Goal: Answer question/provide support: Share knowledge or assist other users

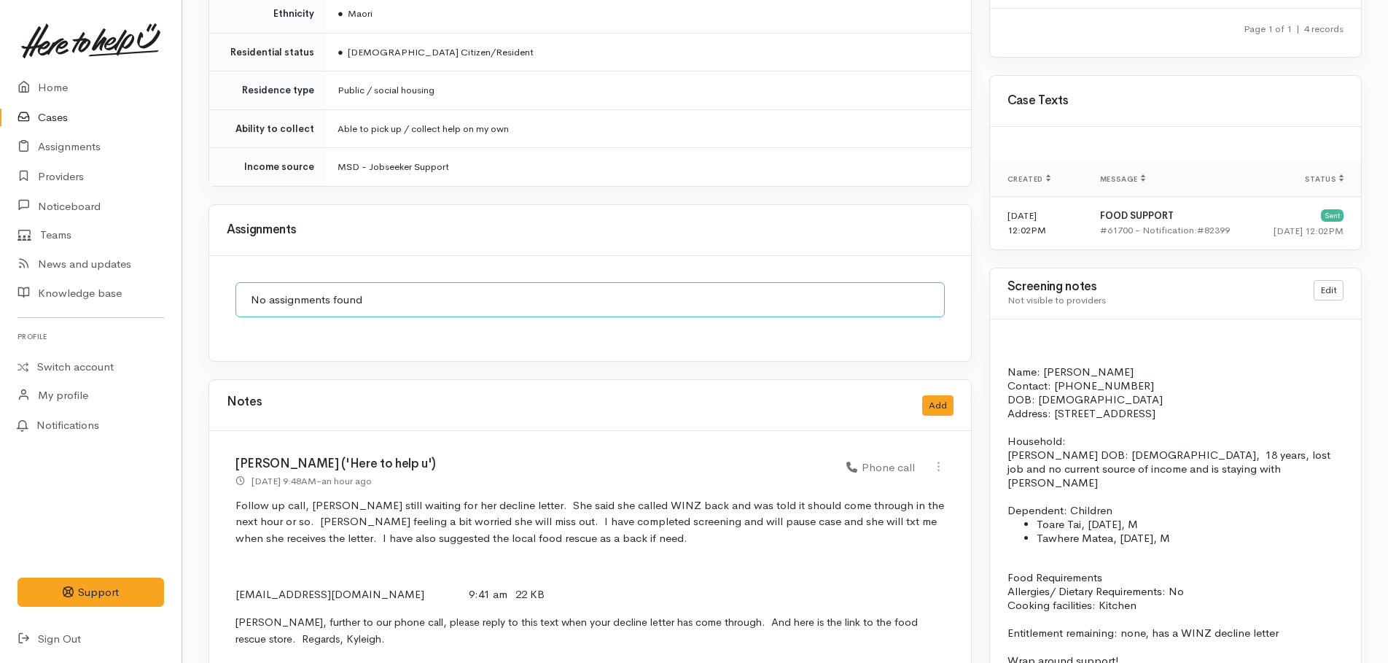
scroll to position [1167, 0]
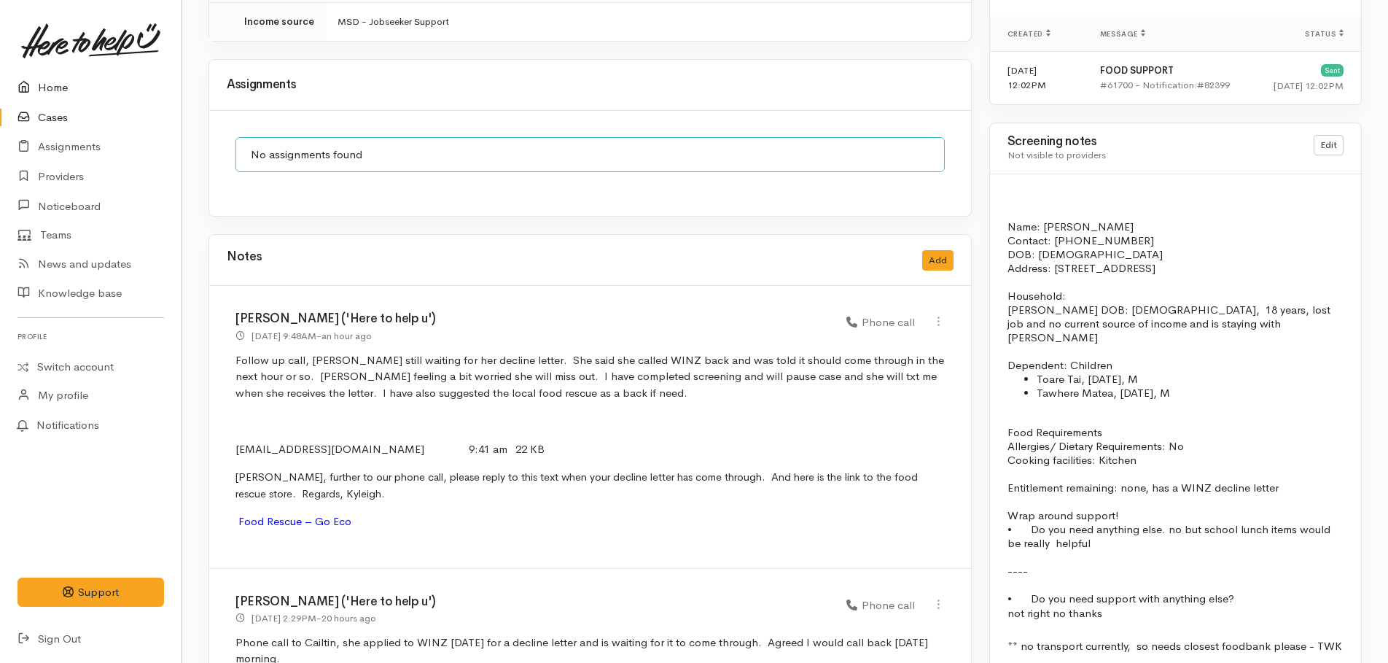
click at [58, 91] on link "Home" at bounding box center [91, 88] width 182 height 30
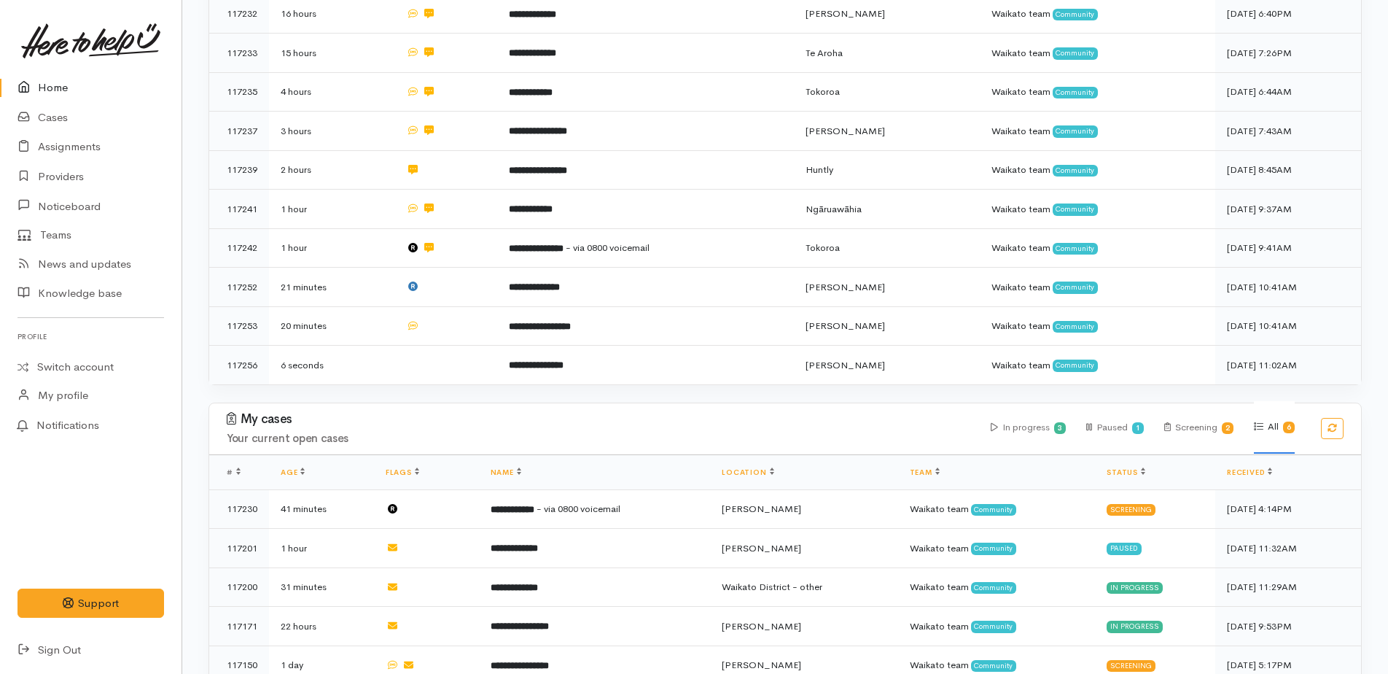
scroll to position [437, 0]
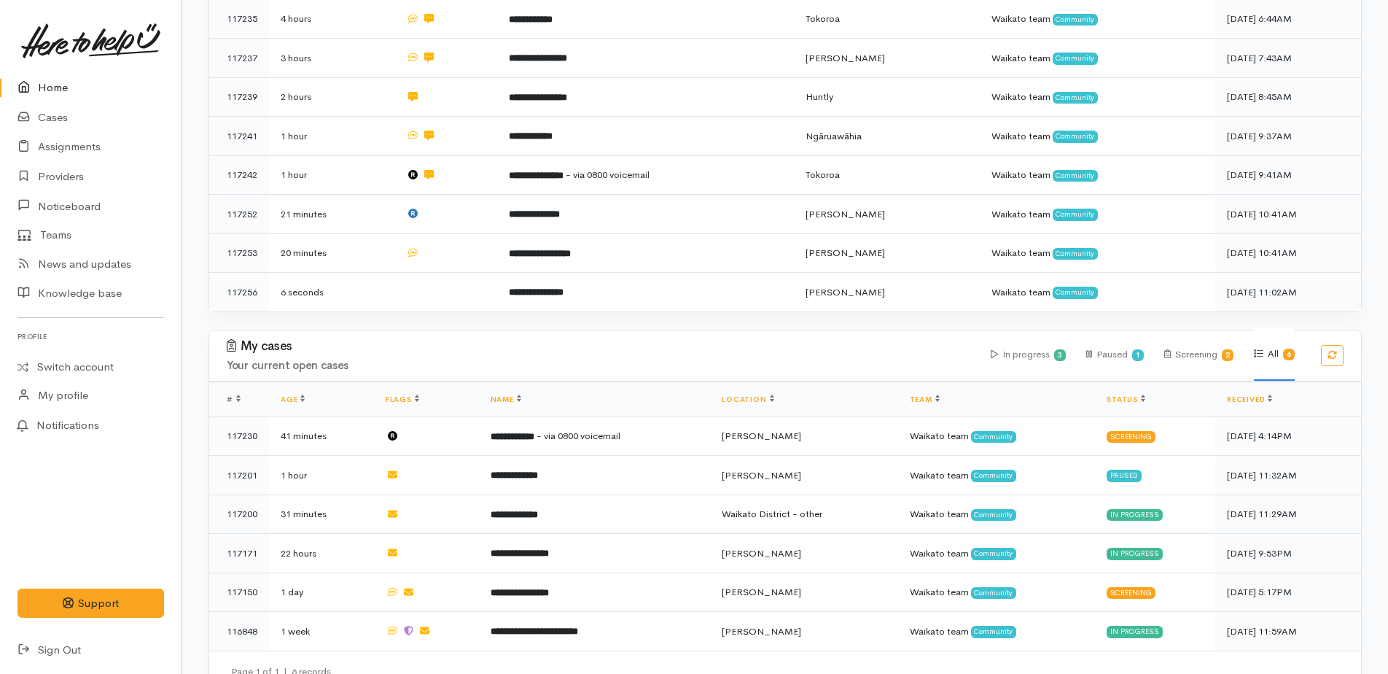
click at [51, 82] on link "Home" at bounding box center [91, 88] width 182 height 30
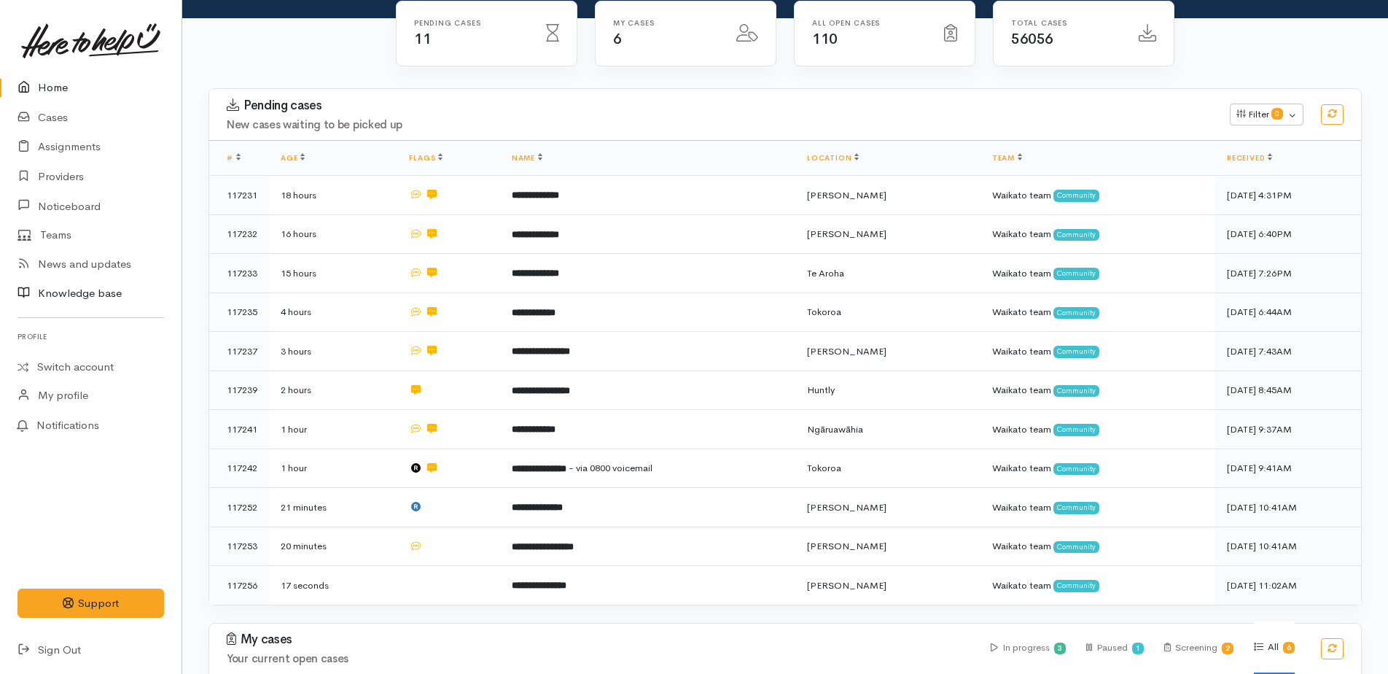
scroll to position [146, 0]
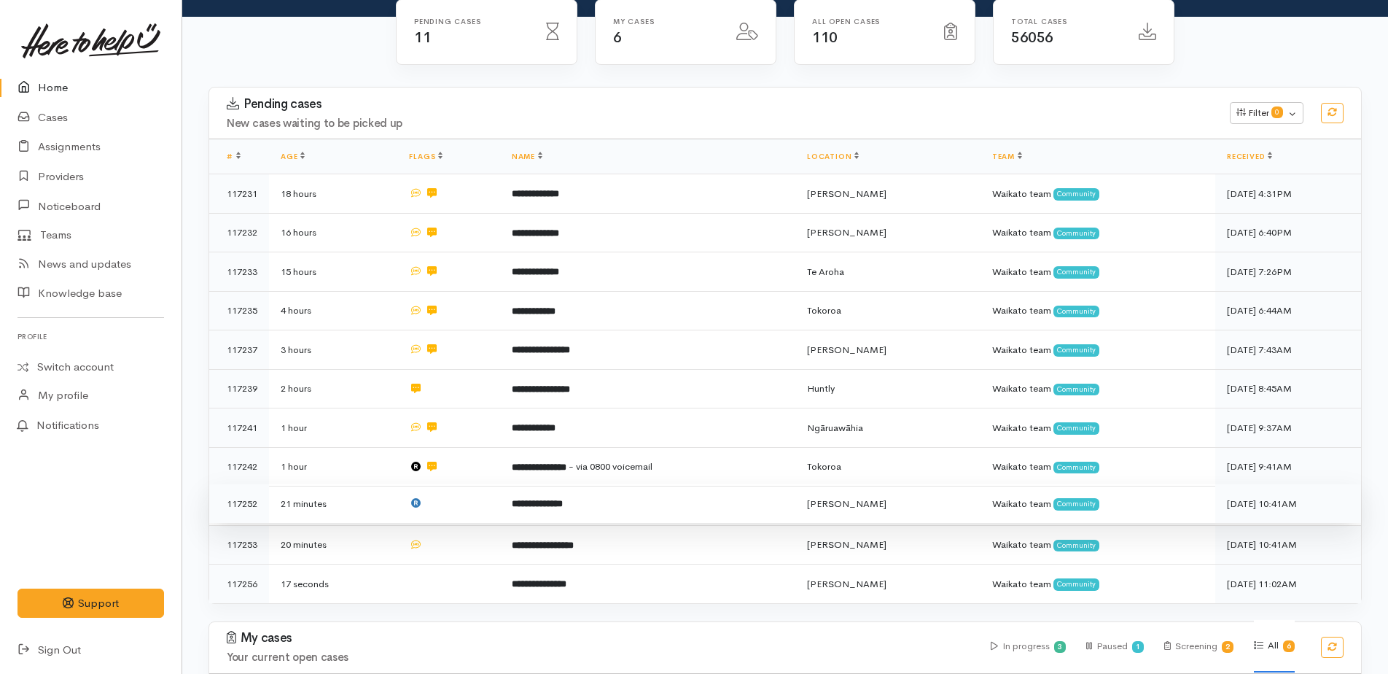
click at [531, 499] on b "**********" at bounding box center [537, 503] width 51 height 9
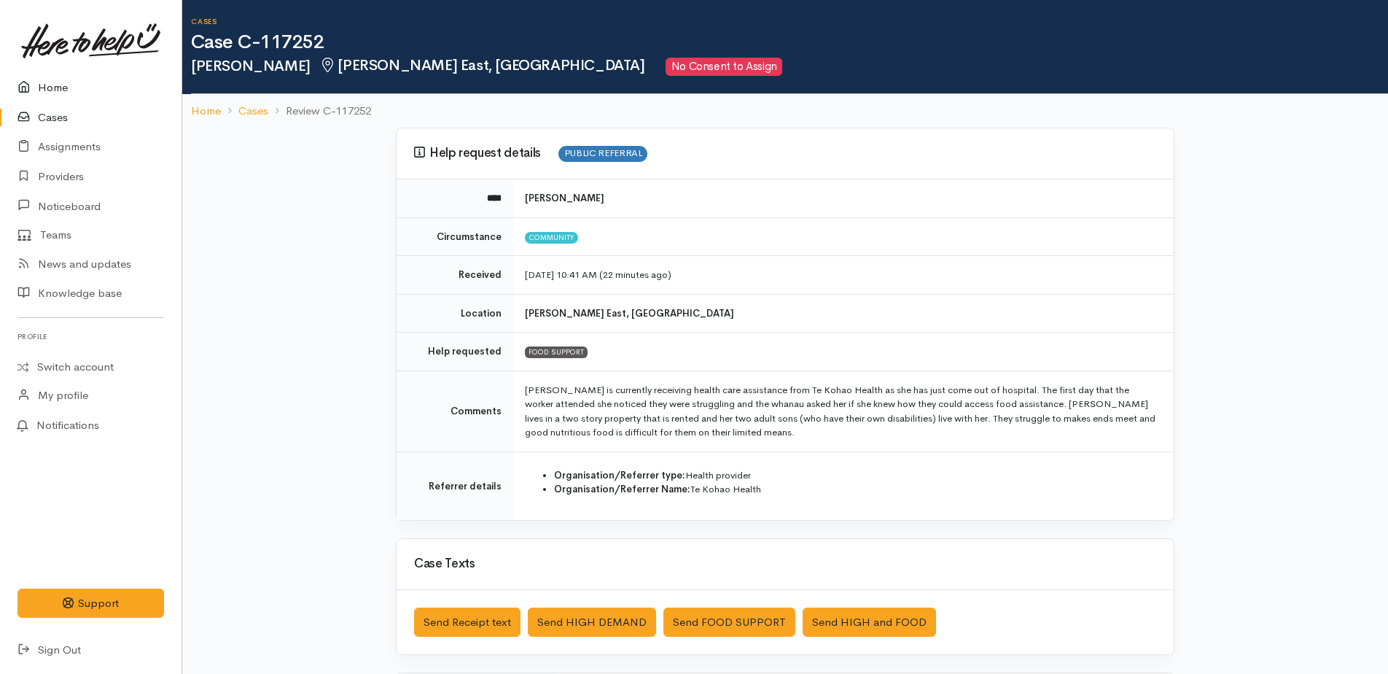
click at [50, 85] on link "Home" at bounding box center [91, 88] width 182 height 30
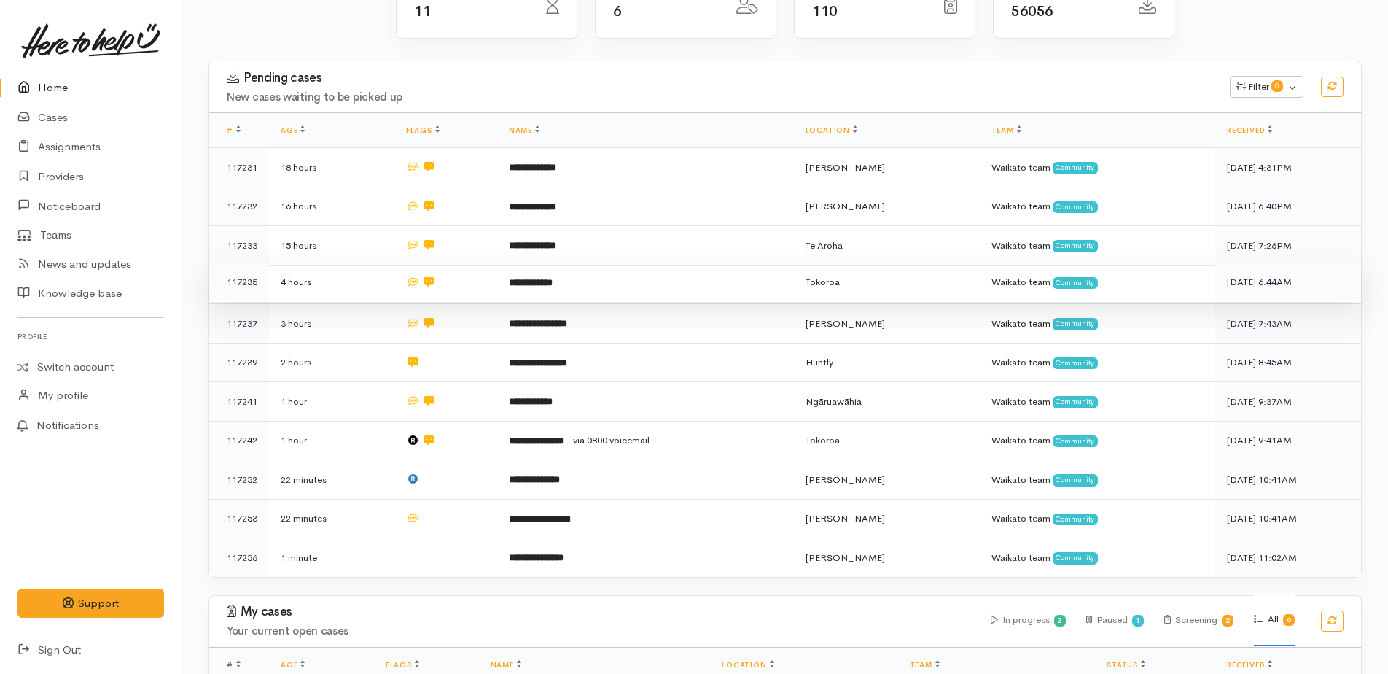
scroll to position [219, 0]
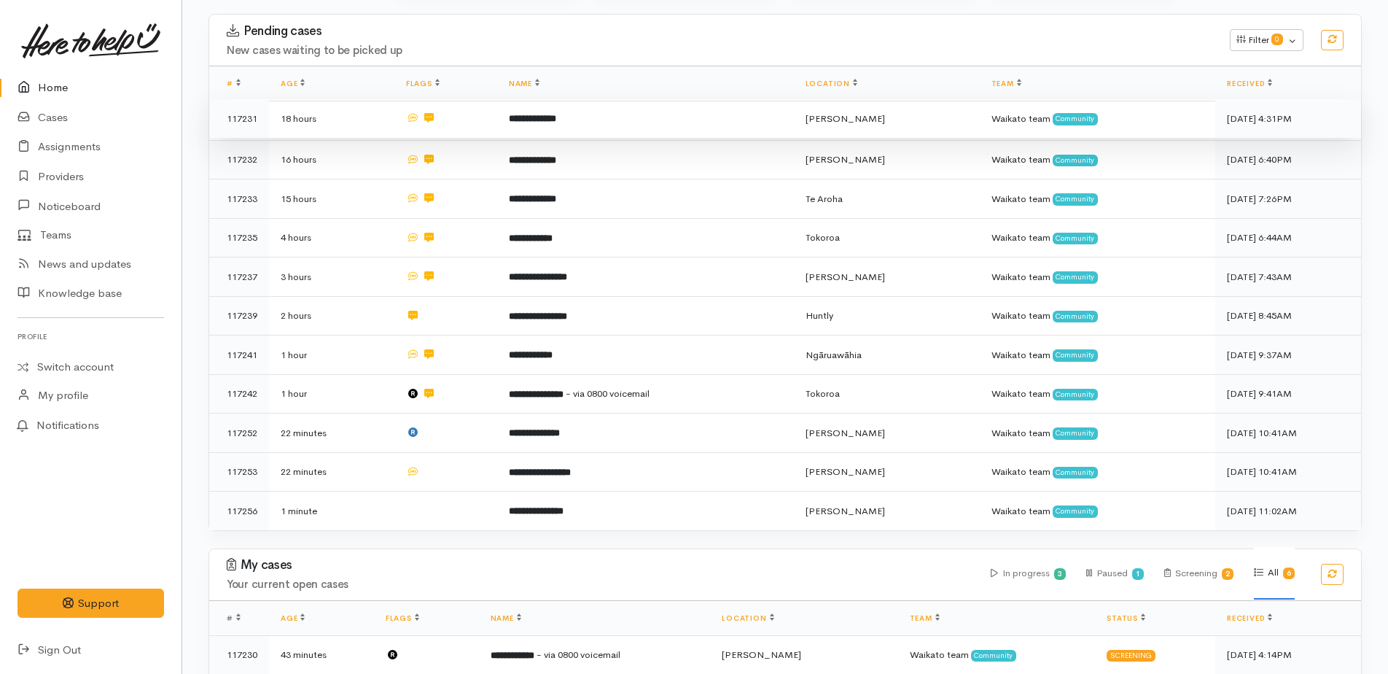
click at [548, 117] on b "**********" at bounding box center [532, 118] width 47 height 9
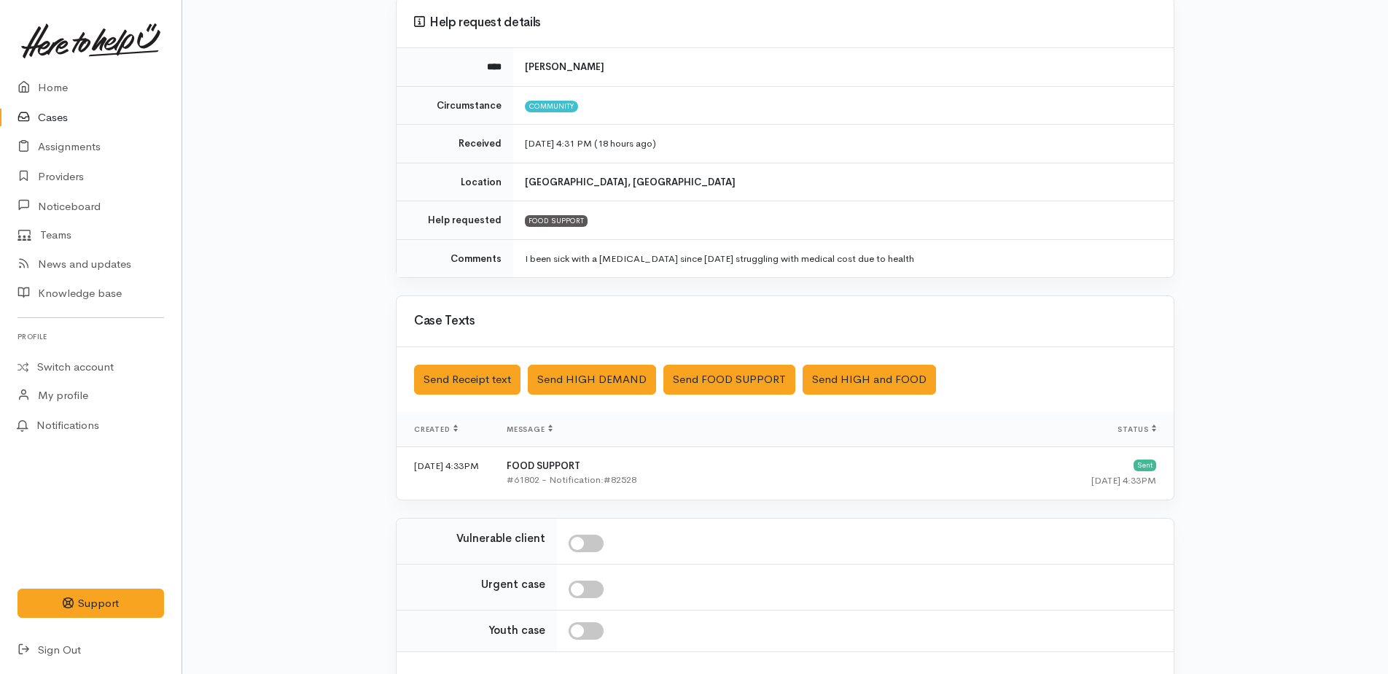
scroll to position [242, 0]
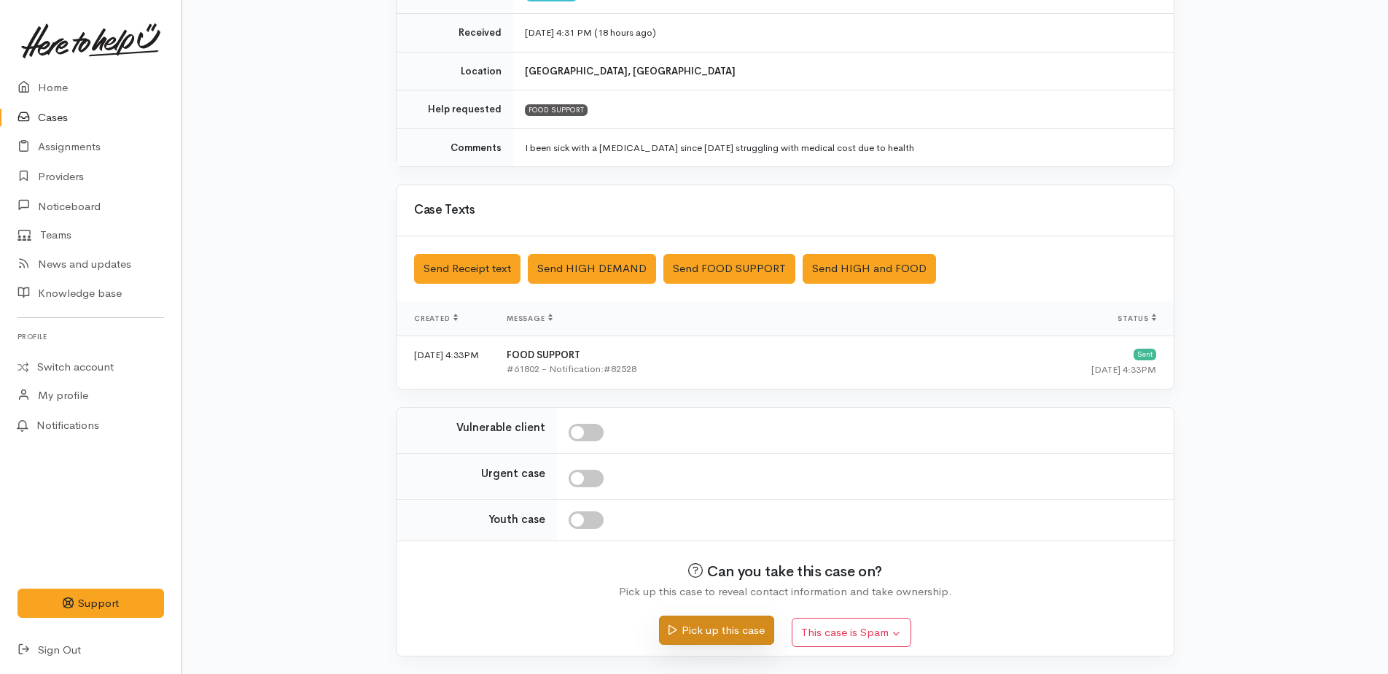
click at [728, 633] on button "Pick up this case" at bounding box center [716, 630] width 114 height 30
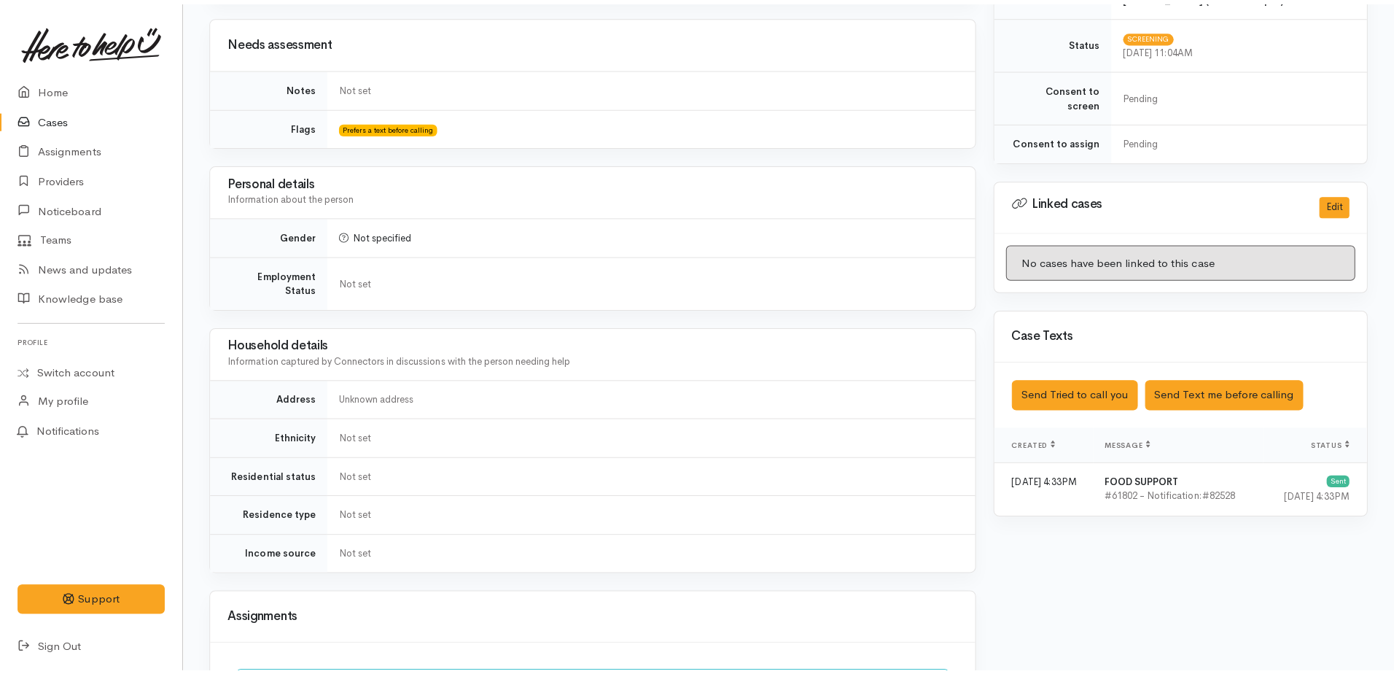
scroll to position [656, 0]
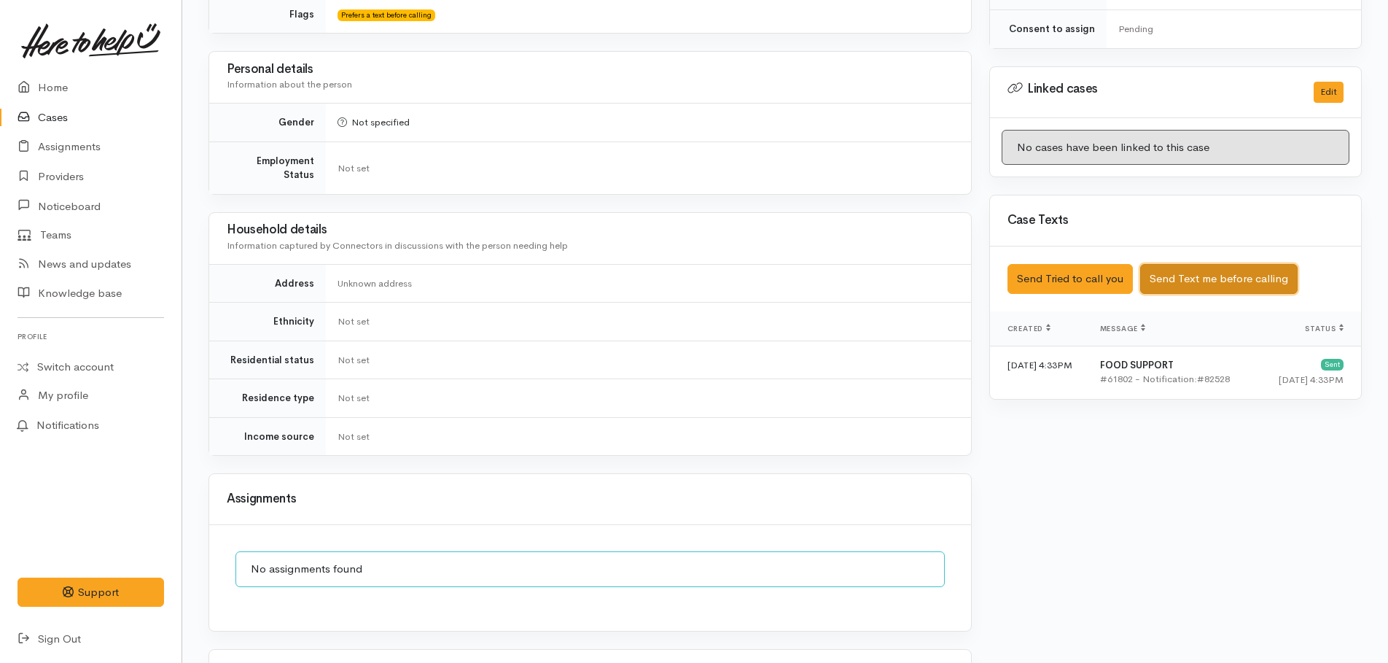
click at [1199, 264] on button "Send Text me before calling" at bounding box center [1218, 279] width 157 height 30
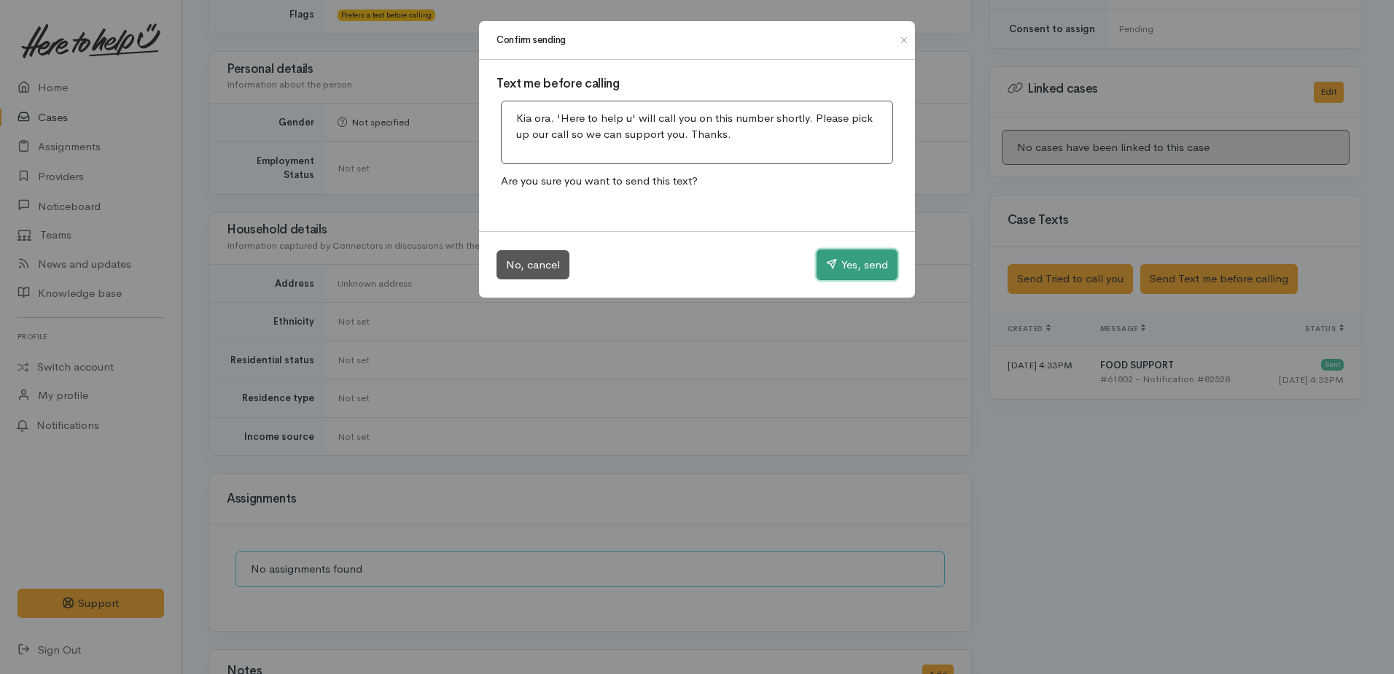
click at [869, 260] on button "Yes, send" at bounding box center [857, 264] width 81 height 31
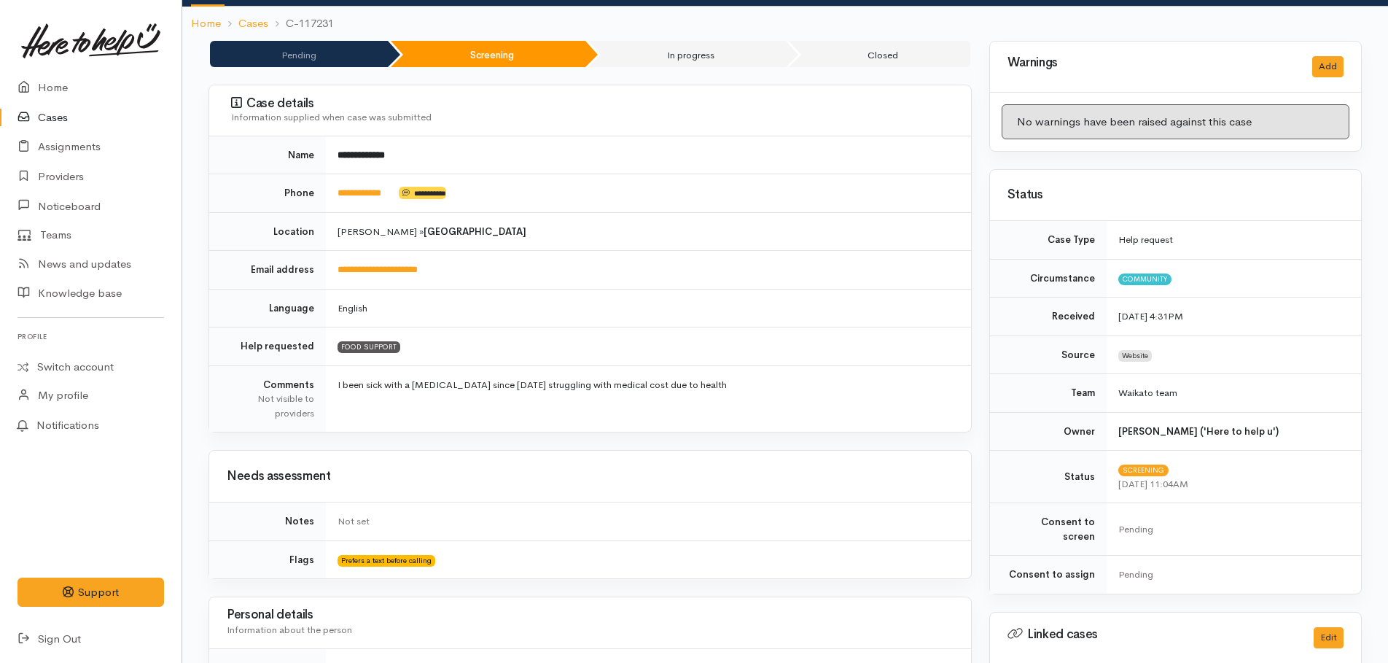
scroll to position [0, 0]
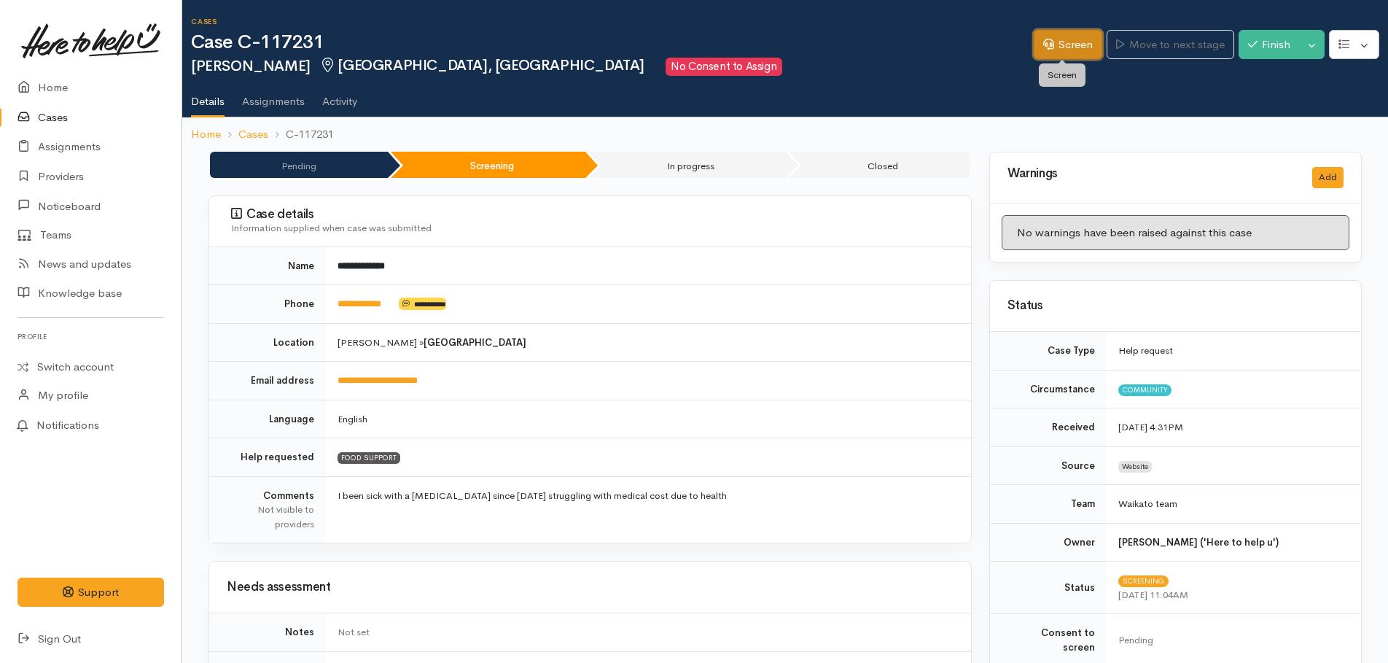
click at [1073, 39] on link "Screen" at bounding box center [1068, 45] width 69 height 30
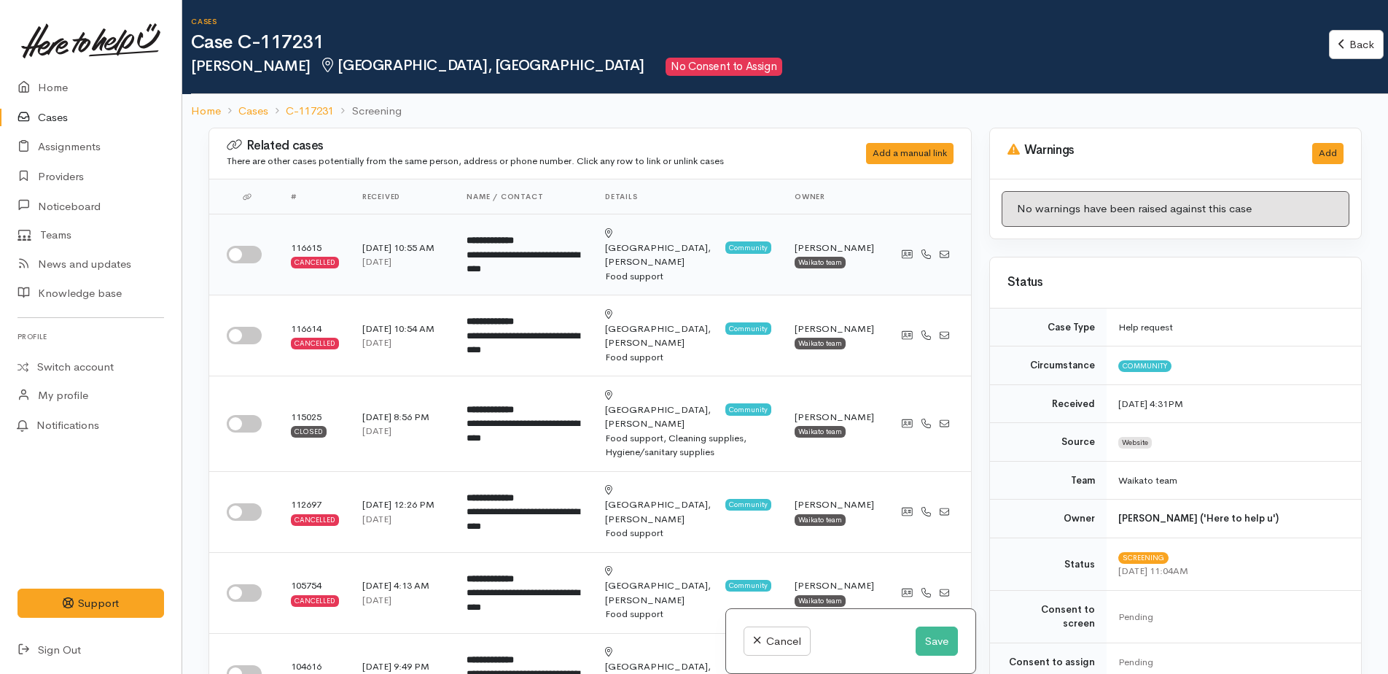
click at [238, 246] on input "checkbox" at bounding box center [244, 254] width 35 height 17
checkbox input "true"
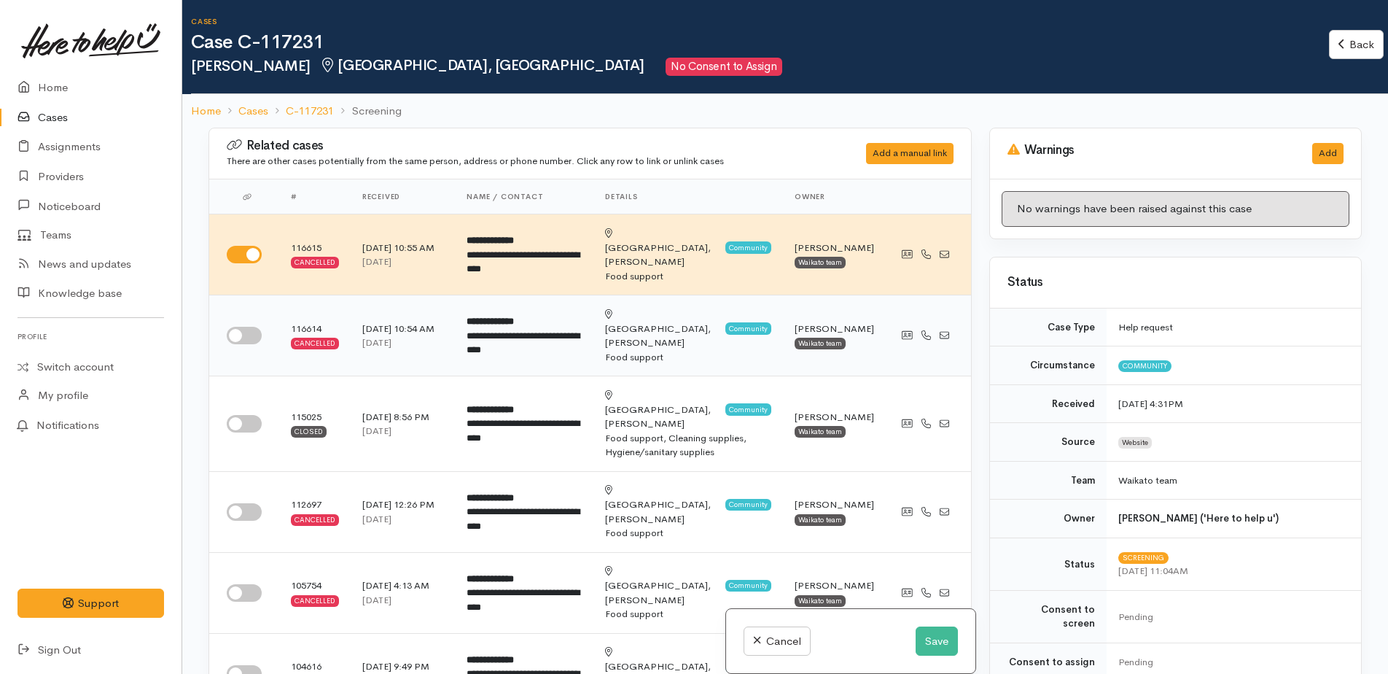
click at [237, 327] on input "checkbox" at bounding box center [244, 335] width 35 height 17
checkbox input "true"
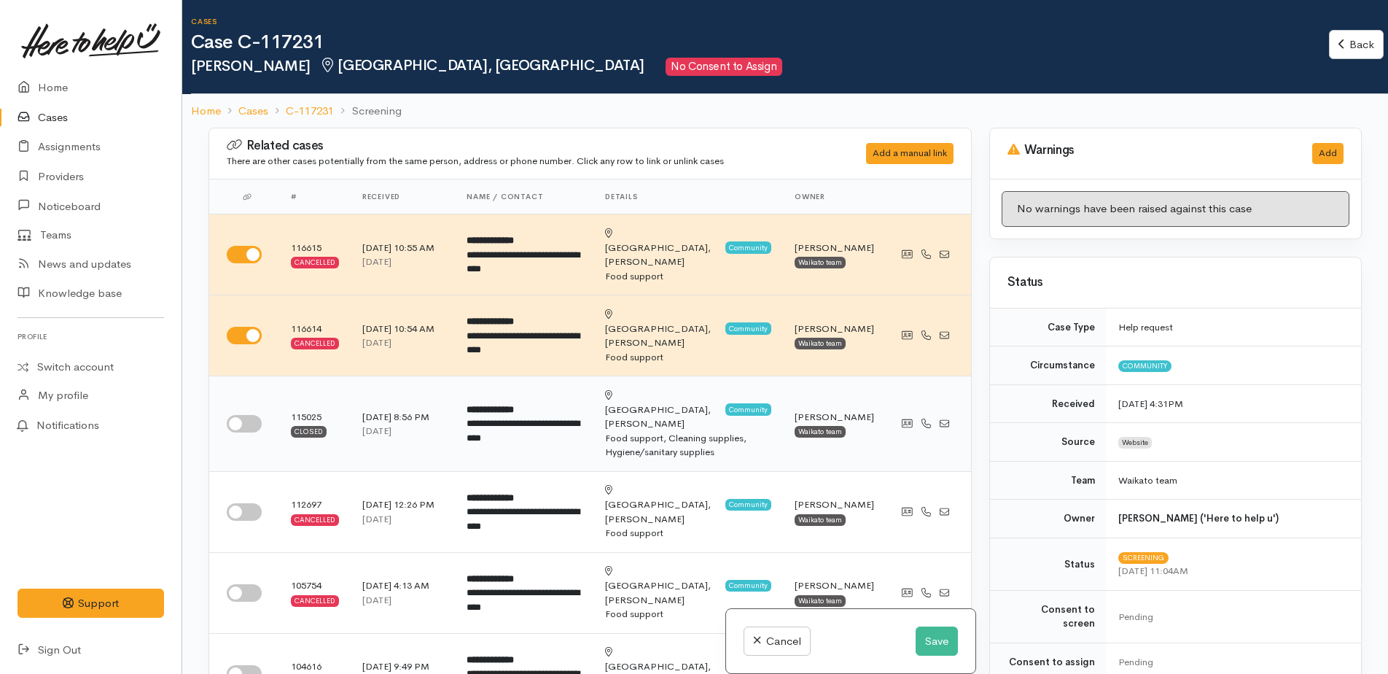
click at [233, 415] on input "checkbox" at bounding box center [244, 423] width 35 height 17
checkbox input "true"
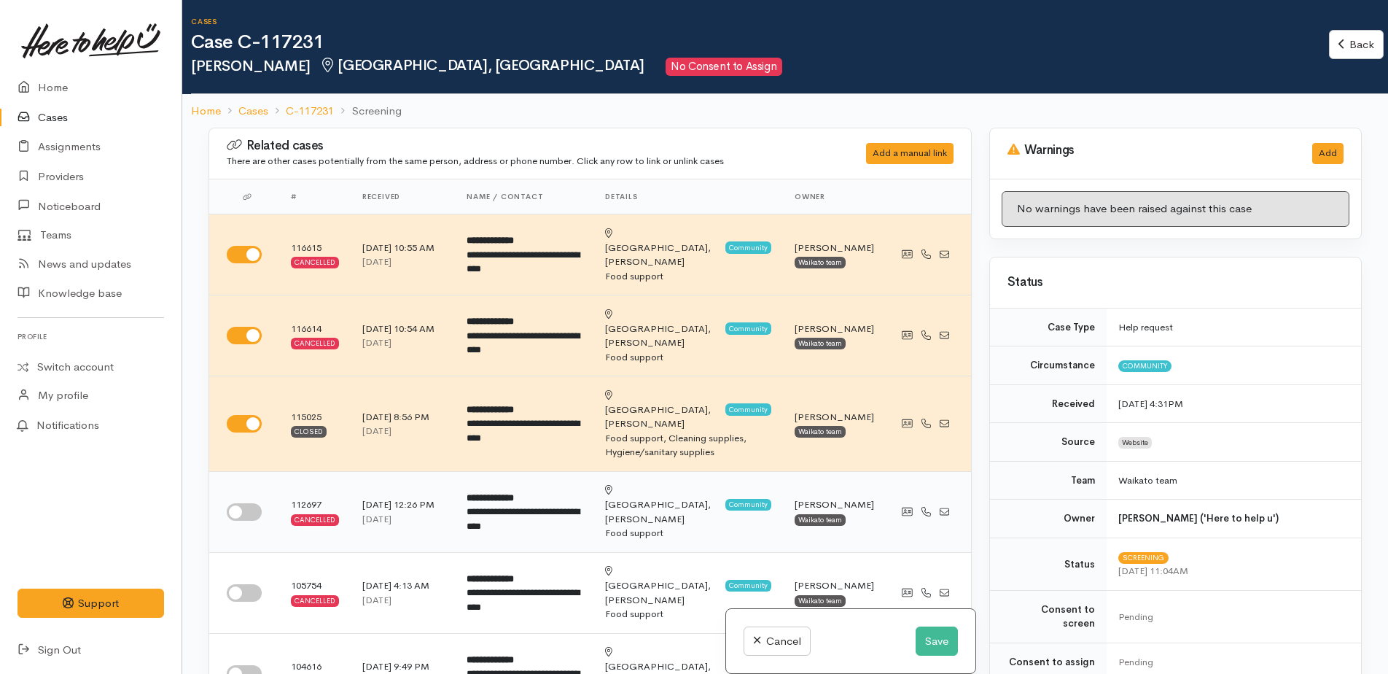
click at [236, 503] on input "checkbox" at bounding box center [244, 511] width 35 height 17
checkbox input "true"
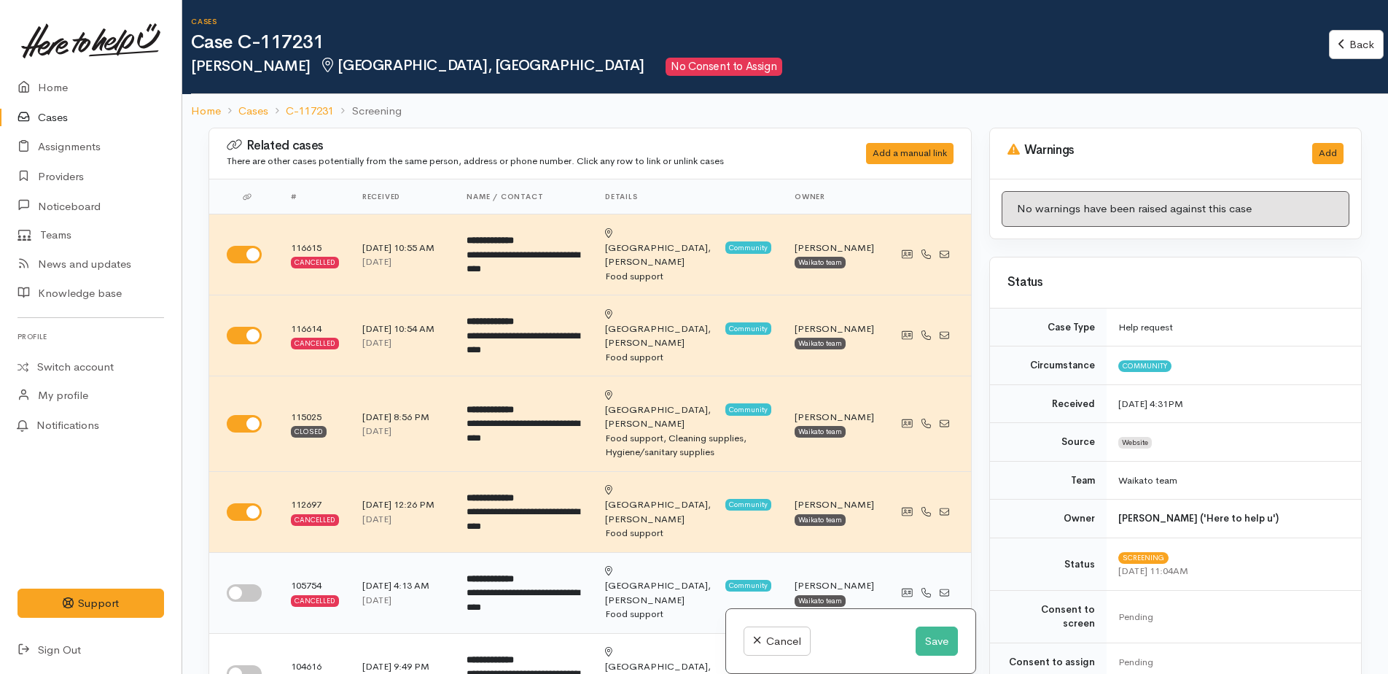
click at [242, 584] on input "checkbox" at bounding box center [244, 592] width 35 height 17
checkbox input "true"
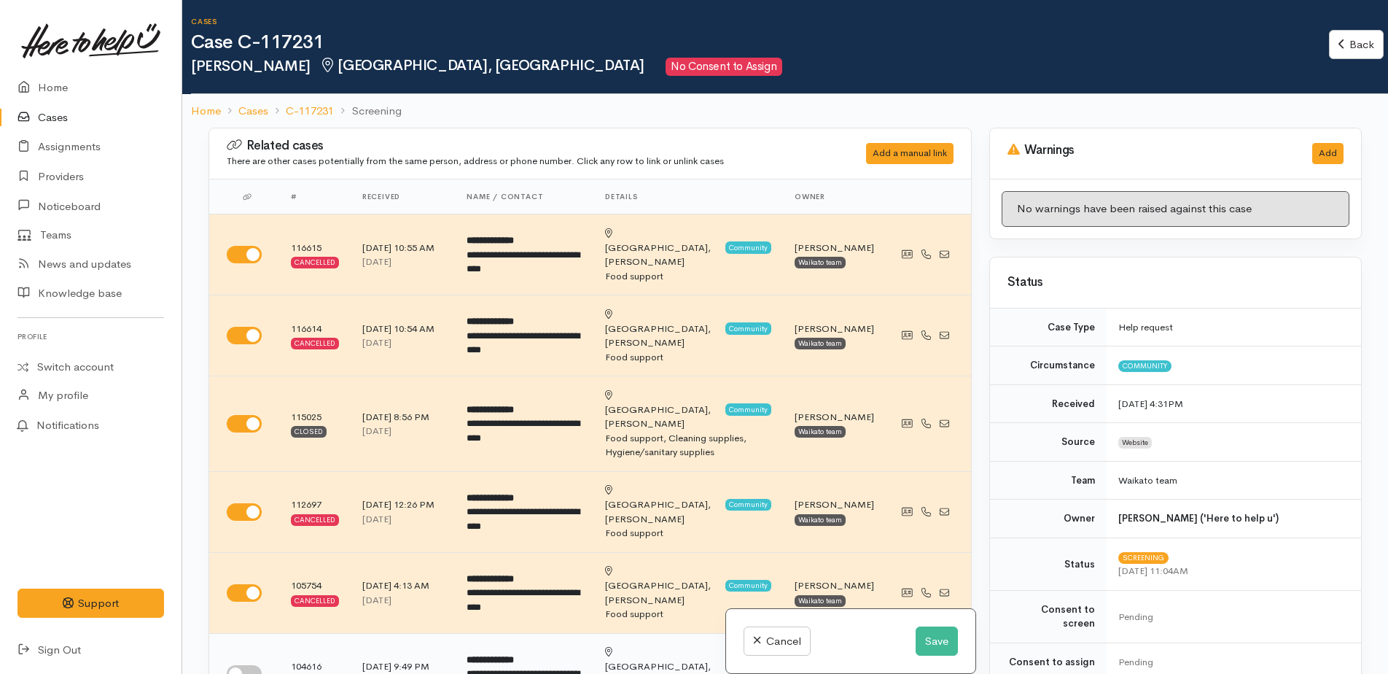
click at [236, 665] on input "checkbox" at bounding box center [244, 673] width 35 height 17
checkbox input "true"
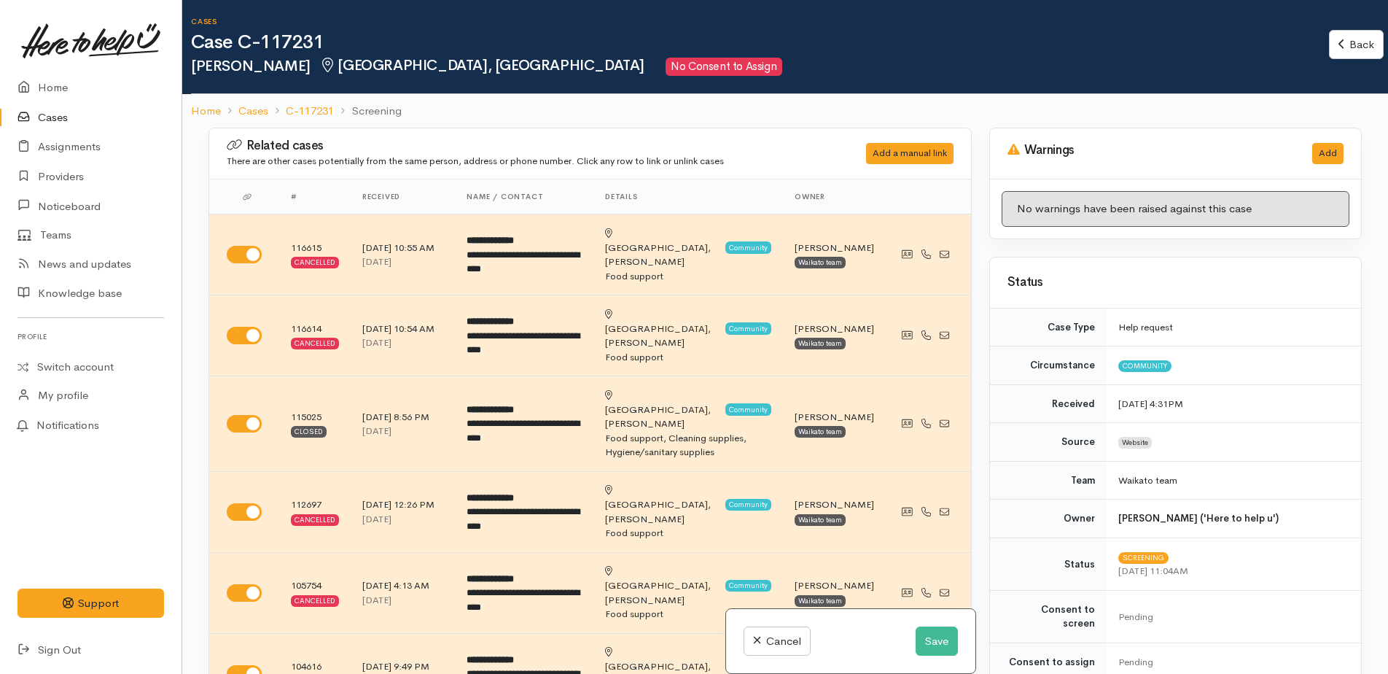
checkbox input "true"
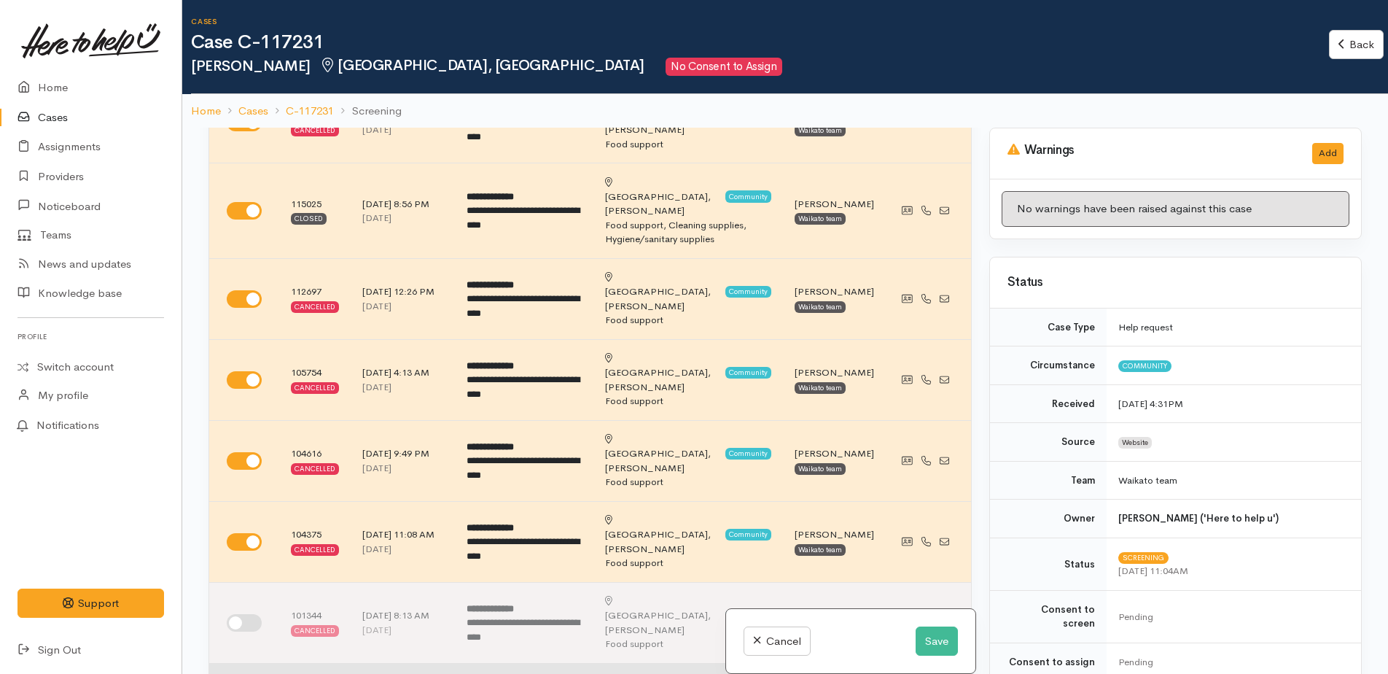
scroll to position [219, 0]
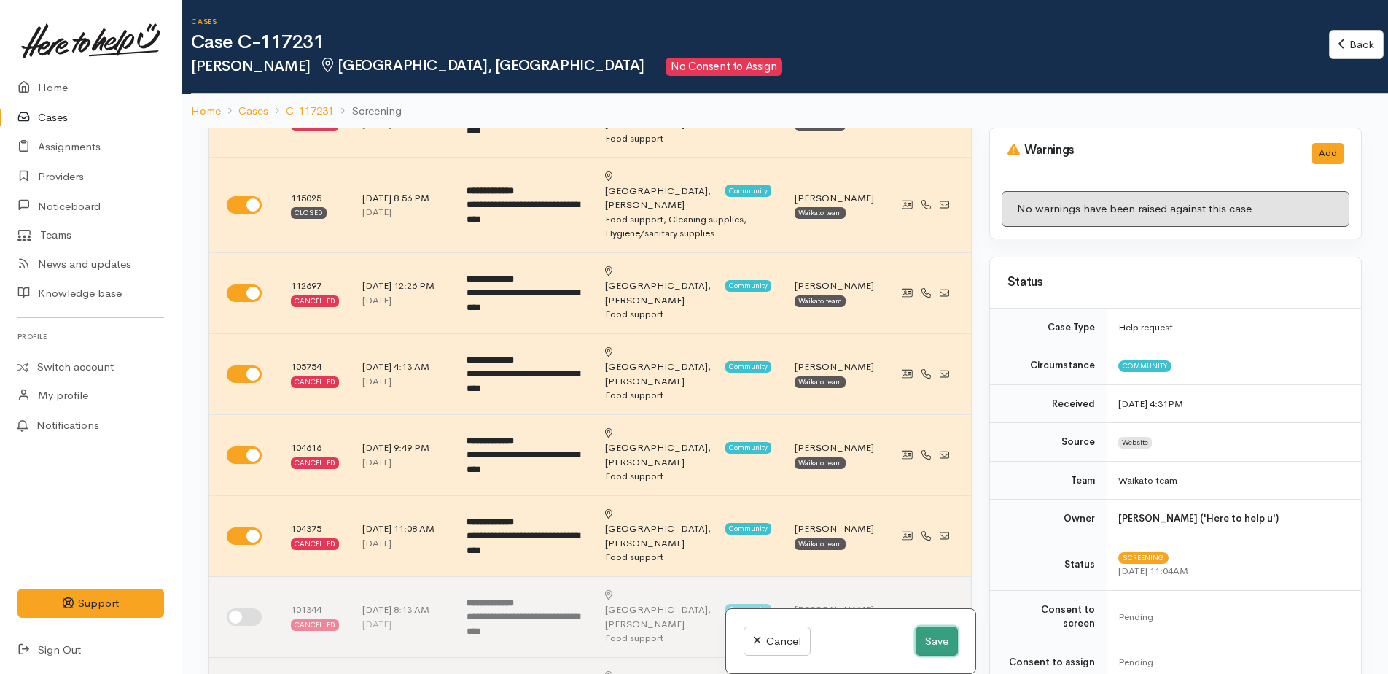
click at [925, 635] on button "Save" at bounding box center [937, 641] width 42 height 30
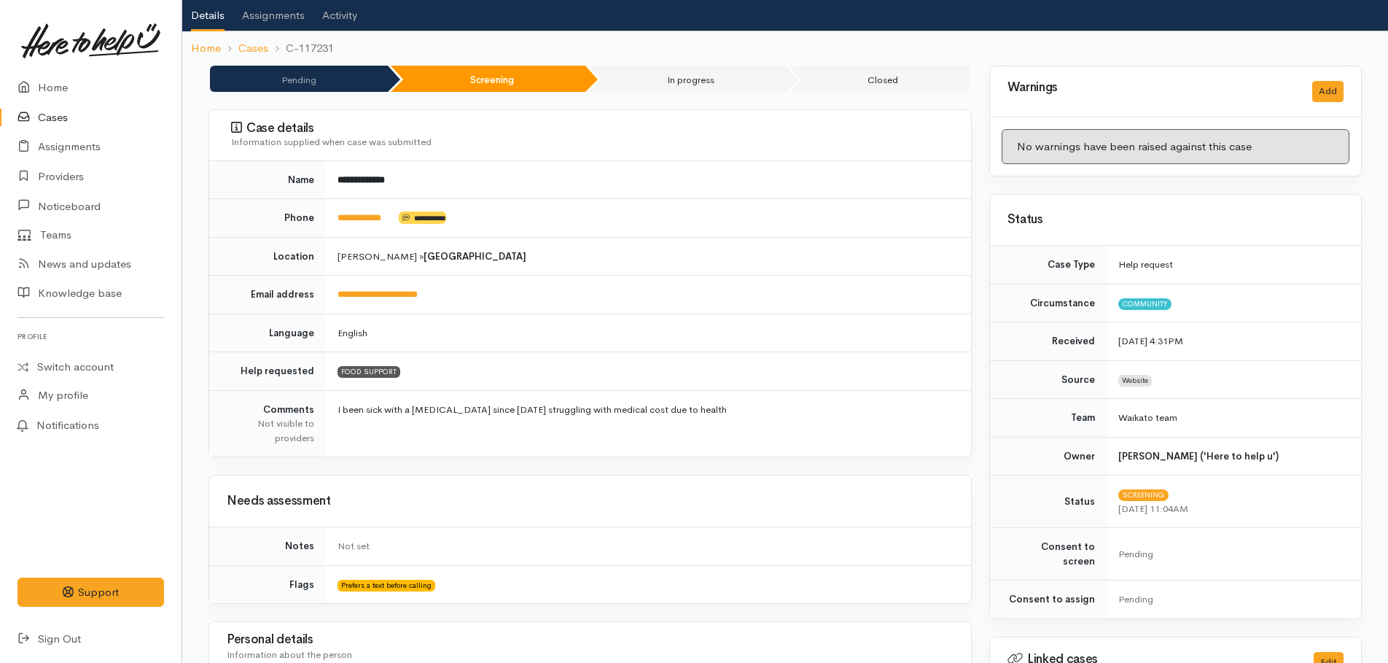
scroll to position [365, 0]
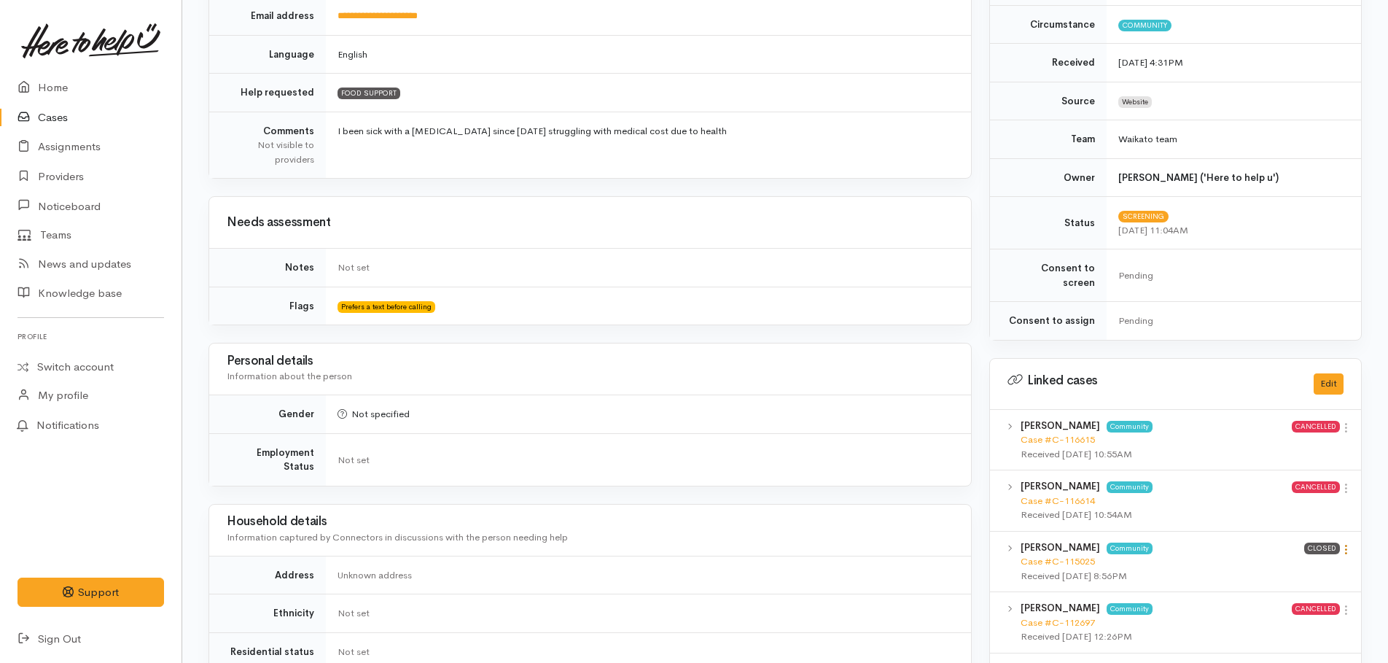
click at [1345, 543] on icon at bounding box center [1346, 549] width 12 height 12
click at [1277, 567] on link "View case" at bounding box center [1294, 578] width 115 height 23
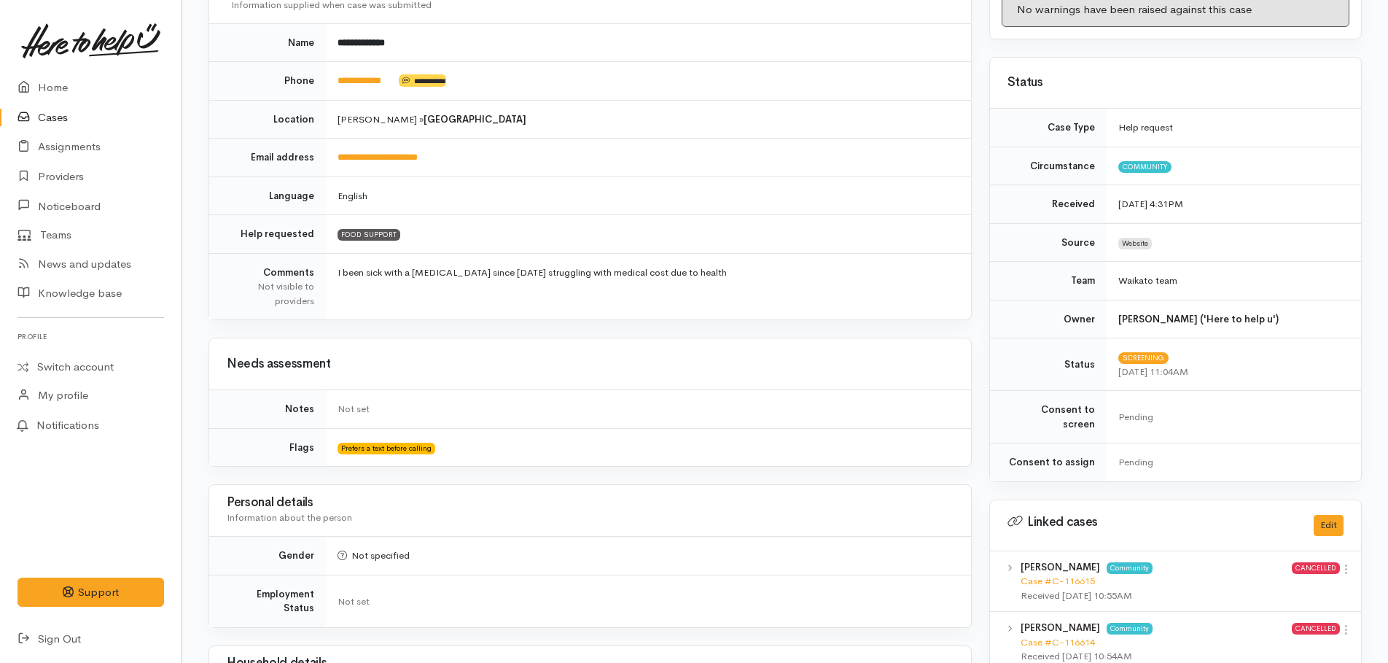
scroll to position [0, 0]
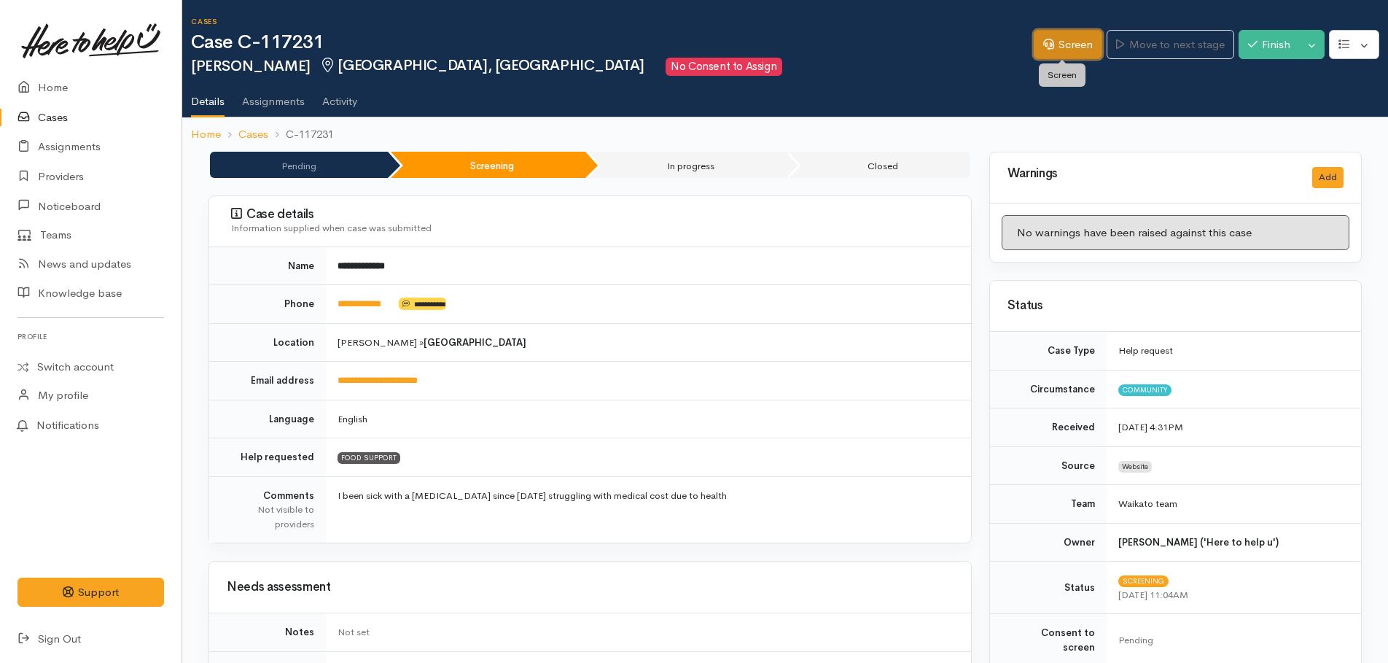
click at [1065, 47] on link "Screen" at bounding box center [1068, 45] width 69 height 30
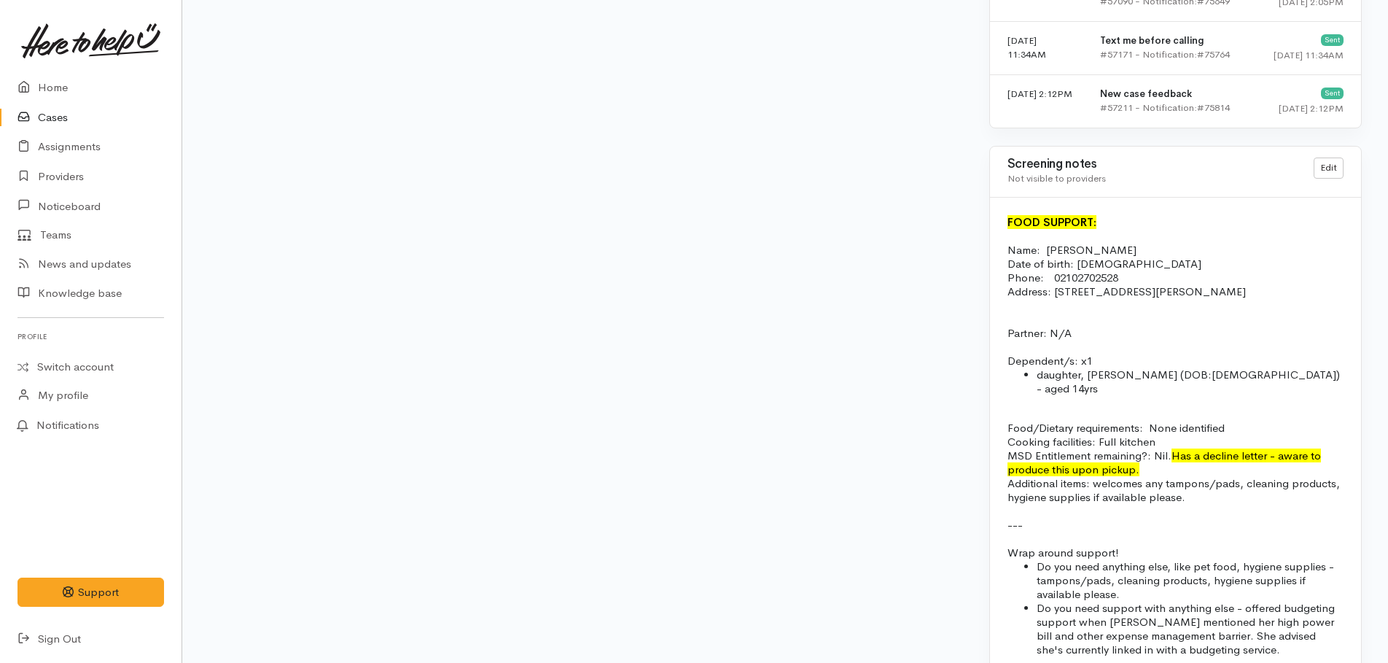
scroll to position [2479, 0]
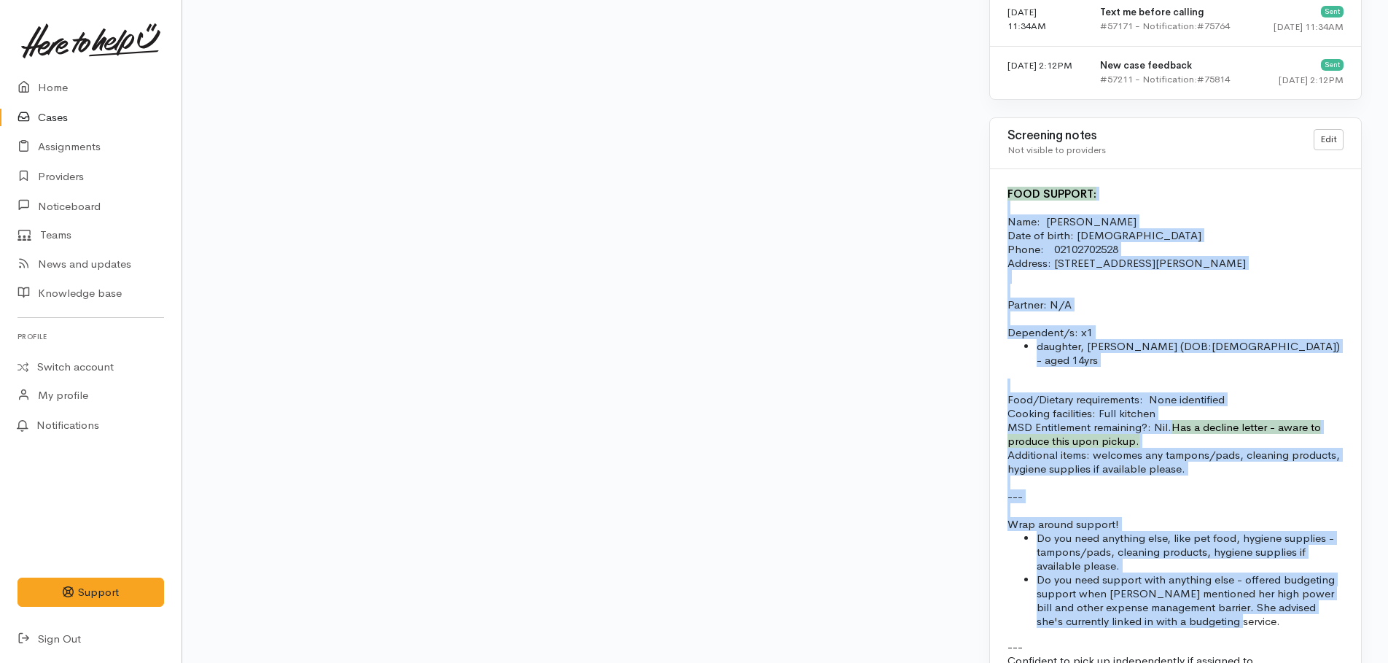
drag, startPoint x: 1005, startPoint y: 187, endPoint x: 1259, endPoint y: 610, distance: 493.6
click at [1259, 610] on div "FOOD SUPPORT: Name: Kara Stirling Date of birth: 17.06.1989 Phone:  02102702528…" at bounding box center [1175, 433] width 371 height 529
copy div "FOOD SUPPORT: Name: Kara Stirling Date of birth: 17.06.1989 Phone:  02102702528…"
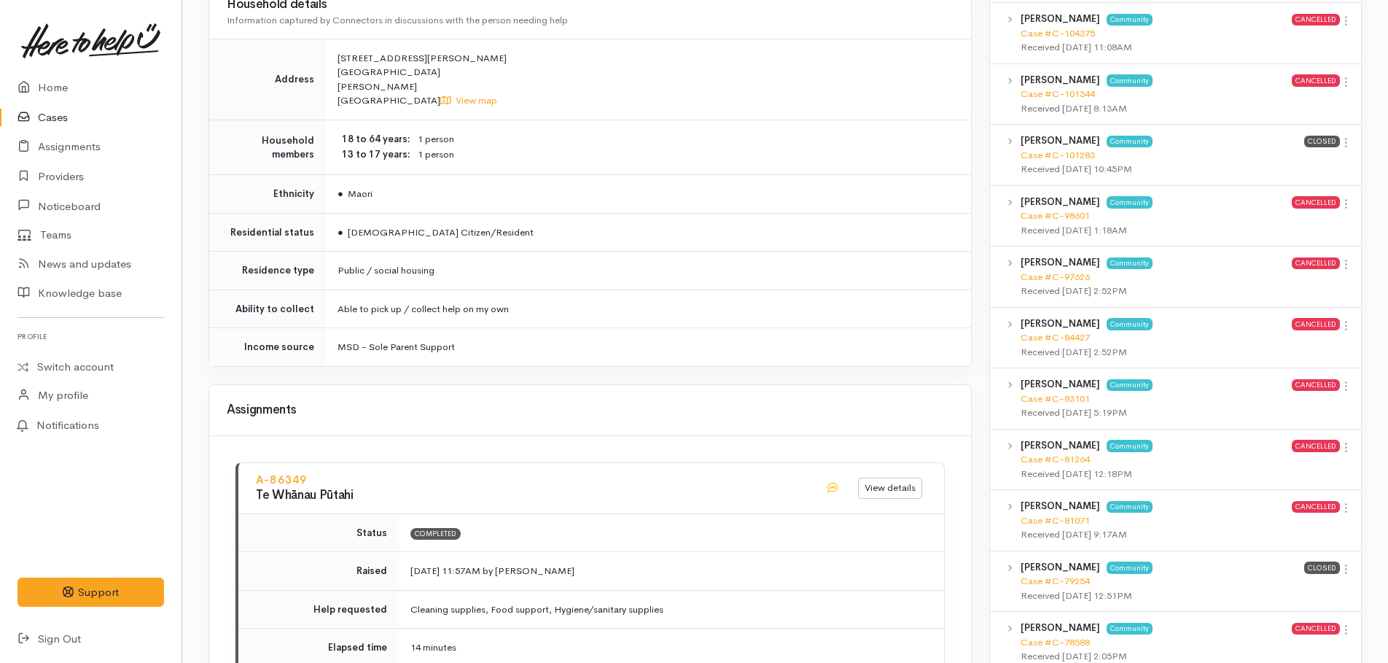
scroll to position [1071, 0]
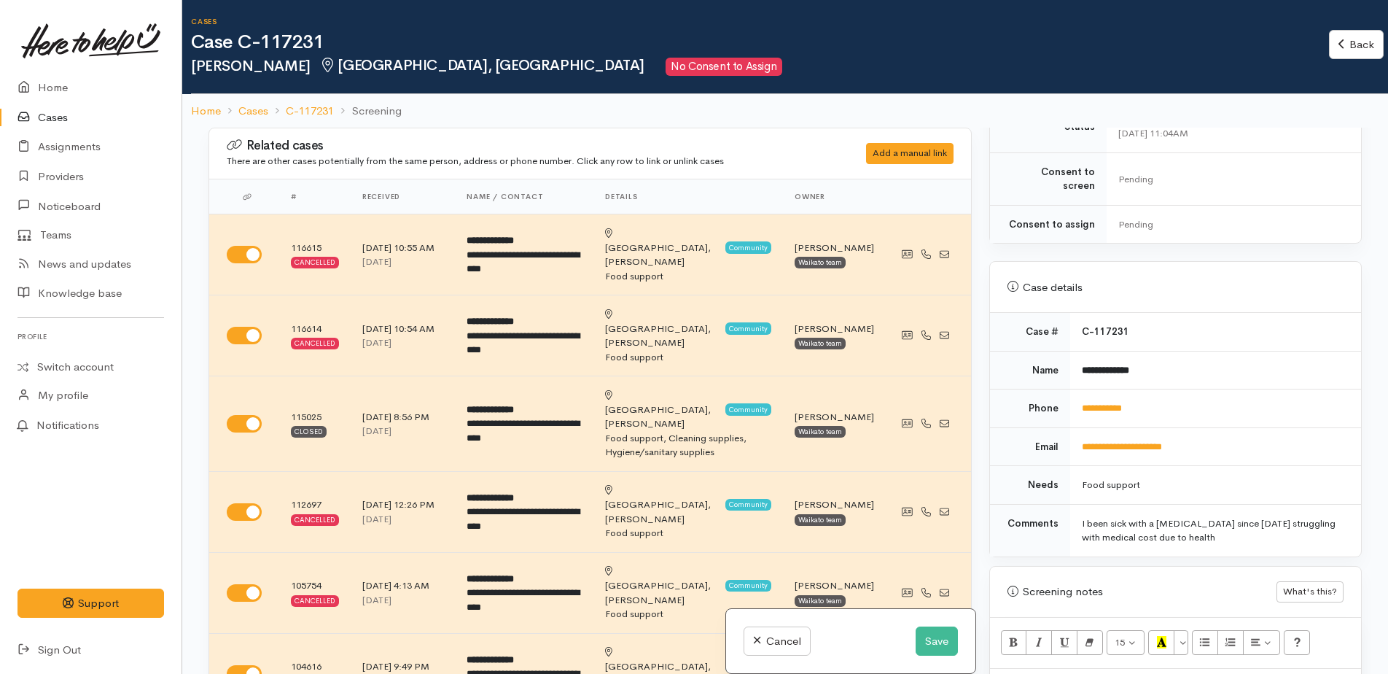
scroll to position [729, 0]
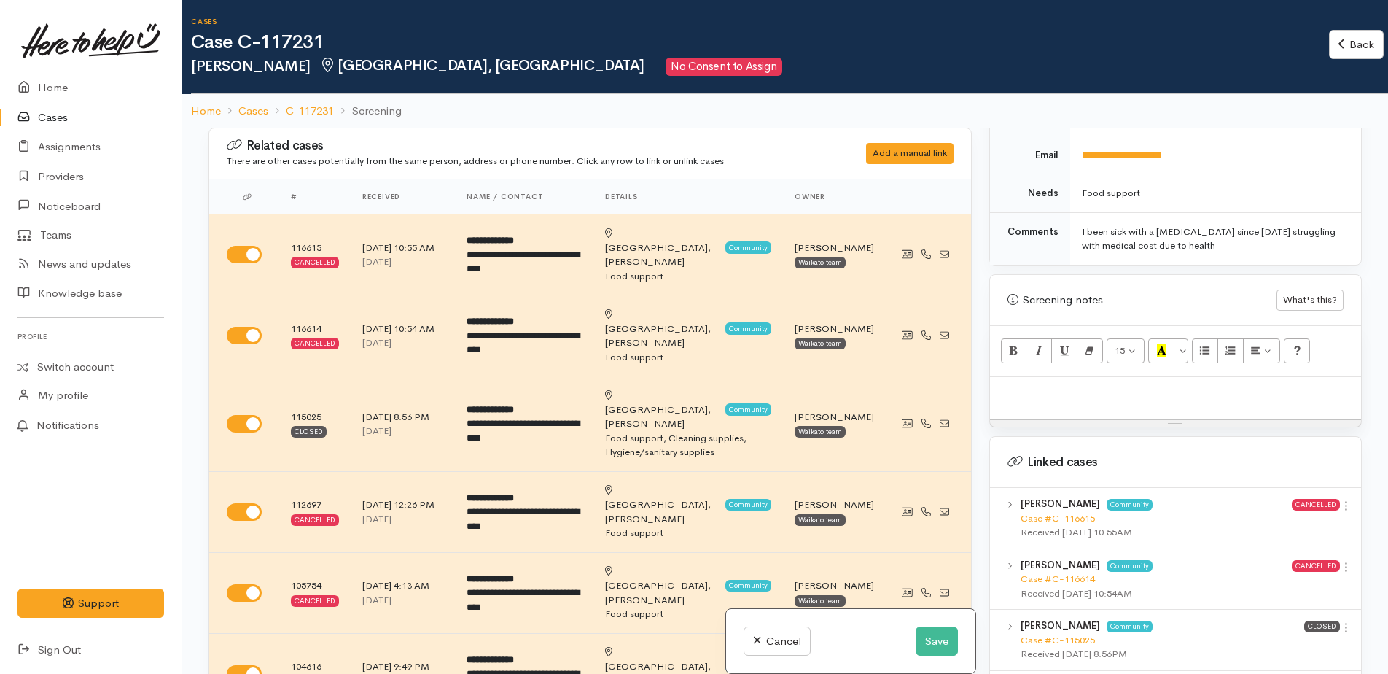
paste div
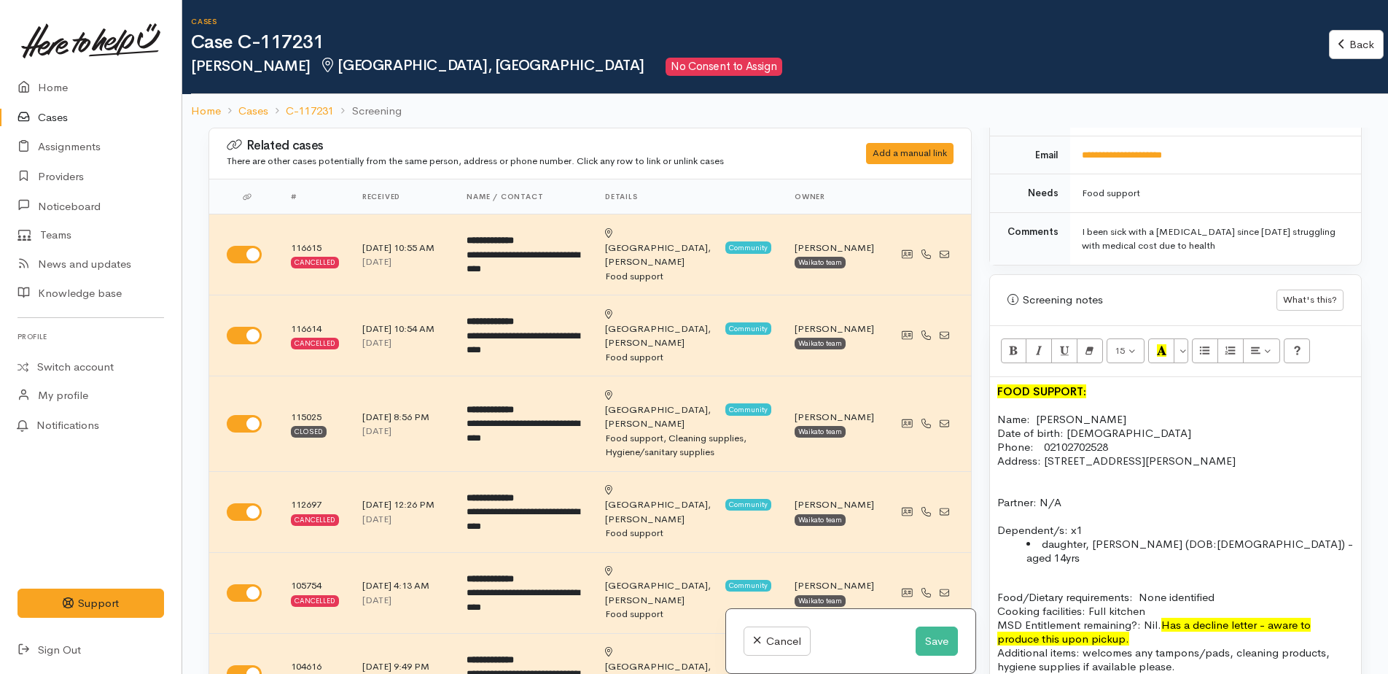
scroll to position [124, 0]
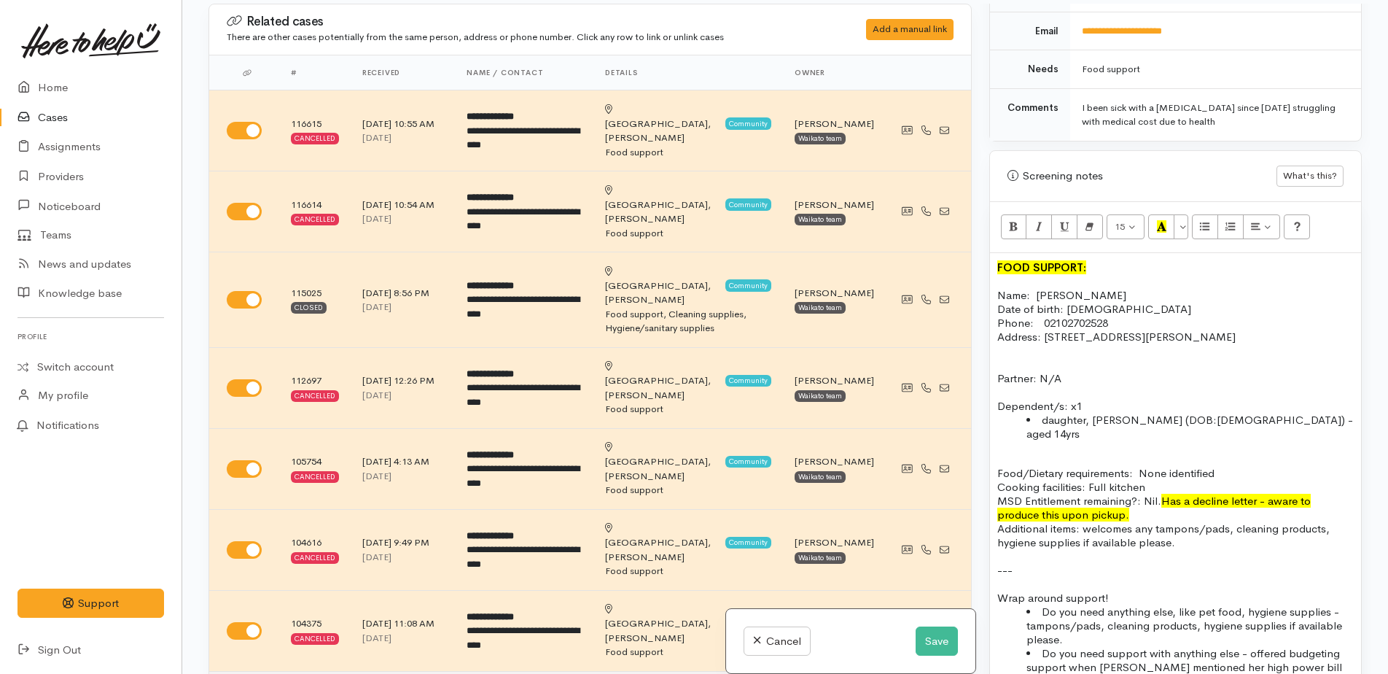
click at [993, 253] on div "FOOD SUPPORT: Name: Kara Stirling Date of birth: 17.06.1989 Phone:  02102702528…" at bounding box center [1175, 486] width 371 height 467
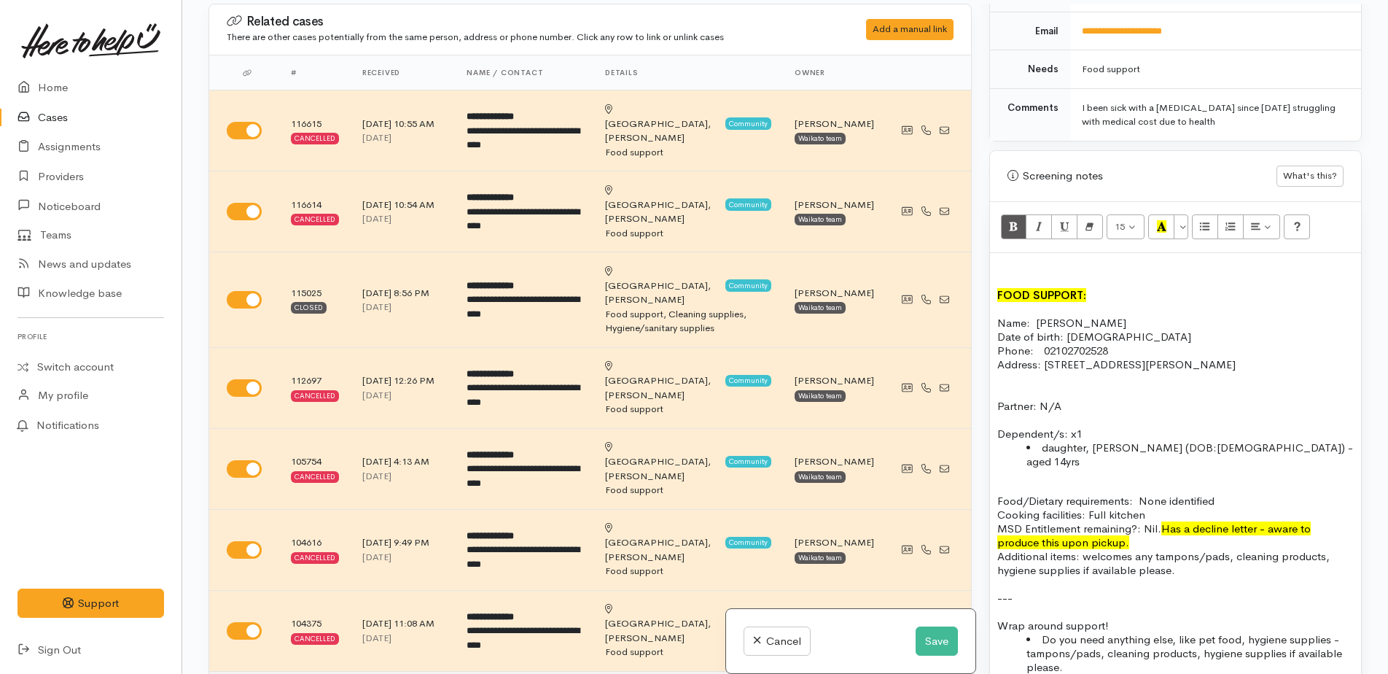
click at [1004, 253] on div "FOOD SUPPORT: Name: Kara Stirling Date of birth: 17.06.1989 Phone:  02102702528…" at bounding box center [1175, 500] width 371 height 495
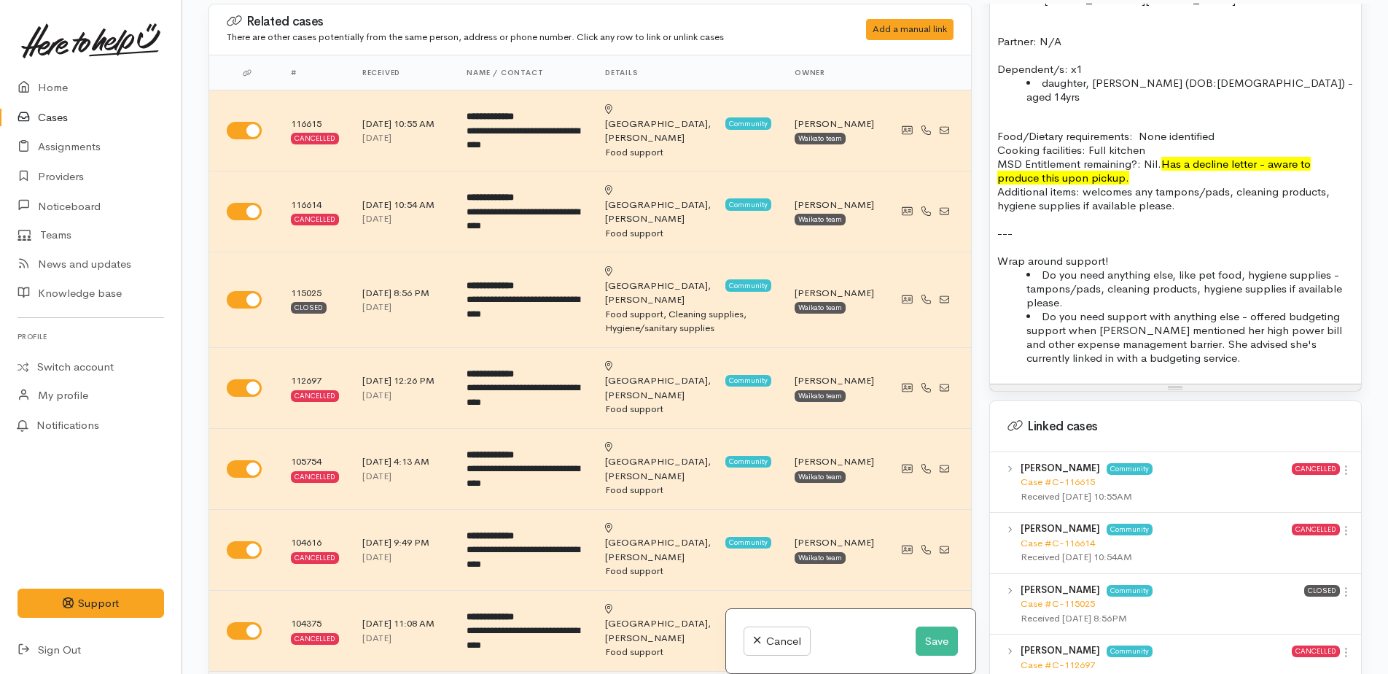
scroll to position [802, 0]
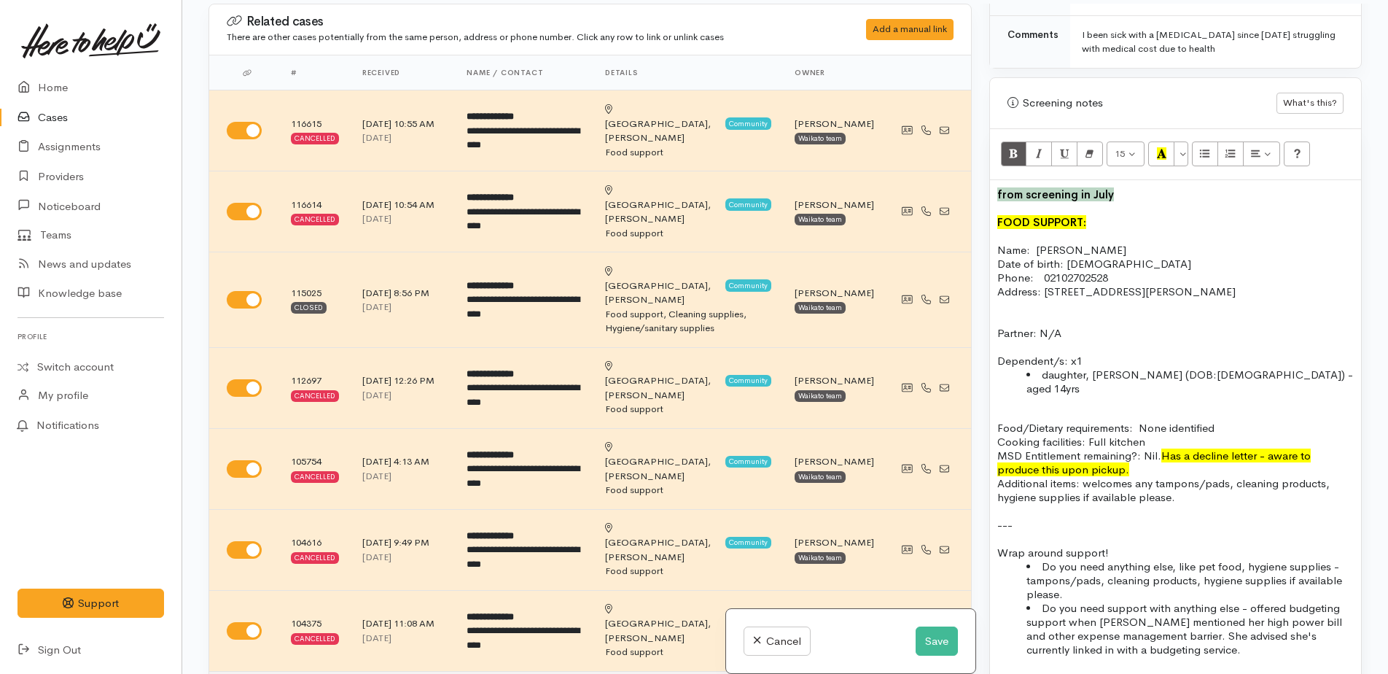
drag, startPoint x: 1113, startPoint y: 184, endPoint x: 999, endPoint y: 183, distance: 114.5
click at [999, 187] on p "from screening in July" at bounding box center [1175, 194] width 357 height 14
click at [1164, 147] on icon "Recent Color" at bounding box center [1161, 153] width 9 height 12
click at [1179, 147] on button "More Color" at bounding box center [1181, 153] width 15 height 25
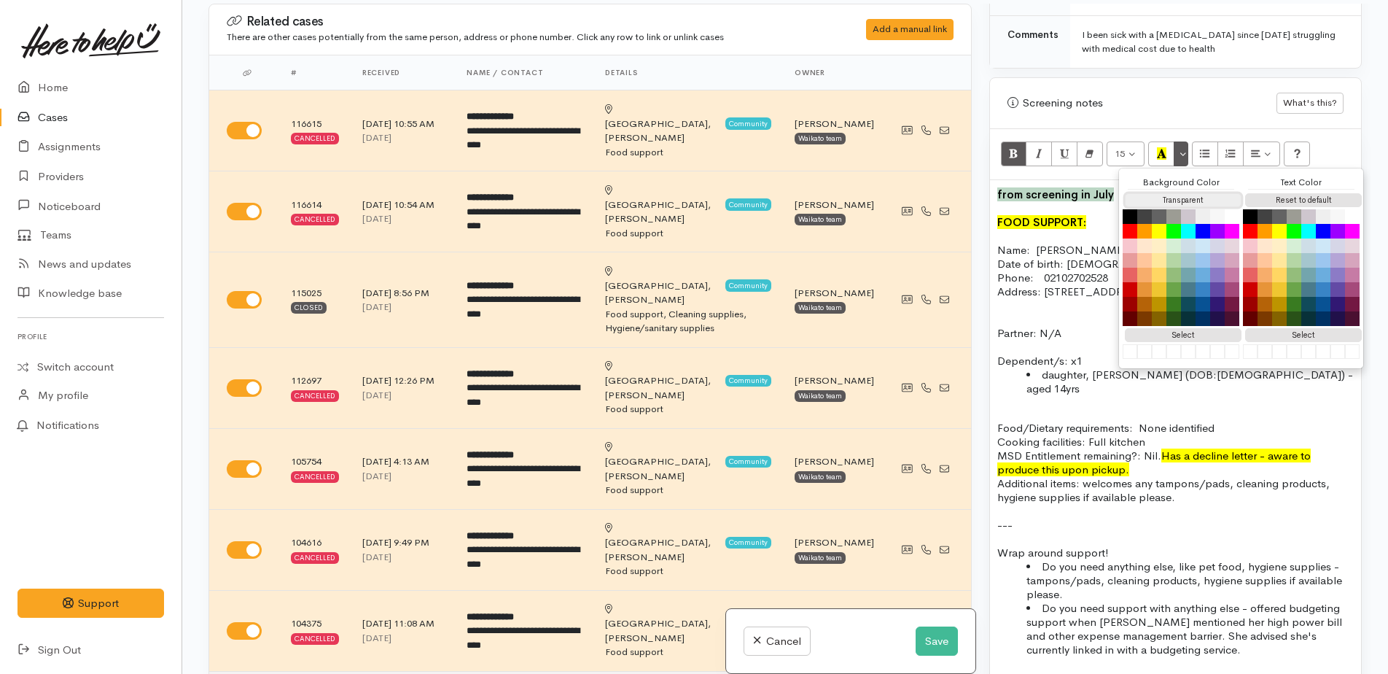
click at [1167, 193] on button "Transparent" at bounding box center [1183, 200] width 117 height 14
click at [1107, 215] on p "FOOD SUPPORT:" at bounding box center [1175, 222] width 357 height 14
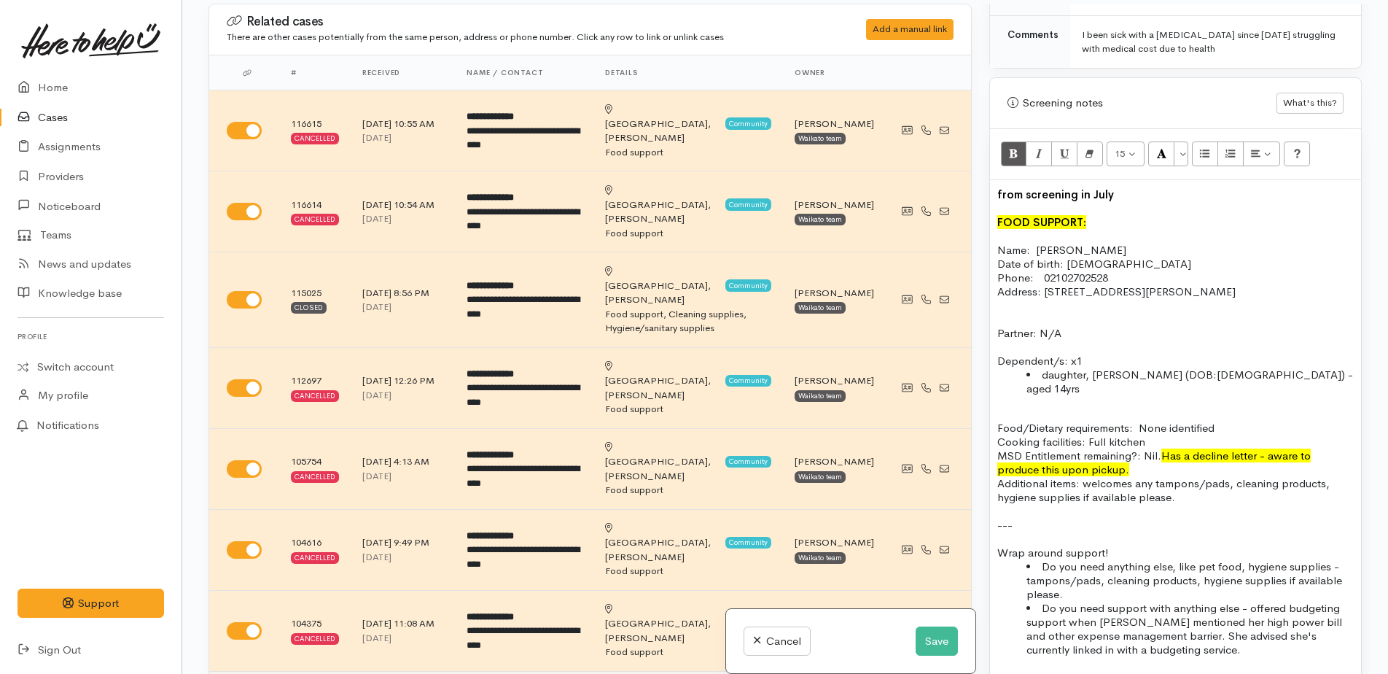
click at [1119, 187] on p "from screening in July" at bounding box center [1175, 194] width 357 height 14
click at [1185, 187] on p "from screening in July this year" at bounding box center [1175, 194] width 357 height 14
click at [930, 644] on button "Save" at bounding box center [937, 641] width 42 height 30
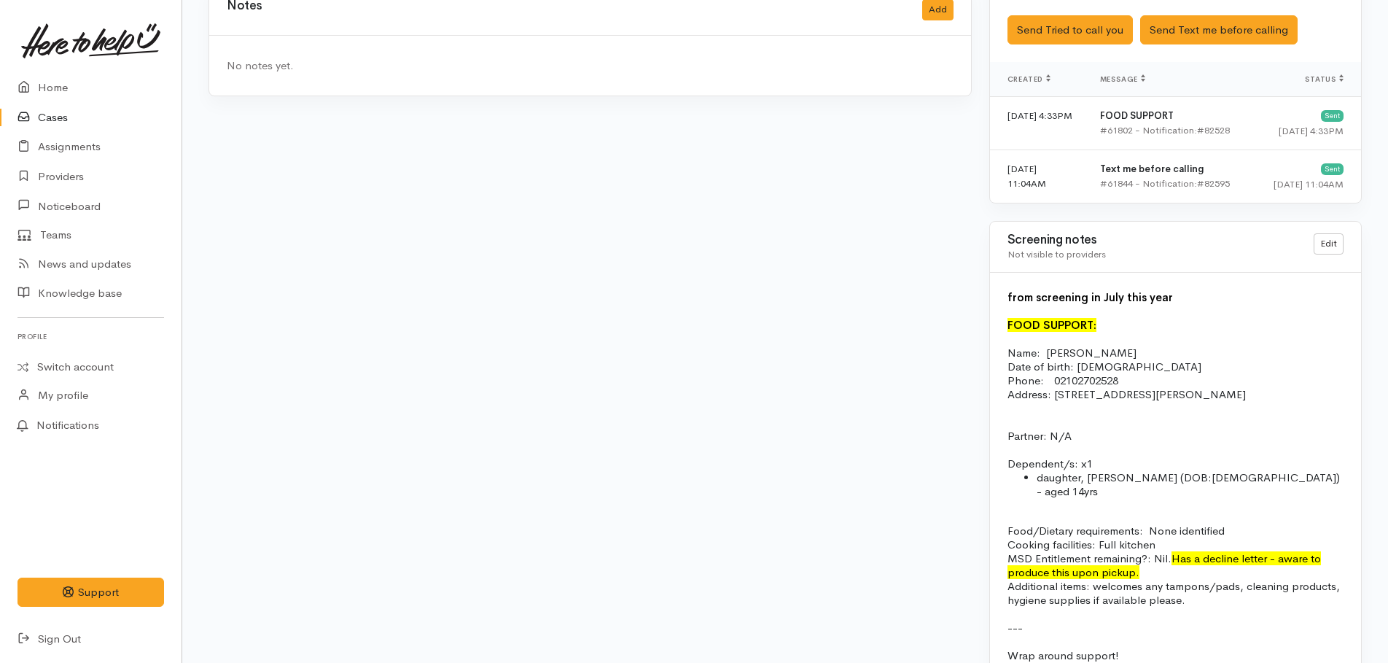
scroll to position [1461, 0]
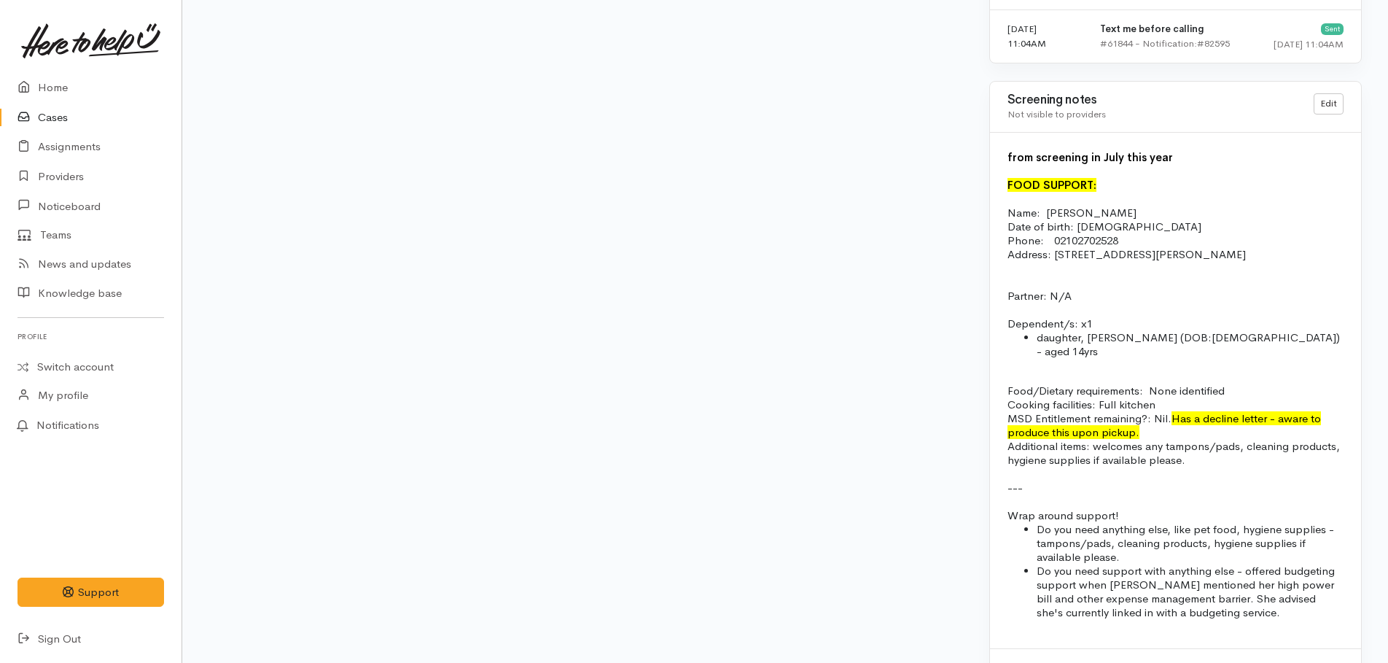
drag, startPoint x: 1174, startPoint y: 390, endPoint x: 1173, endPoint y: 400, distance: 10.2
click at [1173, 400] on p "Food/Dietary requirements: None identified Cooking facilities: Full kitchen MSD…" at bounding box center [1176, 411] width 336 height 55
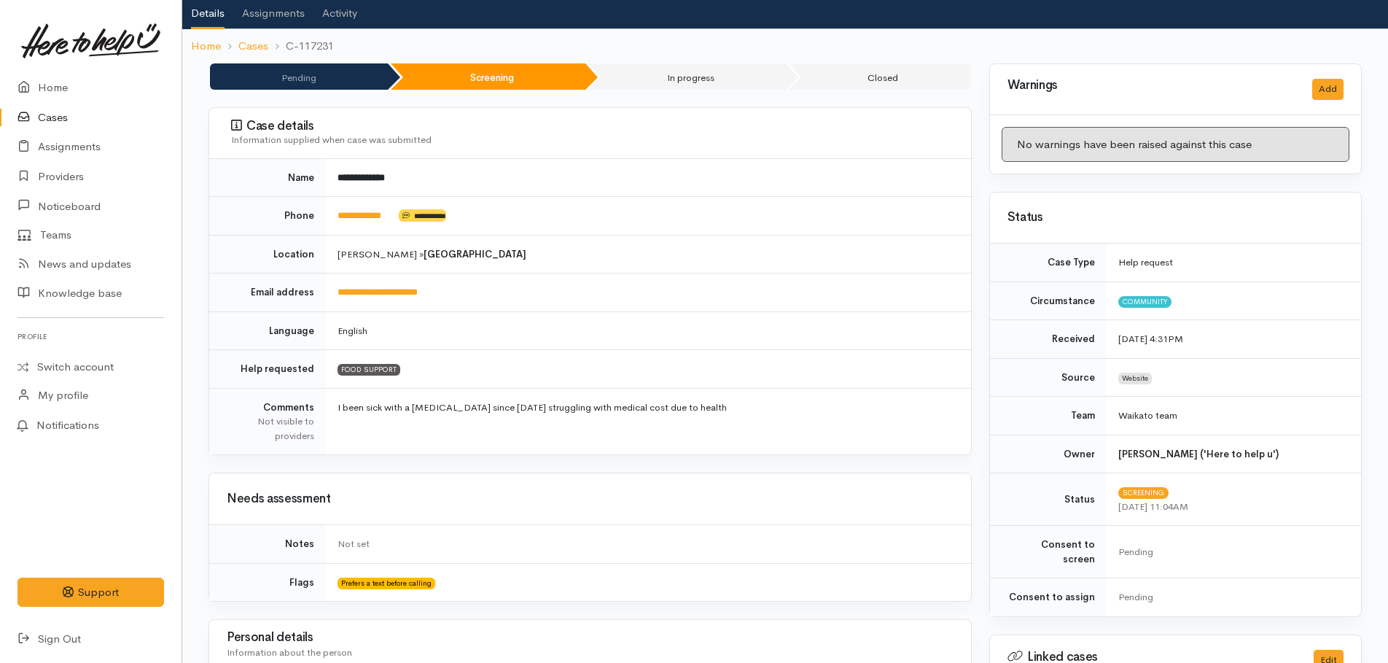
scroll to position [0, 0]
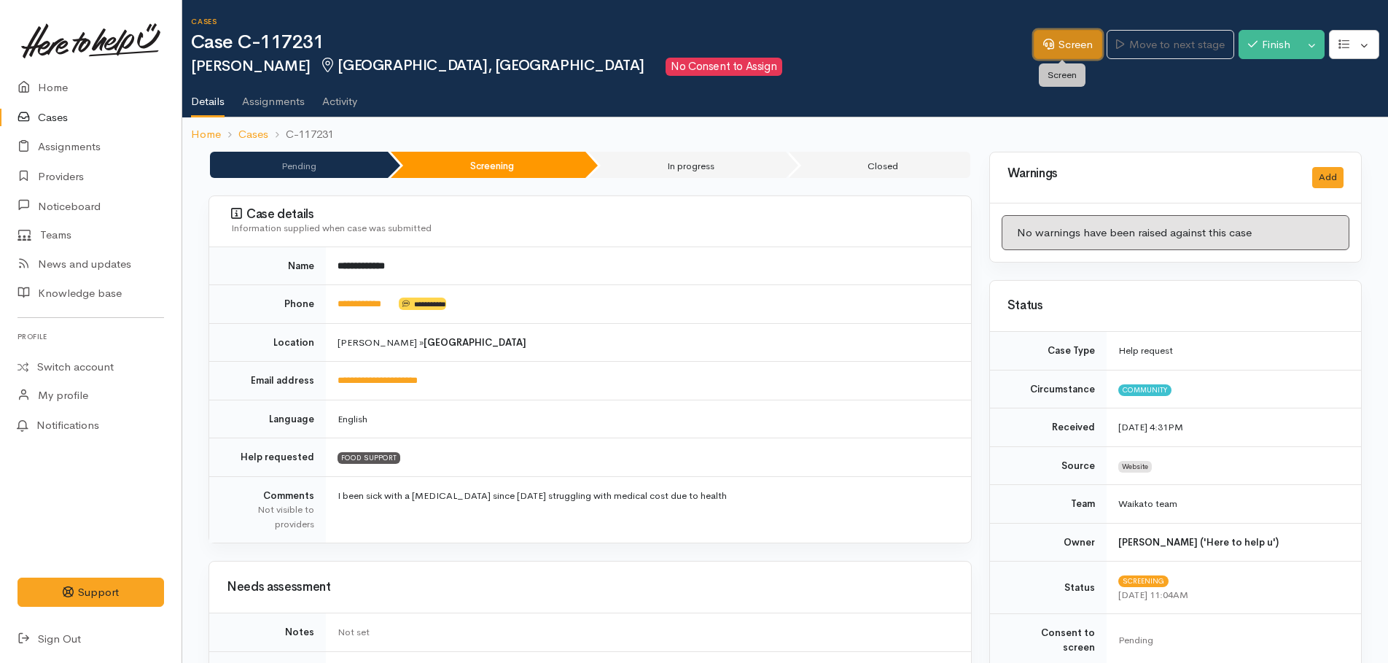
drag, startPoint x: 1078, startPoint y: 44, endPoint x: 1078, endPoint y: 104, distance: 59.8
click at [1078, 45] on link "Screen" at bounding box center [1068, 45] width 69 height 30
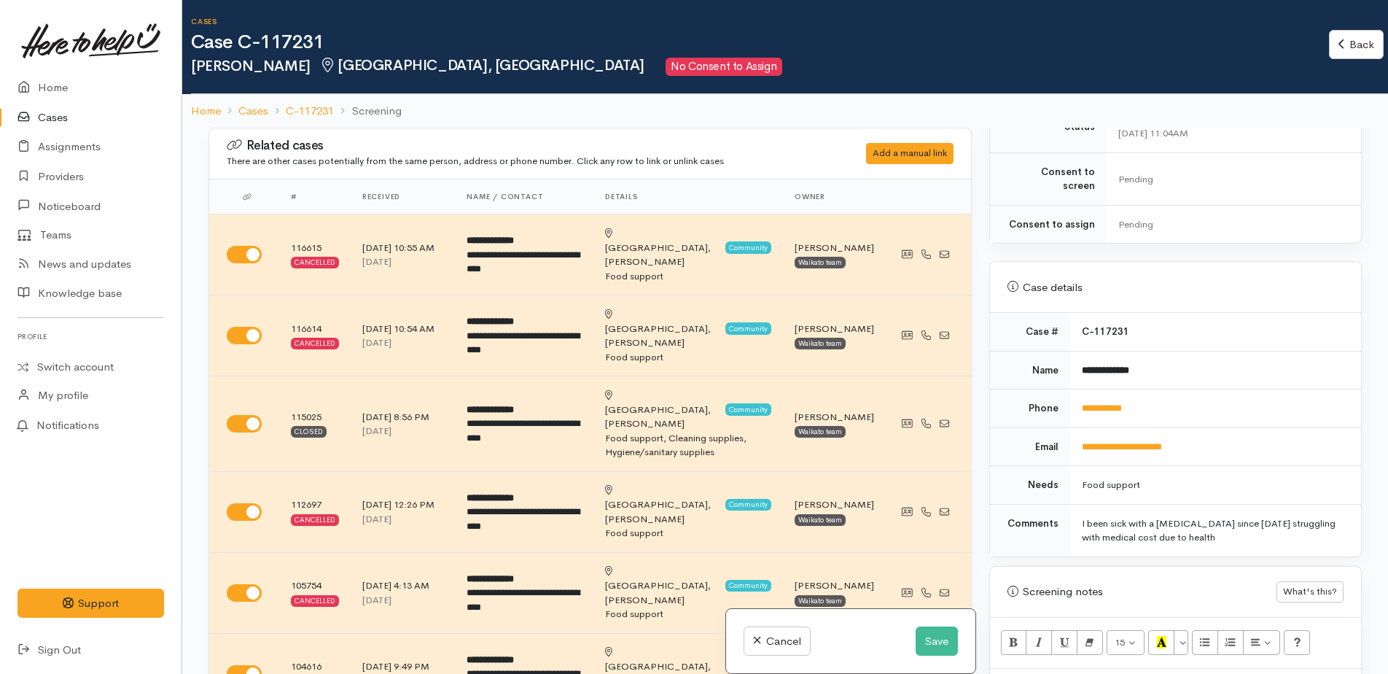
scroll to position [729, 0]
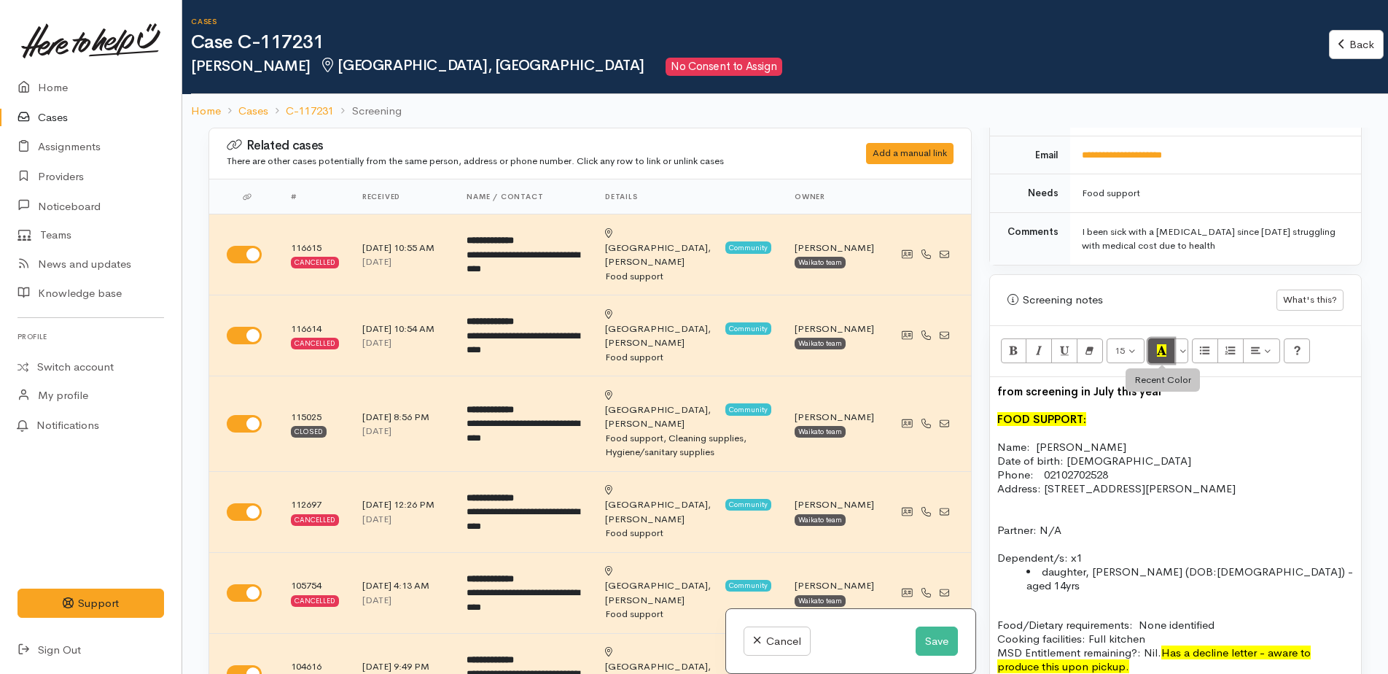
click at [1165, 344] on icon "Recent Color" at bounding box center [1161, 350] width 9 height 12
click at [1179, 344] on button "More Color" at bounding box center [1181, 350] width 15 height 25
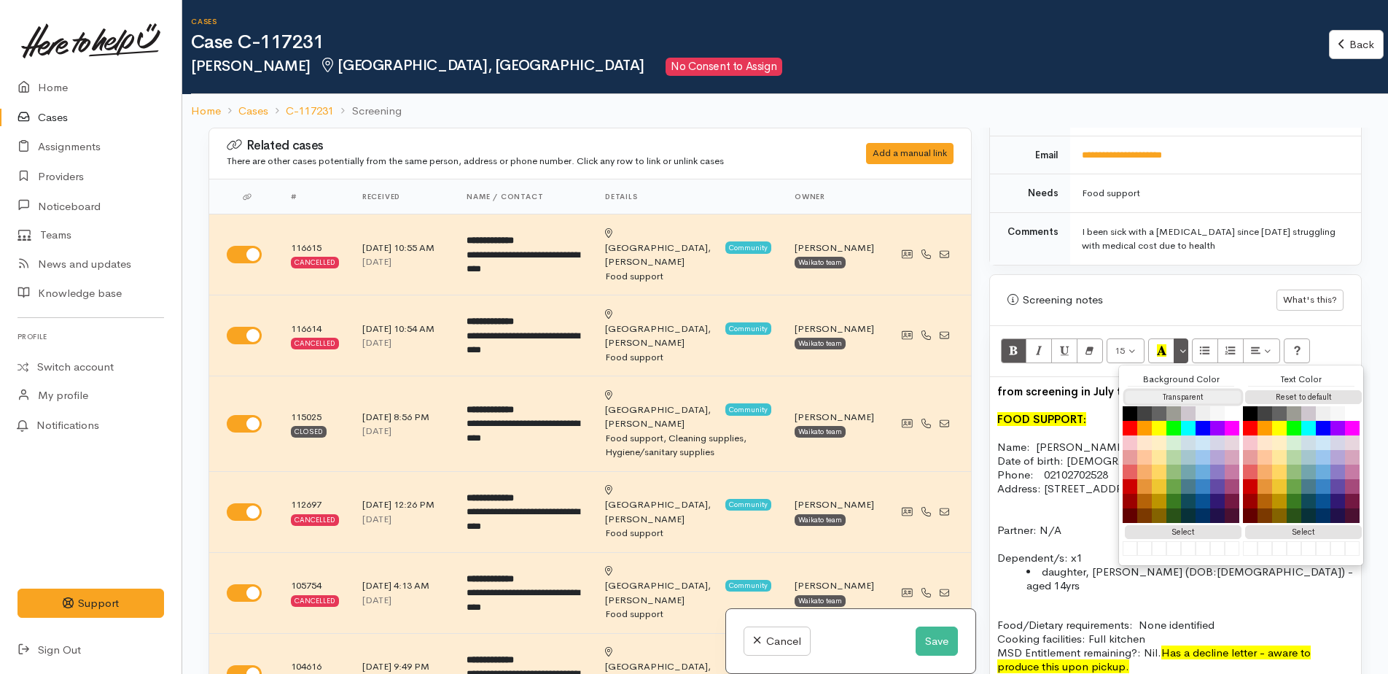
click at [1192, 390] on button "Transparent" at bounding box center [1183, 397] width 117 height 14
click at [1155, 390] on button "Transparent" at bounding box center [1183, 397] width 117 height 14
click at [1103, 412] on p "FOOD SUPPORT:" at bounding box center [1175, 419] width 357 height 14
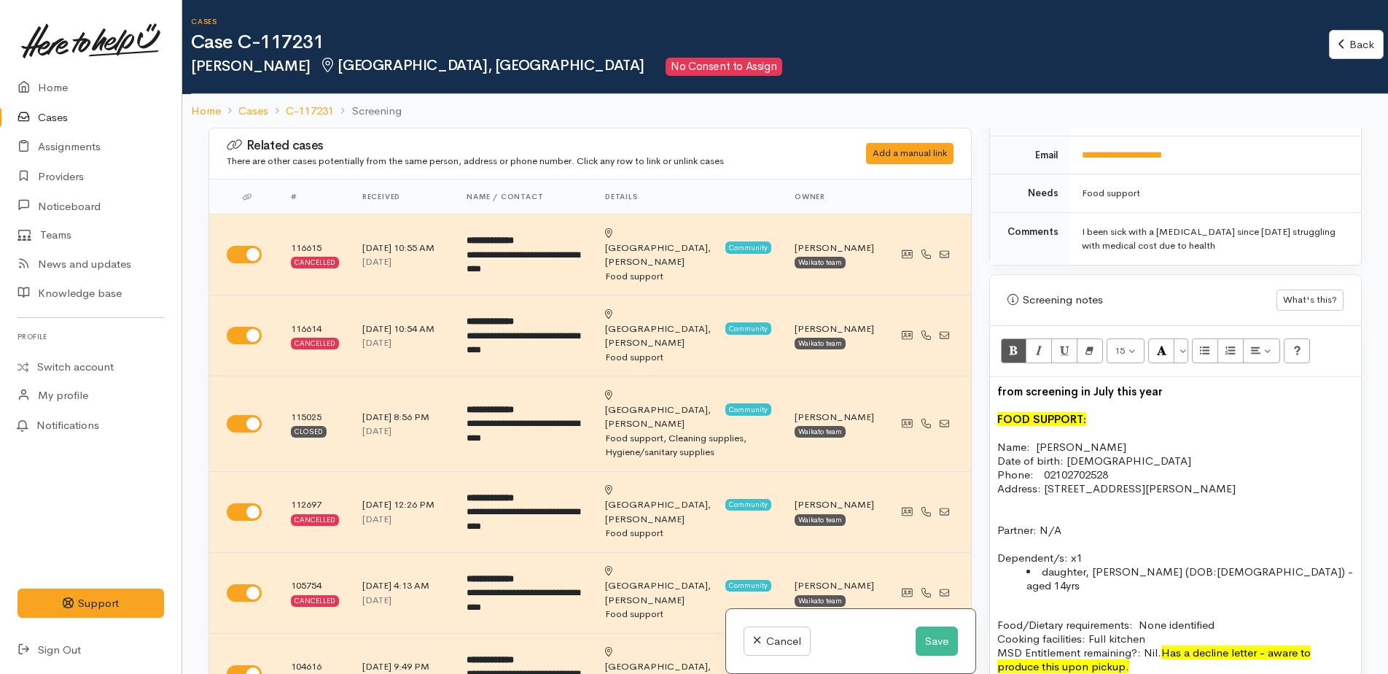
drag, startPoint x: 1164, startPoint y: 627, endPoint x: 1170, endPoint y: 632, distance: 8.3
click at [1170, 632] on p "Food/Dietary requirements: None identified Cooking facilities: Full kitchen MSD…" at bounding box center [1175, 645] width 357 height 55
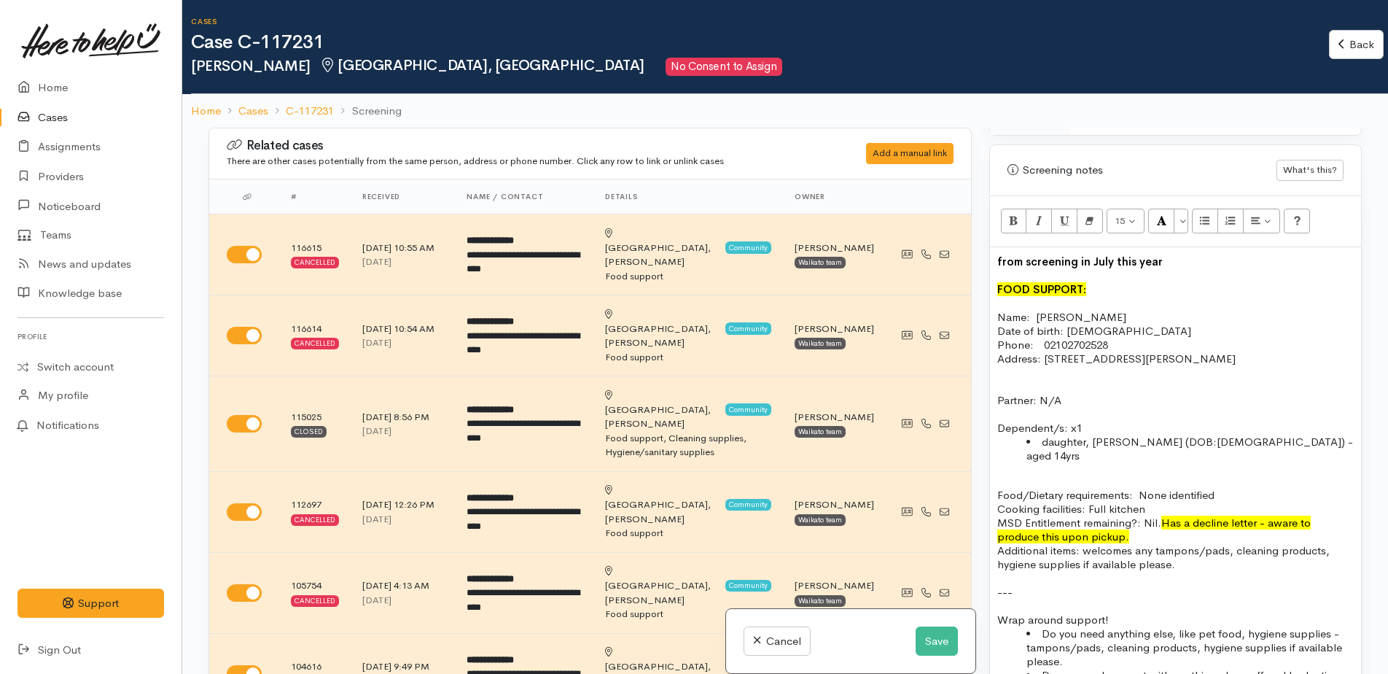
scroll to position [656, 0]
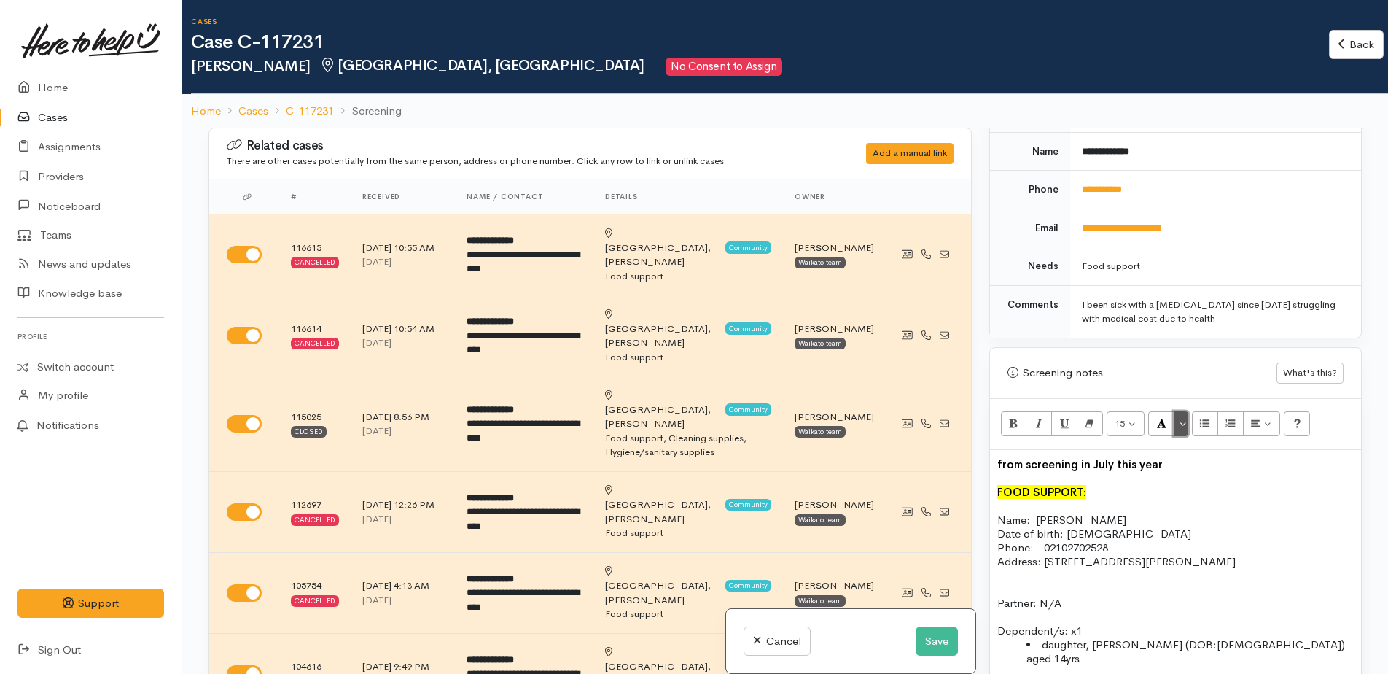
click at [1182, 416] on button "More Color" at bounding box center [1181, 423] width 15 height 25
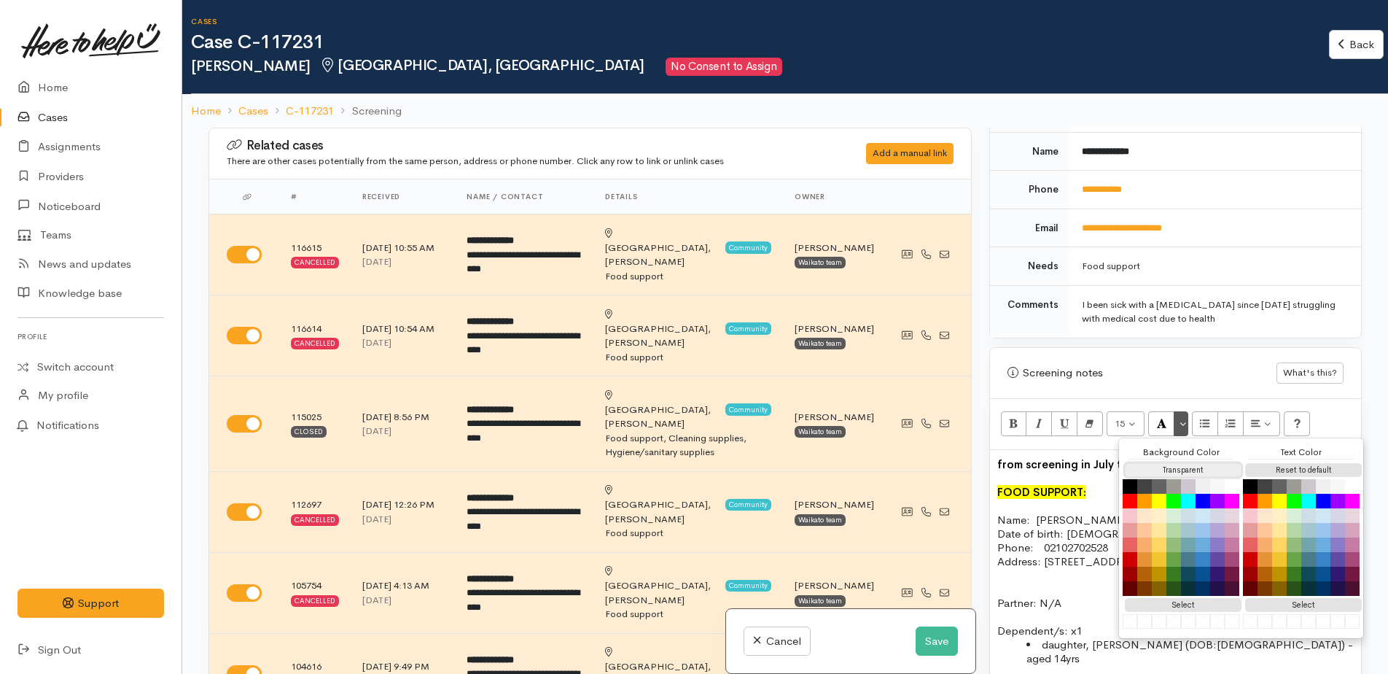
click at [1187, 463] on button "Transparent" at bounding box center [1183, 470] width 117 height 14
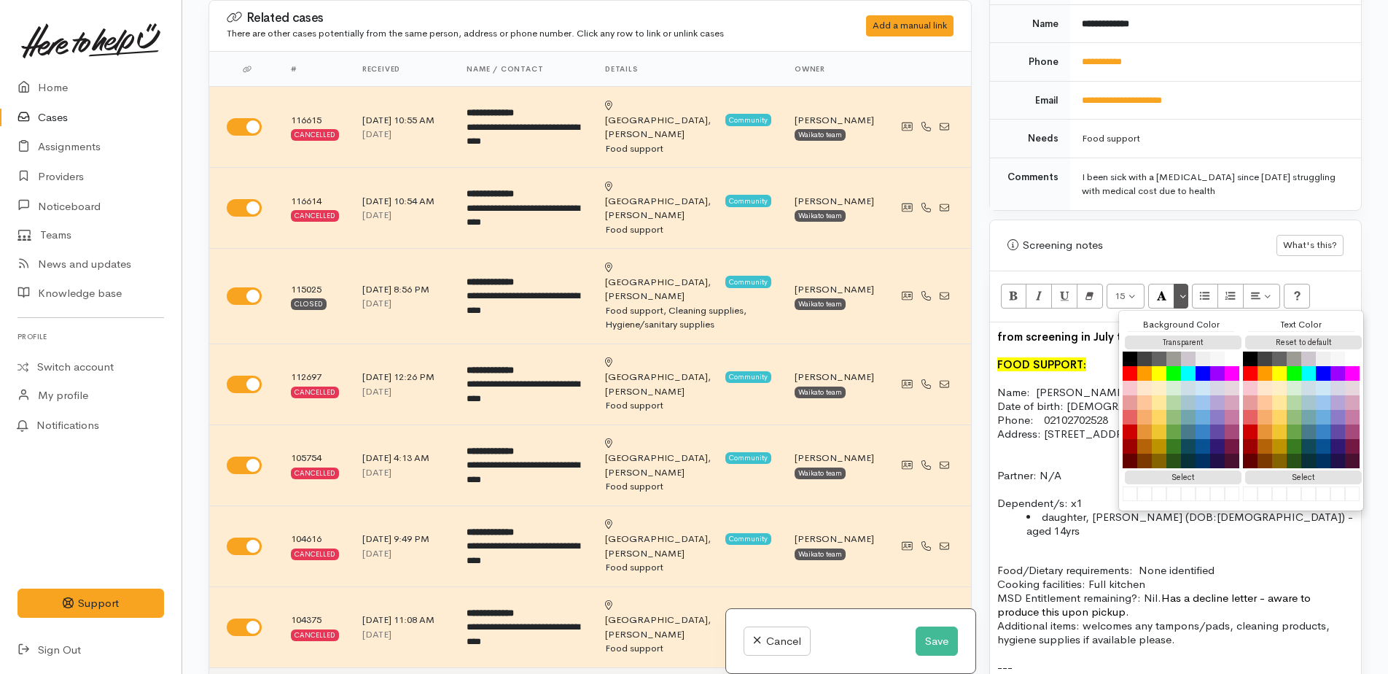
click at [1300, 563] on p "Food/Dietary requirements: None identified Cooking facilities: Full kitchen MSD…" at bounding box center [1175, 590] width 357 height 55
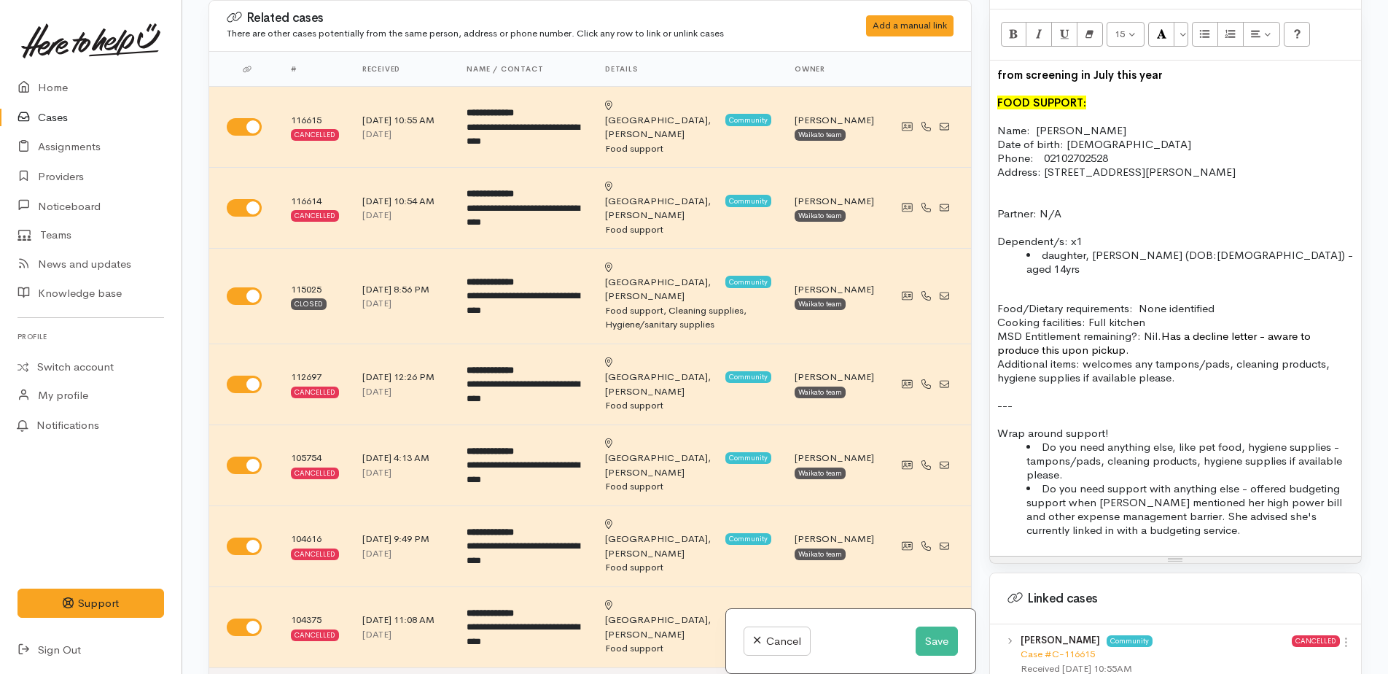
scroll to position [948, 0]
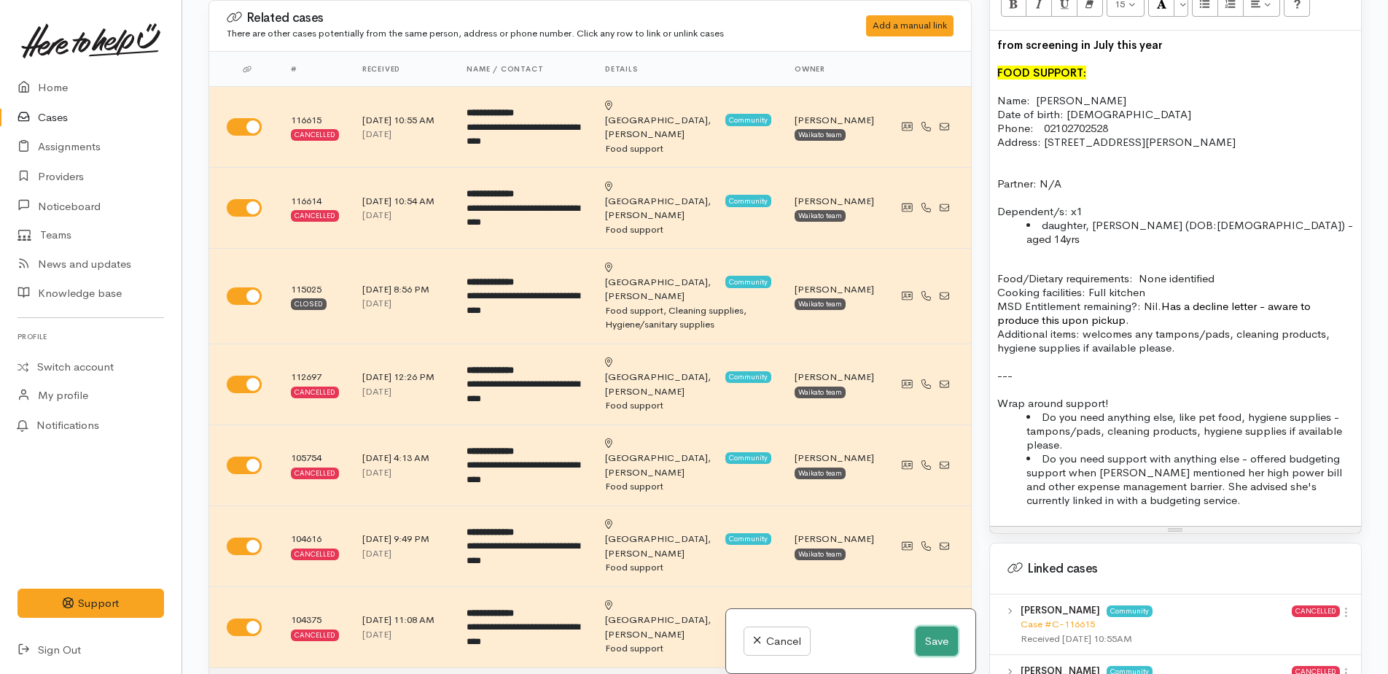
click at [937, 641] on button "Save" at bounding box center [937, 641] width 42 height 30
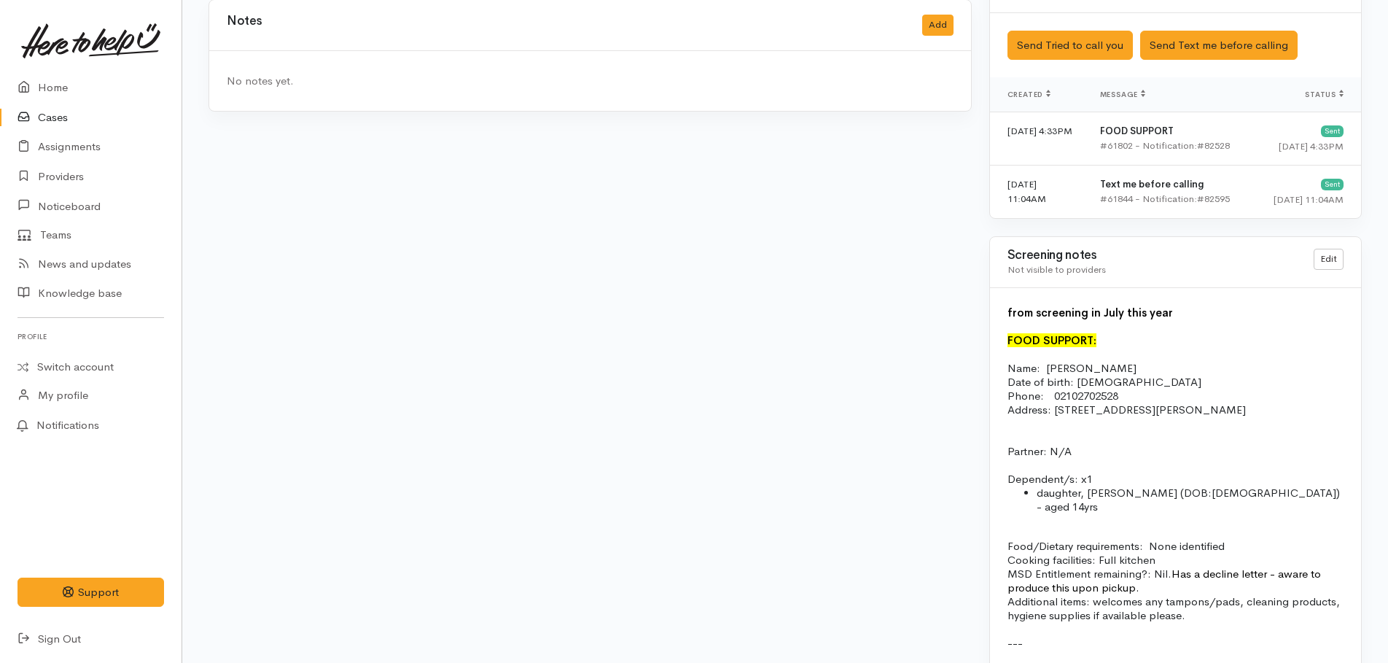
scroll to position [1312, 0]
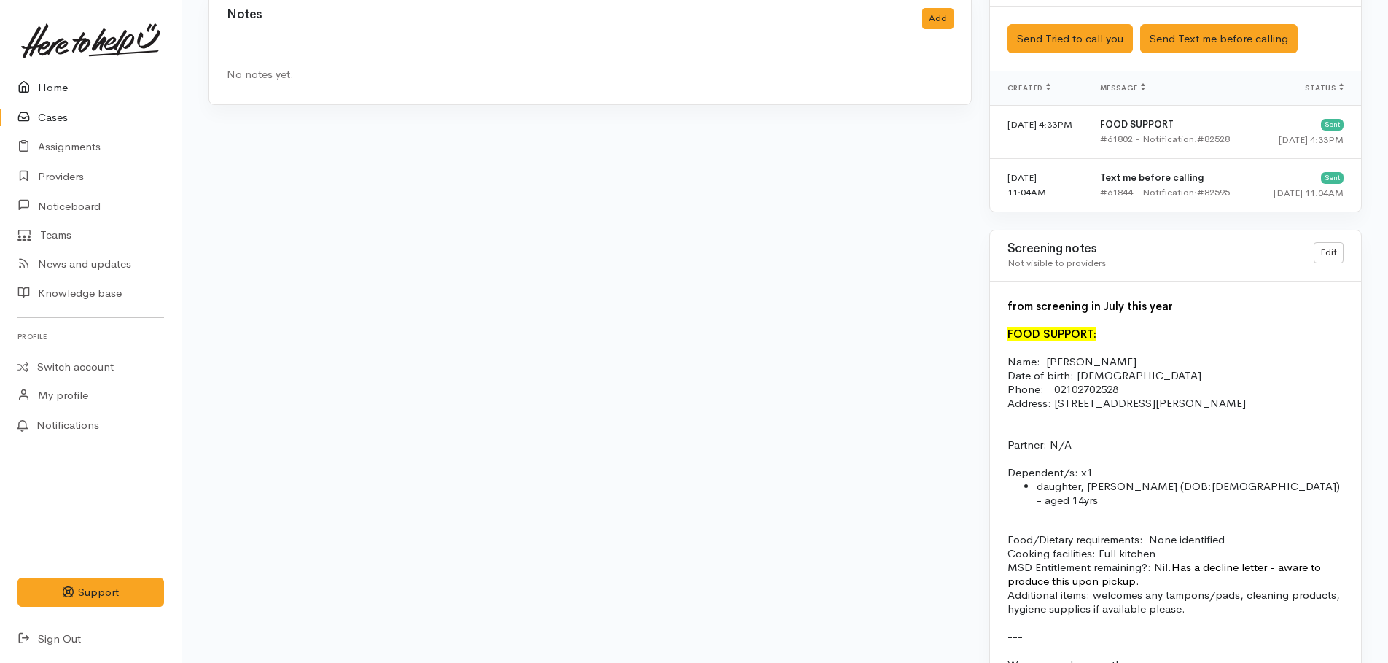
click at [46, 87] on link "Home" at bounding box center [91, 88] width 182 height 30
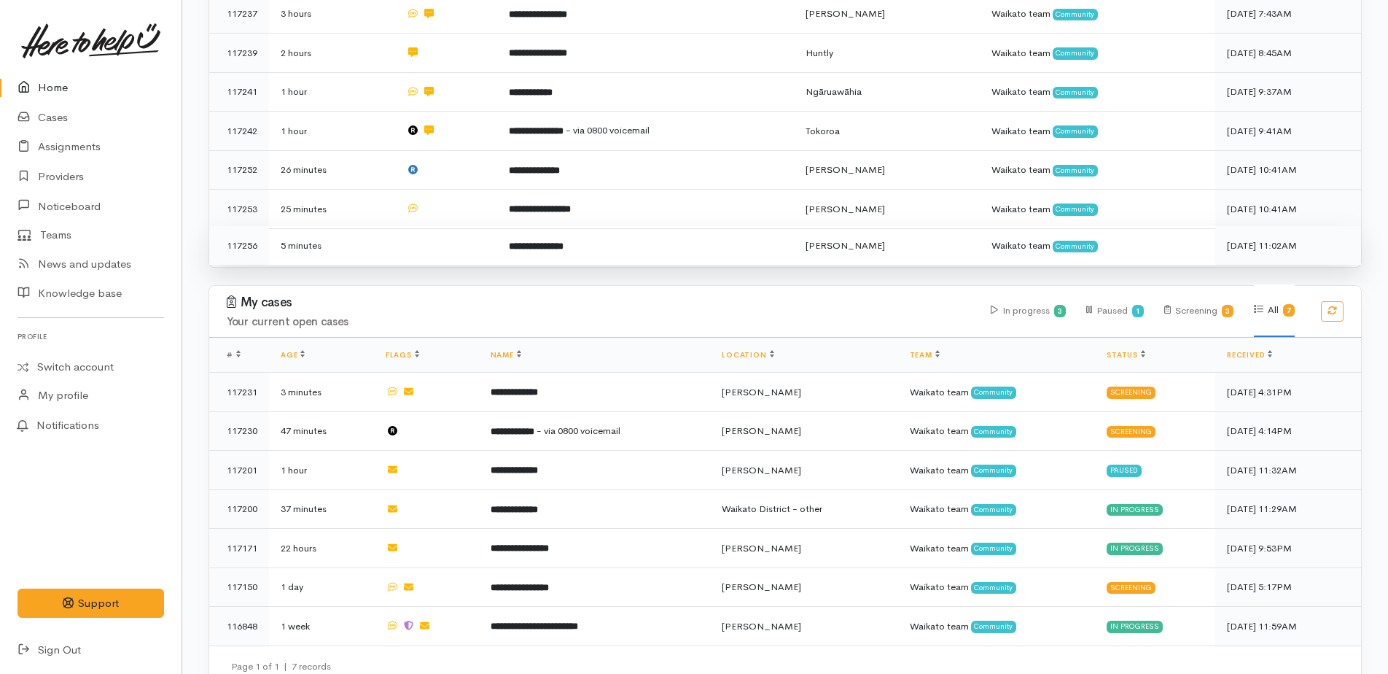
scroll to position [457, 0]
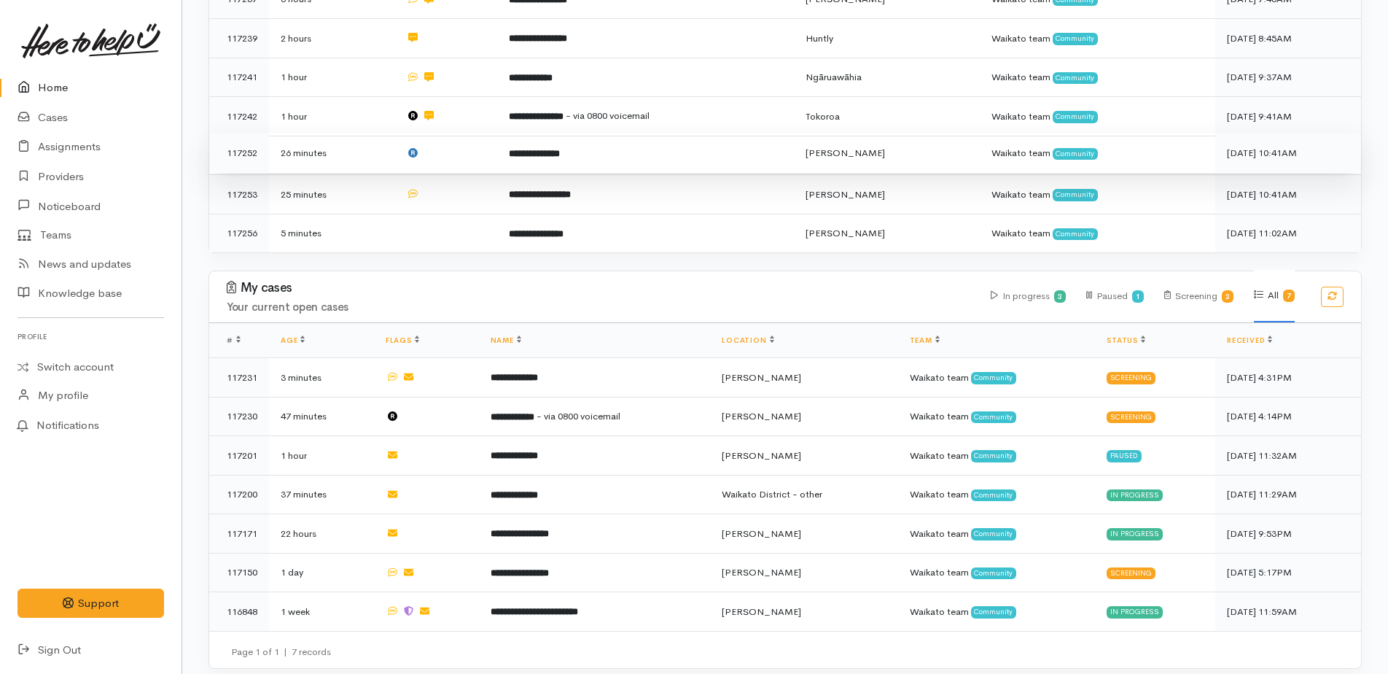
click at [534, 149] on b "**********" at bounding box center [534, 153] width 51 height 9
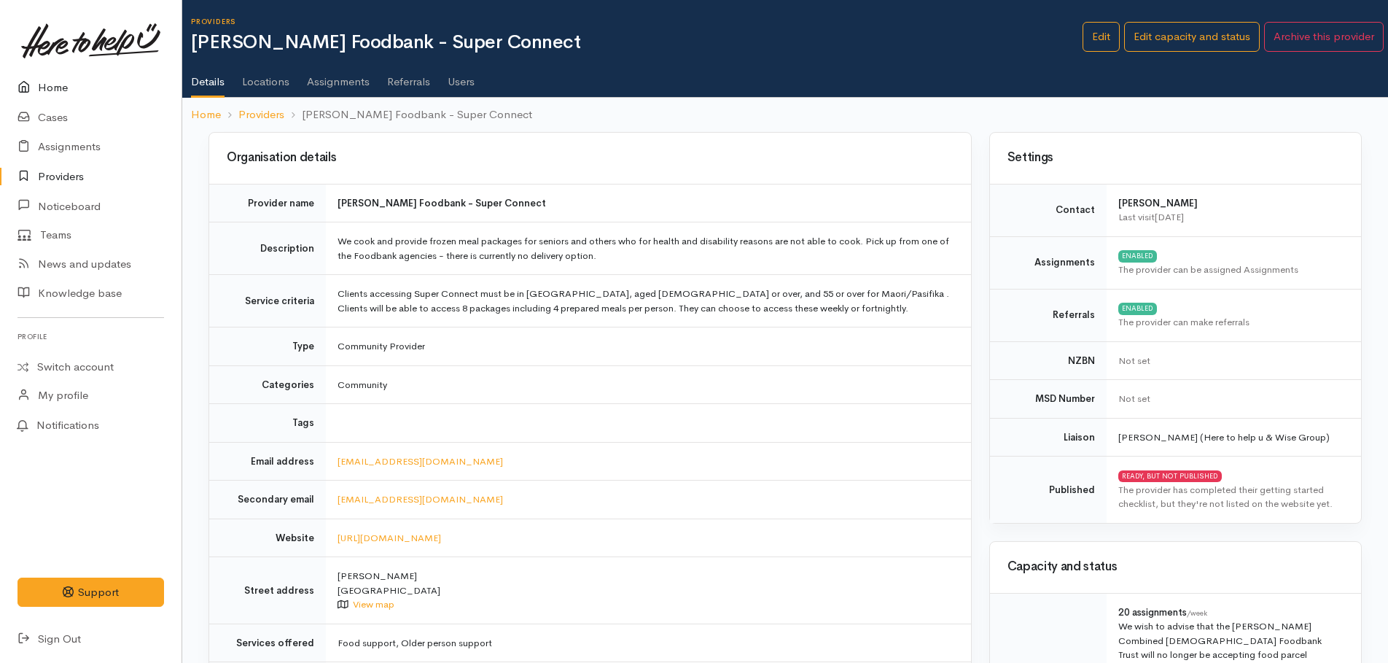
scroll to position [292, 0]
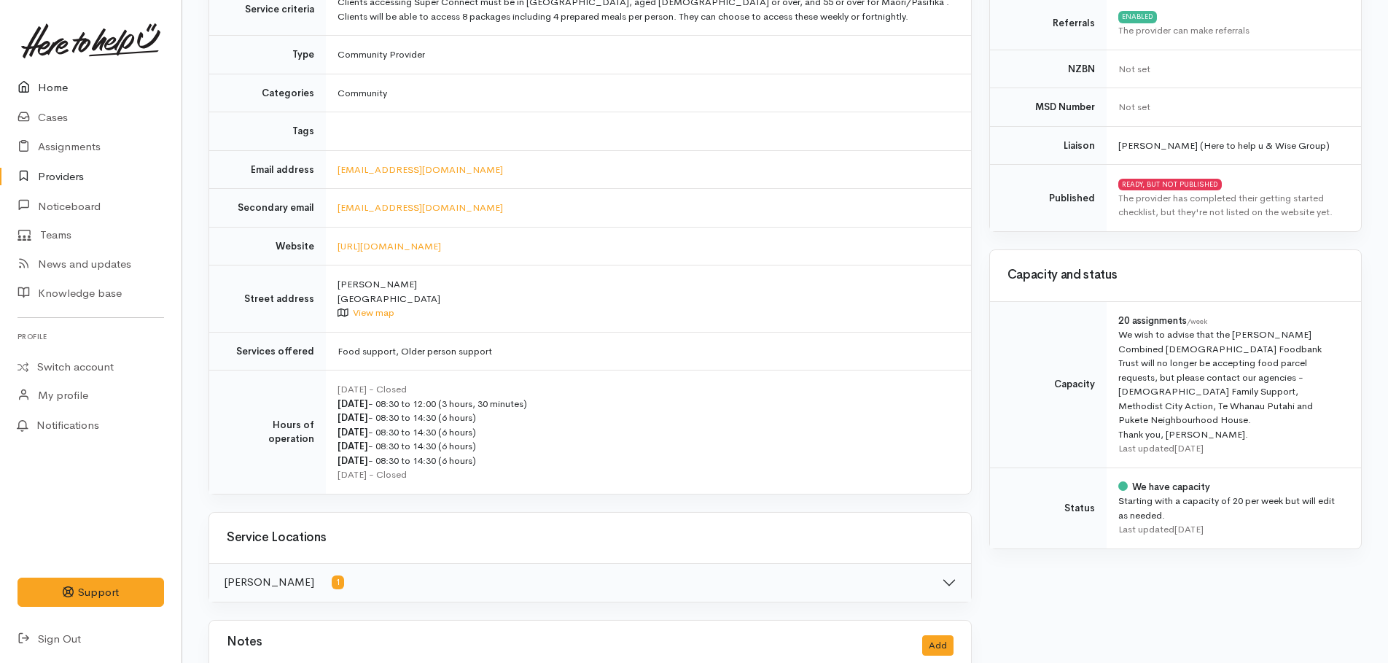
click at [66, 86] on link "Home" at bounding box center [91, 88] width 182 height 30
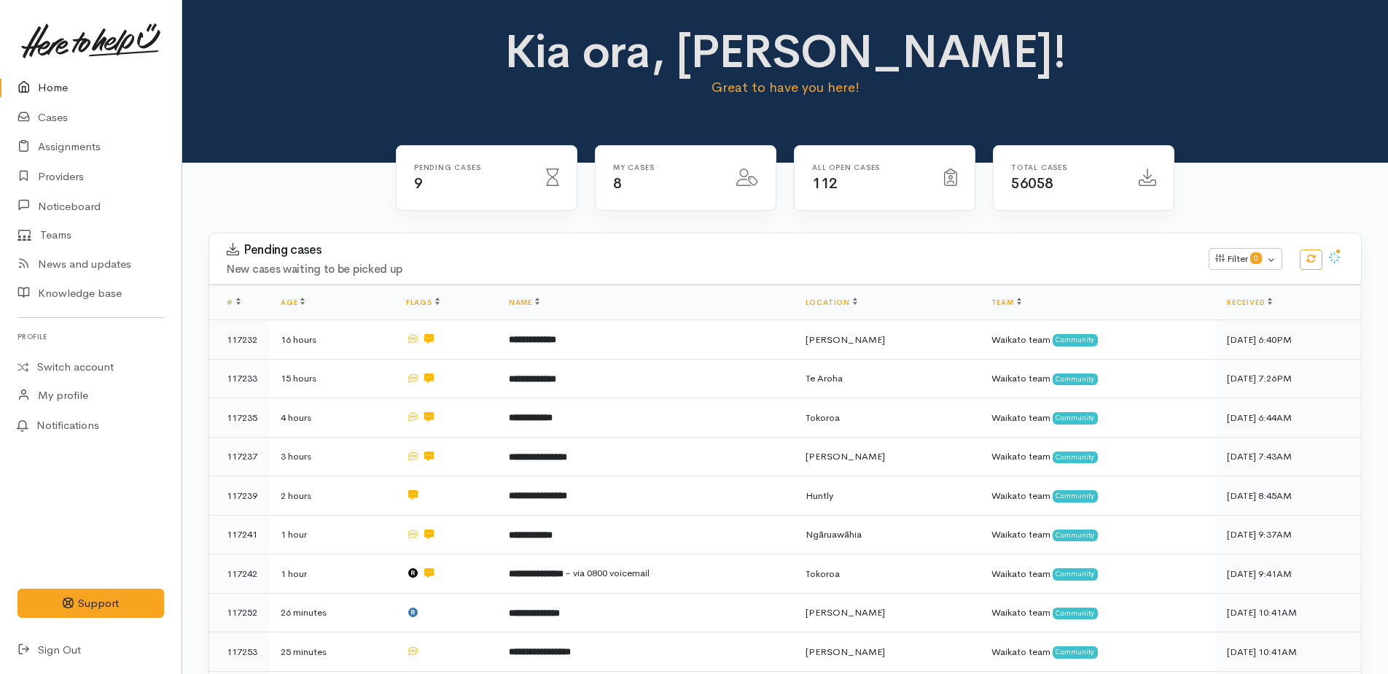
click at [48, 85] on link "Home" at bounding box center [91, 88] width 182 height 30
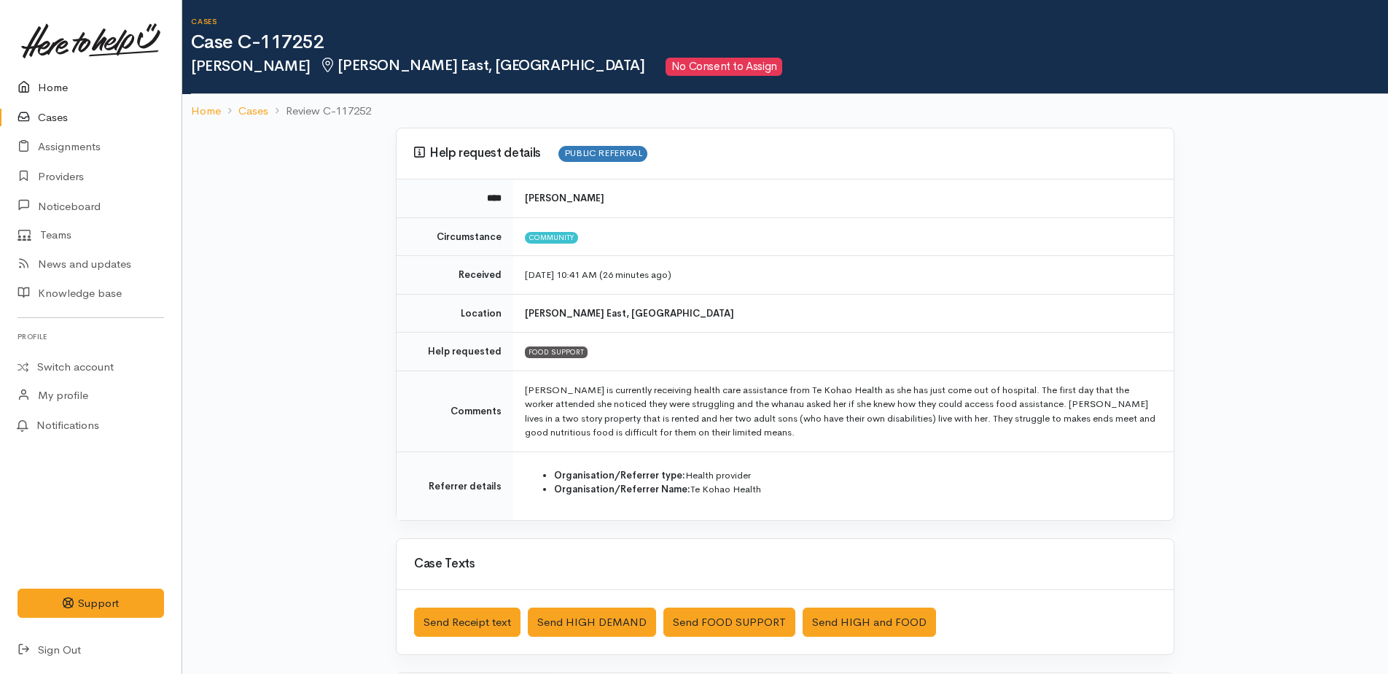
click at [39, 87] on link "Home" at bounding box center [91, 88] width 182 height 30
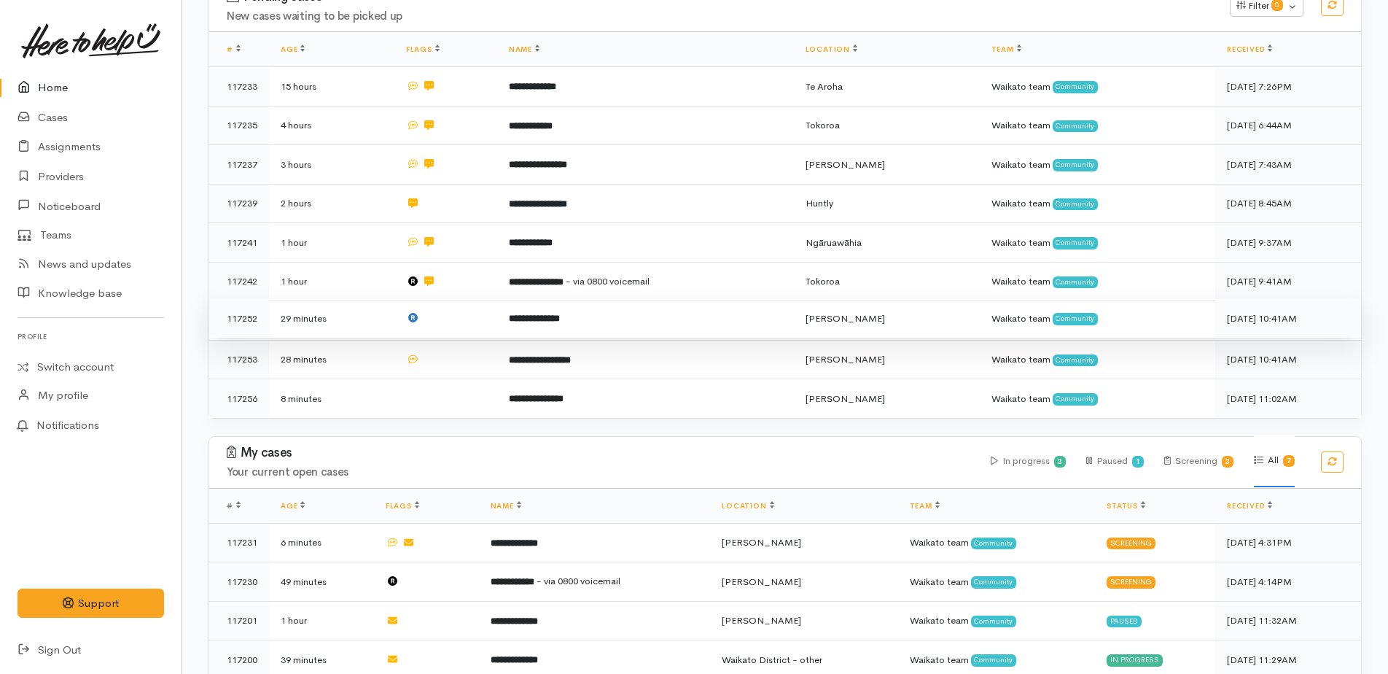
scroll to position [419, 0]
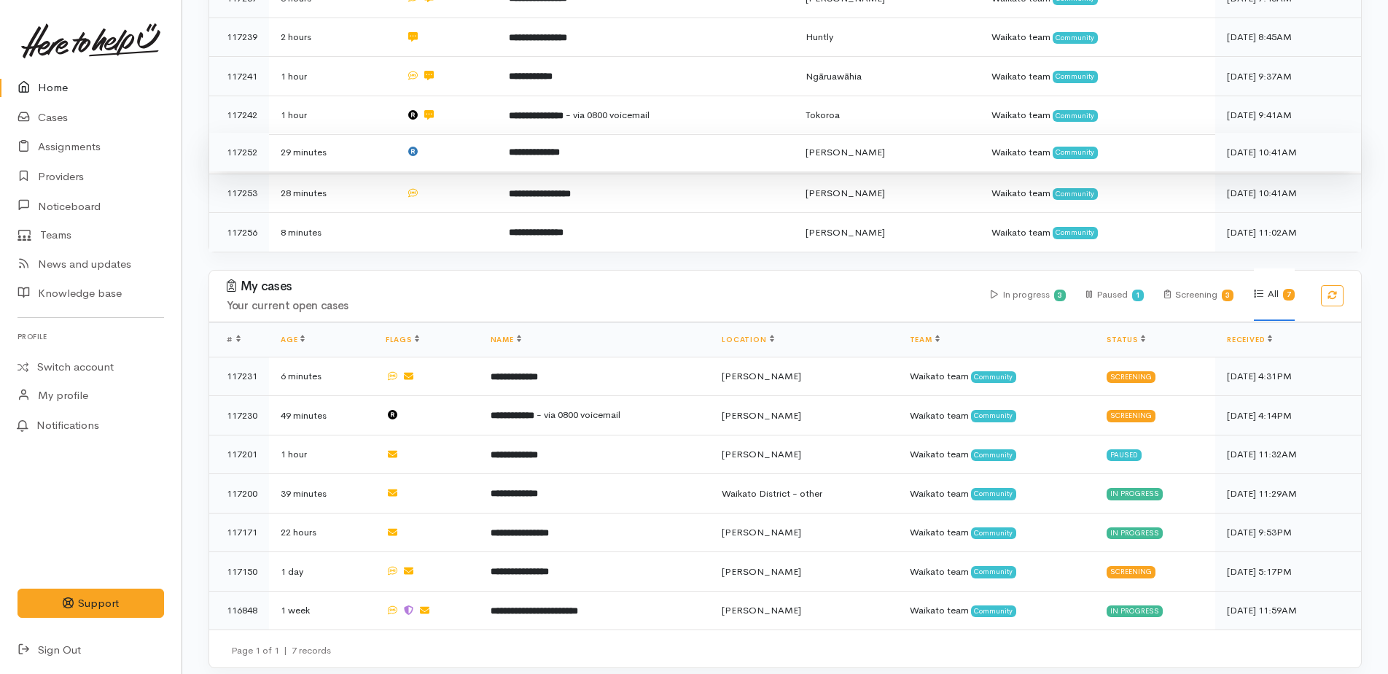
click at [529, 147] on b "**********" at bounding box center [534, 151] width 51 height 9
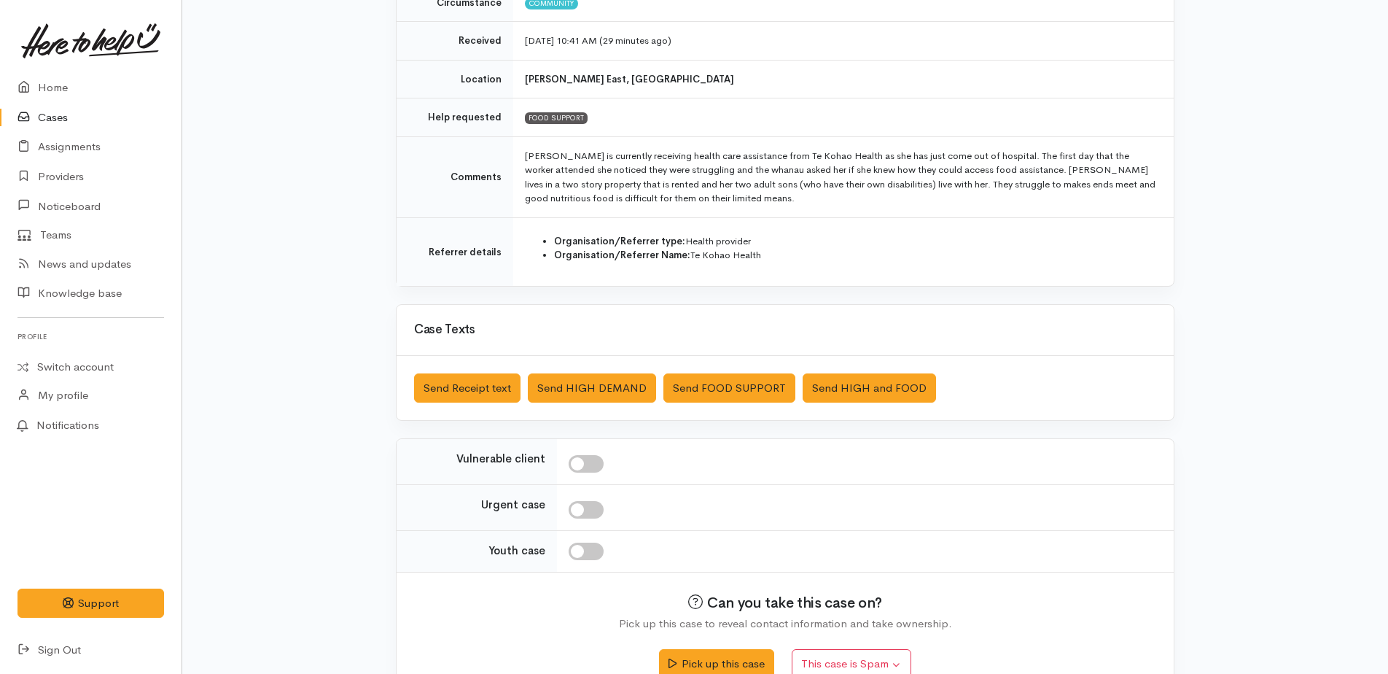
scroll to position [266, 0]
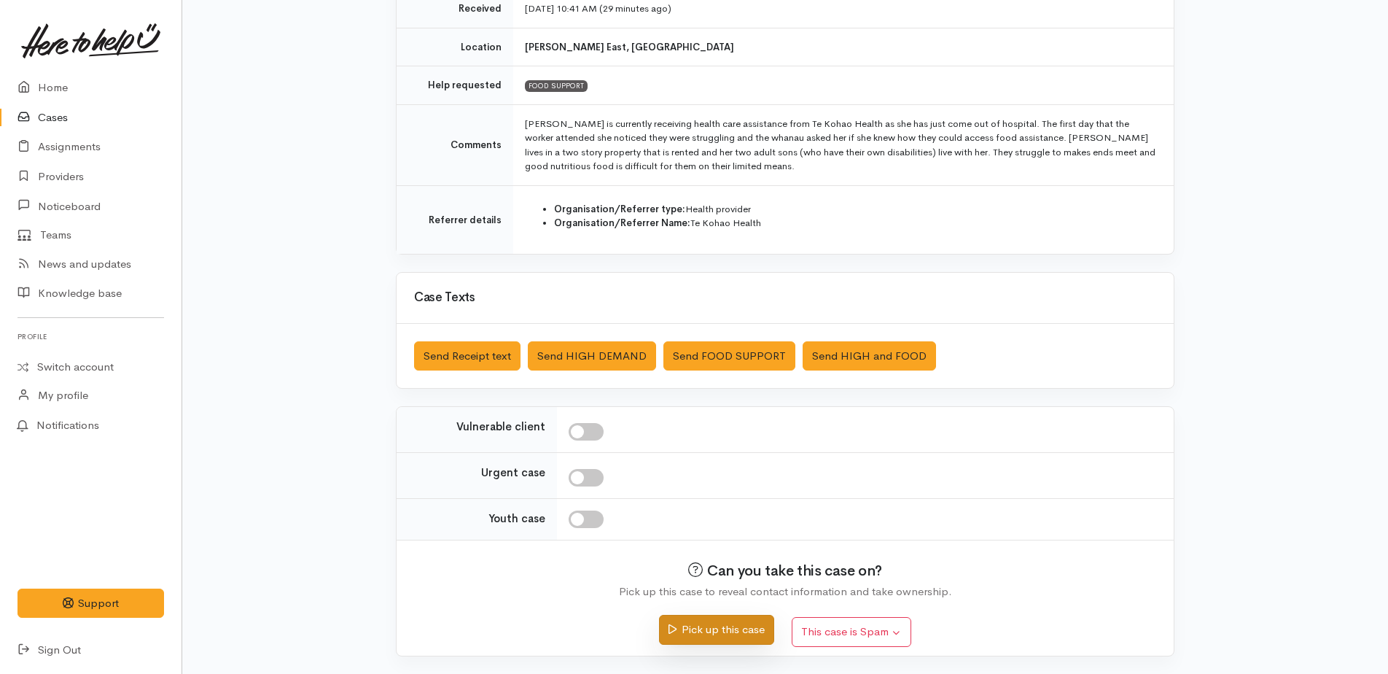
click at [723, 642] on button "Pick up this case" at bounding box center [716, 630] width 114 height 30
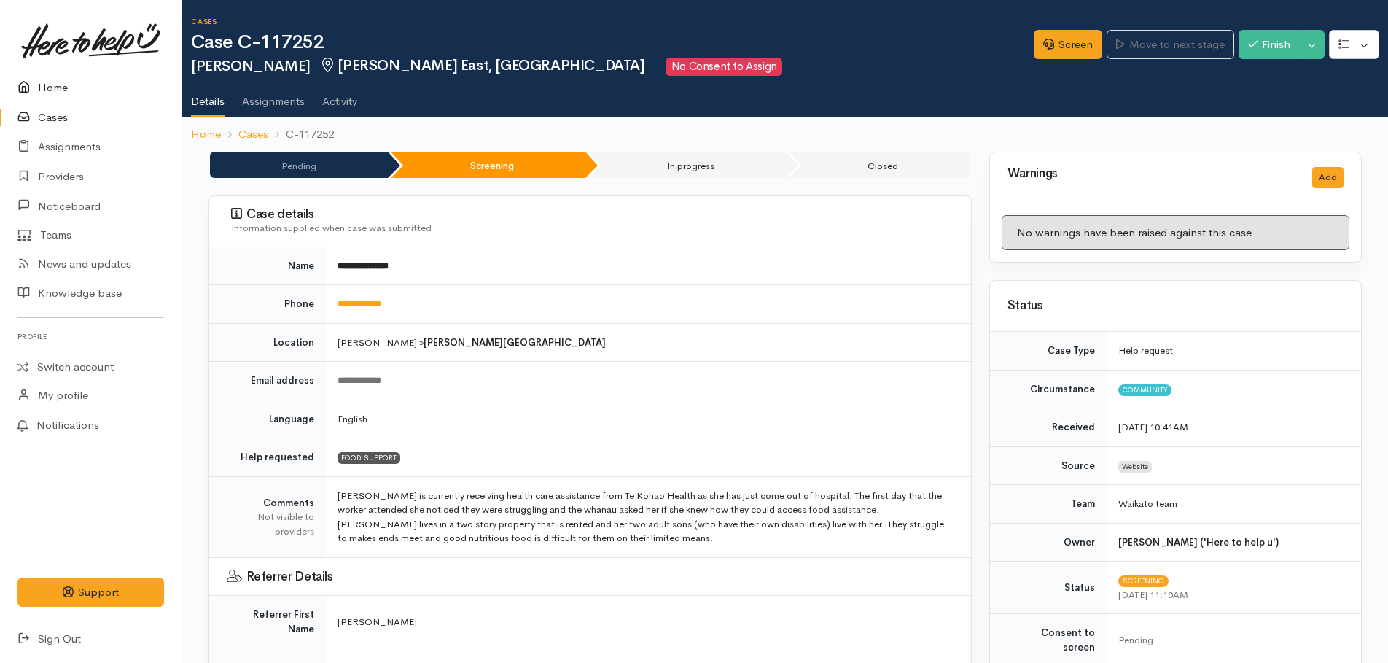
click at [52, 89] on link "Home" at bounding box center [91, 88] width 182 height 30
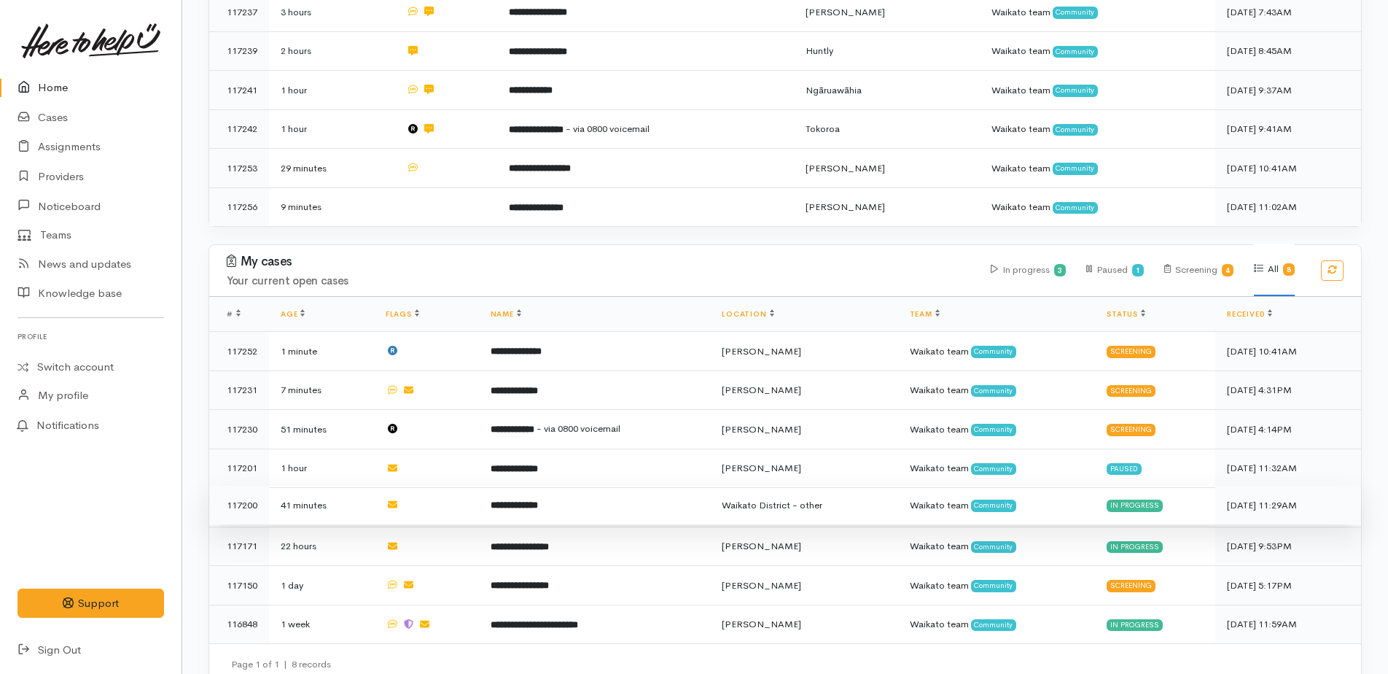
scroll to position [419, 0]
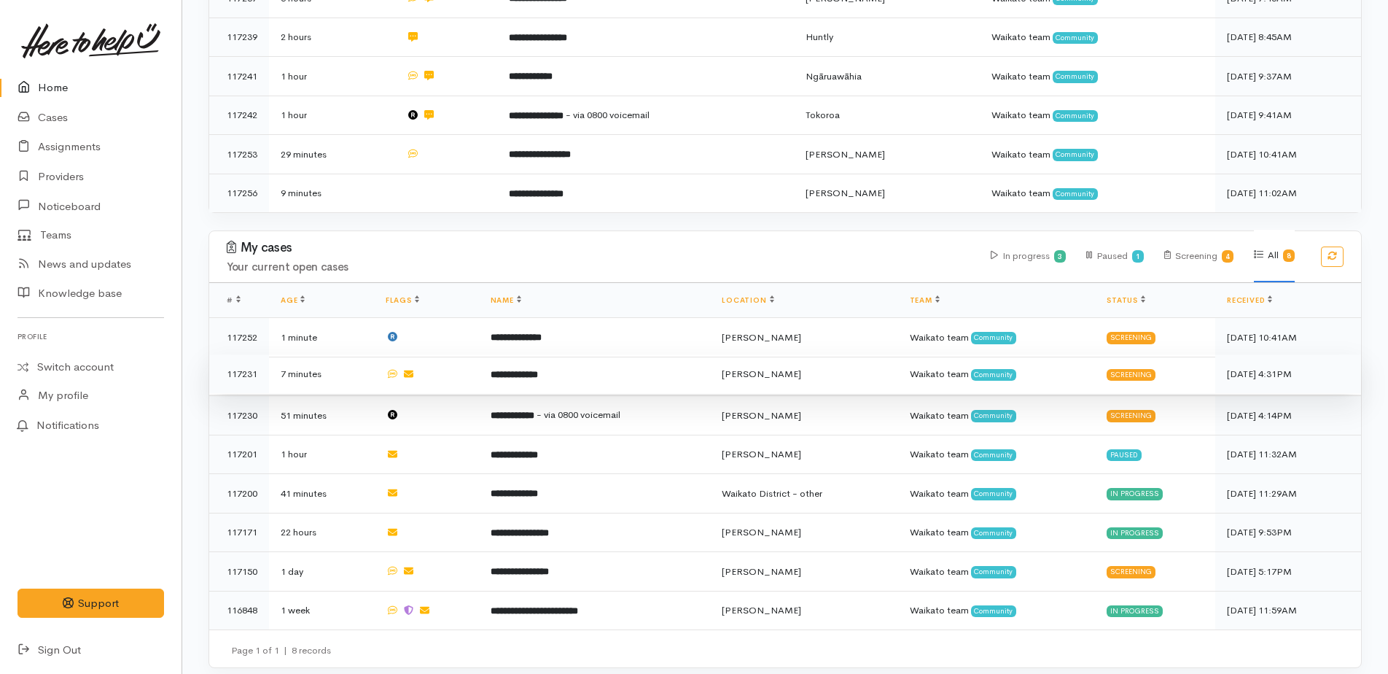
click at [521, 370] on b "**********" at bounding box center [514, 374] width 47 height 9
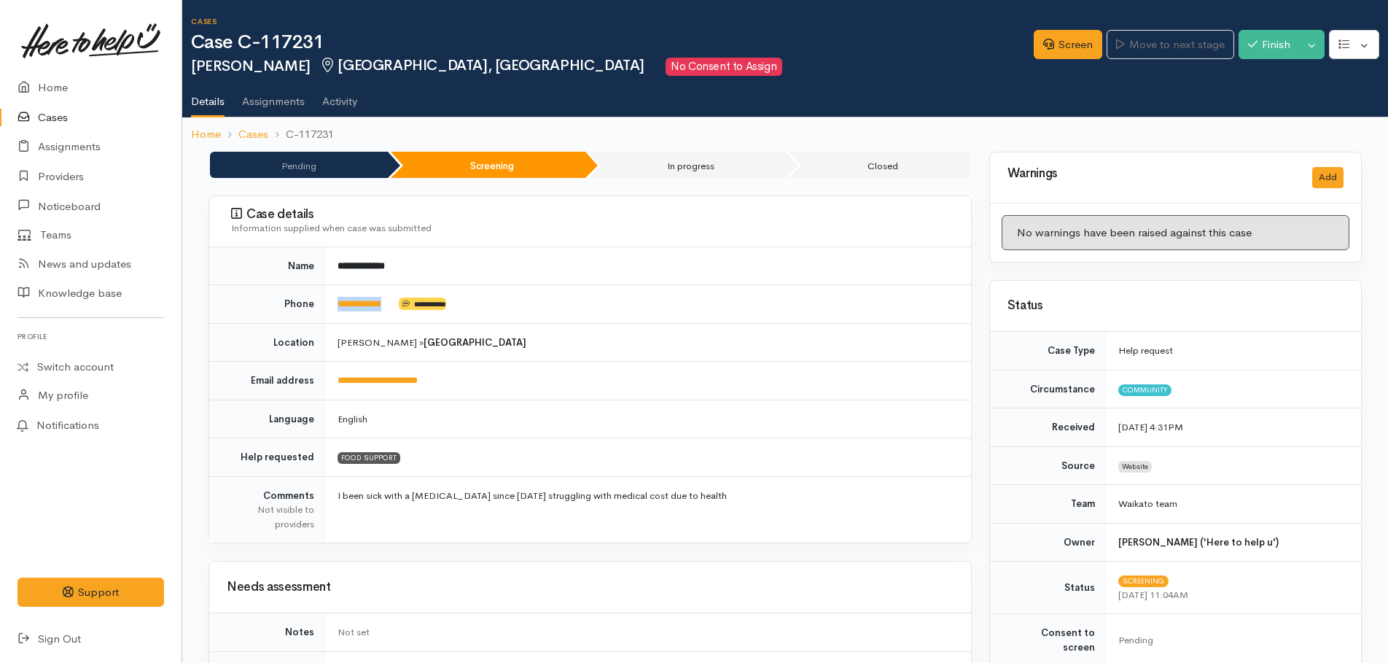
drag, startPoint x: 389, startPoint y: 300, endPoint x: 324, endPoint y: 297, distance: 64.2
click at [324, 297] on tr "**********" at bounding box center [590, 304] width 762 height 39
drag, startPoint x: 324, startPoint y: 297, endPoint x: 352, endPoint y: 310, distance: 30.4
copy tr "**********"
click at [1079, 39] on link "Screen" at bounding box center [1068, 45] width 69 height 30
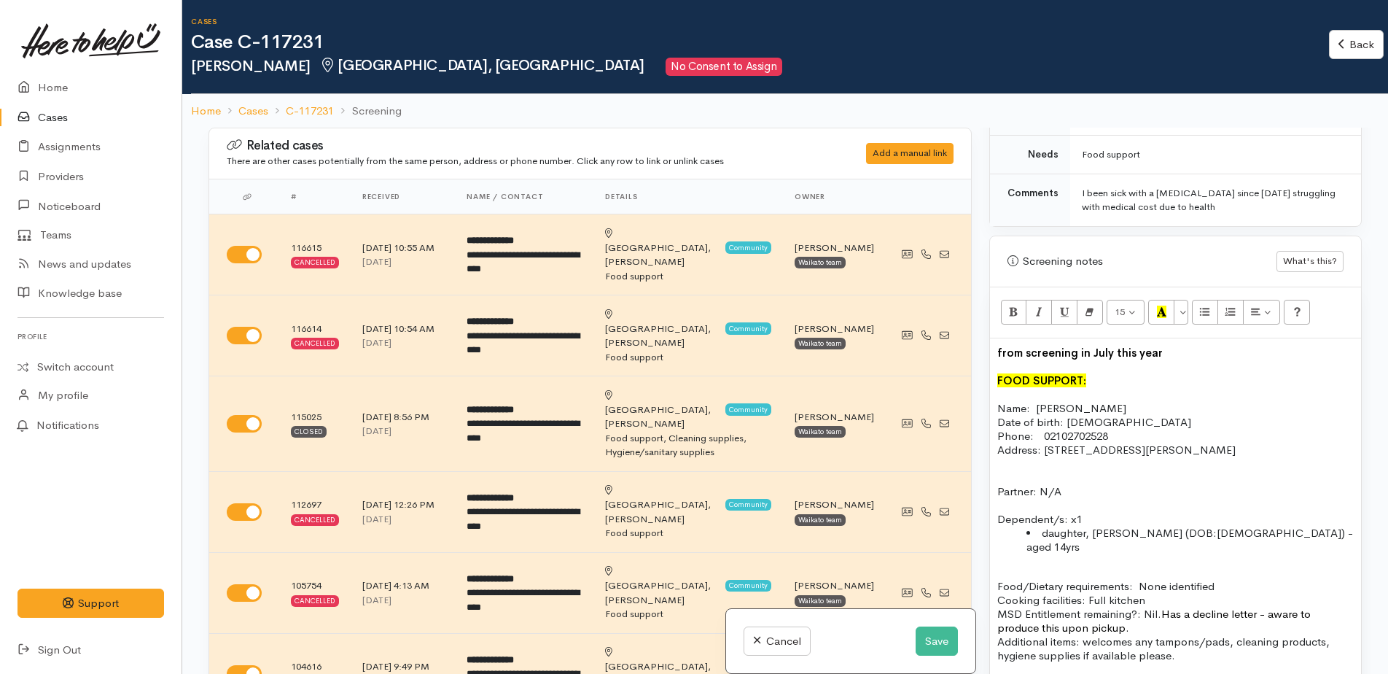
scroll to position [802, 0]
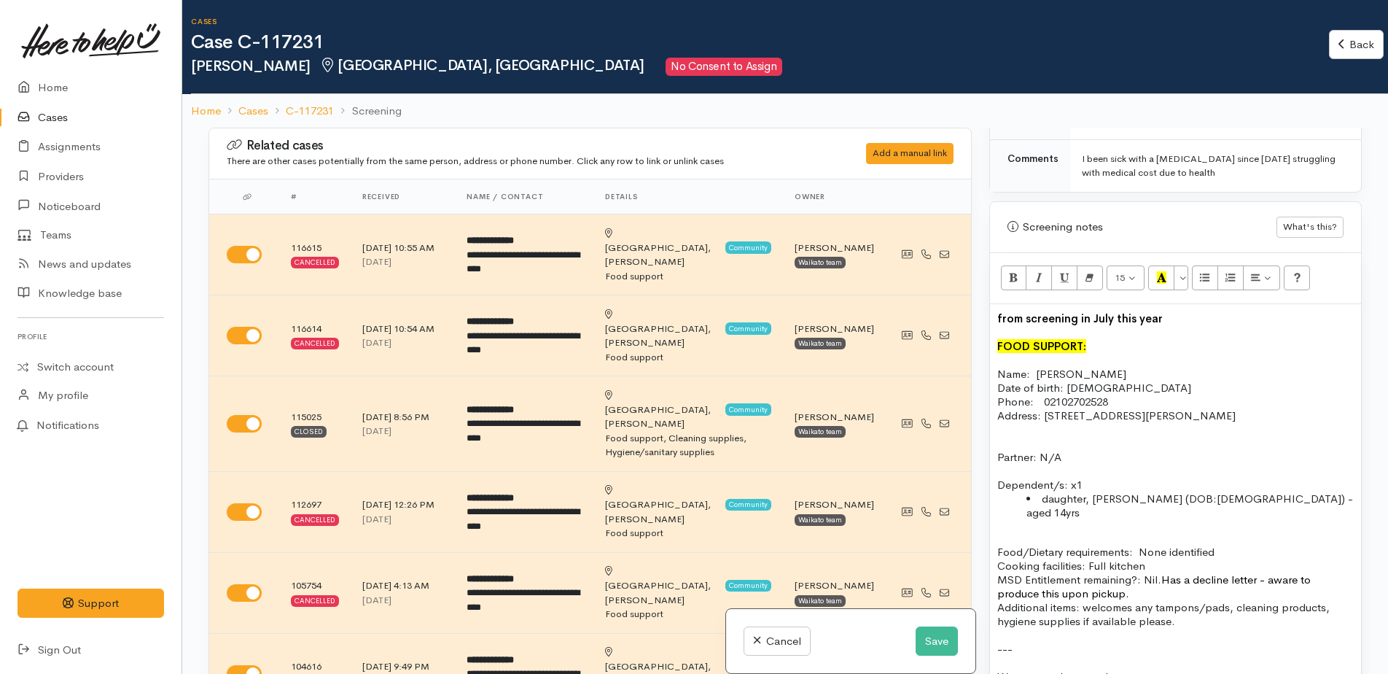
drag, startPoint x: 995, startPoint y: 305, endPoint x: 1172, endPoint y: 308, distance: 177.2
click at [1172, 308] on div "from screening in July this year FOOD SUPPORT: Name: Kara Stirling Date of birt…" at bounding box center [1175, 551] width 371 height 495
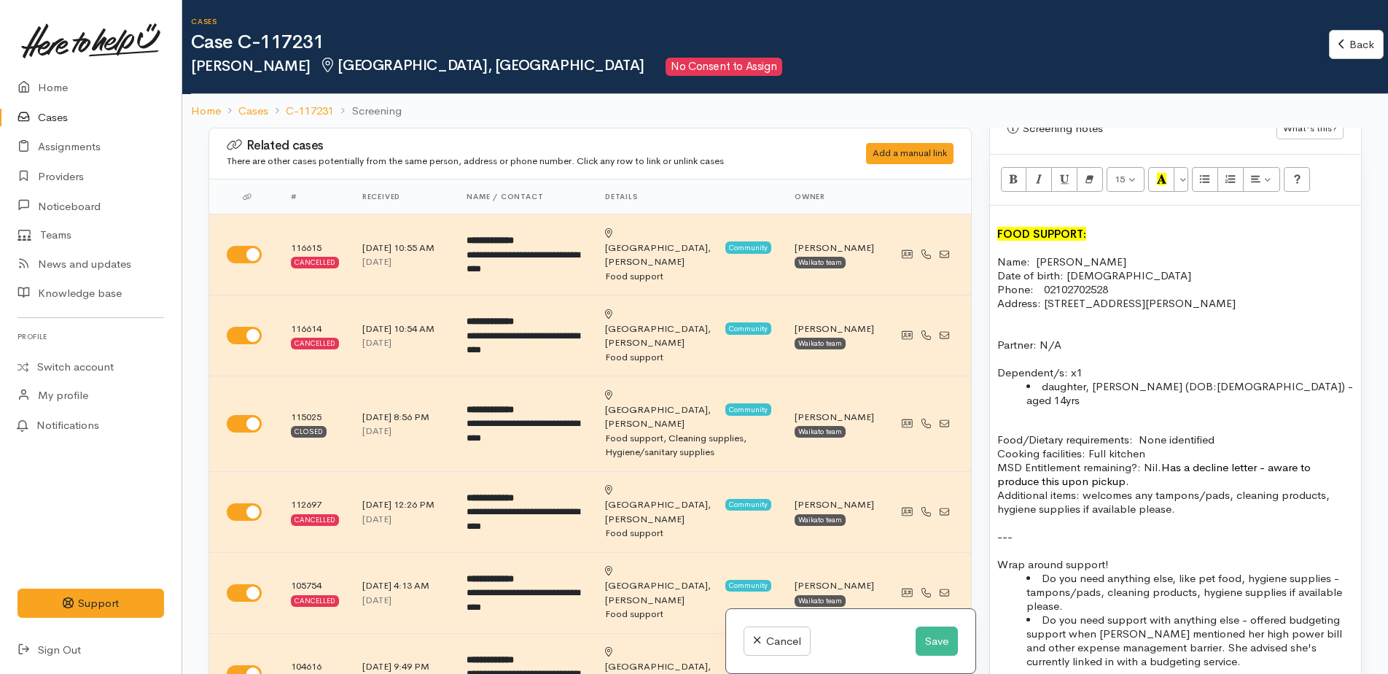
scroll to position [875, 0]
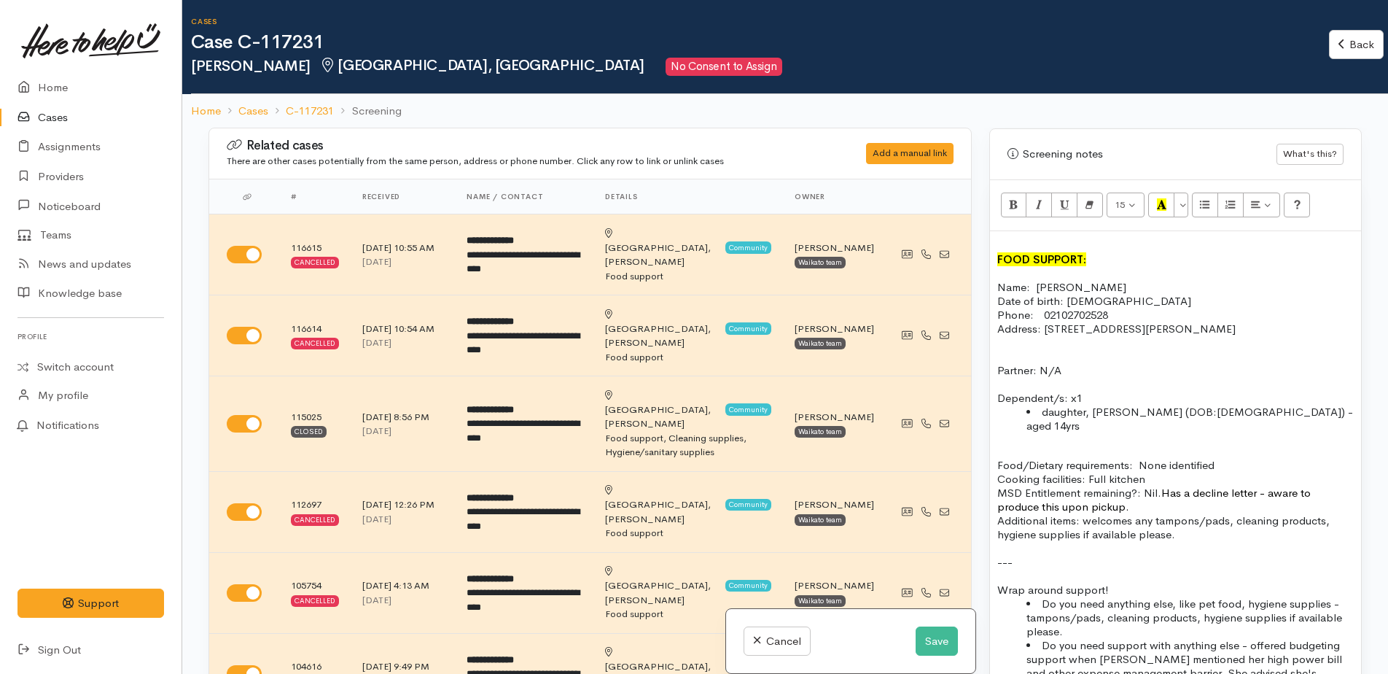
click at [1125, 280] on p "Name: Kara Stirling Date of birth: 17.06.1989 Phone:  02102702528" at bounding box center [1175, 301] width 357 height 42
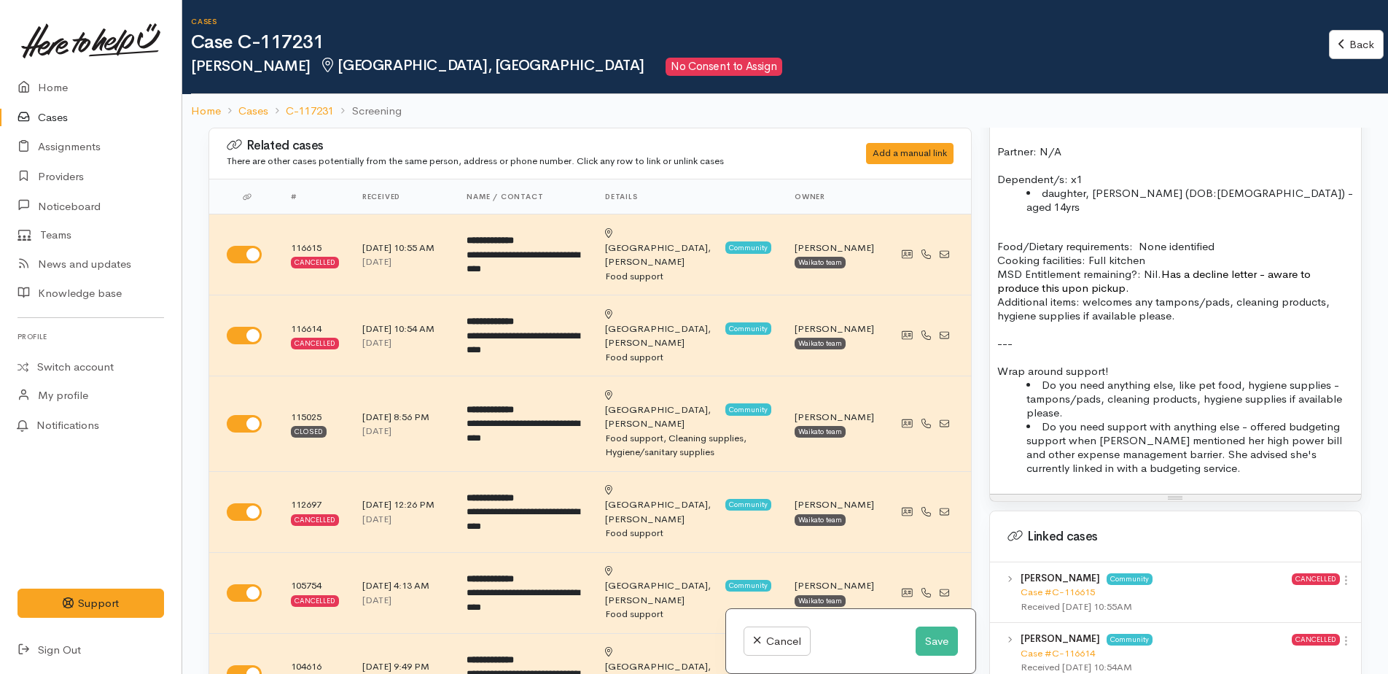
scroll to position [1167, 0]
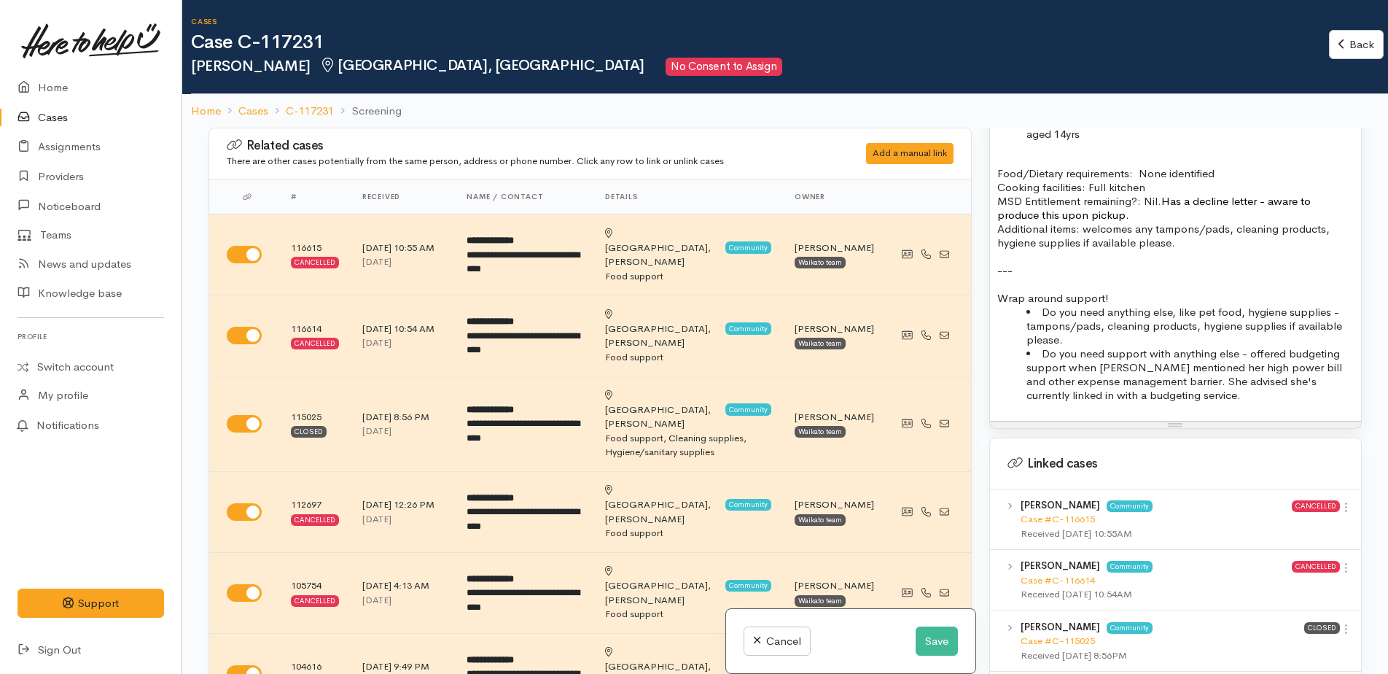
click at [1232, 222] on p "Additional items: welcomes any tampons/pads, cleaning products, hygiene supplie…" at bounding box center [1175, 236] width 357 height 28
click at [998, 222] on p "Additional items: welcomes any tampons/pads, cleaning products, hygiene supplie…" at bounding box center [1175, 236] width 357 height 28
click at [1041, 222] on p "Additional items: welcomes any tampons/pads, any other hygiene supplies if avai…" at bounding box center [1175, 236] width 357 height 28
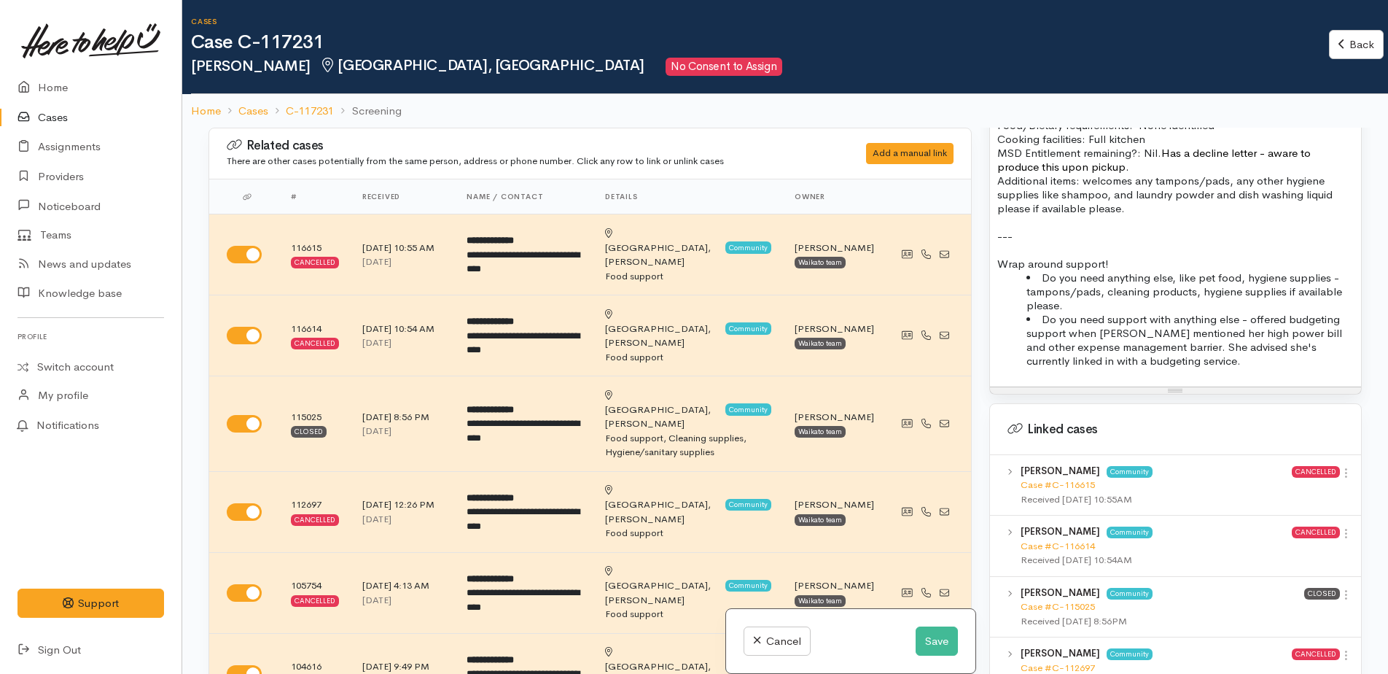
scroll to position [1240, 0]
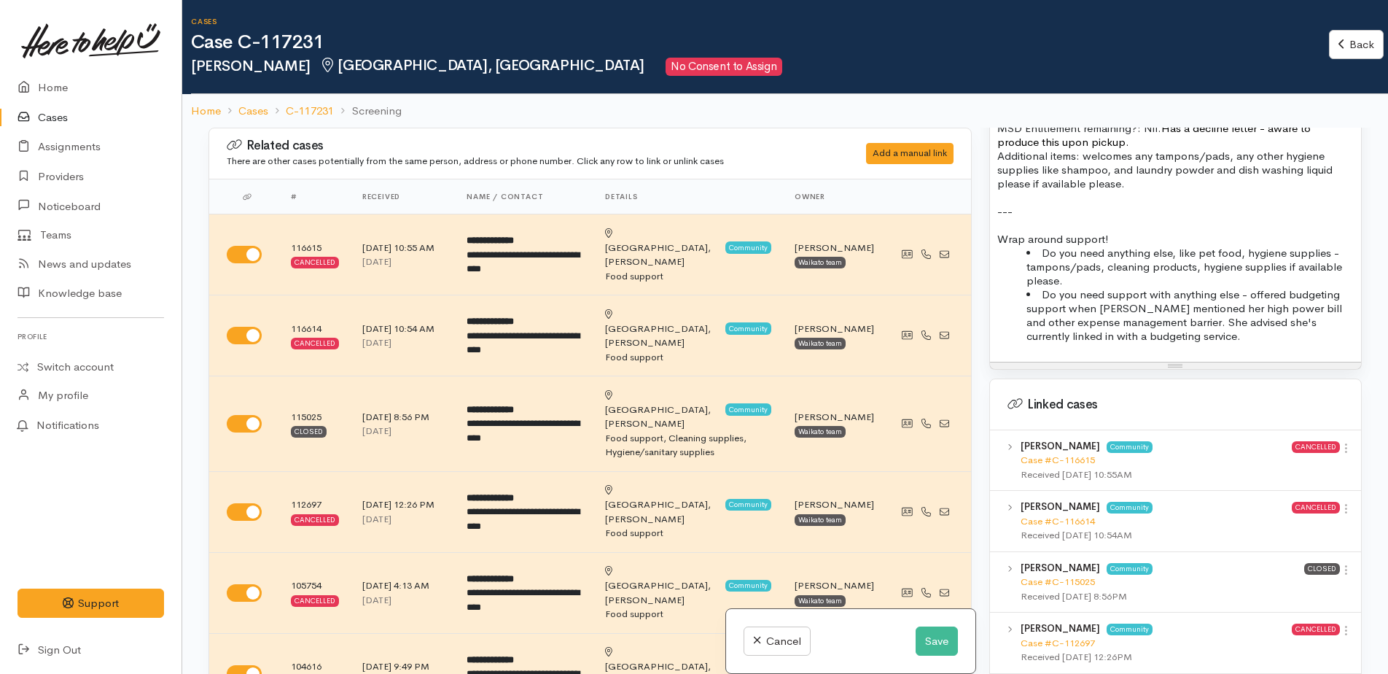
click at [1088, 254] on li "Do you need anything else, like pet food, hygiene supplies - tampons/pads, clea…" at bounding box center [1190, 267] width 327 height 42
click at [932, 638] on button "Save" at bounding box center [937, 641] width 42 height 30
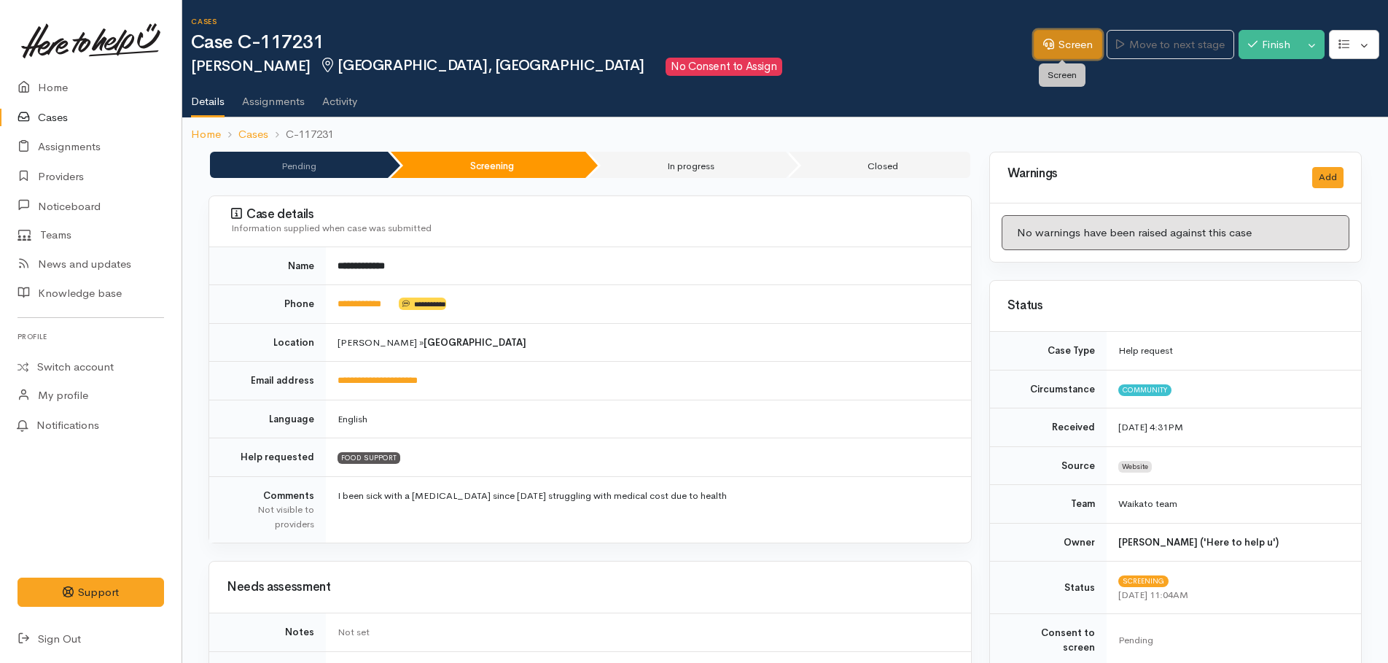
click at [1080, 52] on link "Screen" at bounding box center [1068, 45] width 69 height 30
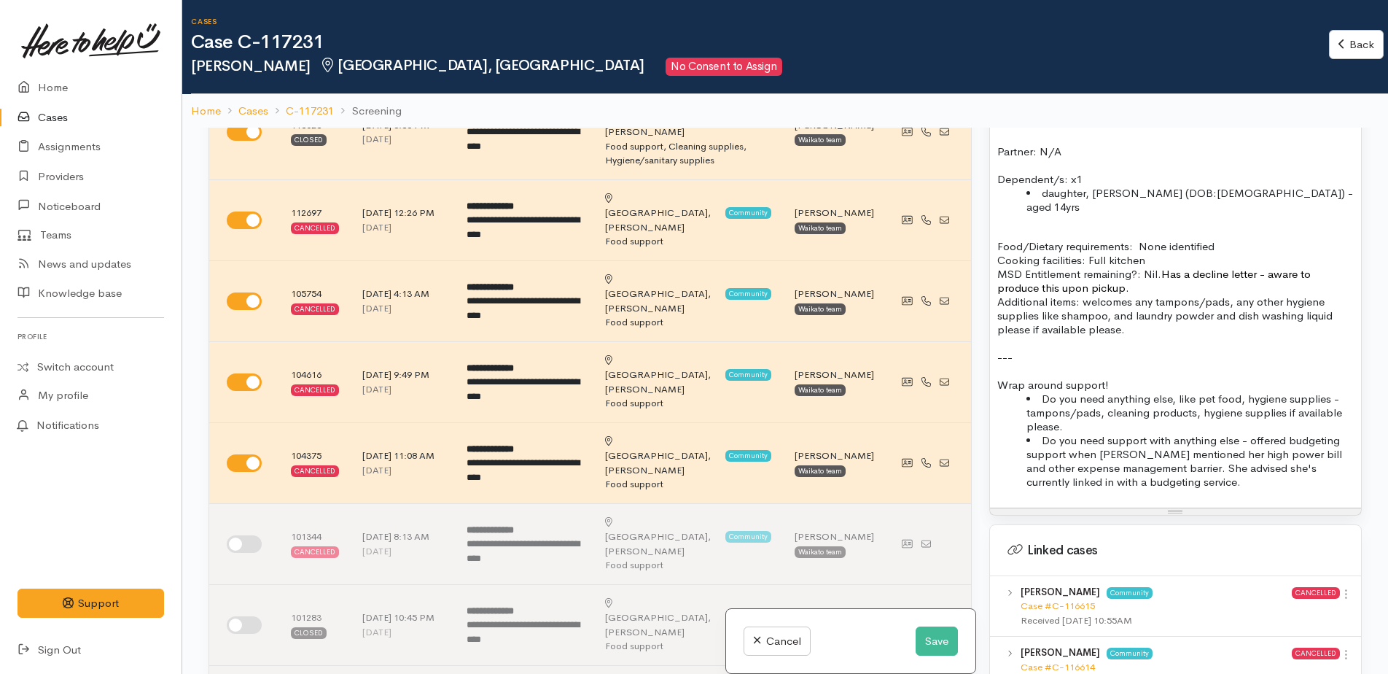
scroll to position [1240, 0]
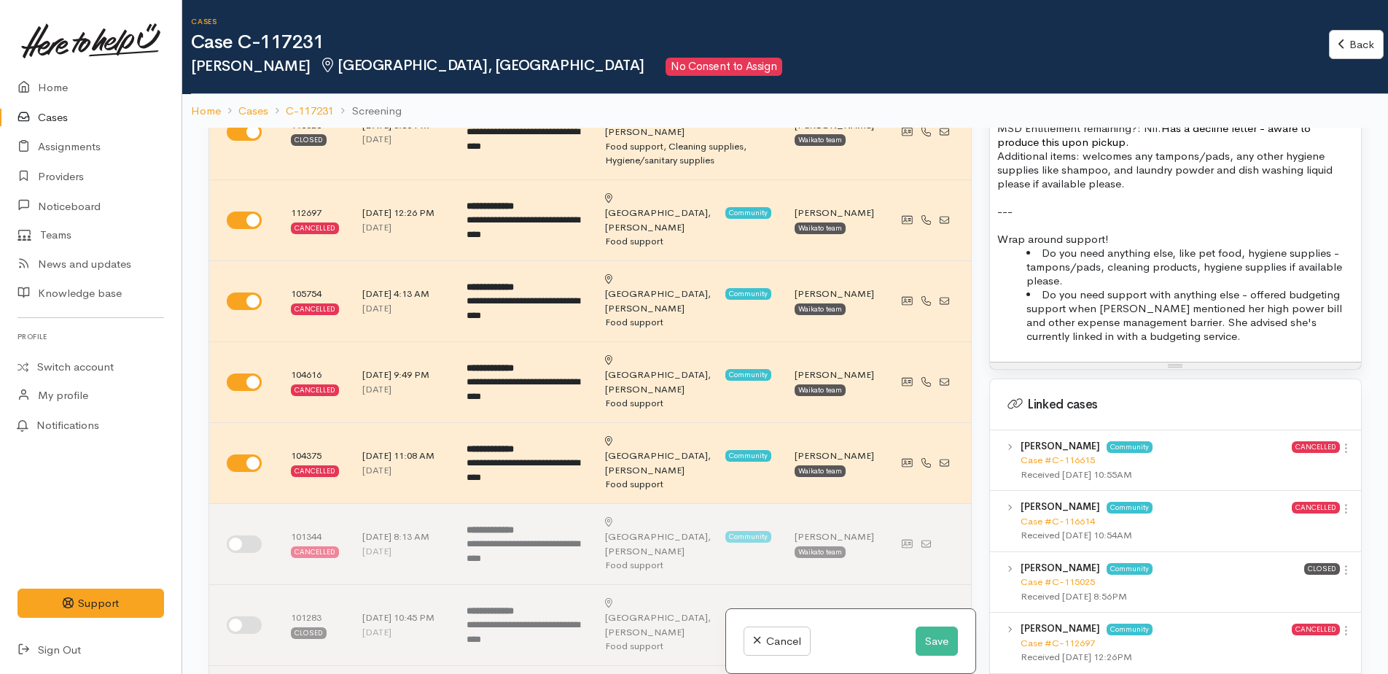
click at [1193, 314] on li "Do you need support with anything else - offered budgeting support when Kara me…" at bounding box center [1190, 314] width 327 height 55
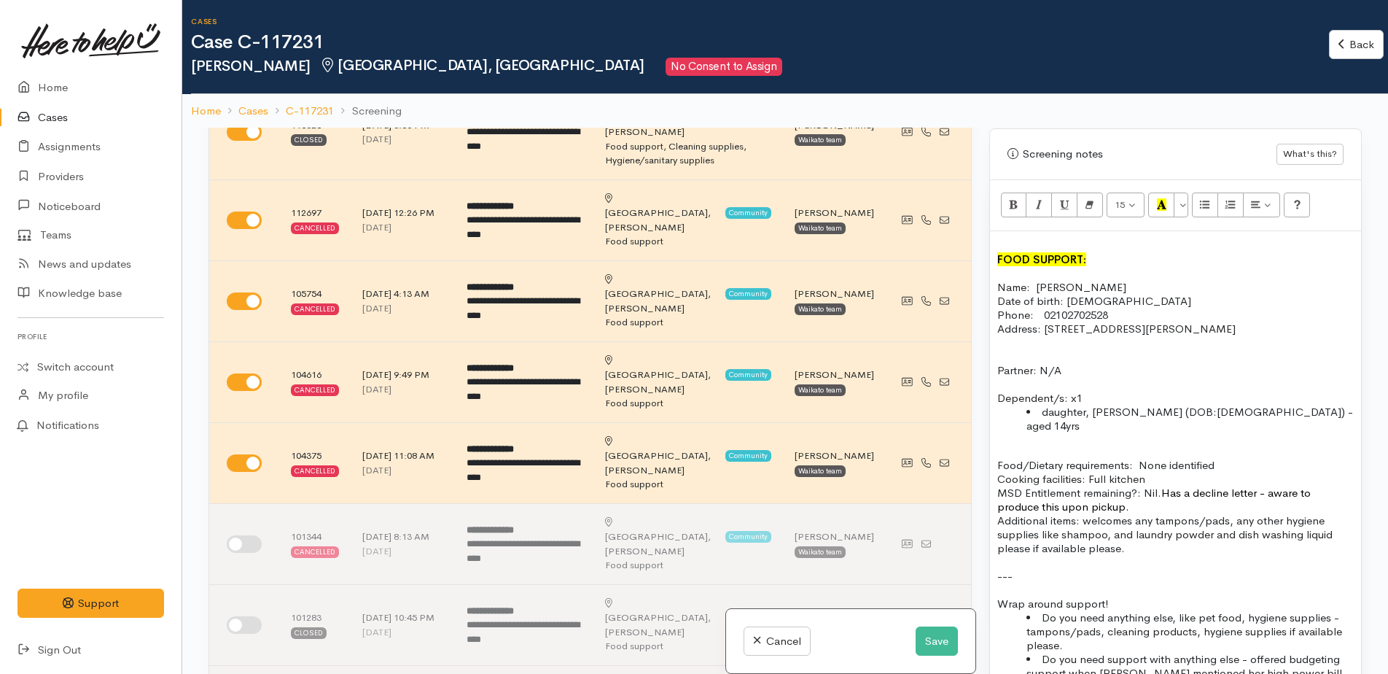
scroll to position [948, 0]
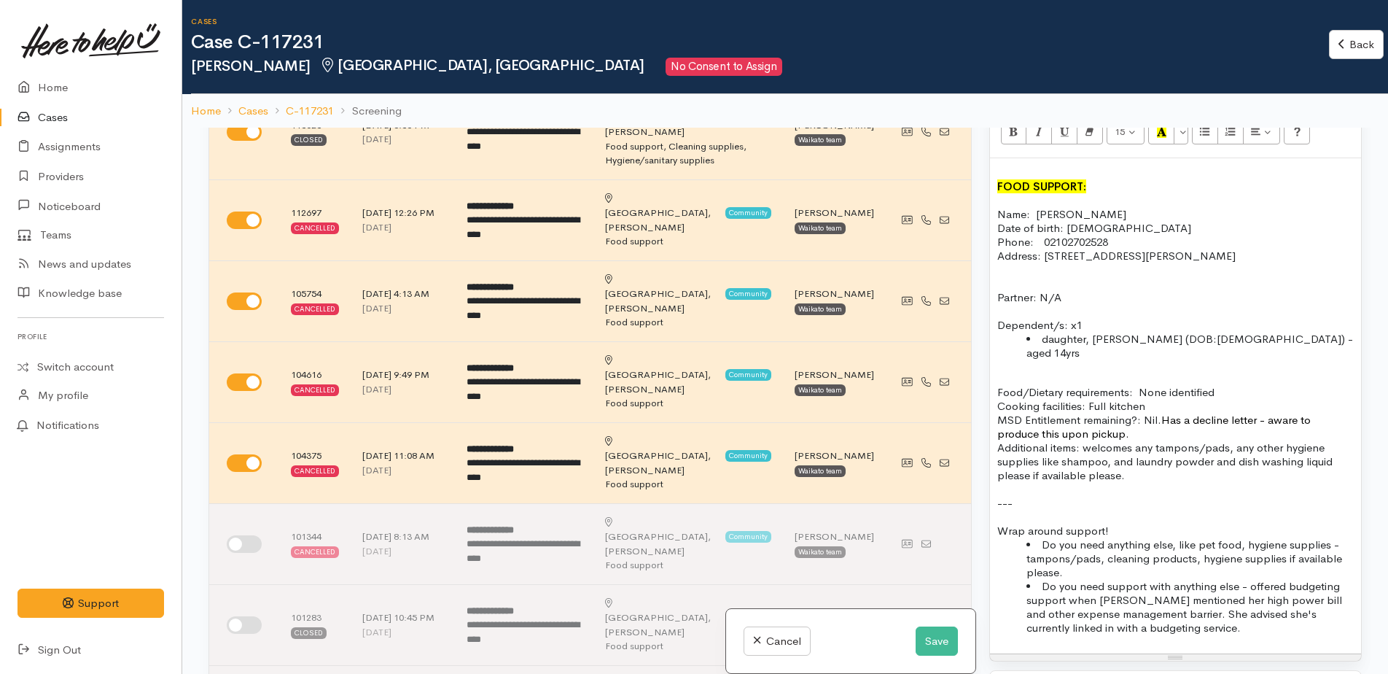
click at [1137, 406] on p "Food/Dietary requirements: None identified Cooking facilities: Full kitchen MSD…" at bounding box center [1175, 412] width 357 height 55
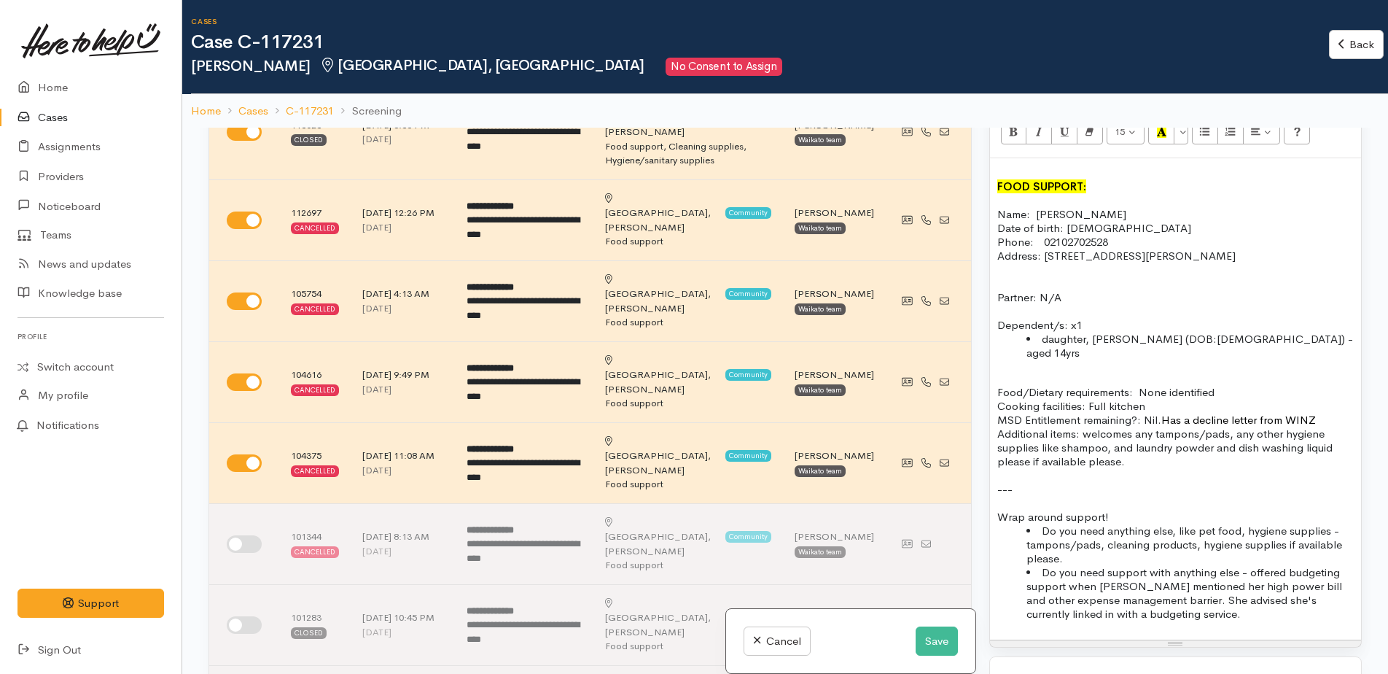
click at [996, 405] on div "FOOD SUPPORT: Name: Kara Stirling Date of birth: 17.06.1989 Phone:  02102702528…" at bounding box center [1175, 398] width 371 height 481
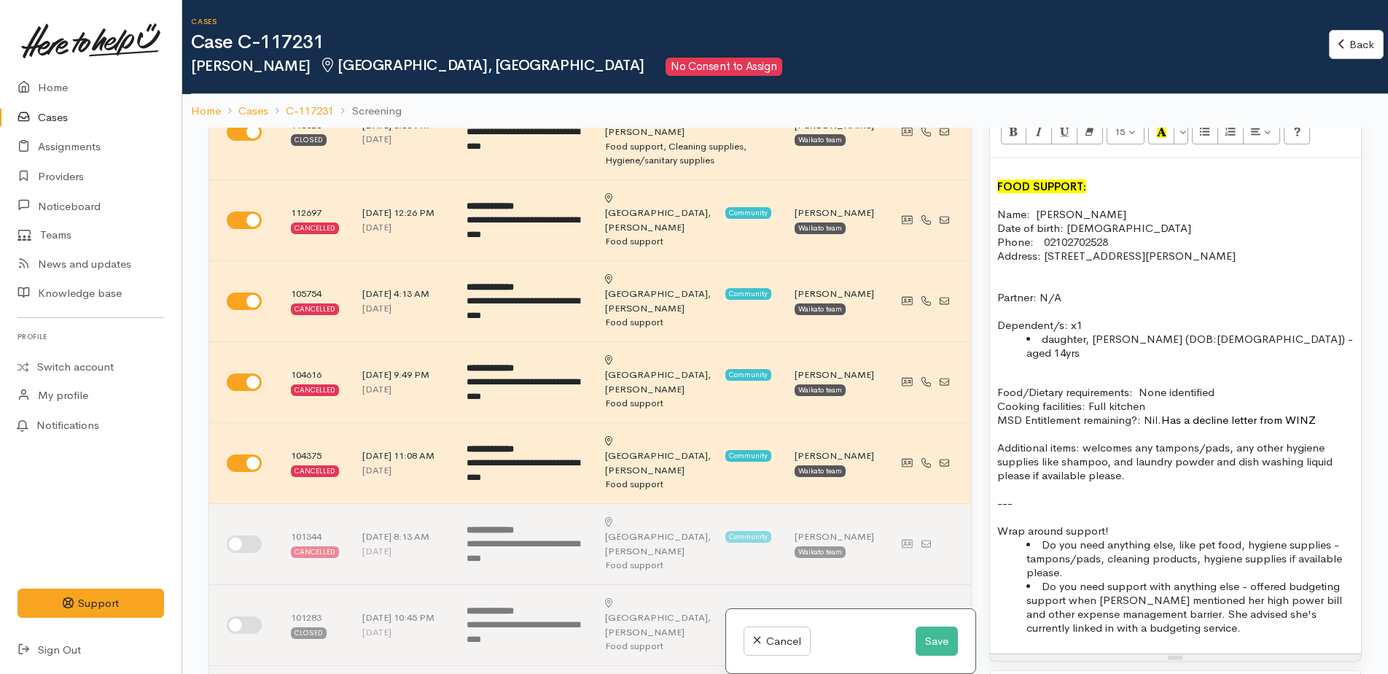
click at [1156, 440] on p "Additional items: welcomes any tampons/pads, any other hygiene supplies like sh…" at bounding box center [1175, 461] width 357 height 42
click at [1252, 440] on p "Additional items: Sanitary products tampons/pads, any other hygiene supplies li…" at bounding box center [1175, 461] width 357 height 42
click at [1084, 440] on p "Additional items: Sanitary products tampons/pads and any other hygiene supplies…" at bounding box center [1175, 461] width 357 height 42
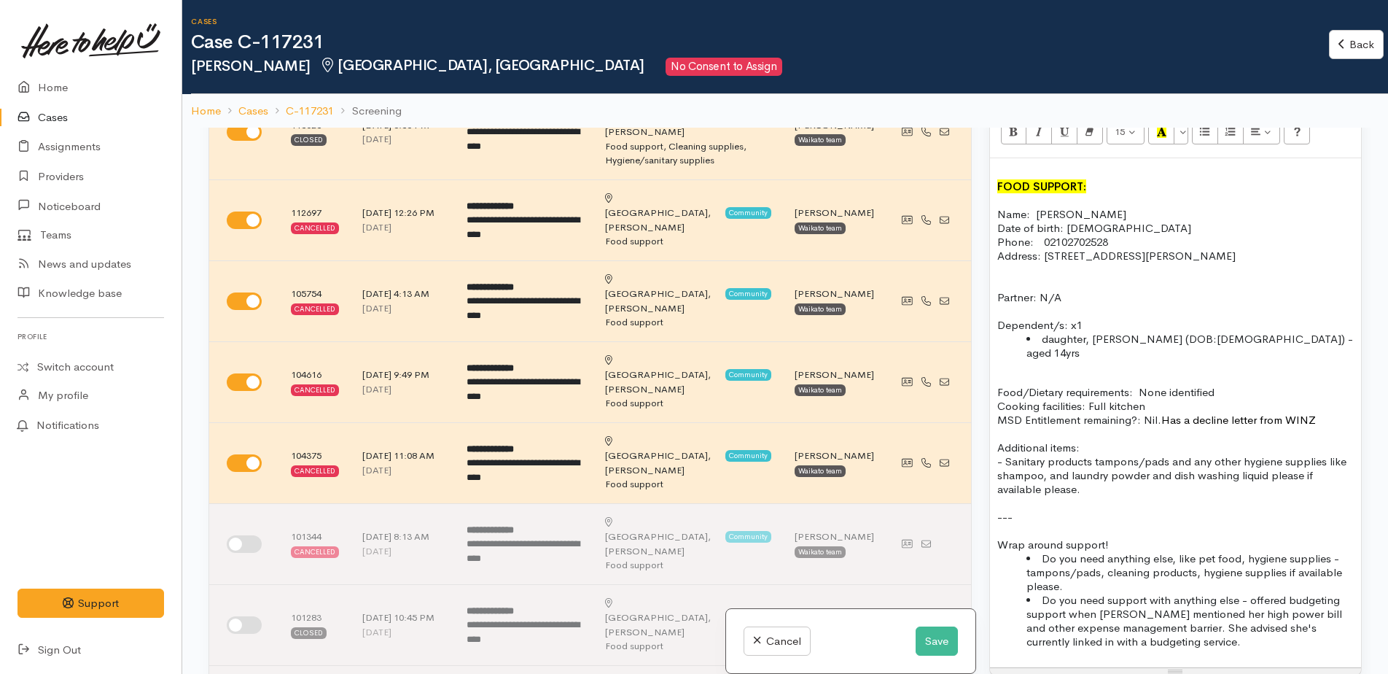
click at [1049, 454] on p "- Sanitary products tampons/pads and any other hygiene supplies like shampoo, a…" at bounding box center [1175, 475] width 357 height 42
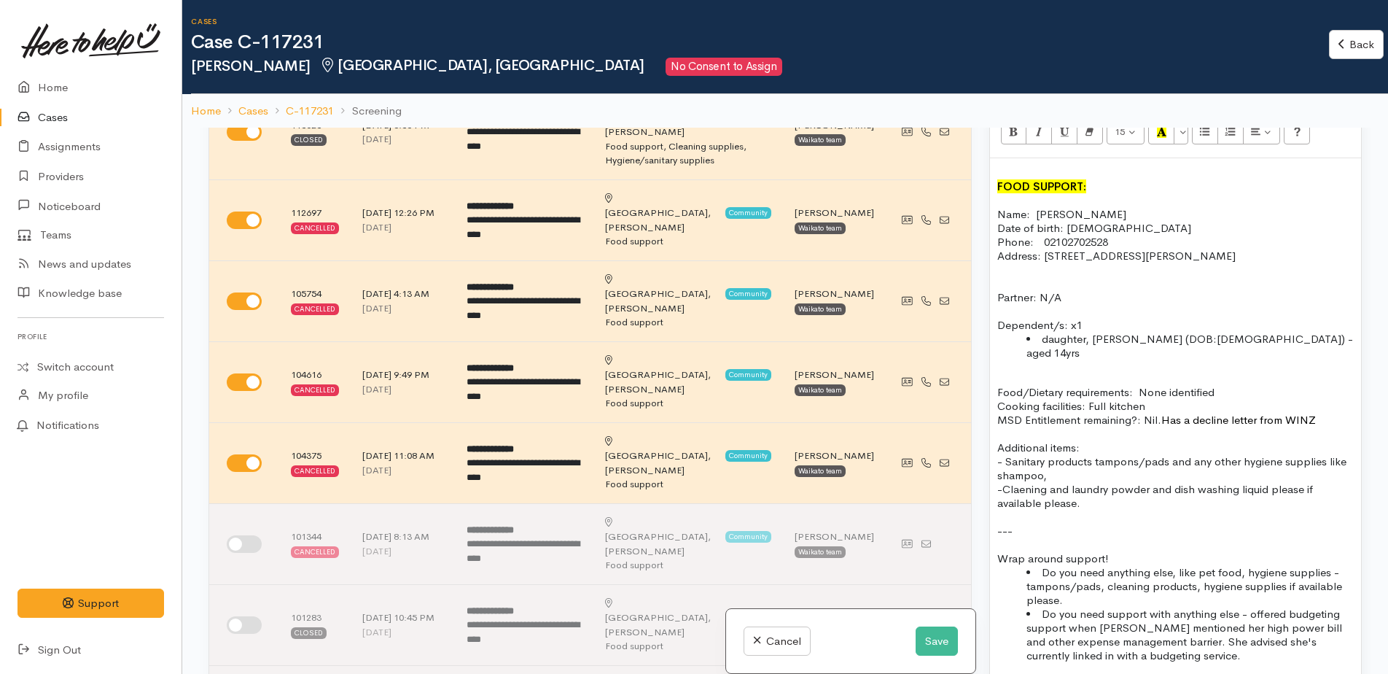
click at [1050, 454] on p "- Sanitary products tampons/pads and any other hygiene supplies like shampoo," at bounding box center [1175, 468] width 357 height 28
click at [1170, 454] on p "- Sanitary products tampons/pads and any other hygiene supplies like shampoo" at bounding box center [1175, 468] width 357 height 28
click at [1041, 468] on p "-and any other hygiene supplies like shampoo" at bounding box center [1175, 475] width 357 height 14
click at [1191, 468] on p "- other hygiene supplies like shampoo" at bounding box center [1175, 475] width 357 height 14
click at [1127, 482] on p "-Cleaning prducts like and laundry powder and dish washing liquid please if ava…" at bounding box center [1175, 496] width 357 height 28
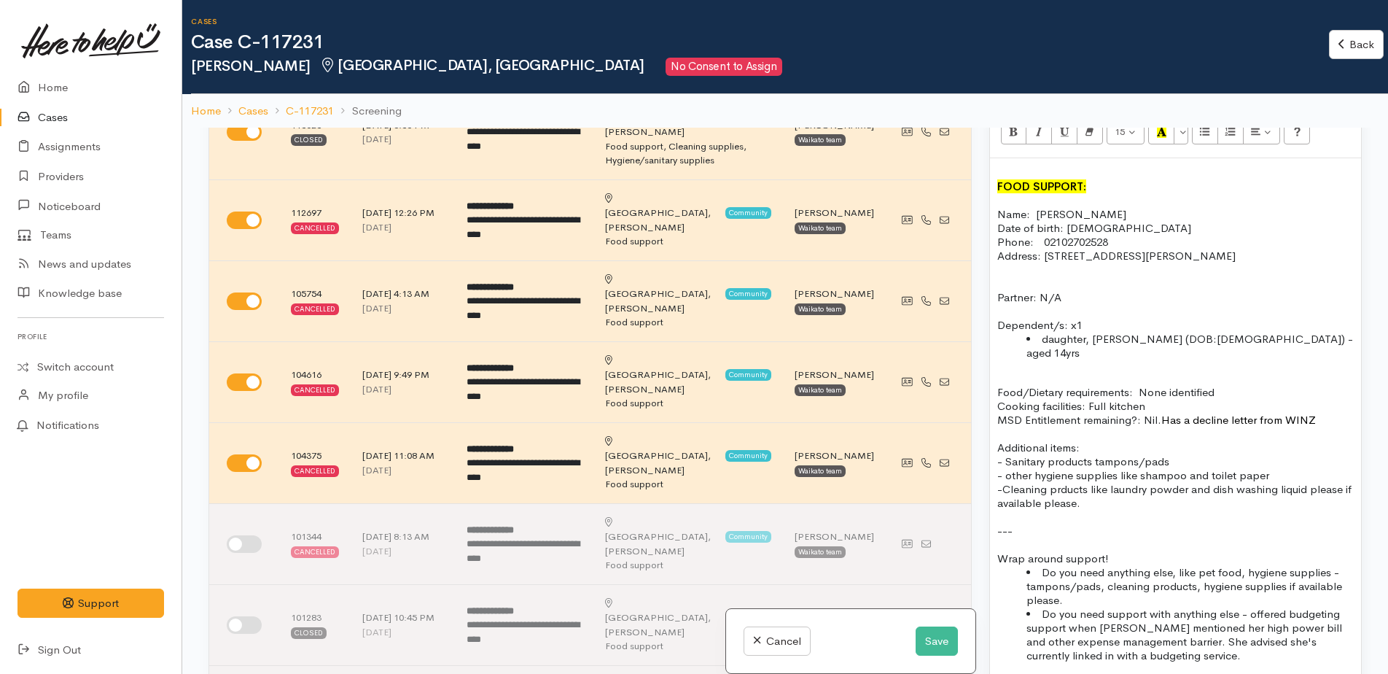
click at [1345, 482] on p "-Cleaning prducts like laundry powder and dish washing liquid please if availab…" at bounding box center [1175, 496] width 357 height 28
drag, startPoint x: 1016, startPoint y: 544, endPoint x: 1089, endPoint y: 569, distance: 77.0
click at [1089, 569] on ul "Do you need anything else, like pet food, hygiene supplies - tampons/pads, clea…" at bounding box center [1175, 613] width 357 height 97
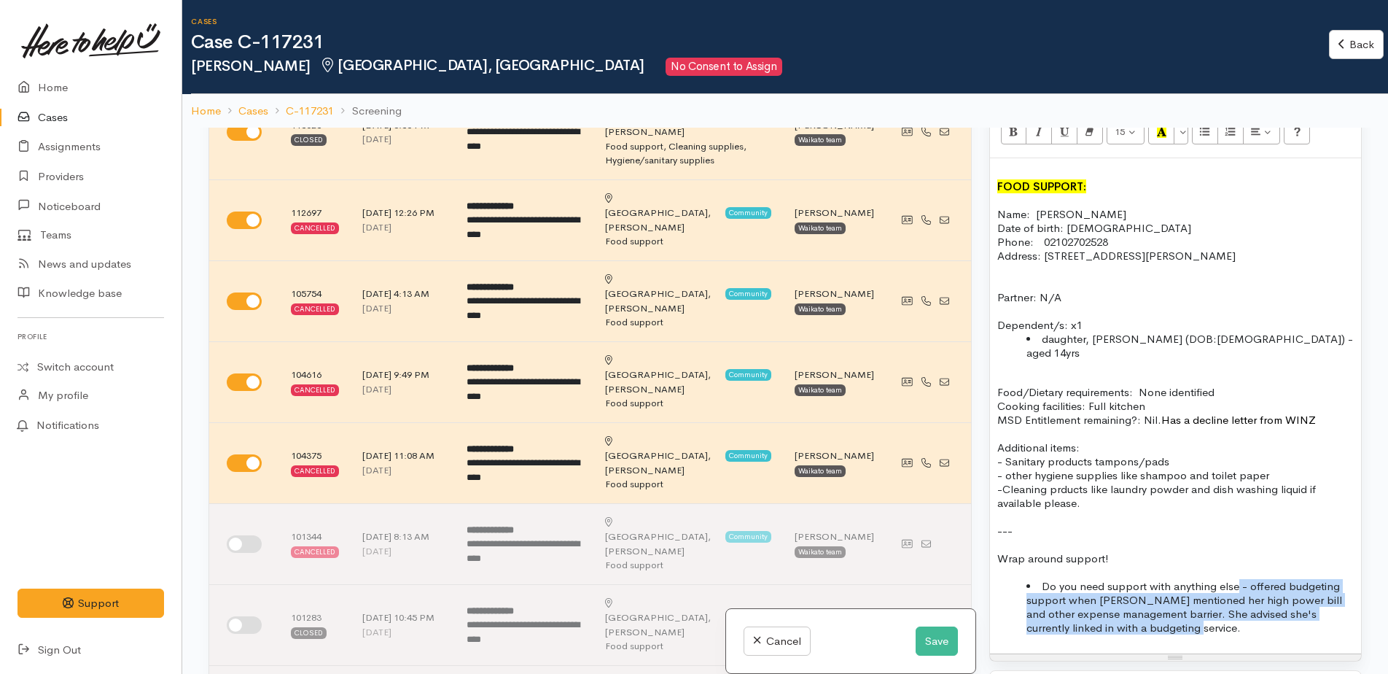
drag, startPoint x: 1238, startPoint y: 557, endPoint x: 1283, endPoint y: 602, distance: 63.4
click at [1283, 602] on li "Do you need support with anything else - offered budgeting support when Kara me…" at bounding box center [1190, 606] width 327 height 55
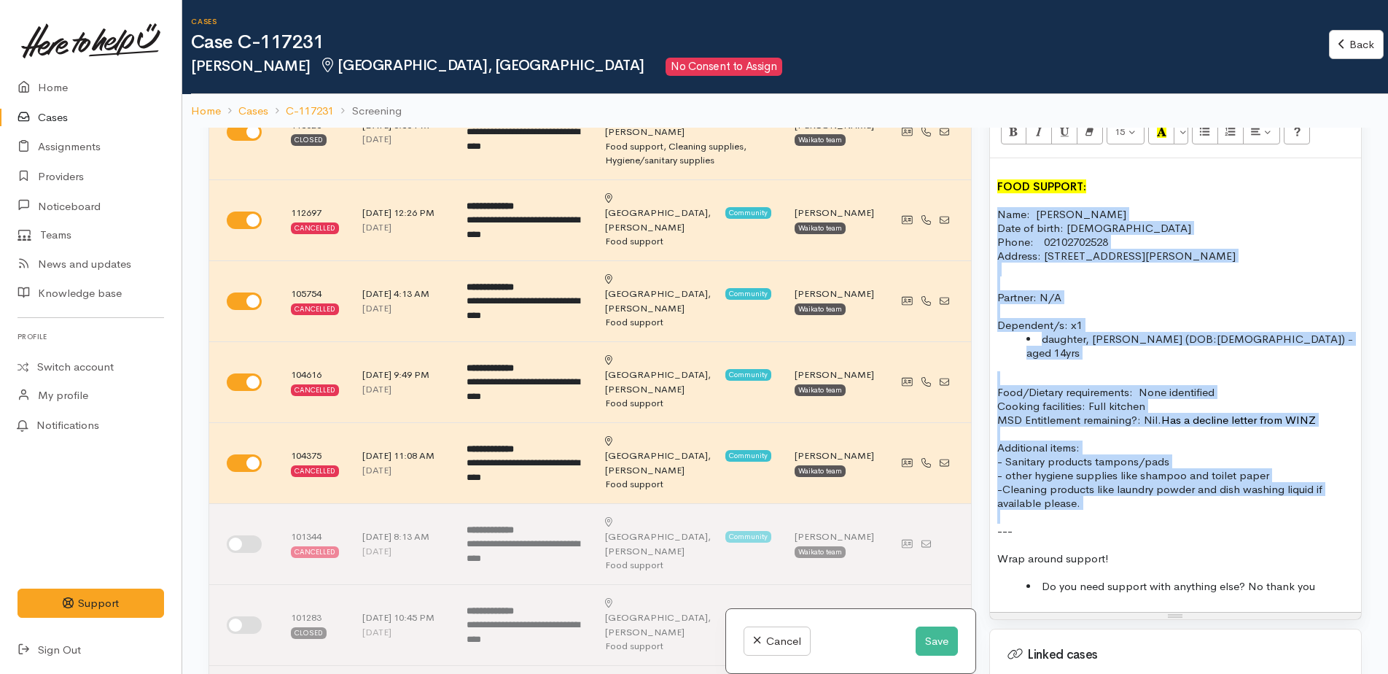
drag, startPoint x: 1021, startPoint y: 476, endPoint x: 996, endPoint y: 198, distance: 278.9
click at [996, 198] on div "FOOD SUPPORT: Name: Kara Stirling Date of birth: 17.06.1989 Phone:  02102702528…" at bounding box center [1175, 385] width 371 height 454
copy div "Name: Kara Stirling Date of birth: 17.06.1989 Phone:  02102702528 Address: 1/51…"
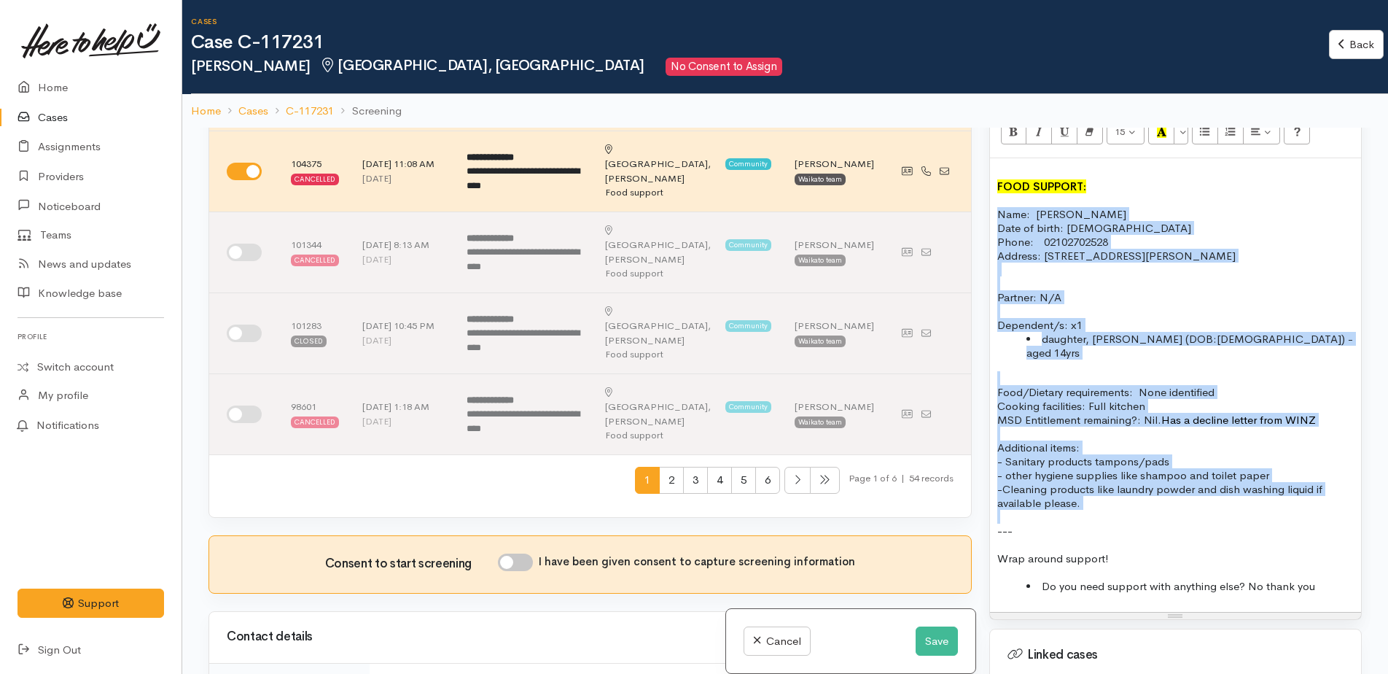
scroll to position [656, 0]
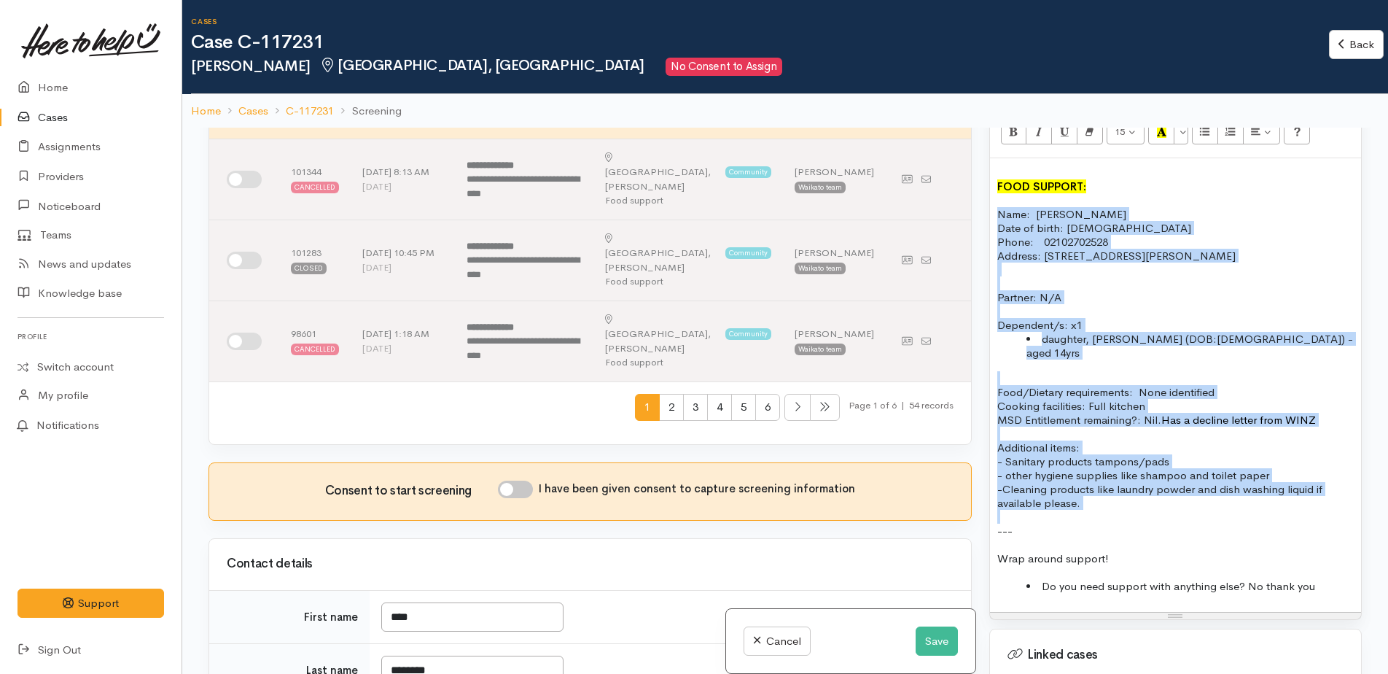
click at [513, 481] on input "I have been given consent to capture screening information" at bounding box center [515, 489] width 35 height 17
checkbox input "true"
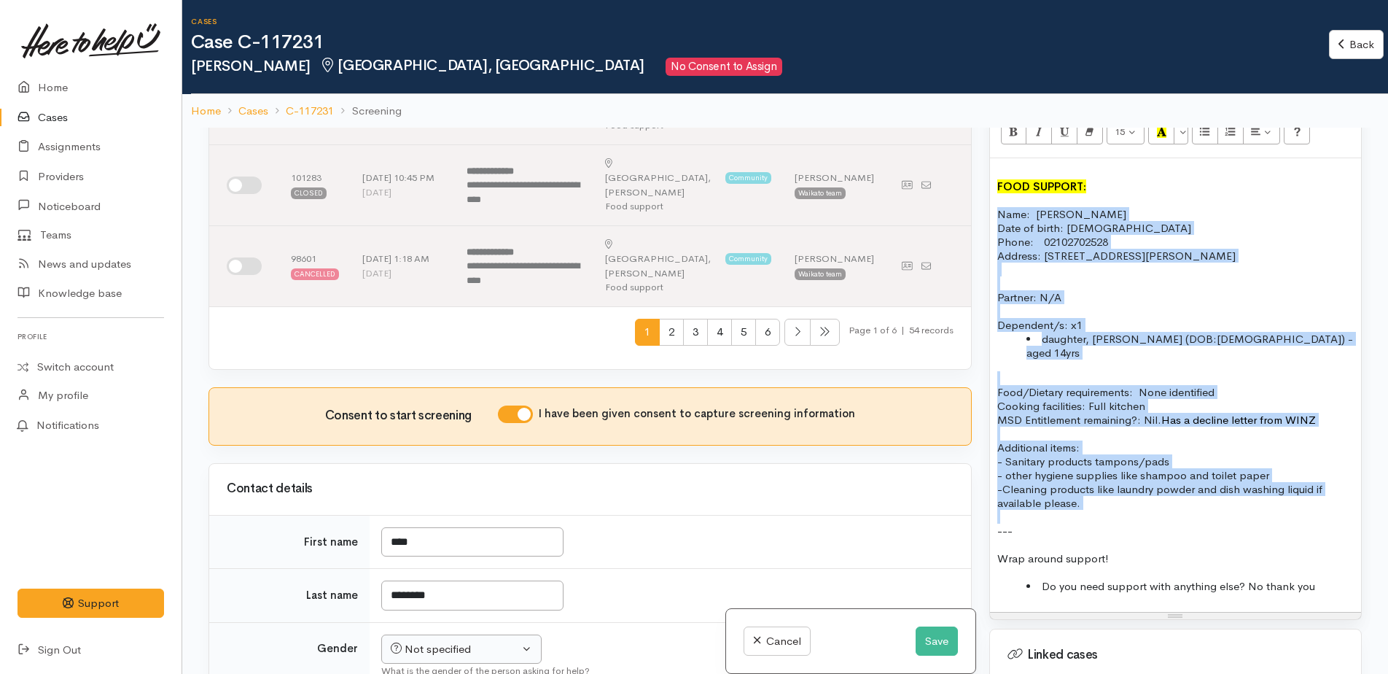
scroll to position [802, 0]
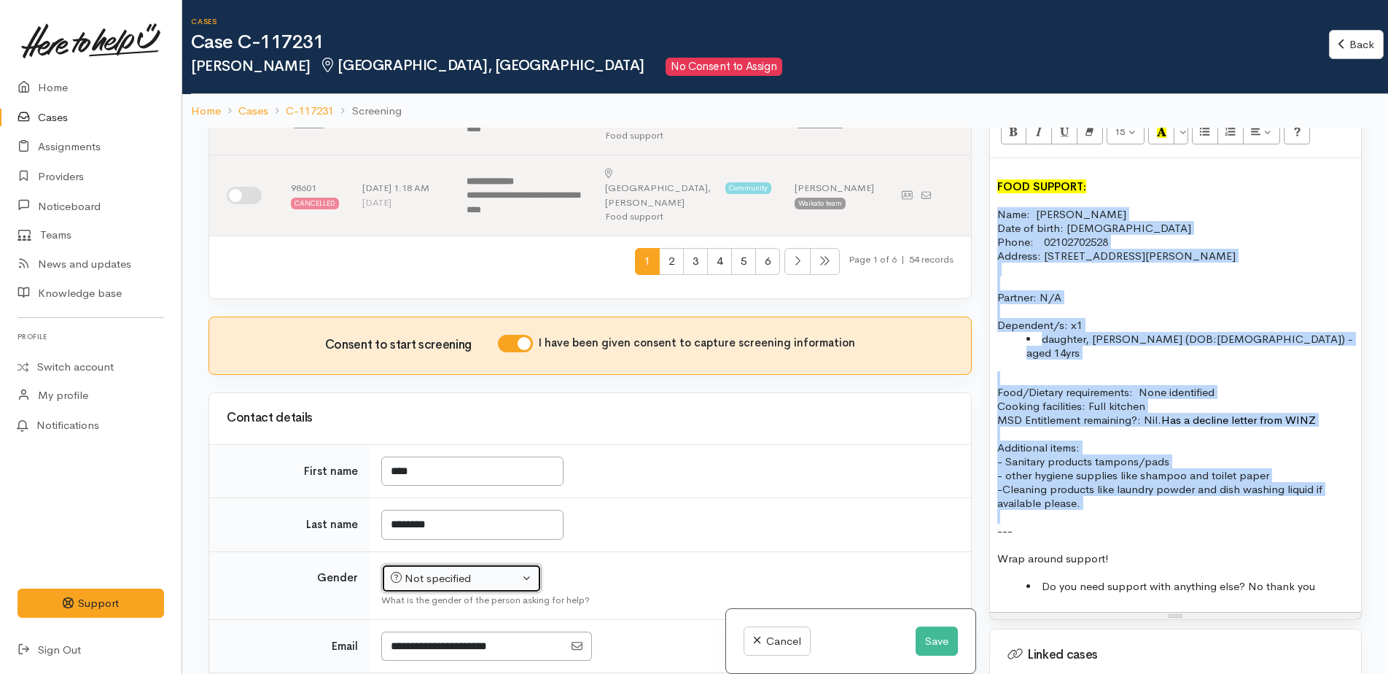
click at [462, 570] on div "Not specified" at bounding box center [455, 578] width 128 height 17
click at [439, 649] on span "Female" at bounding box center [473, 657] width 125 height 17
select select "Female"
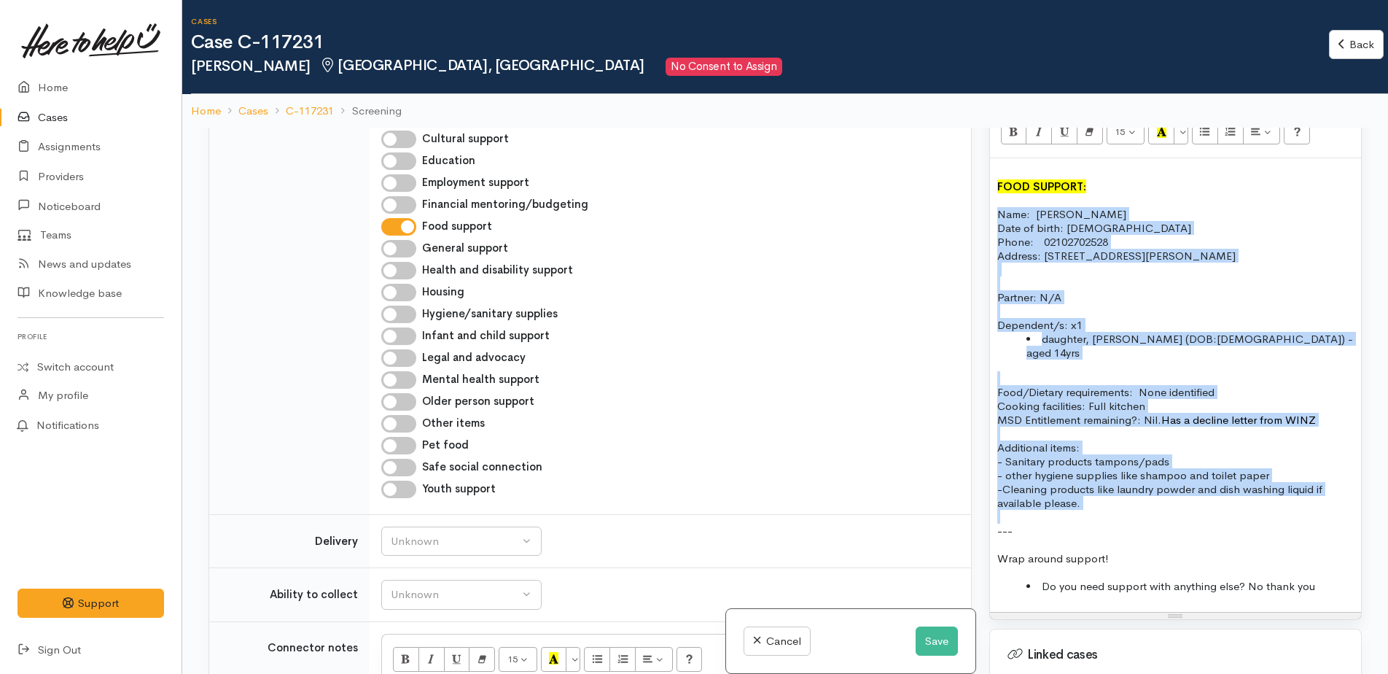
scroll to position [1458, 0]
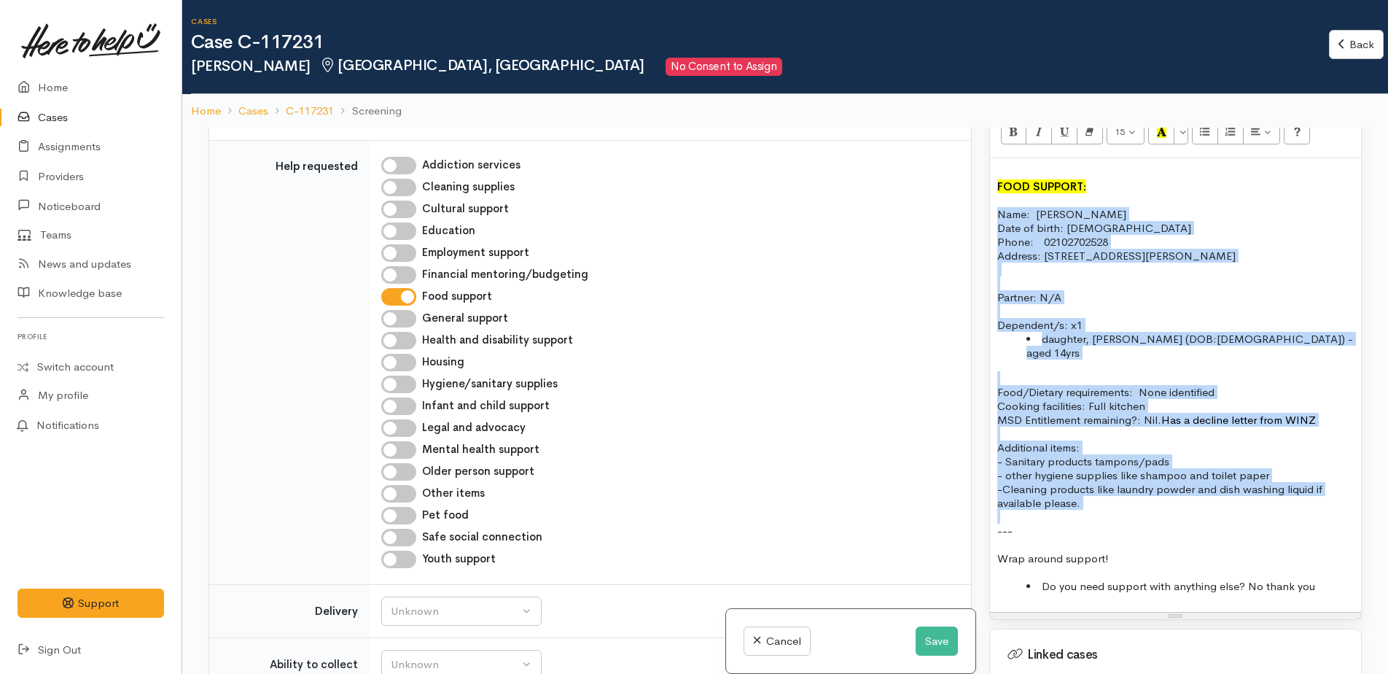
click at [387, 376] on input "Hygiene/sanitary supplies" at bounding box center [398, 384] width 35 height 17
checkbox input "true"
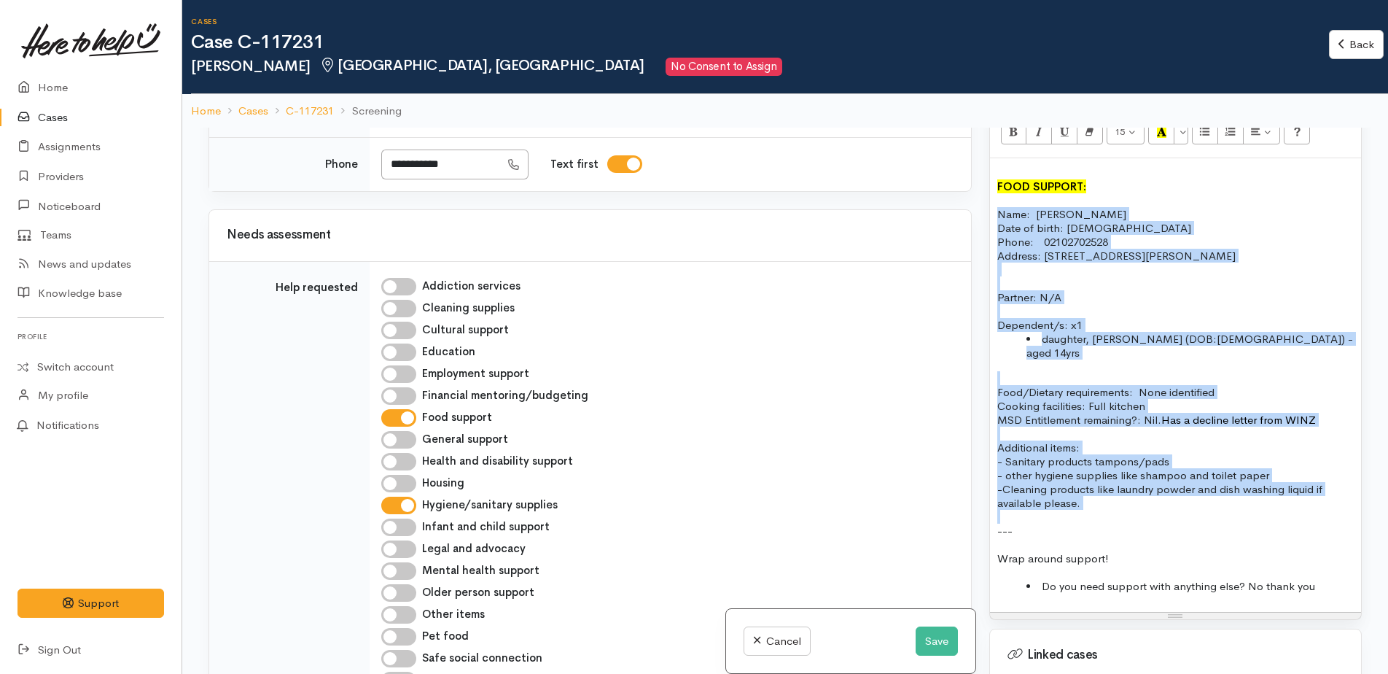
scroll to position [1312, 0]
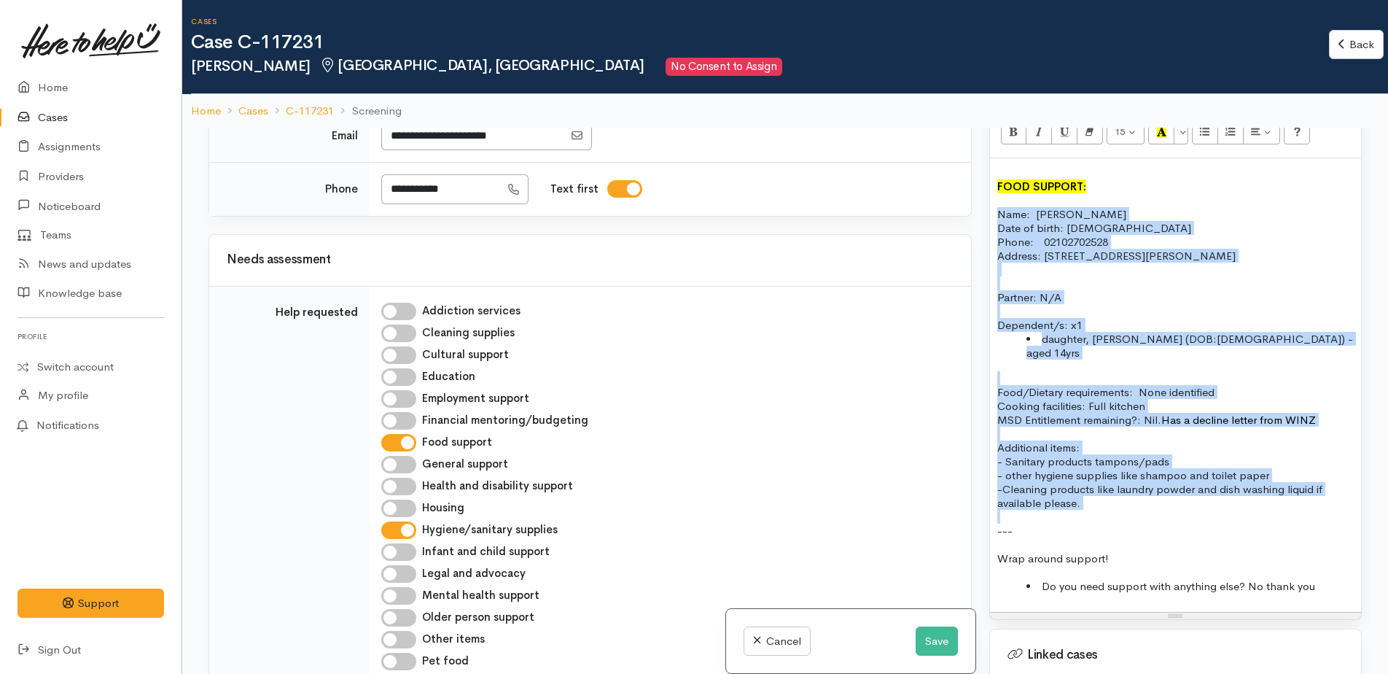
click at [397, 324] on input "Cleaning supplies" at bounding box center [398, 332] width 35 height 17
checkbox input "true"
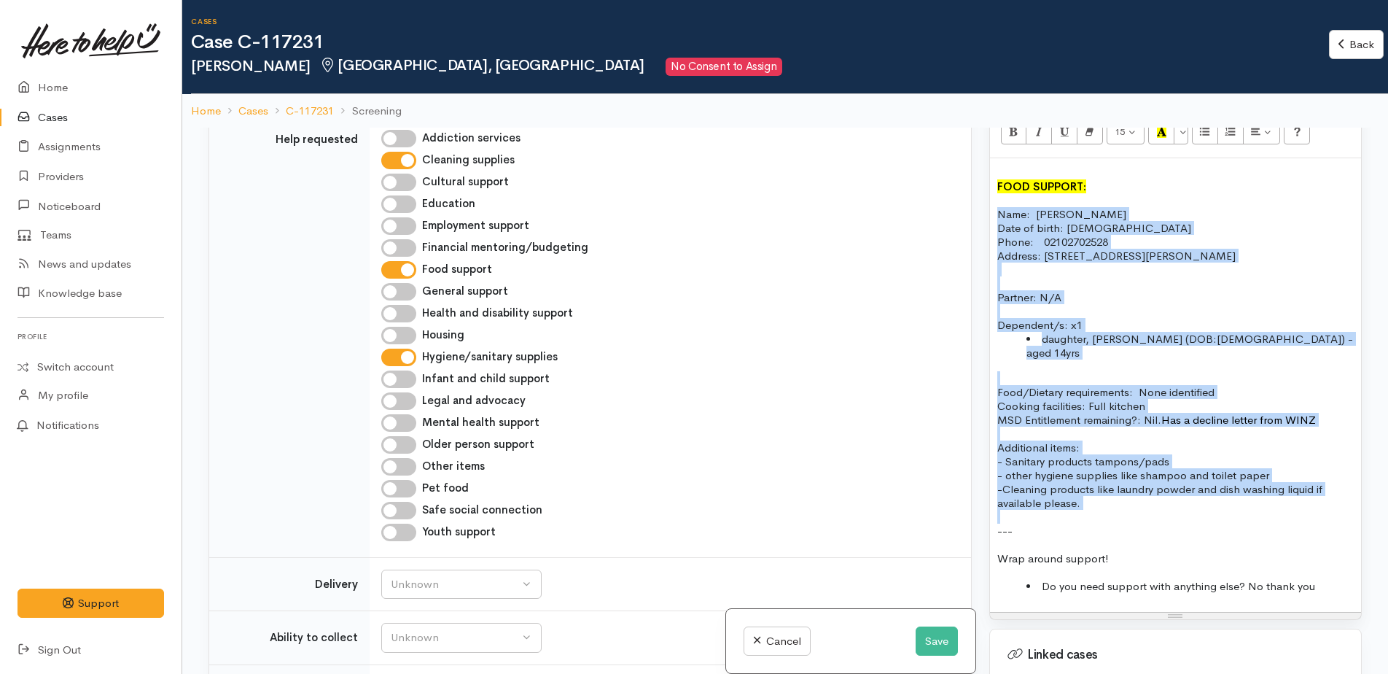
scroll to position [1677, 0]
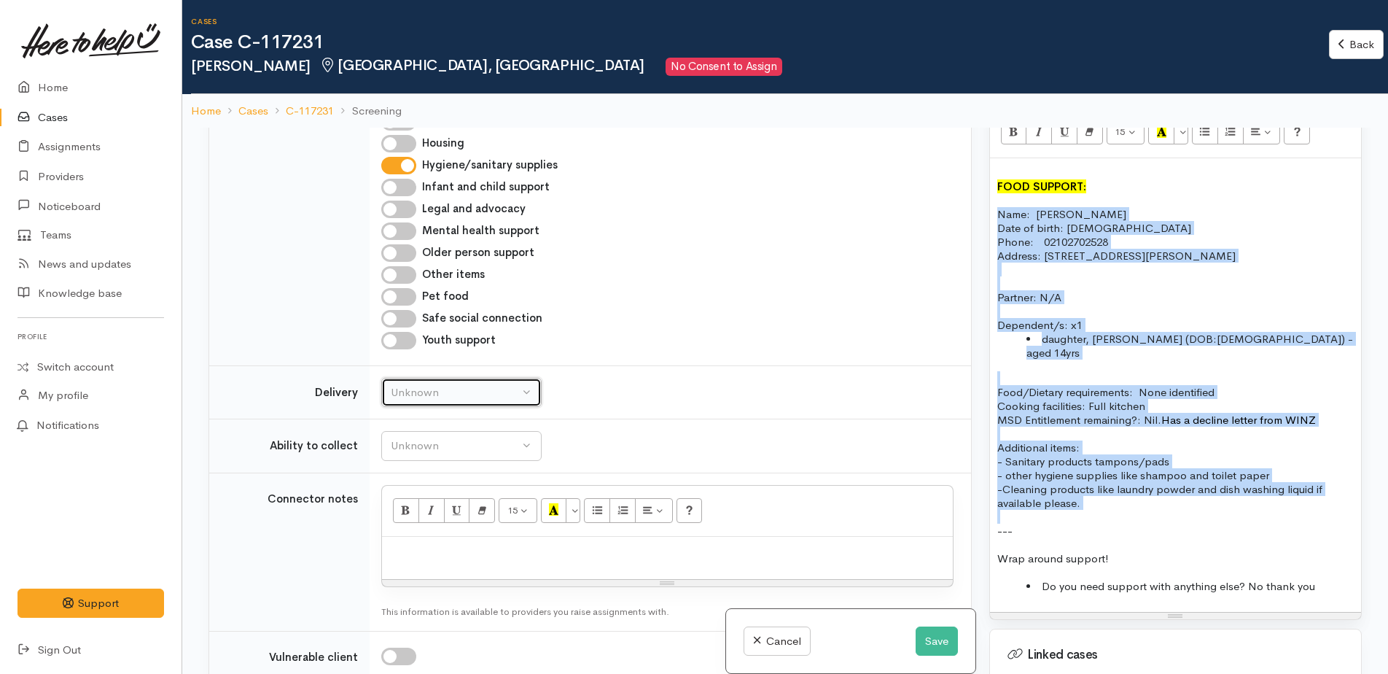
click at [455, 384] on div "Unknown" at bounding box center [455, 392] width 128 height 17
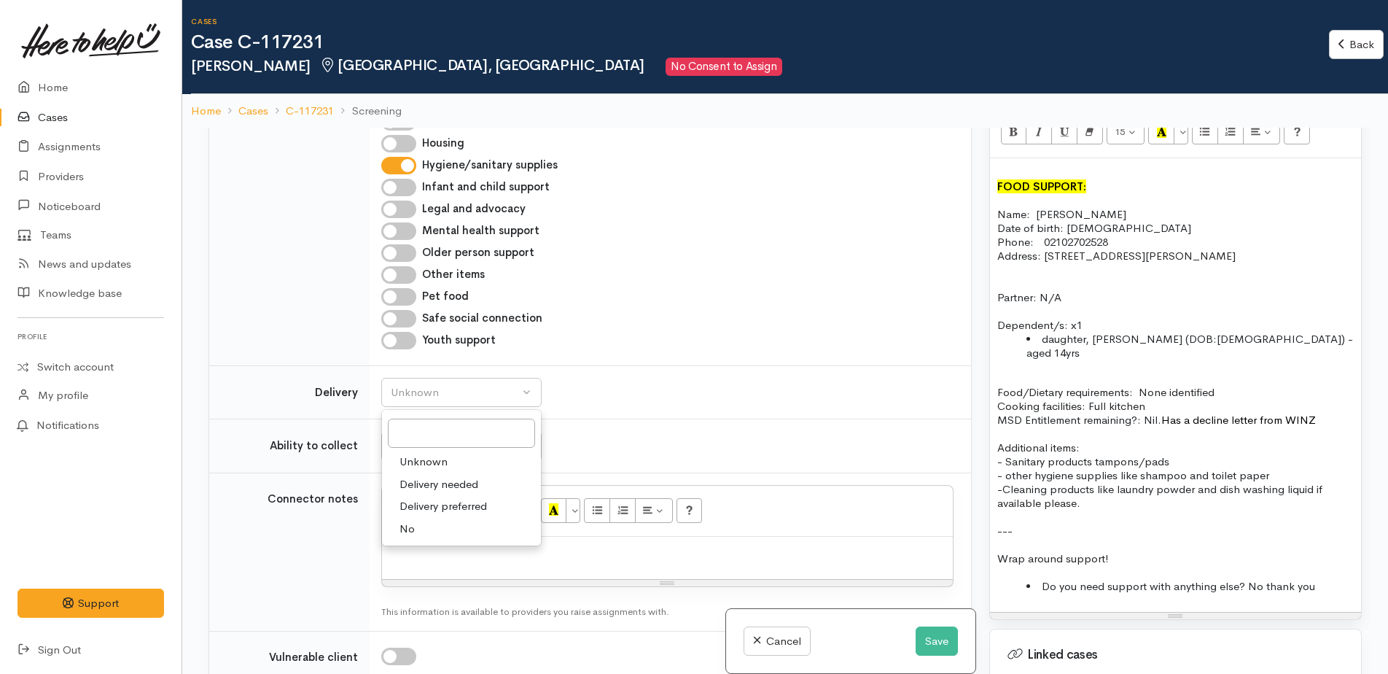
drag, startPoint x: 408, startPoint y: 372, endPoint x: 409, endPoint y: 323, distance: 48.9
click at [408, 521] on span "No" at bounding box center [407, 529] width 15 height 17
select select "1"
click at [413, 437] on div "Unknown" at bounding box center [455, 445] width 128 height 17
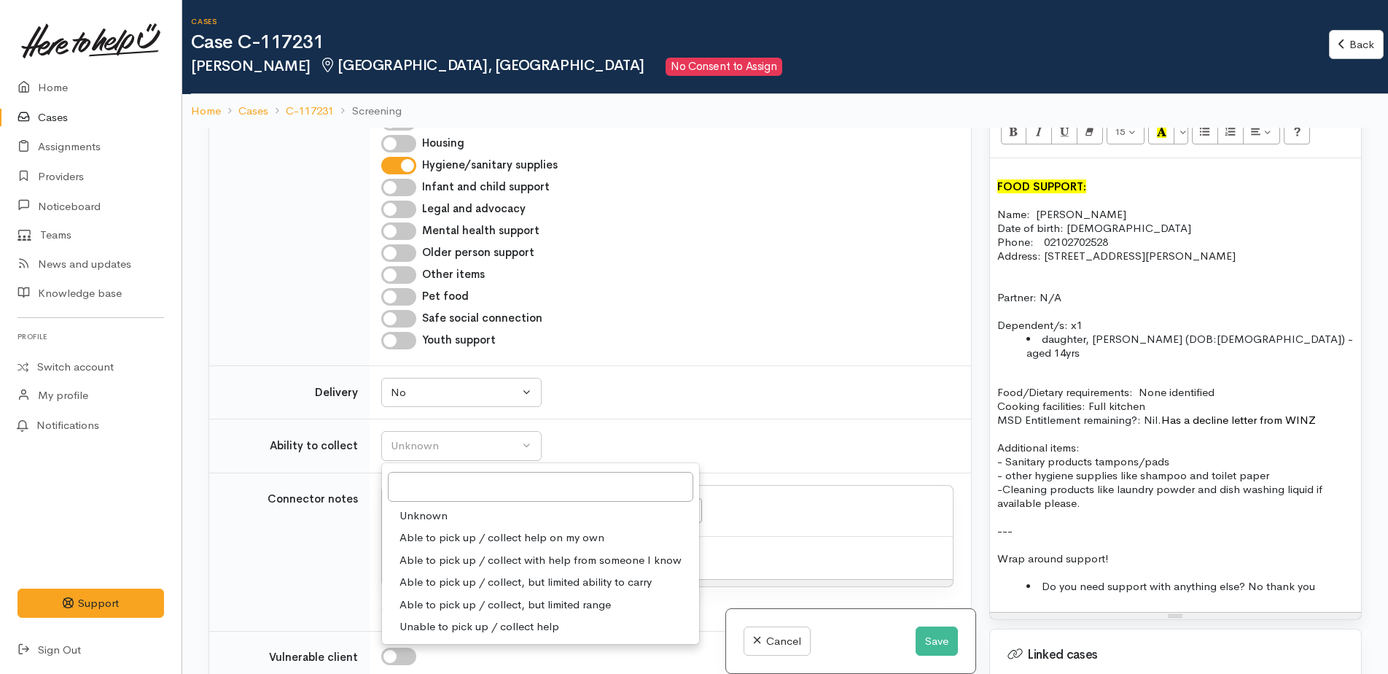
click at [405, 529] on span "Able to pick up / collect help on my own" at bounding box center [502, 537] width 205 height 17
select select "2"
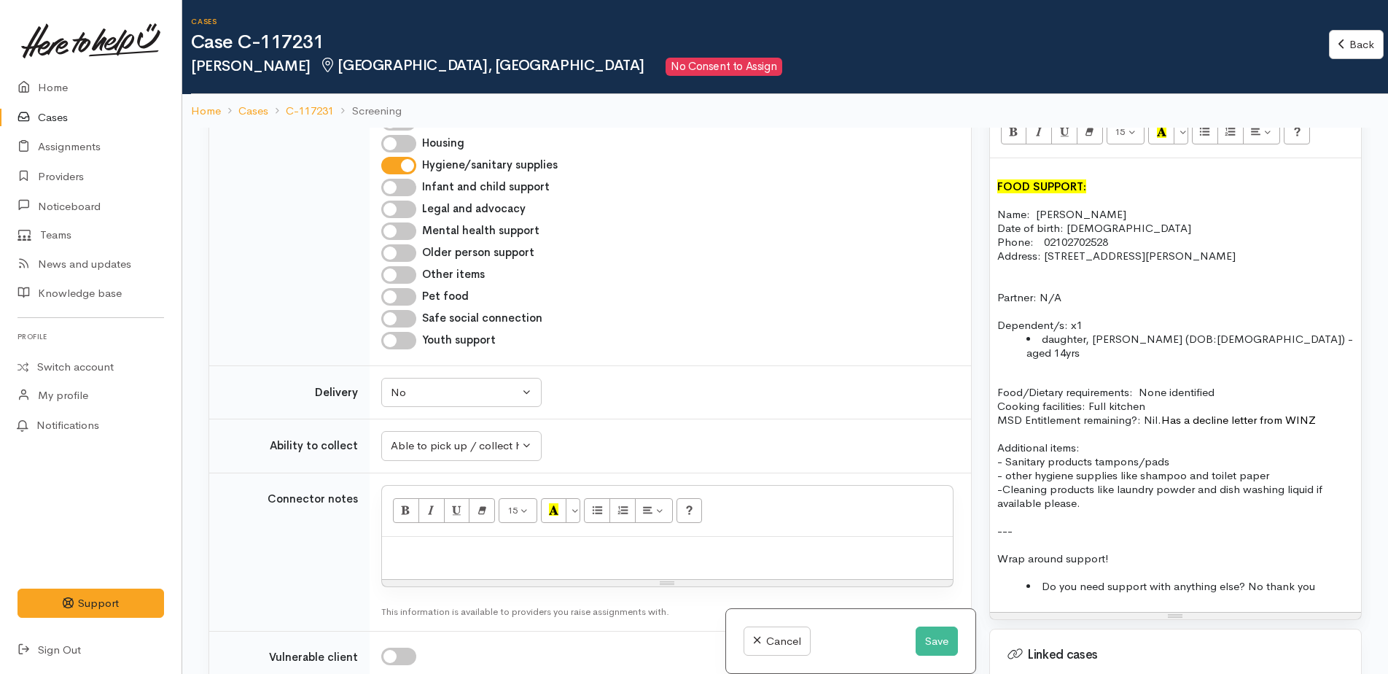
paste div
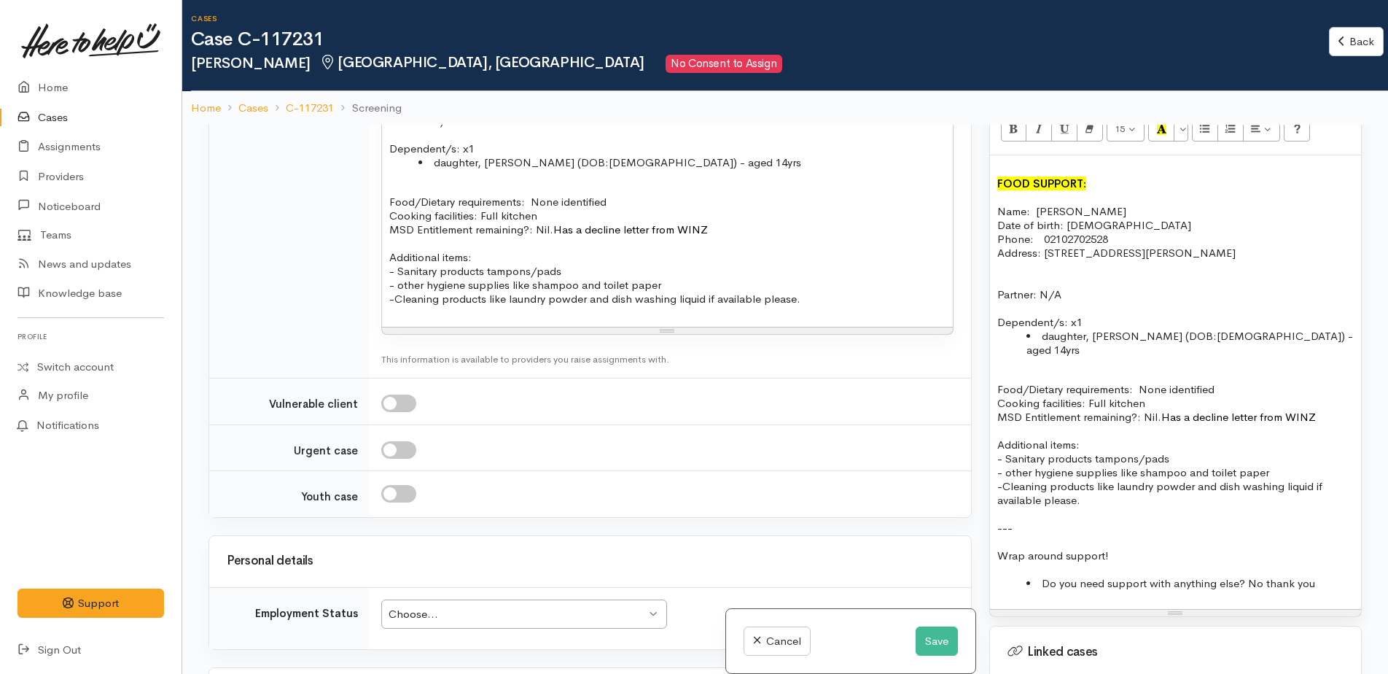
scroll to position [2333, 0]
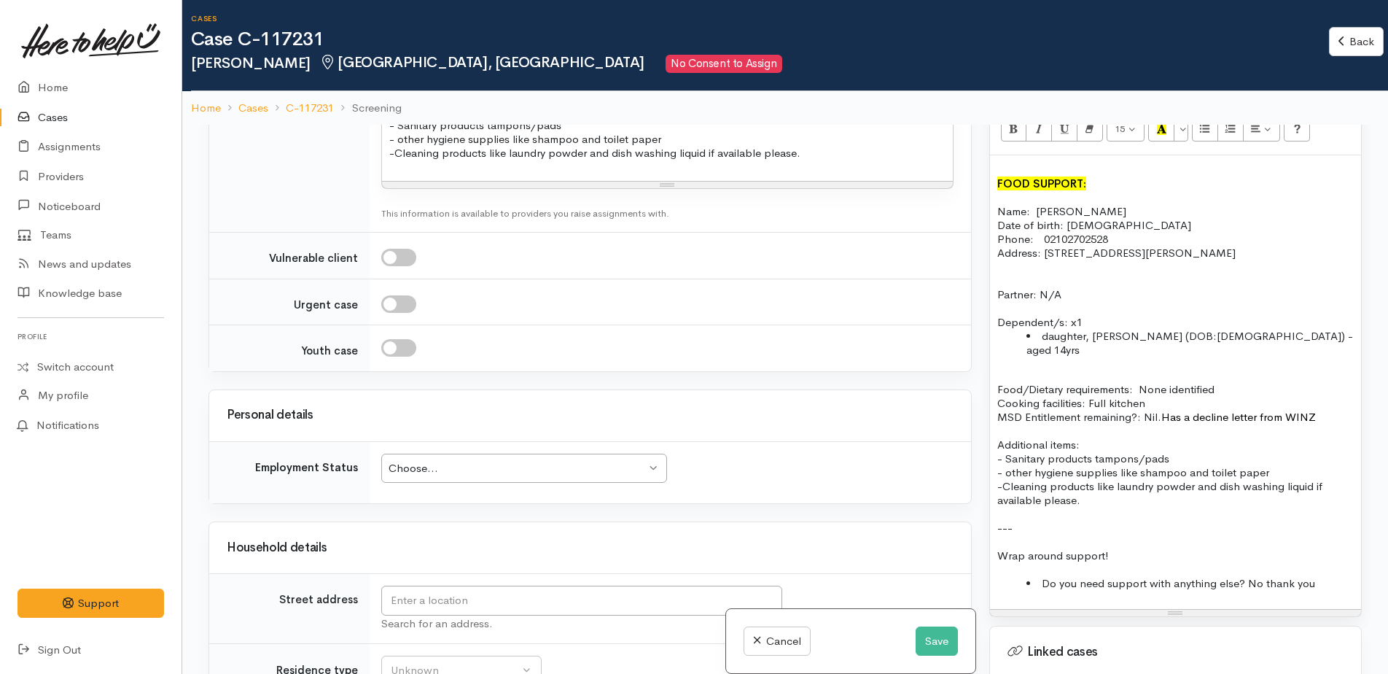
click at [478, 460] on div "Choose..." at bounding box center [517, 468] width 257 height 17
click at [411, 586] on input "text" at bounding box center [581, 601] width 401 height 30
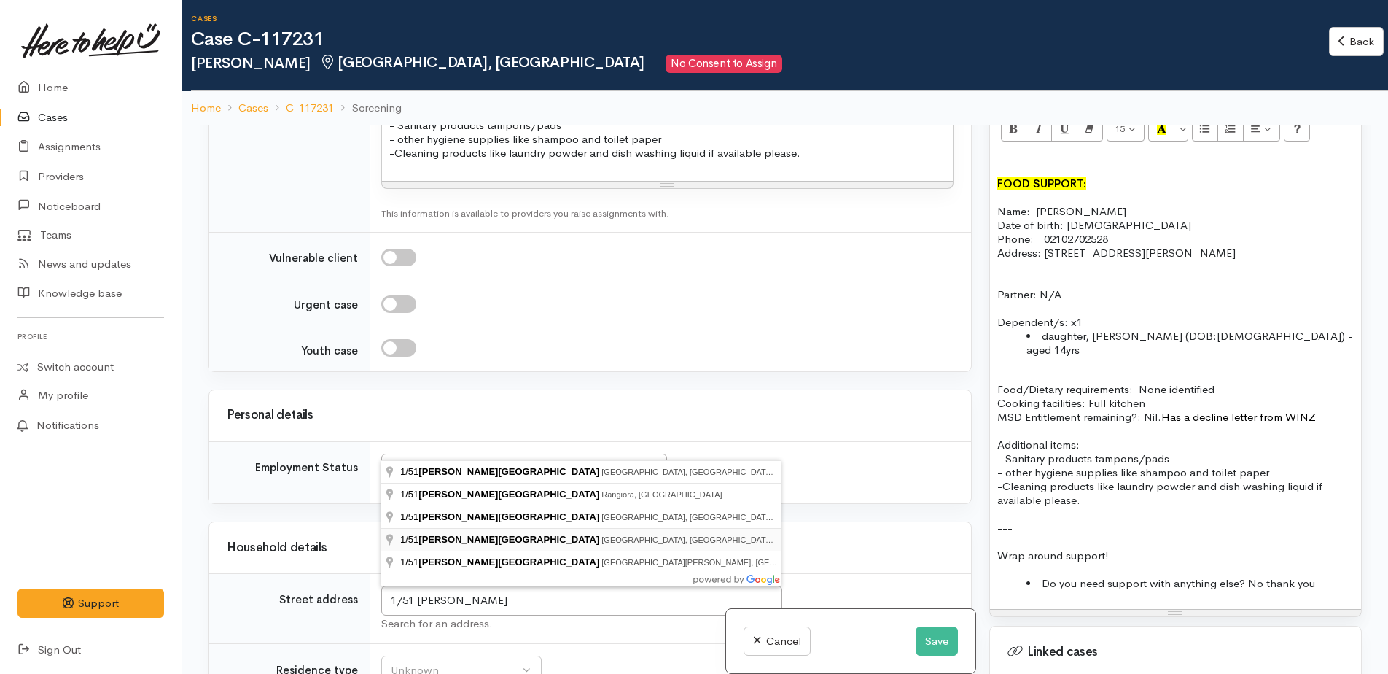
type input "1/51 Marshall Street, Fairfield, Hamilton, New Zealand"
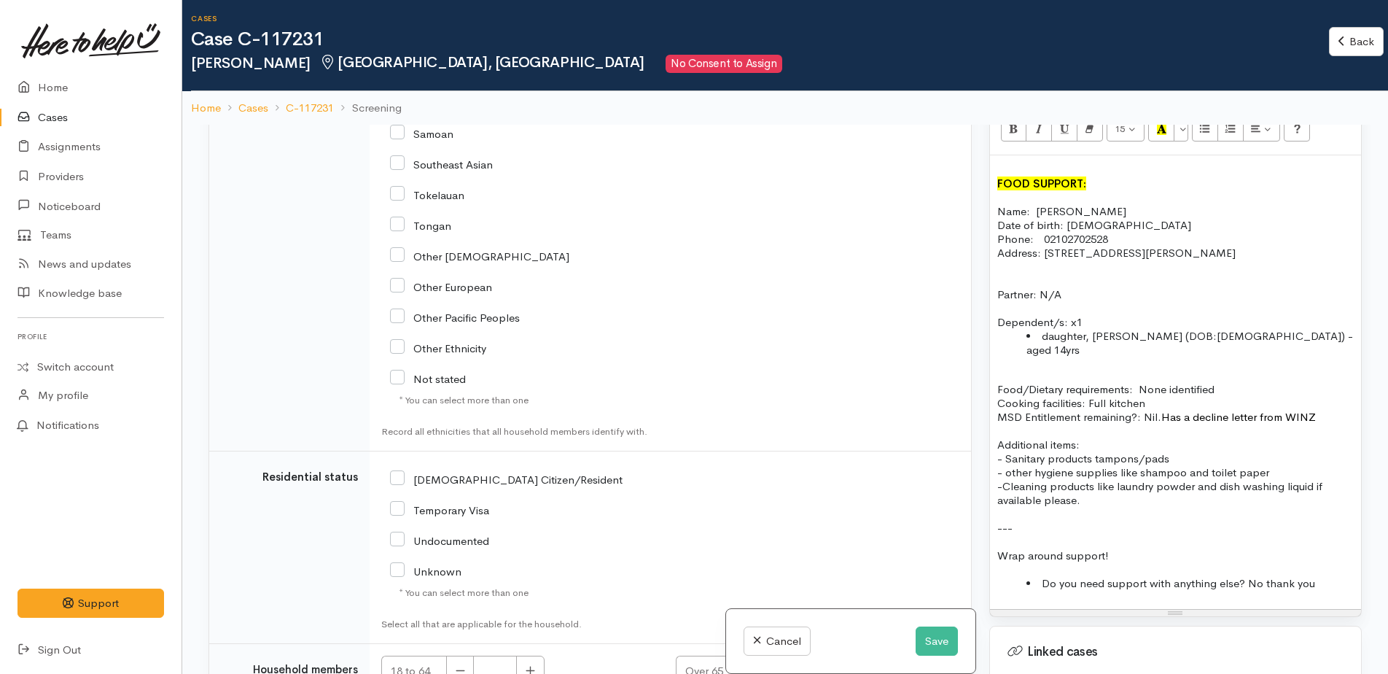
scroll to position [2407, 0]
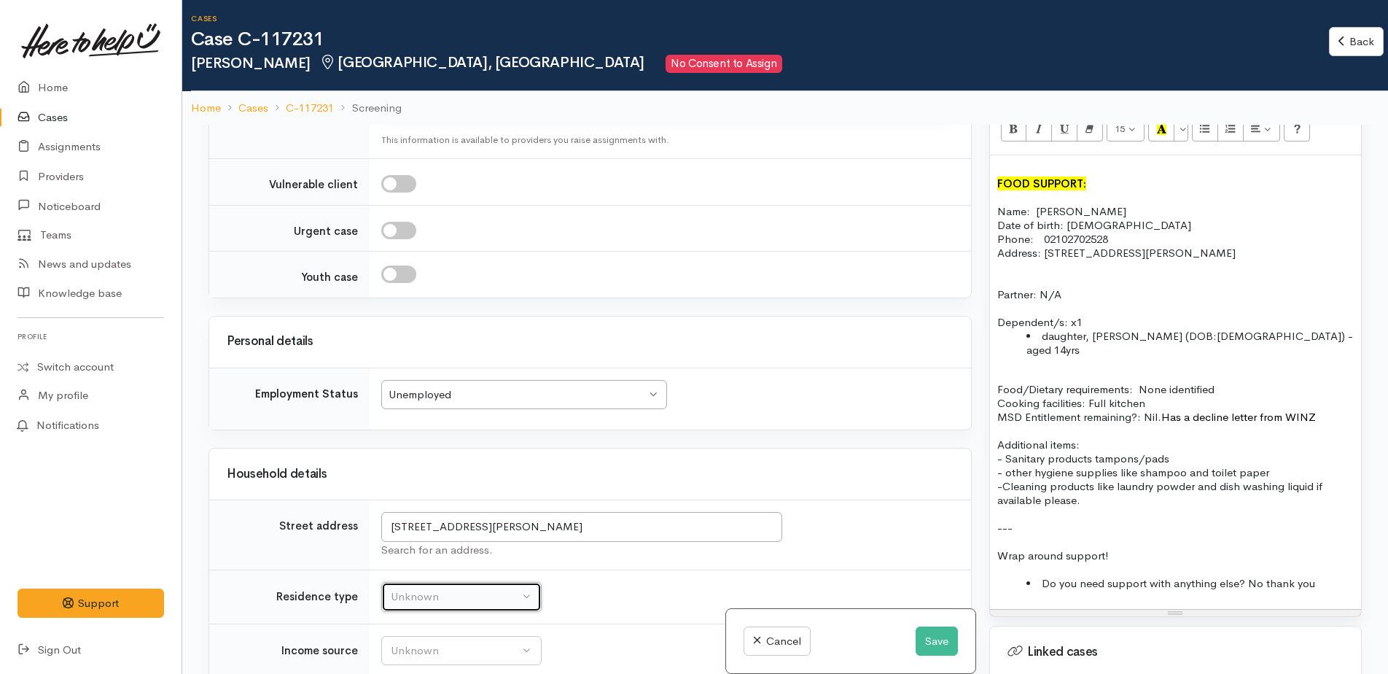
click at [451, 588] on div "Unknown" at bounding box center [455, 596] width 128 height 17
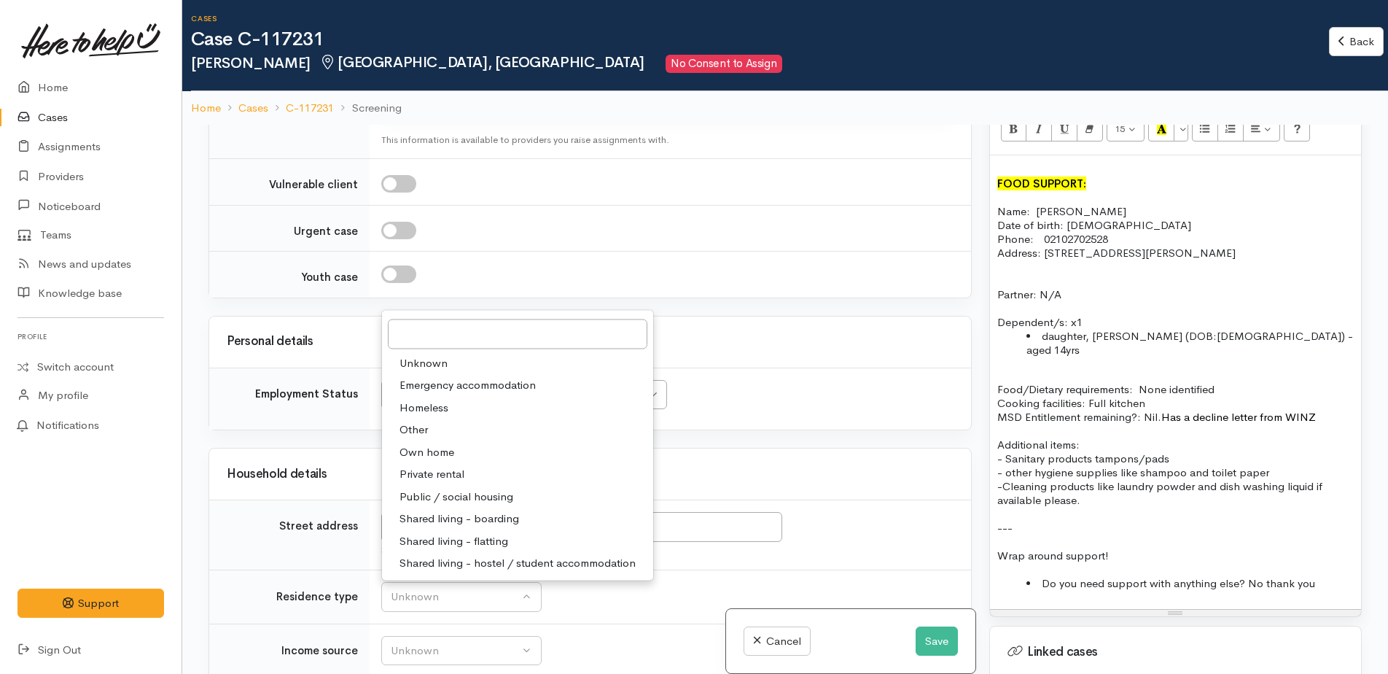
click at [448, 488] on span "Public / social housing" at bounding box center [457, 496] width 114 height 17
select select "3"
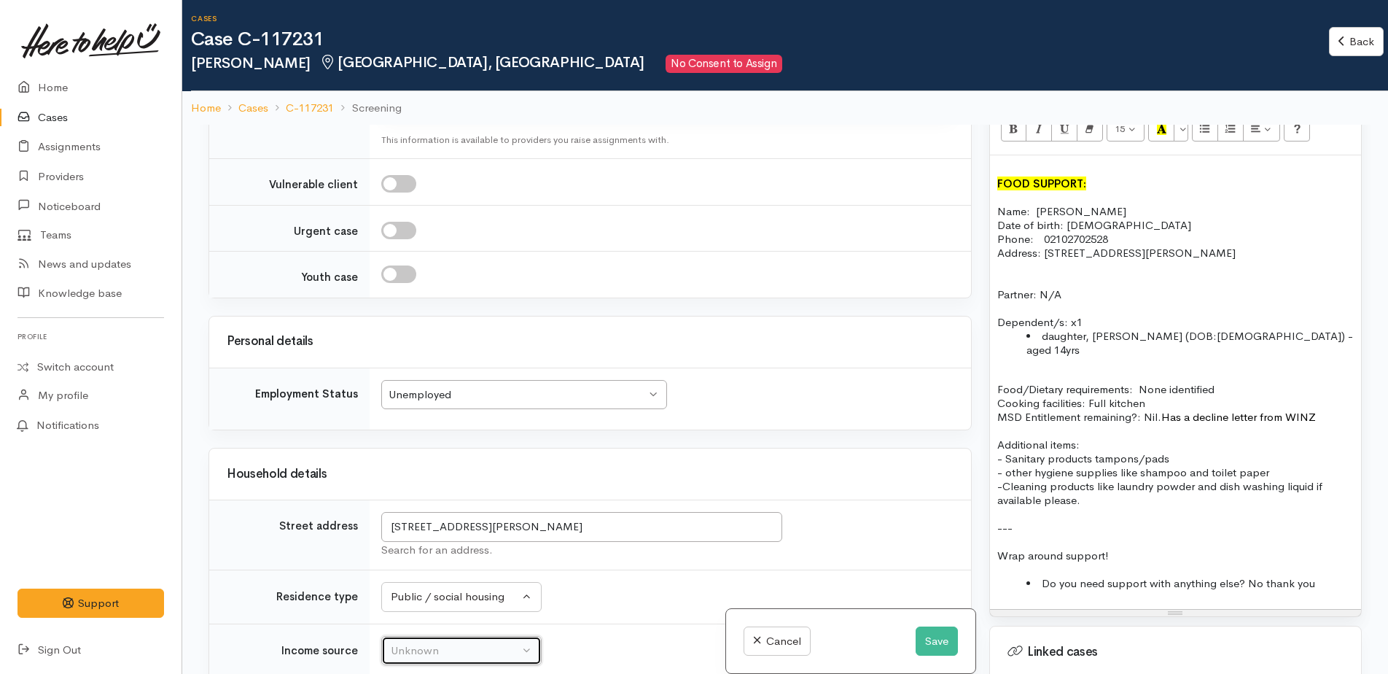
click at [405, 642] on div "Unknown" at bounding box center [455, 650] width 128 height 17
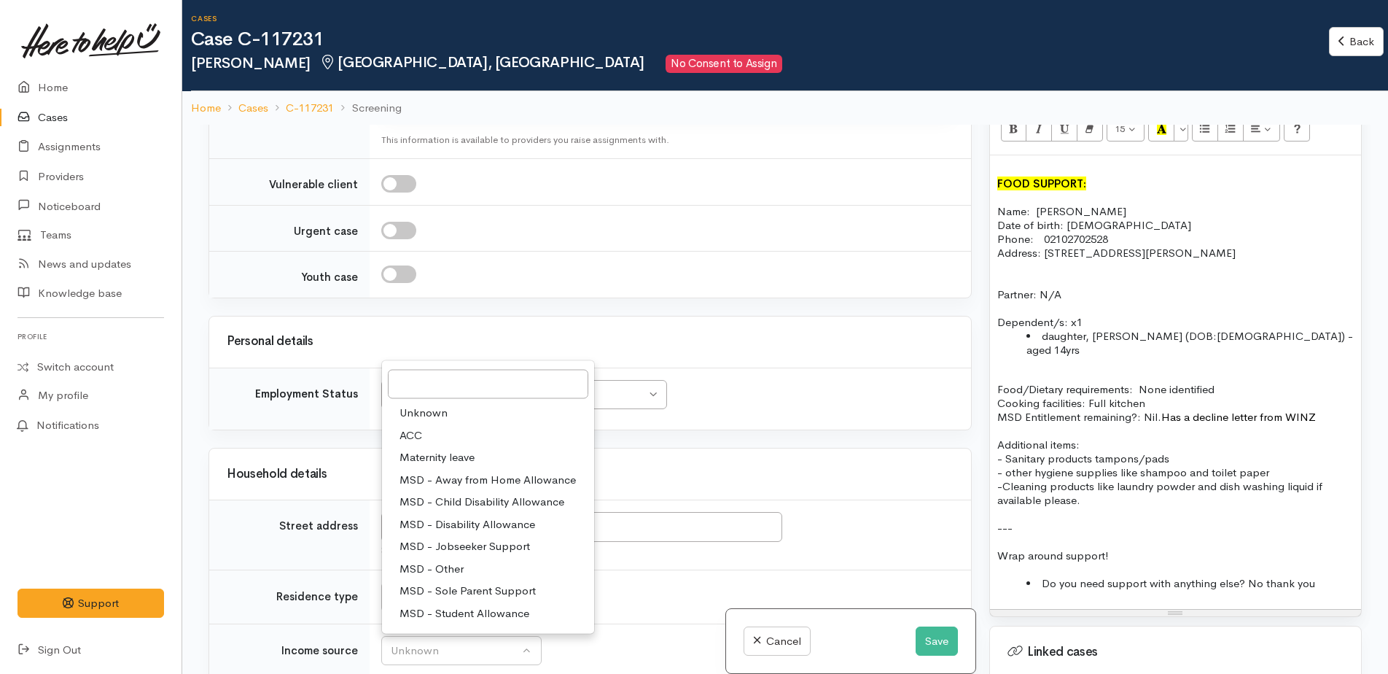
click at [482, 583] on span "MSD - Sole Parent Support" at bounding box center [468, 591] width 136 height 17
select select "7"
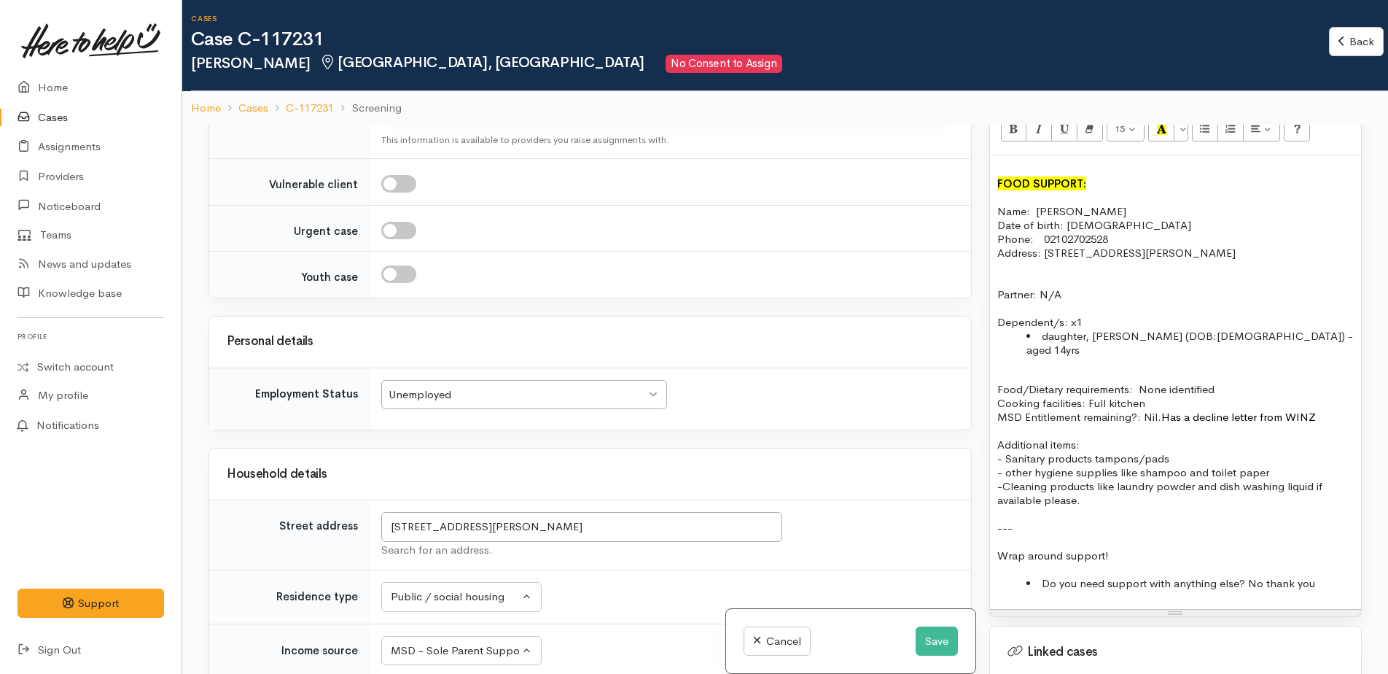
drag, startPoint x: 397, startPoint y: 548, endPoint x: 416, endPoint y: 543, distance: 18.9
checkbox input "true"
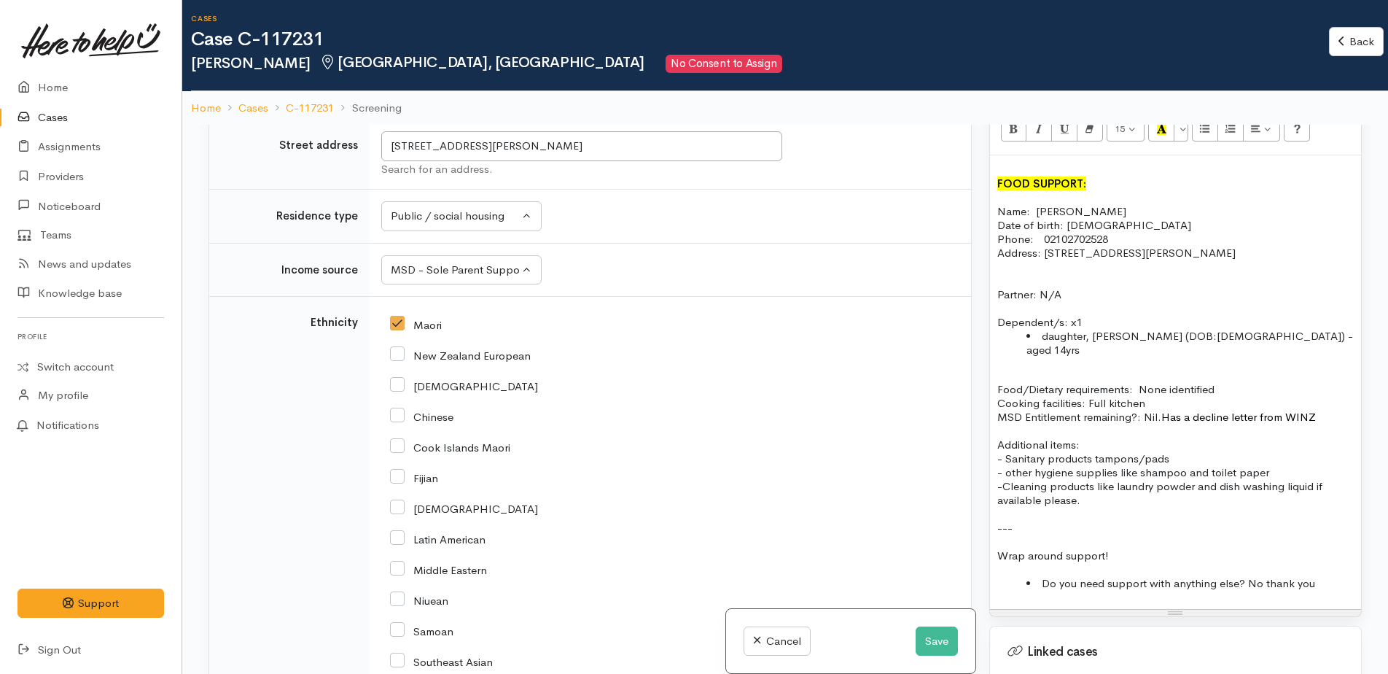
scroll to position [3063, 0]
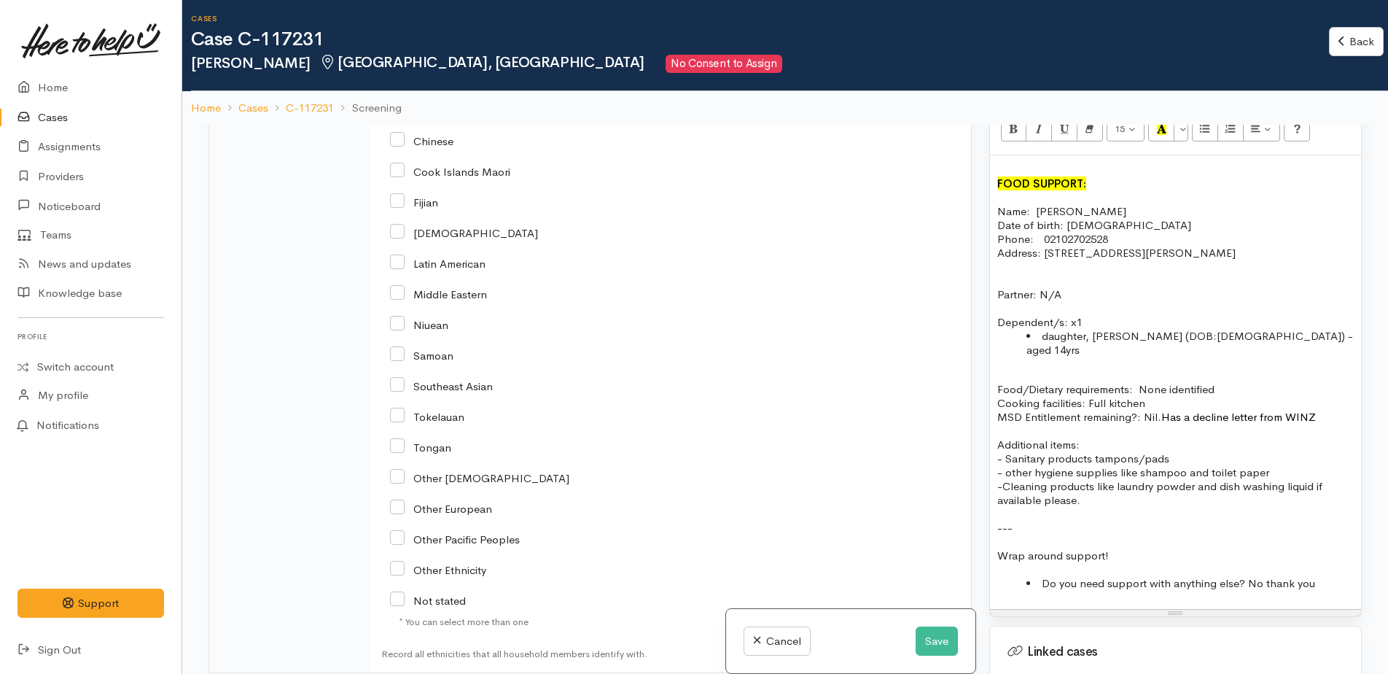
checkbox input "true"
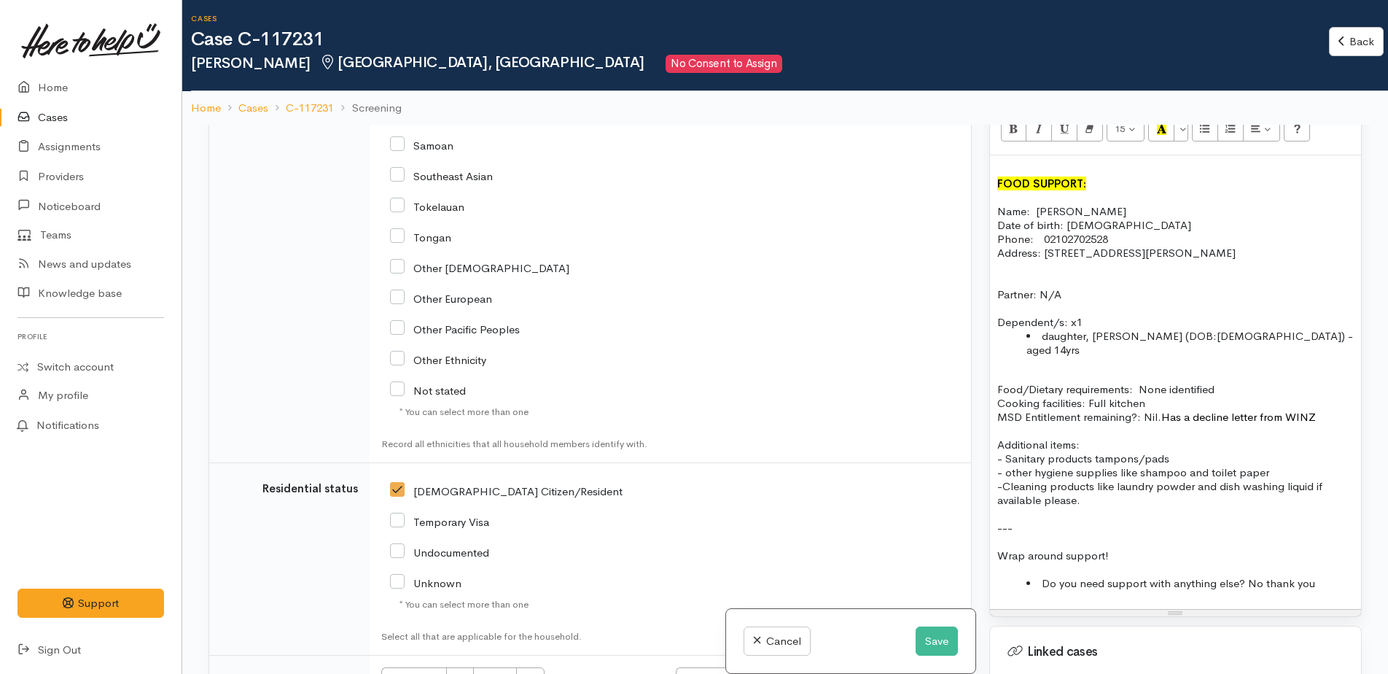
scroll to position [3297, 0]
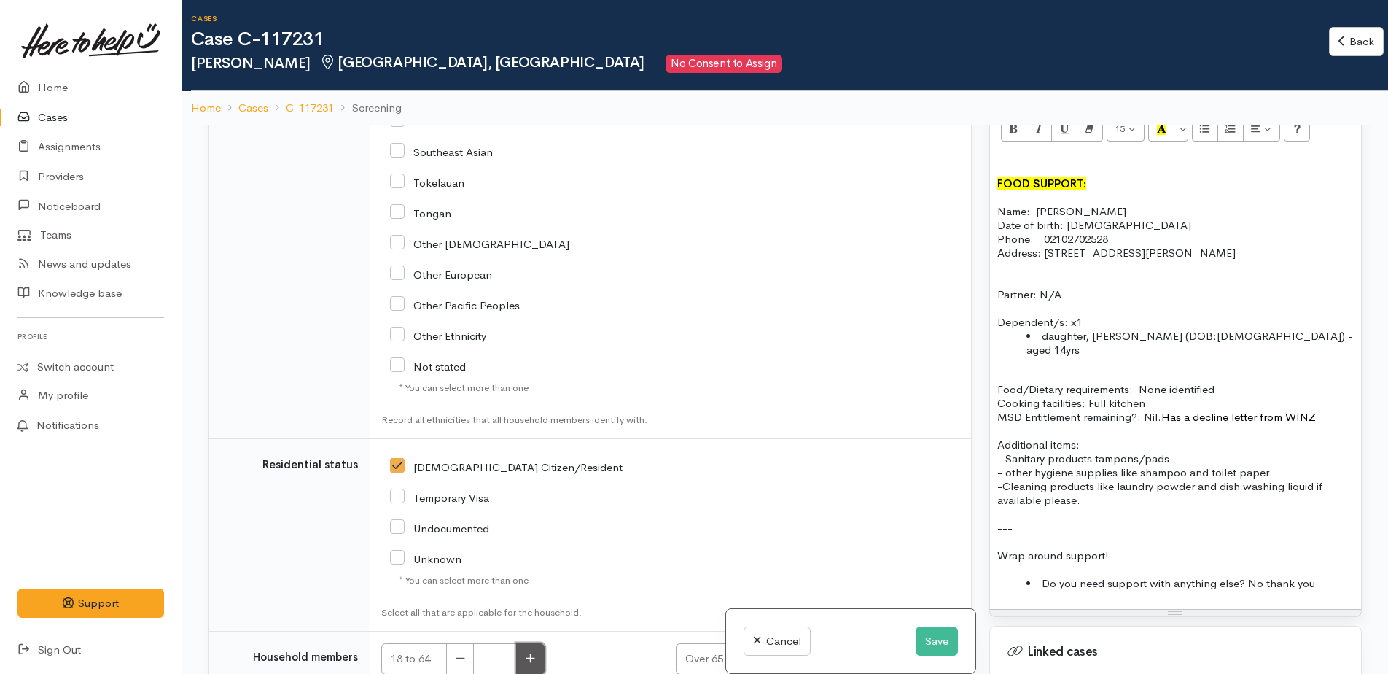
click at [530, 653] on icon "button" at bounding box center [530, 657] width 9 height 9
type input "1"
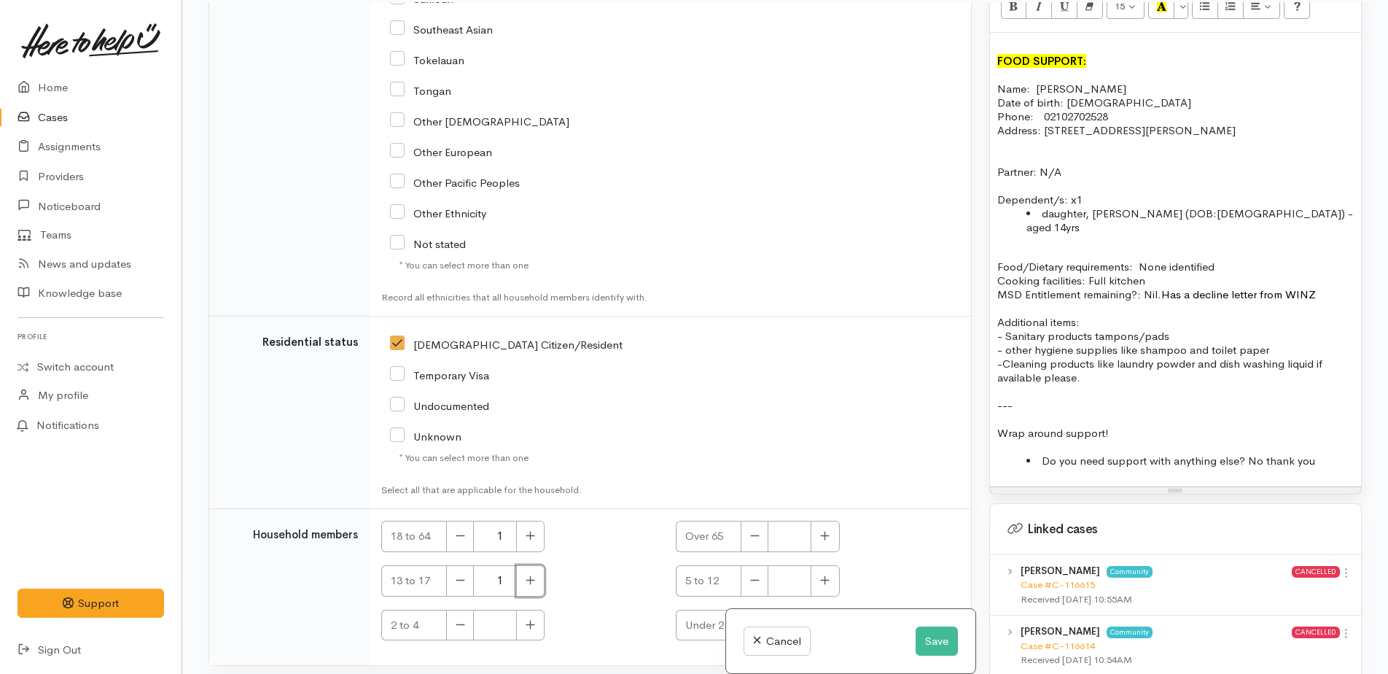
scroll to position [128, 0]
drag, startPoint x: 437, startPoint y: 548, endPoint x: 444, endPoint y: 542, distance: 9.3
checkbox input "true"
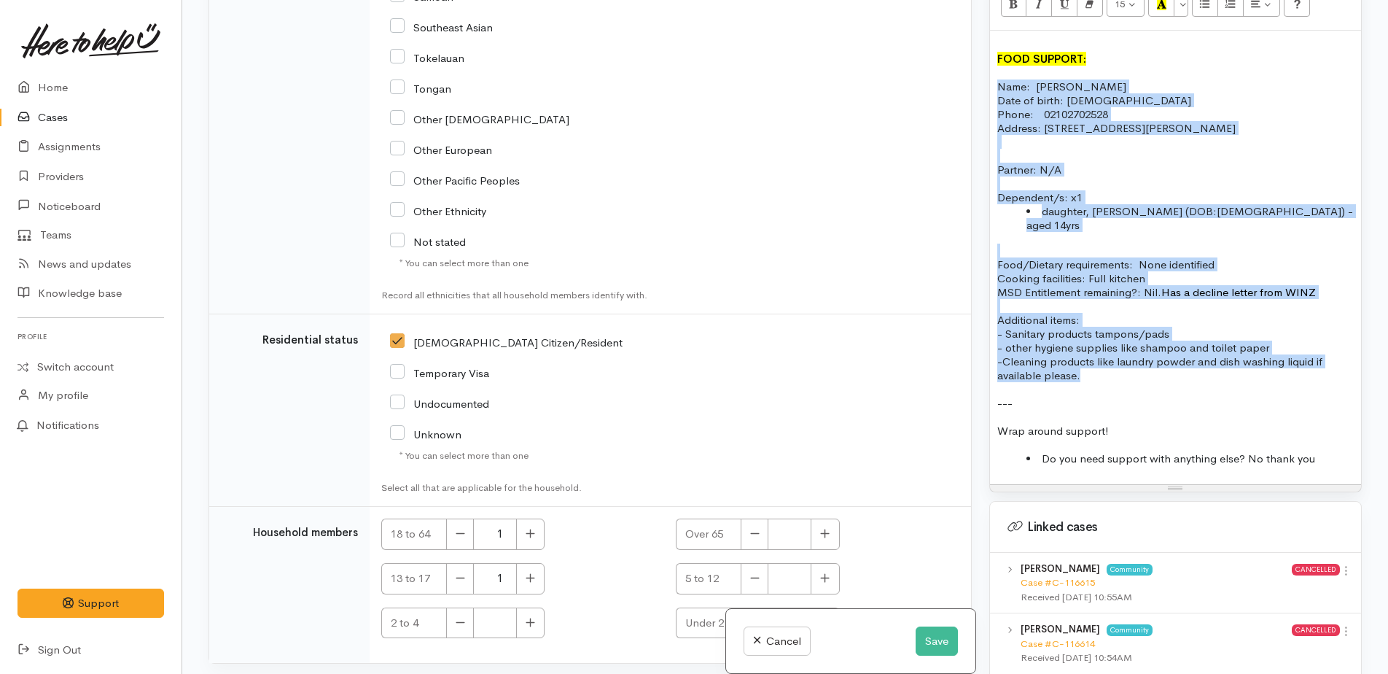
drag, startPoint x: 1034, startPoint y: 343, endPoint x: 1011, endPoint y: 79, distance: 265.0
click at [993, 76] on div "FOOD SUPPORT: Name: Kara Stirling Date of birth: 17.06.1989 Phone:  02102702528…" at bounding box center [1175, 258] width 371 height 454
copy div "Name: Kara Stirling Date of birth: 17.06.1989 Phone:  02102702528 Address: 1/51…"
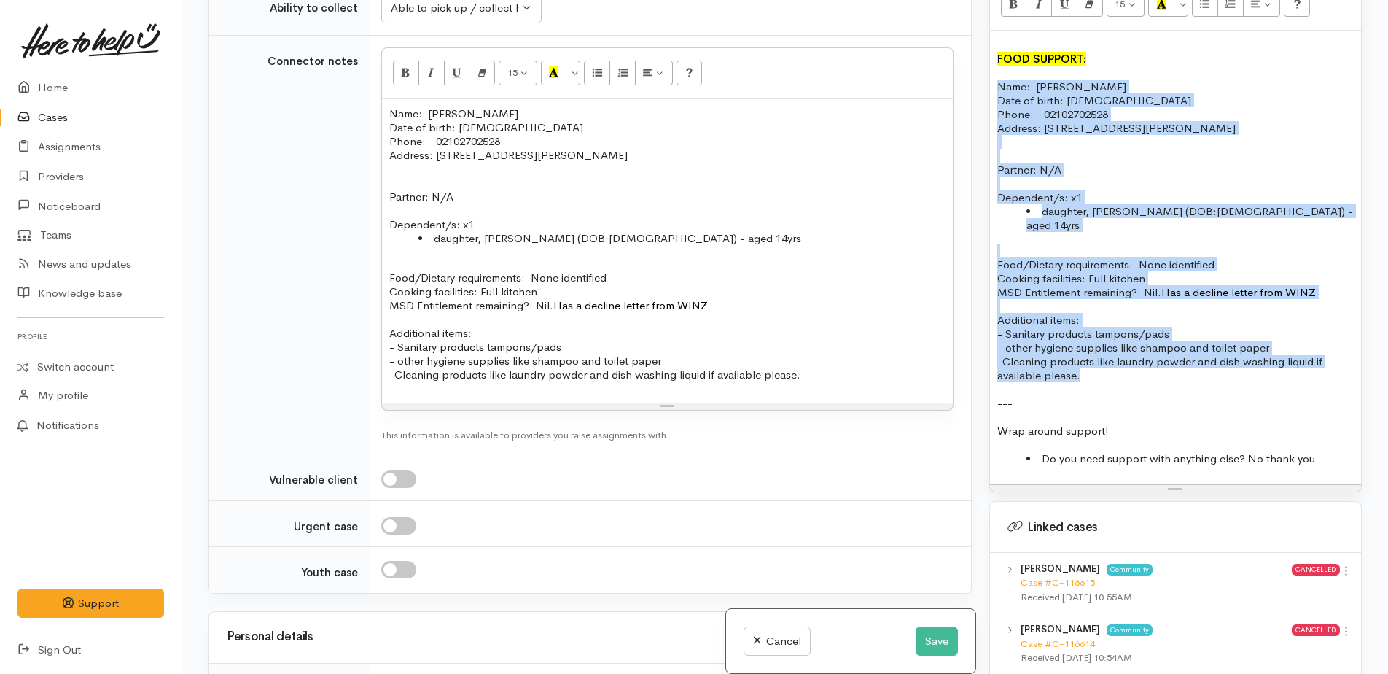
scroll to position [1985, 0]
click at [1175, 149] on p "Partner: N/A" at bounding box center [1175, 163] width 357 height 28
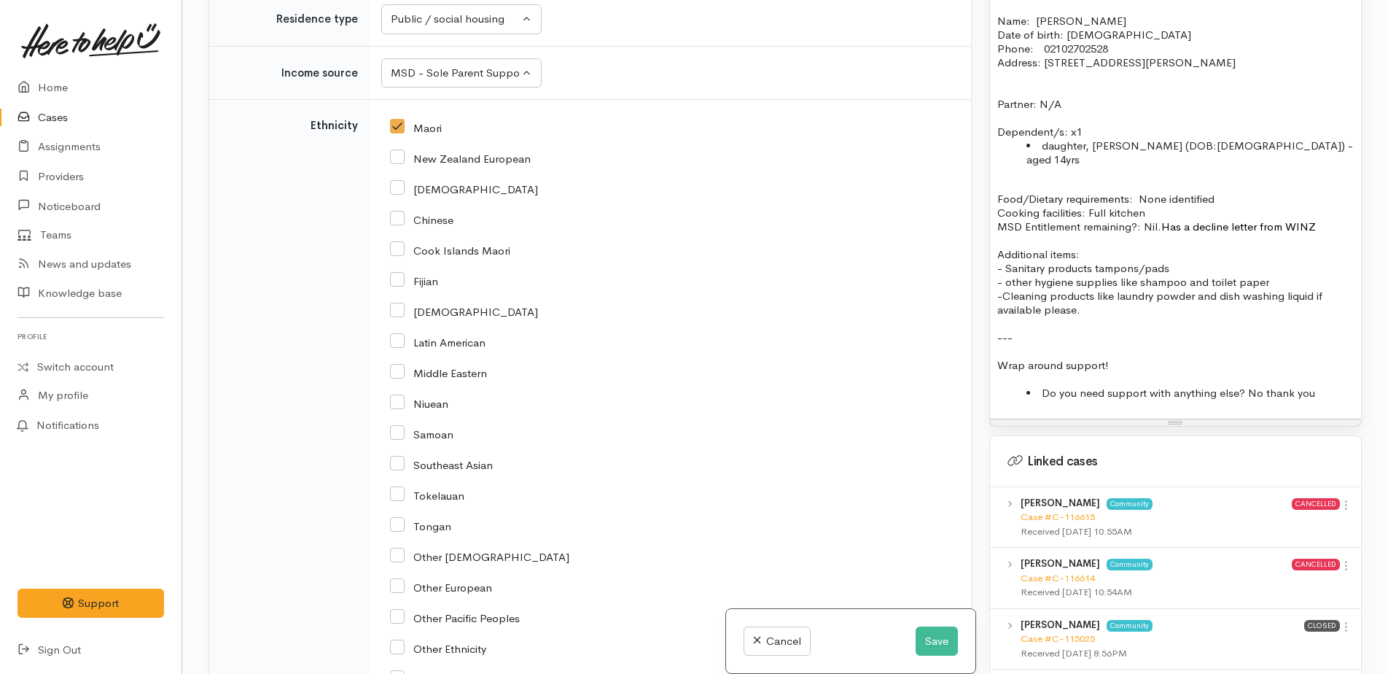
scroll to position [1021, 0]
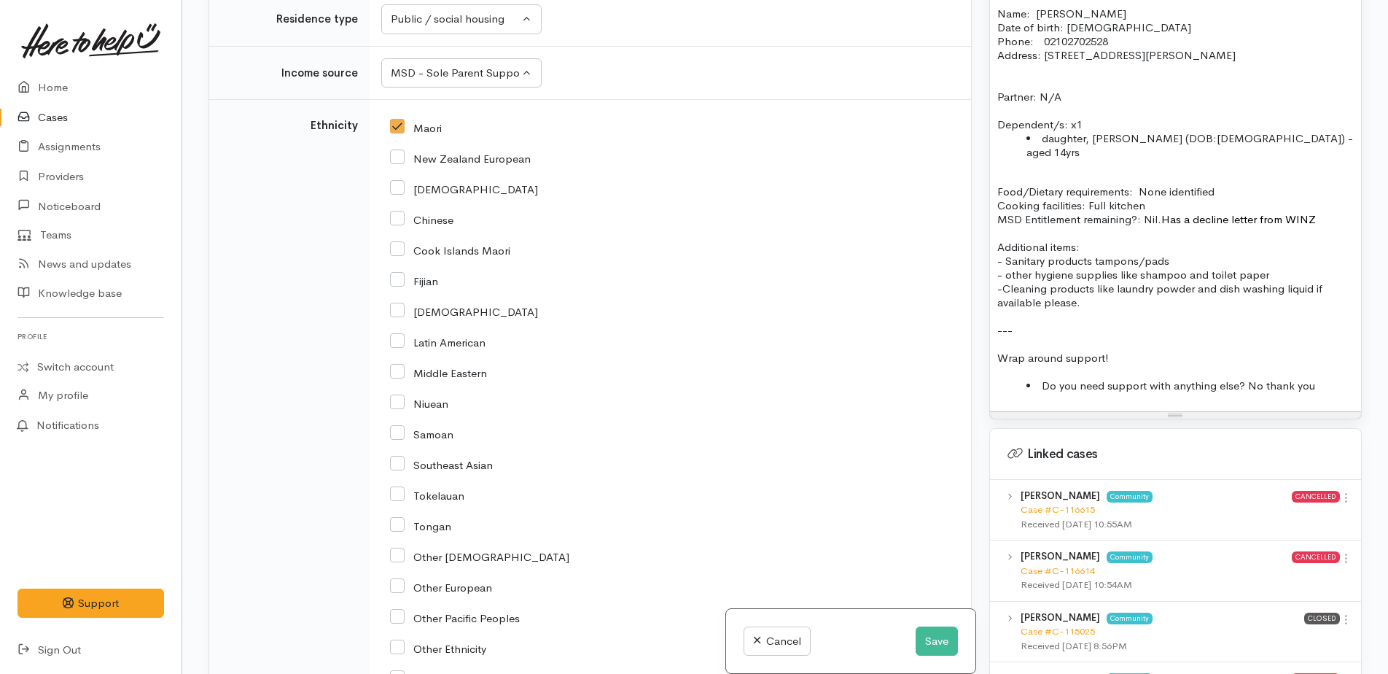
click at [1103, 281] on p "-Cleaning products like laundry powder and dish washing liquid if available ple…" at bounding box center [1175, 295] width 357 height 28
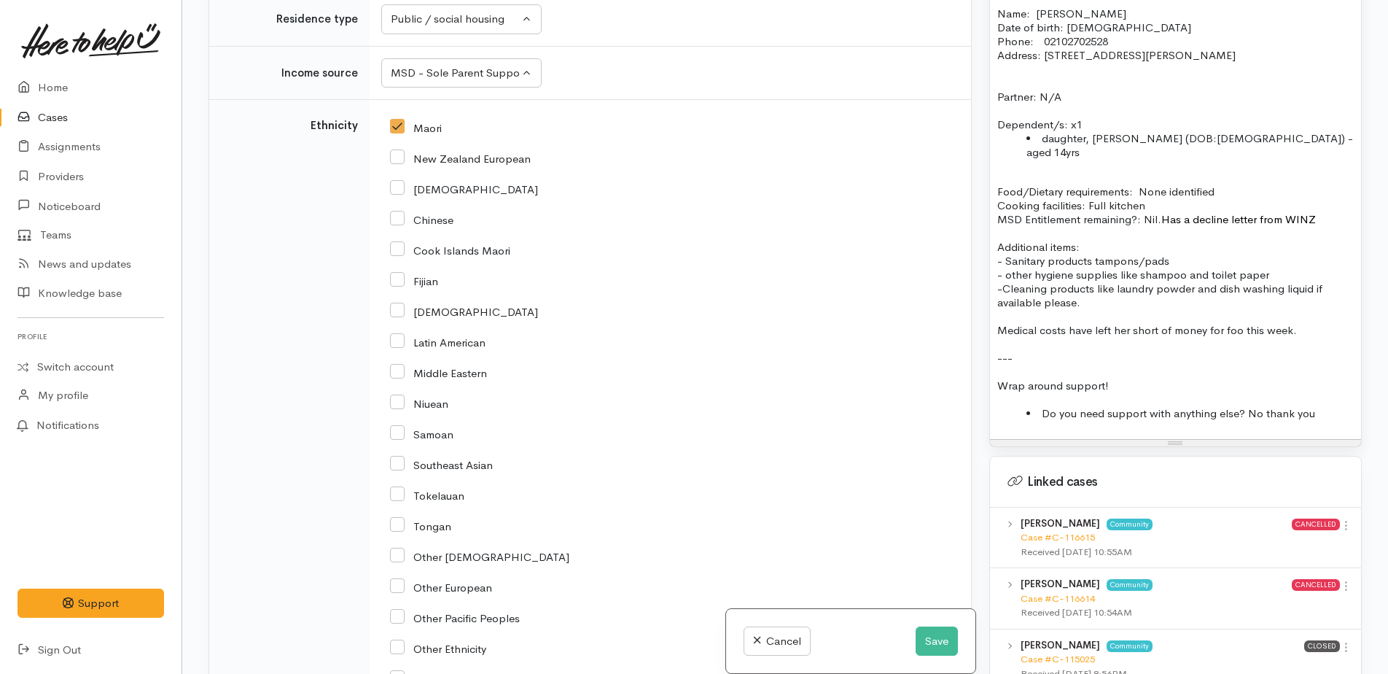
click at [1128, 337] on p at bounding box center [1175, 344] width 357 height 14
click at [1241, 323] on p "Medical costs have left her short of money for foo this week." at bounding box center [1175, 330] width 357 height 14
drag, startPoint x: 996, startPoint y: 301, endPoint x: 1270, endPoint y: 300, distance: 274.2
click at [1283, 297] on div "FOOD SUPPORT: Name: Kara Stirling Date of birth: 17.06.1989 Phone:  02102702528…" at bounding box center [1175, 198] width 371 height 481
drag, startPoint x: 1216, startPoint y: 311, endPoint x: 1046, endPoint y: 302, distance: 170.8
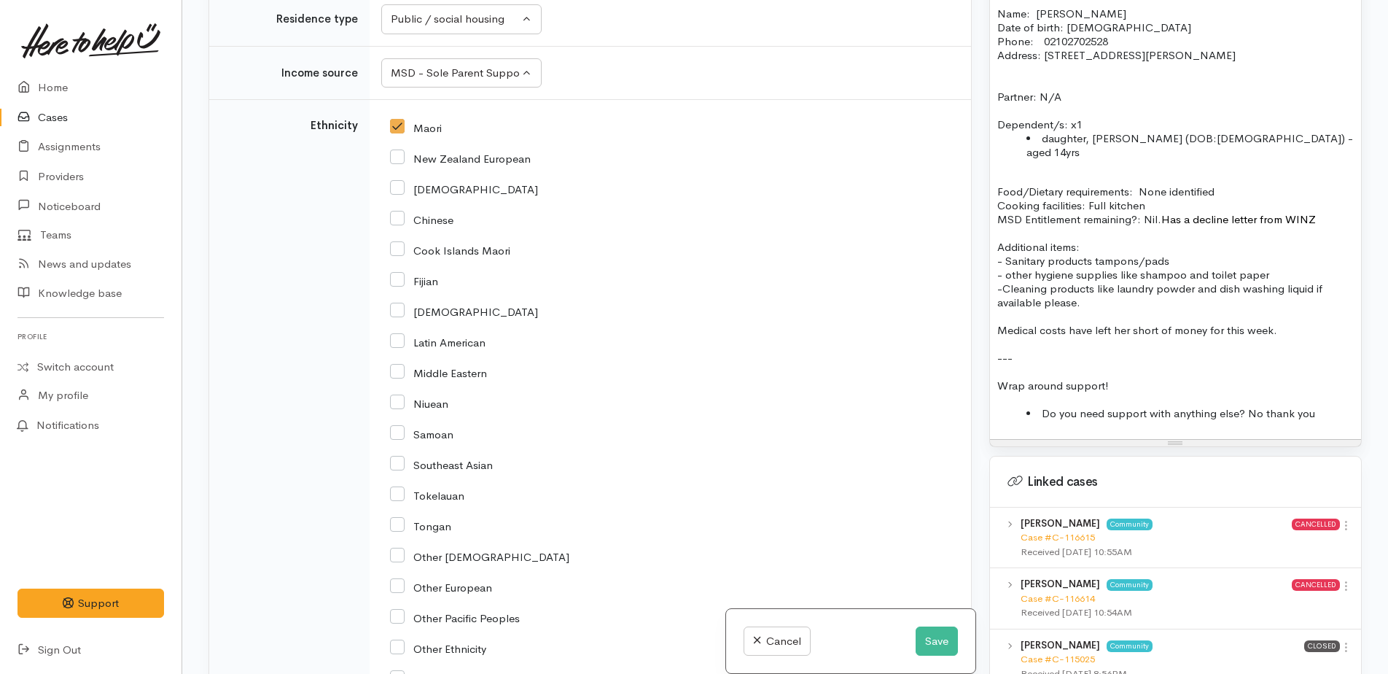
click at [1099, 337] on p at bounding box center [1175, 344] width 357 height 14
drag, startPoint x: 994, startPoint y: 299, endPoint x: 1225, endPoint y: 312, distance: 231.5
click at [1314, 308] on div "FOOD SUPPORT: Name: Kara Stirling Date of birth: 17.06.1989 Phone:  02102702528…" at bounding box center [1175, 198] width 371 height 481
copy p "Medical costs have left her short of money for this week."
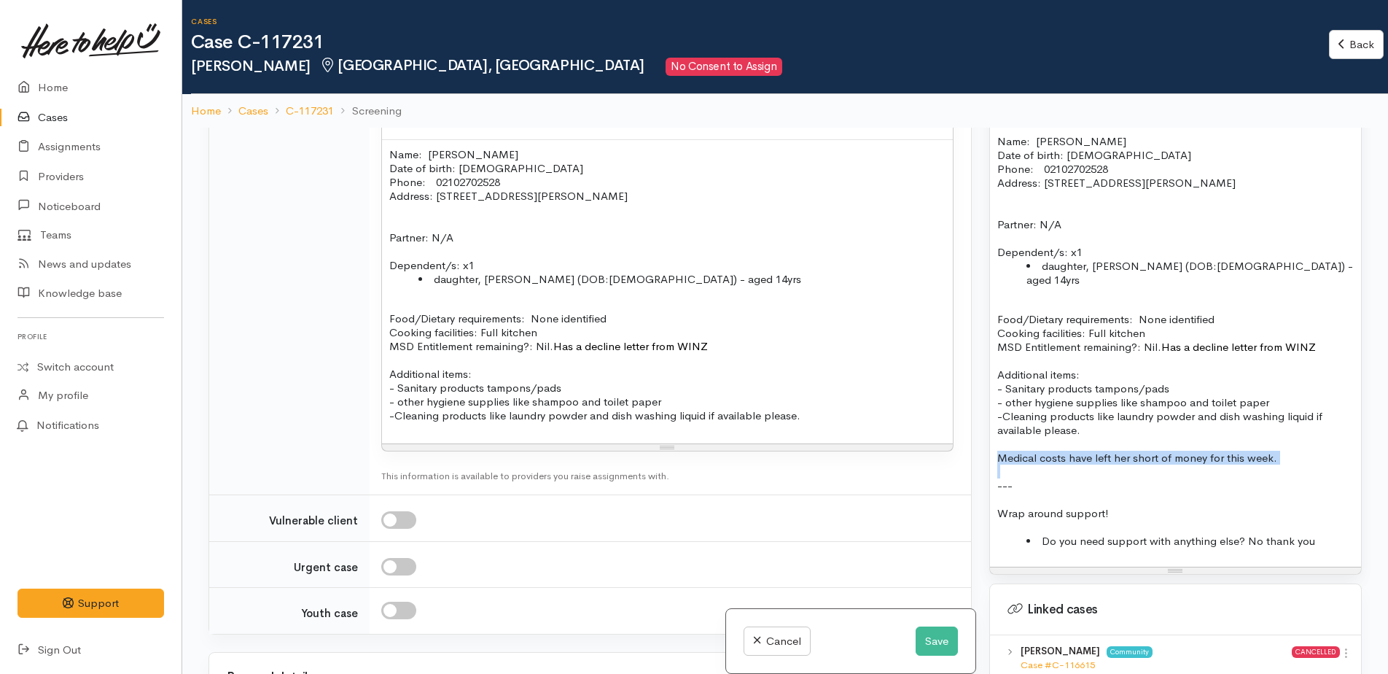
scroll to position [1985, 0]
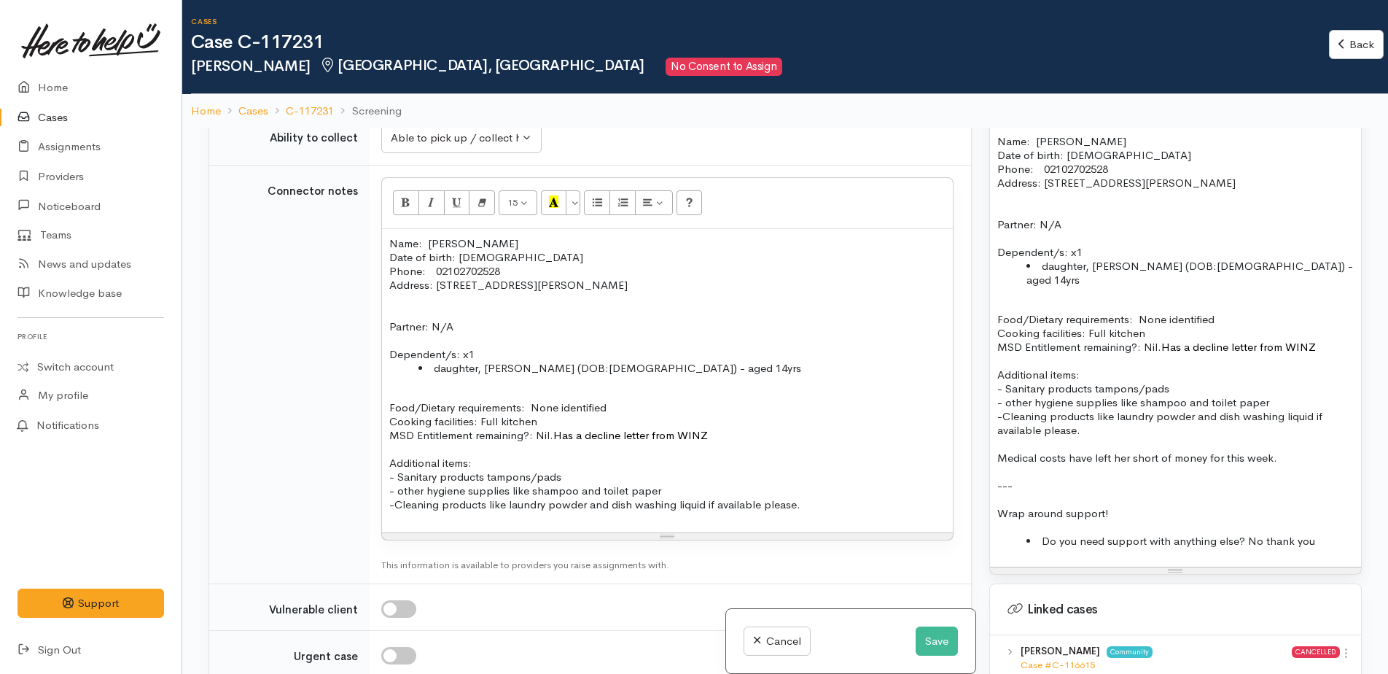
click at [832, 497] on p "-Cleaning products like laundry powder and dish washing liquid if available ple…" at bounding box center [667, 504] width 556 height 14
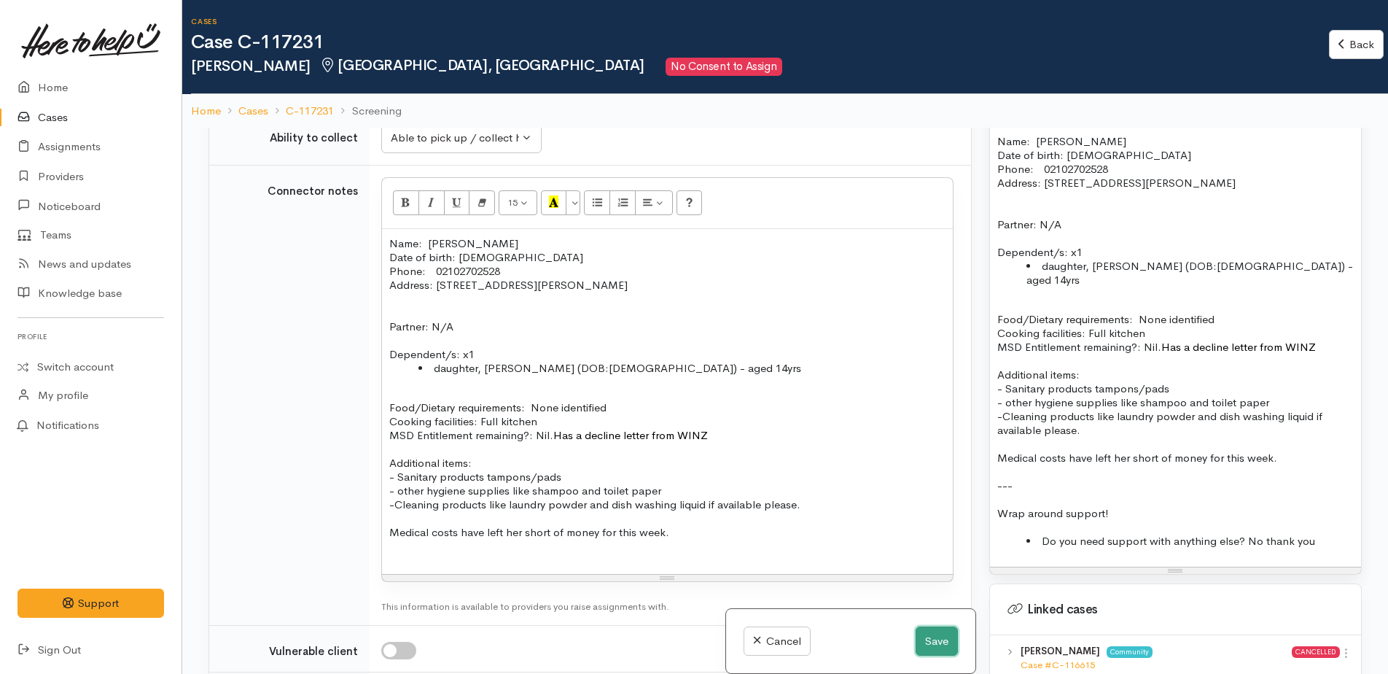
click at [925, 640] on button "Save" at bounding box center [937, 641] width 42 height 30
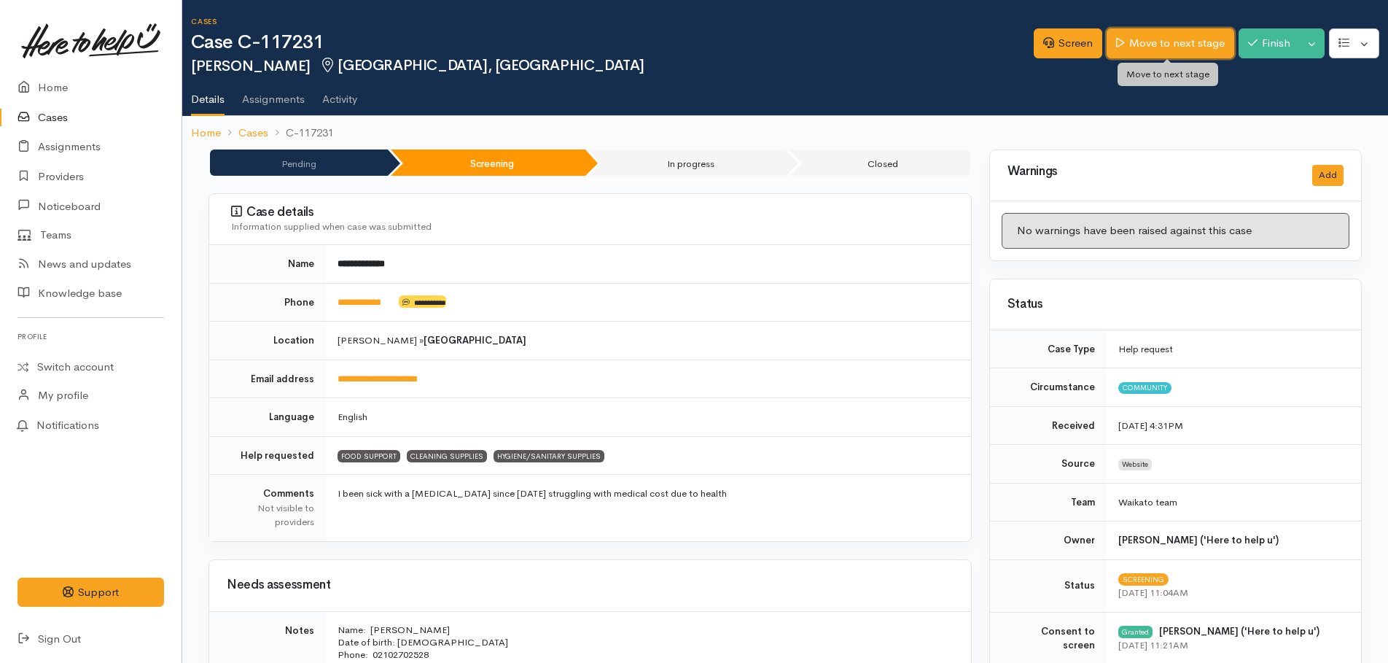
click at [1185, 47] on link "Move to next stage" at bounding box center [1170, 43] width 127 height 30
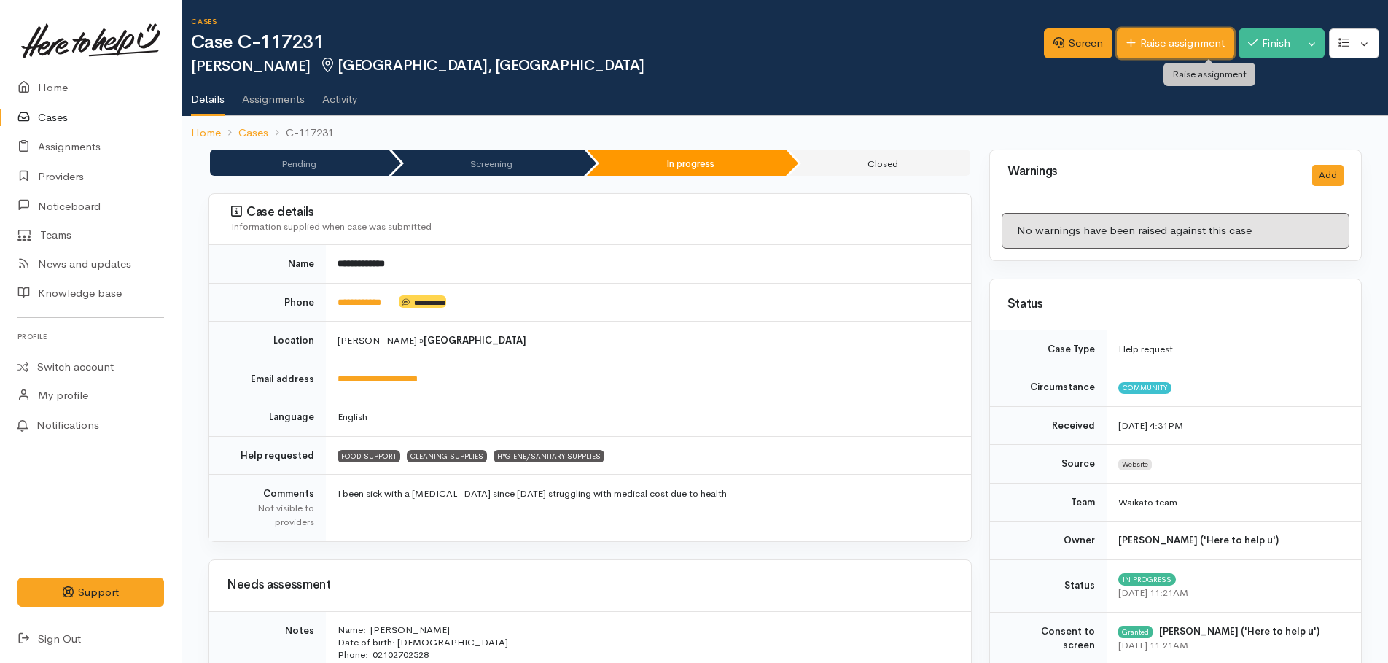
click at [1171, 45] on link "Raise assignment" at bounding box center [1175, 43] width 117 height 30
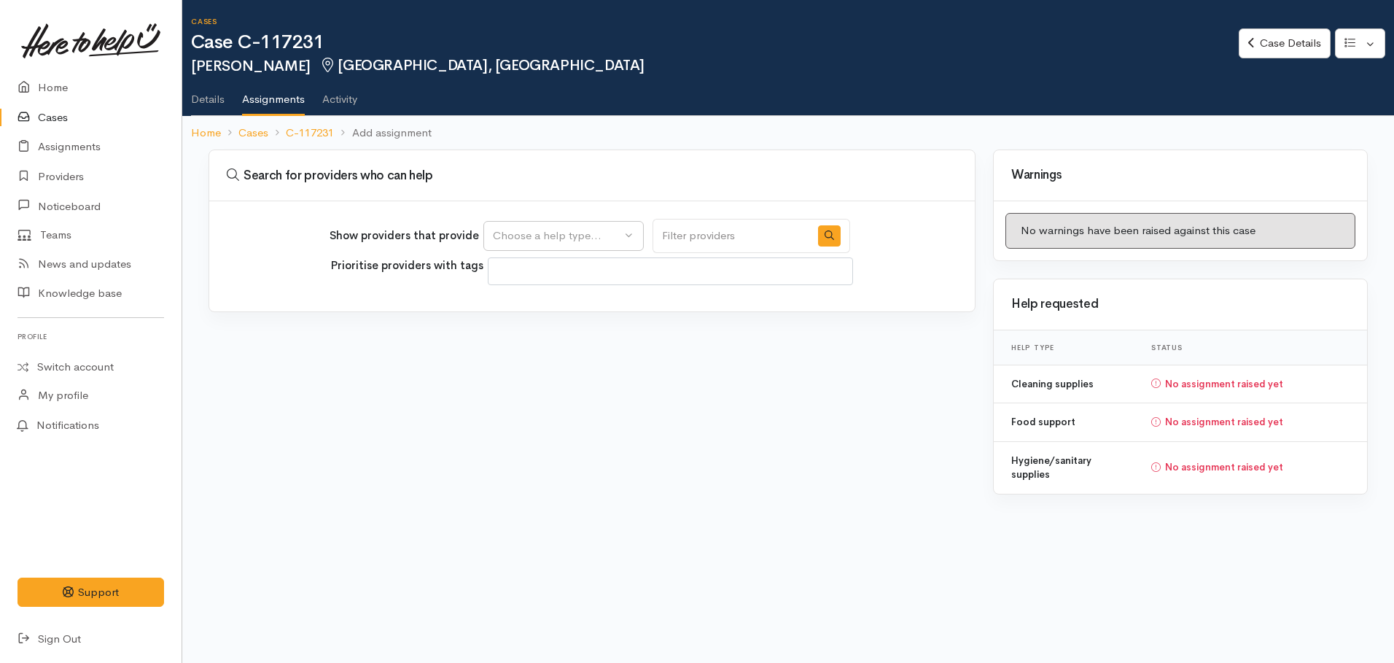
select select
drag, startPoint x: 564, startPoint y: 226, endPoint x: 542, endPoint y: 272, distance: 50.9
click at [562, 227] on button "Choose a help type..." at bounding box center [563, 236] width 160 height 30
click at [530, 301] on span "Food support" at bounding box center [536, 305] width 68 height 17
select select "3"
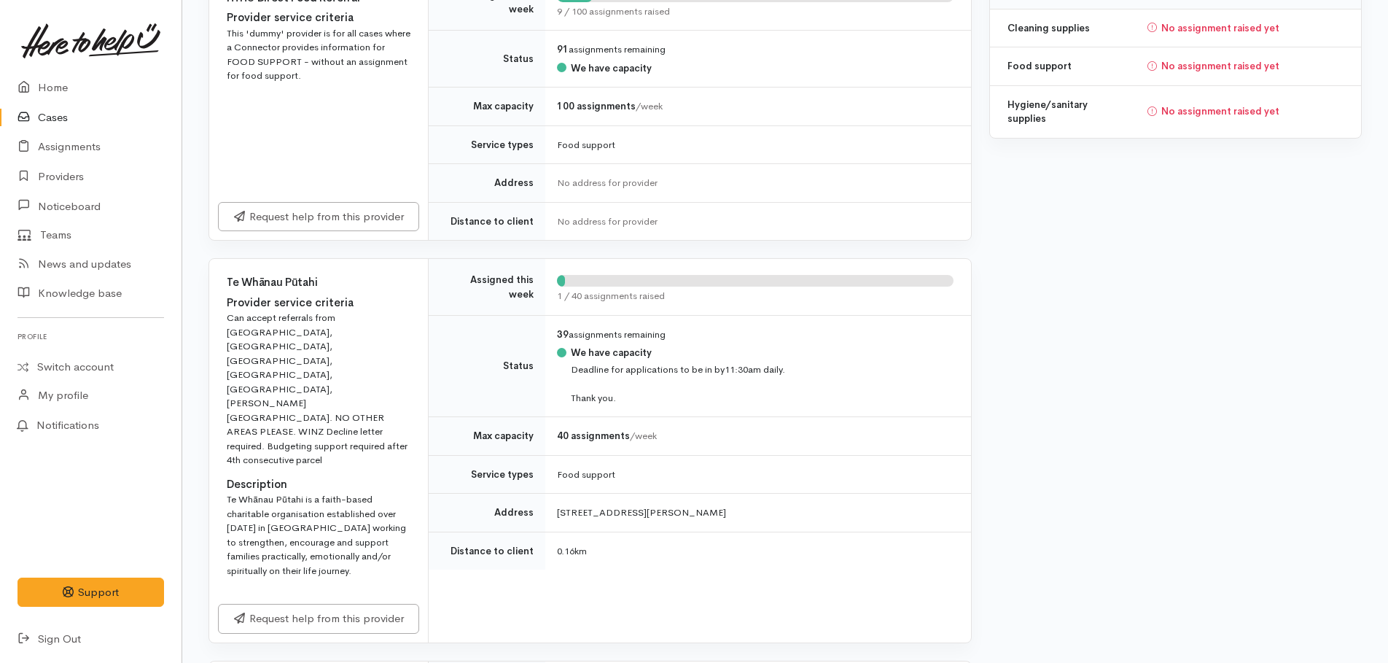
scroll to position [510, 0]
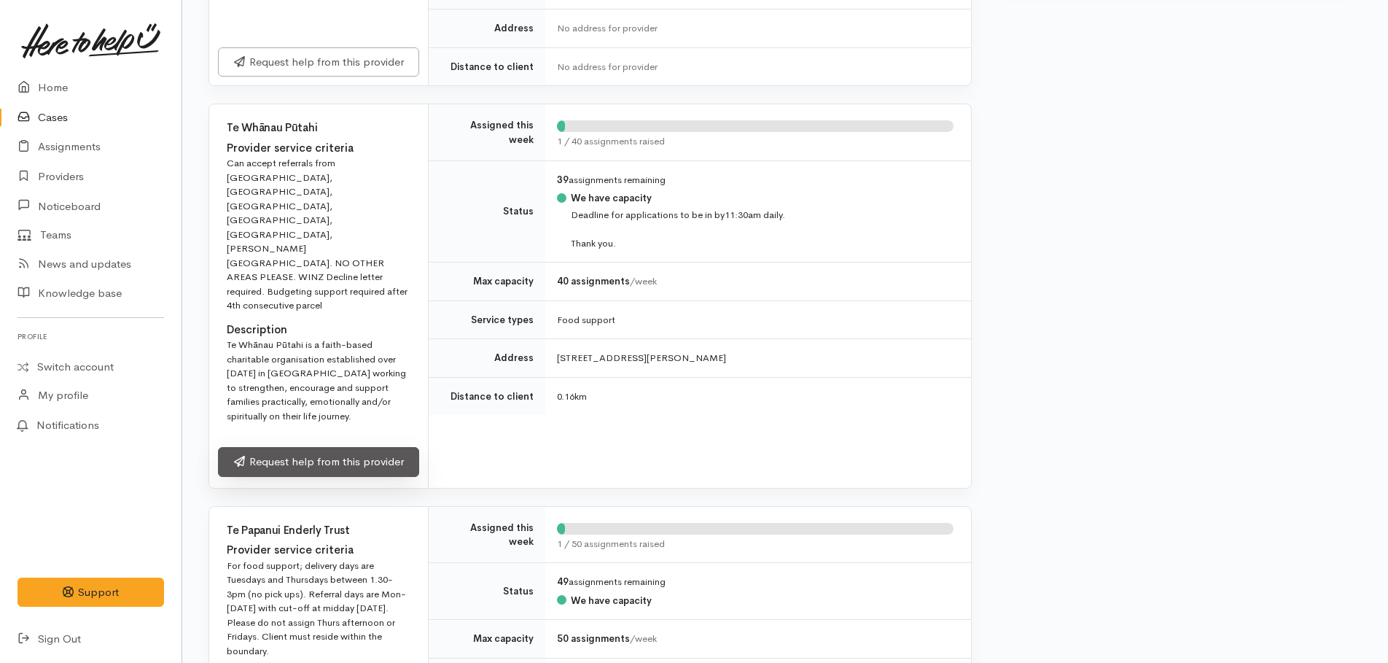
click at [333, 447] on link "Request help from this provider" at bounding box center [318, 462] width 201 height 30
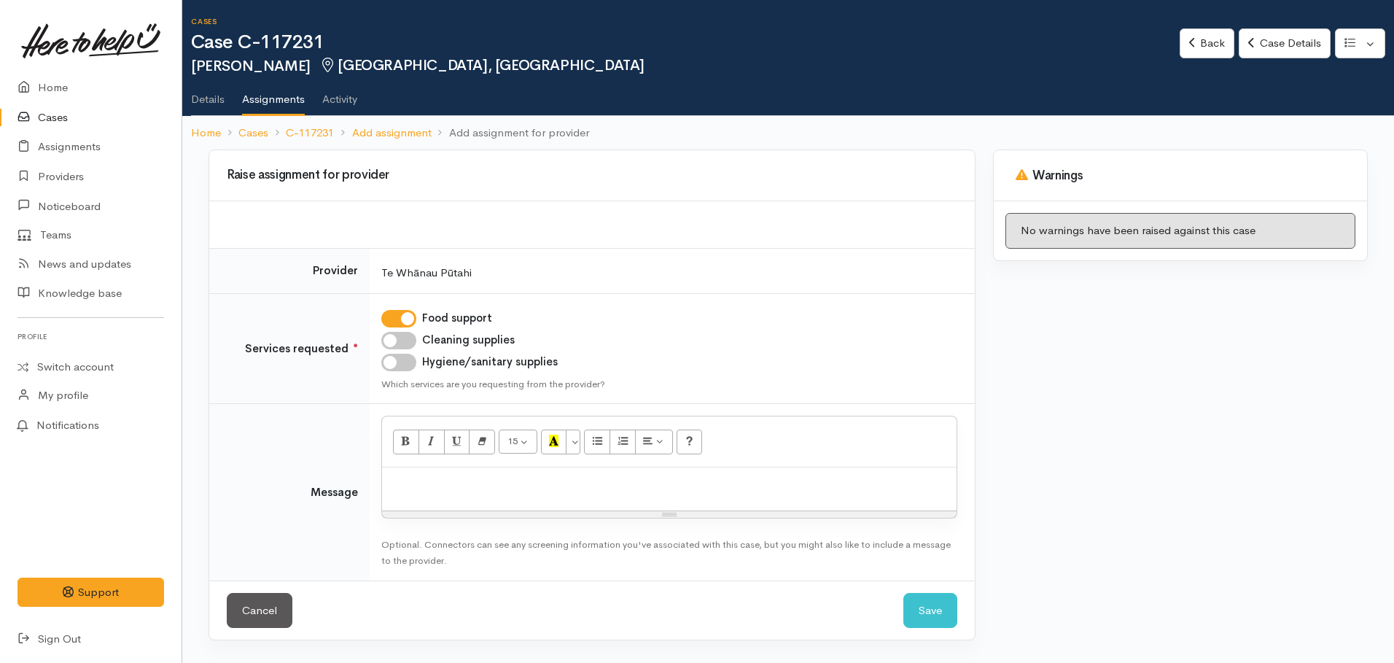
click at [387, 343] on input "Cleaning supplies" at bounding box center [398, 340] width 35 height 17
checkbox input "true"
click at [394, 356] on input "Hygiene/sanitary supplies" at bounding box center [398, 362] width 35 height 17
checkbox input "true"
click at [422, 471] on div at bounding box center [669, 488] width 575 height 43
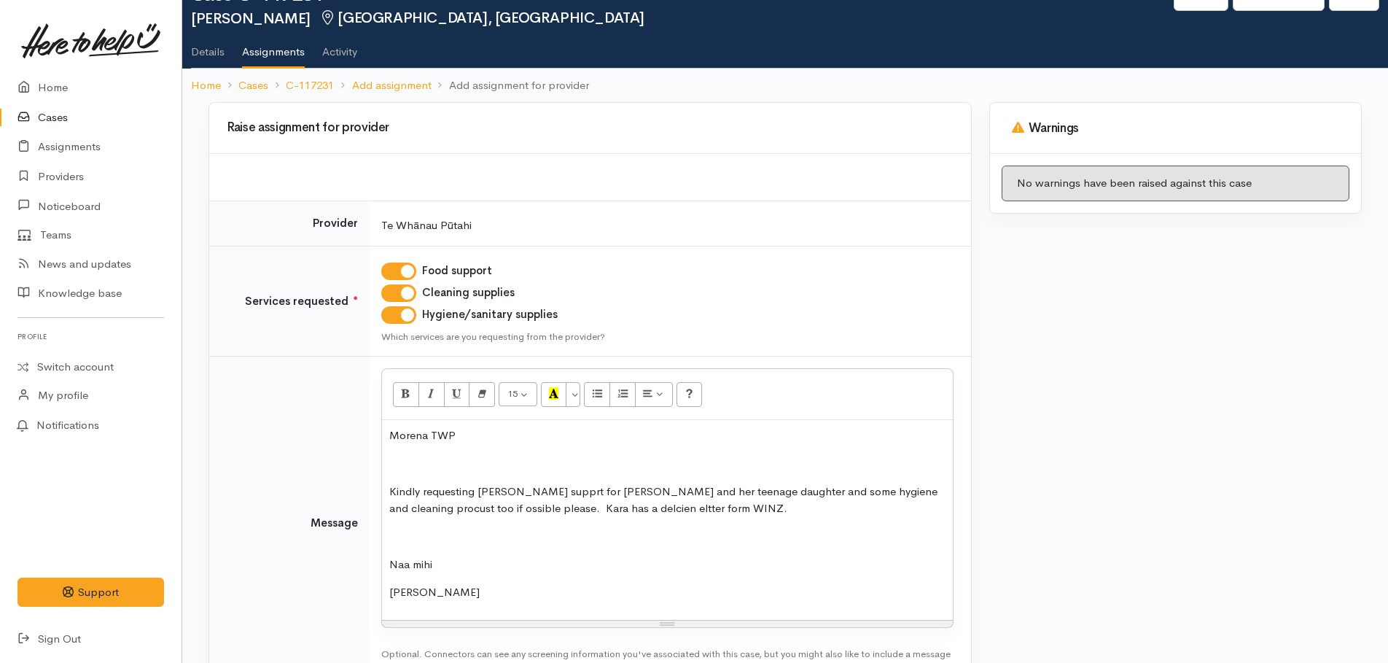
scroll to position [73, 0]
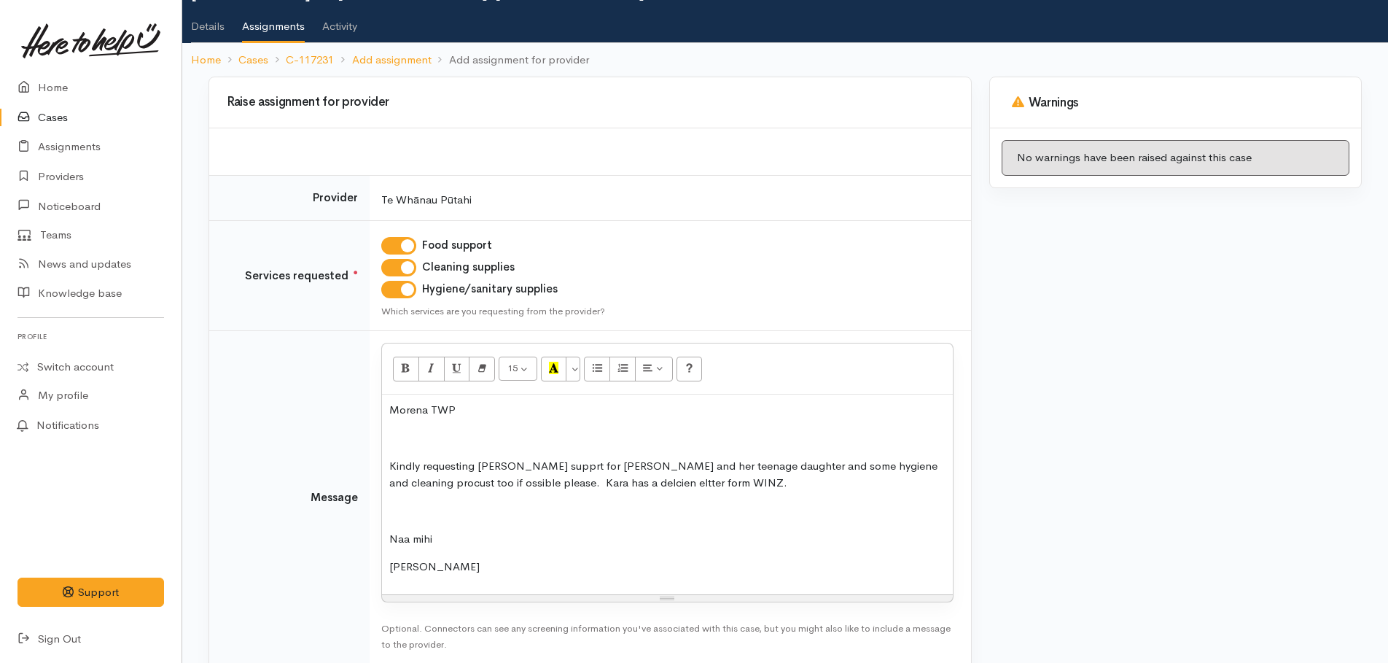
click at [518, 469] on p "Kindly requesting kai supprt for Kara and her teenage daughter and some hygiene…" at bounding box center [667, 474] width 556 height 33
drag, startPoint x: 874, startPoint y: 467, endPoint x: 639, endPoint y: 523, distance: 241.4
click at [587, 541] on p "Naa mihi" at bounding box center [667, 539] width 556 height 17
click at [599, 486] on p "Kindly requesting kai support for Kara and her teenage daughter and some hygien…" at bounding box center [667, 474] width 556 height 33
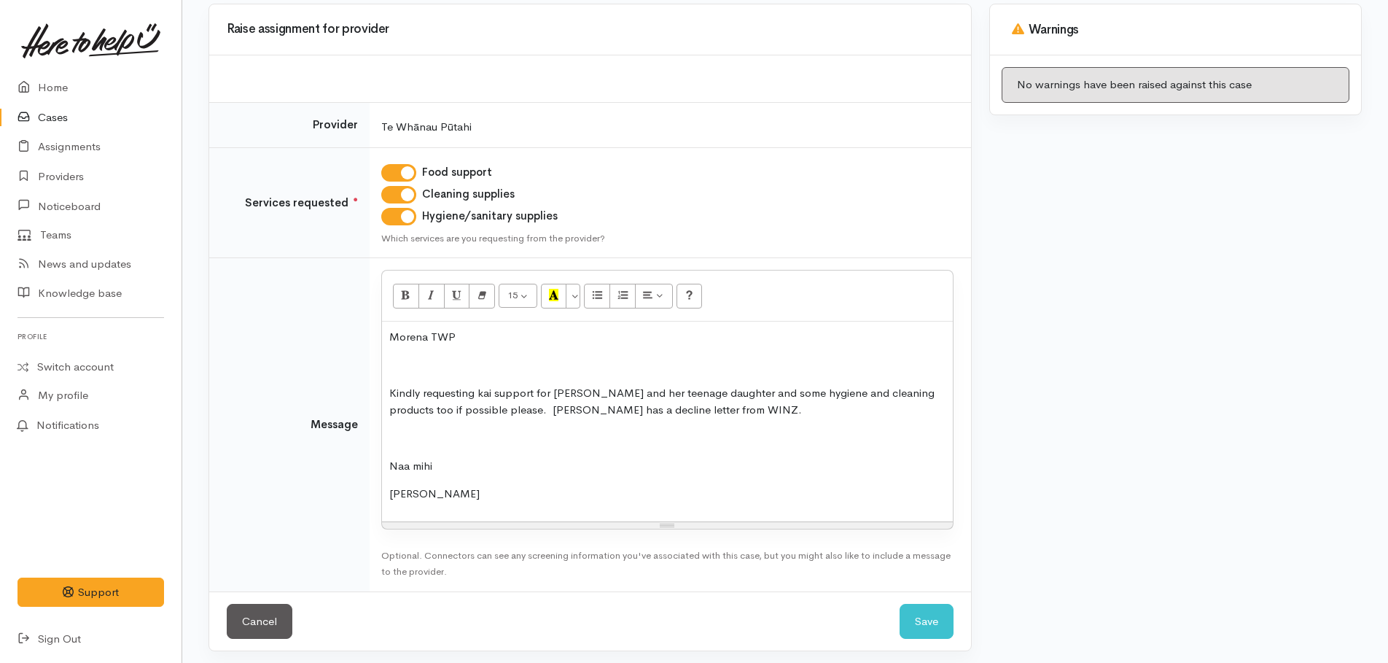
scroll to position [152, 0]
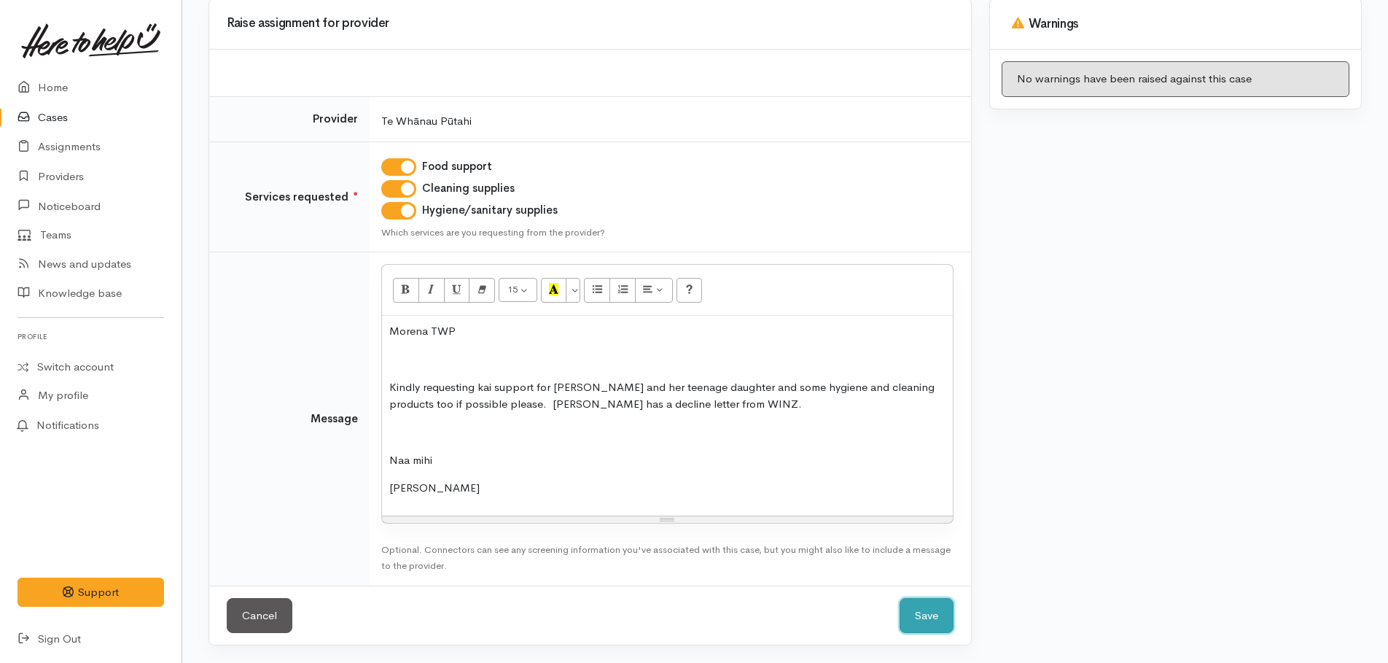
click at [922, 616] on button "Save" at bounding box center [927, 616] width 54 height 36
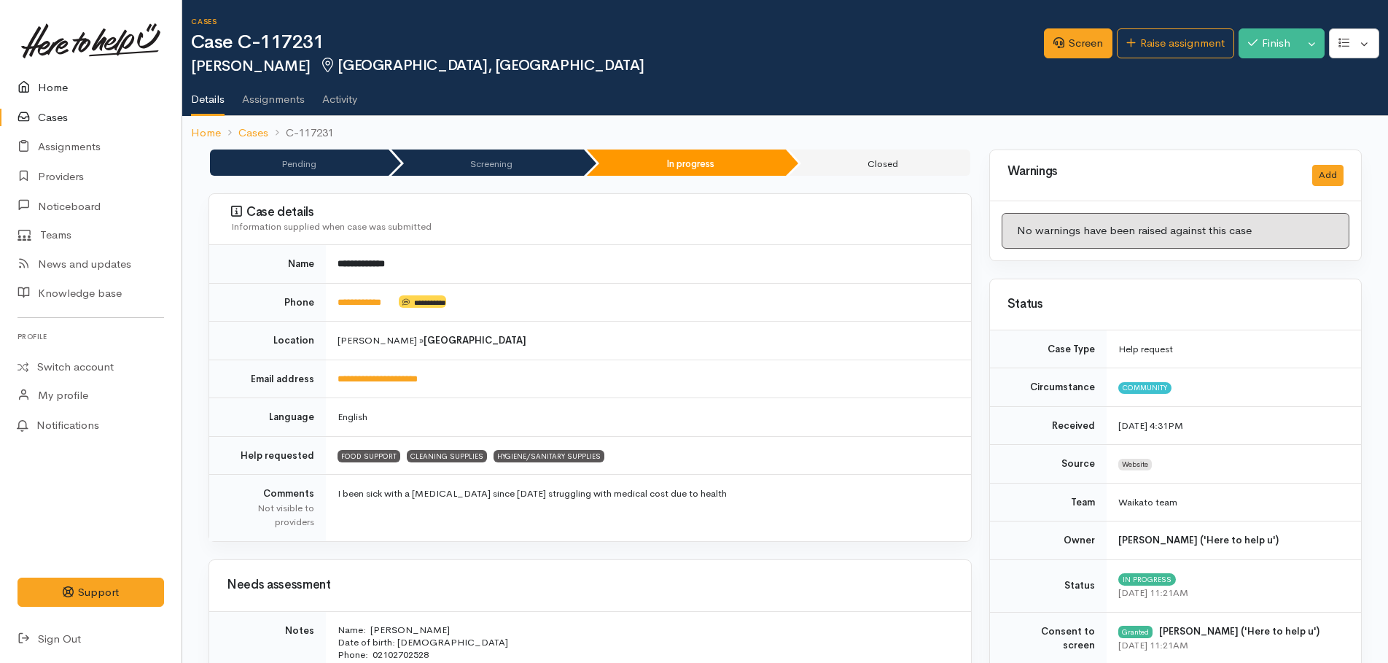
click at [51, 93] on link "Home" at bounding box center [91, 88] width 182 height 30
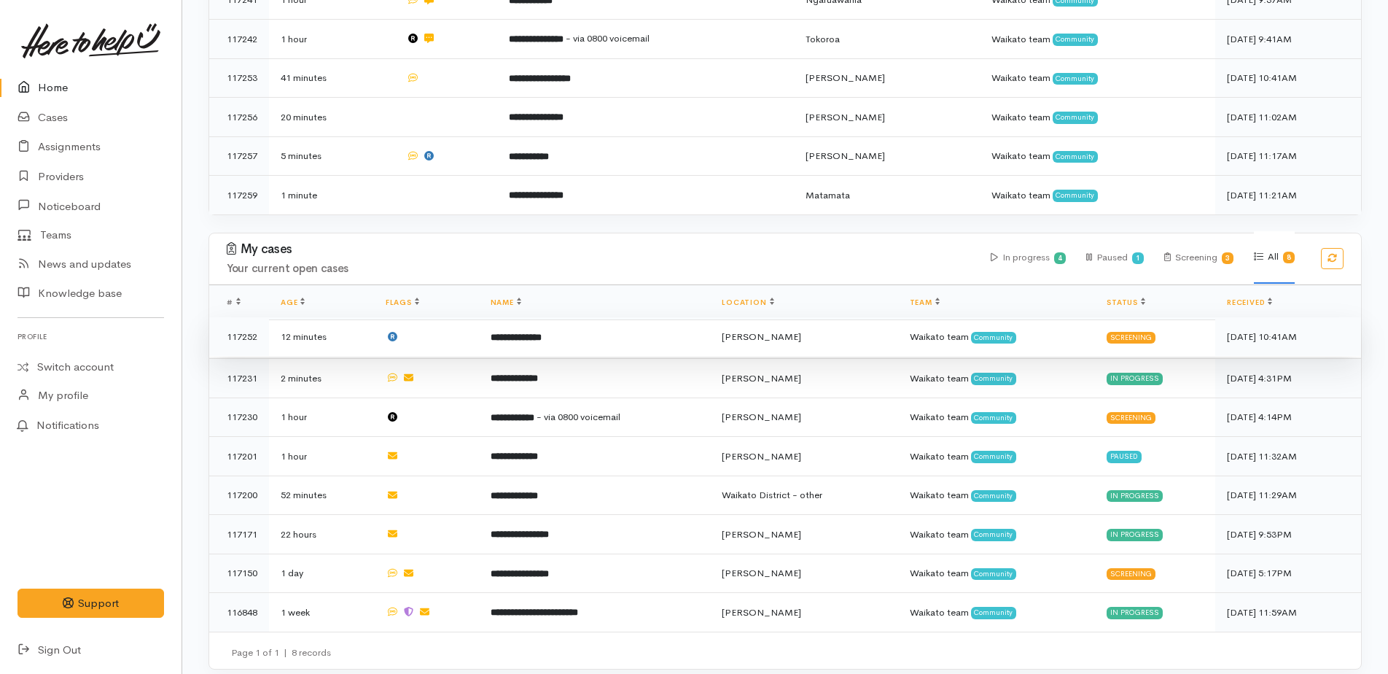
scroll to position [457, 0]
click at [513, 334] on b "**********" at bounding box center [516, 336] width 51 height 9
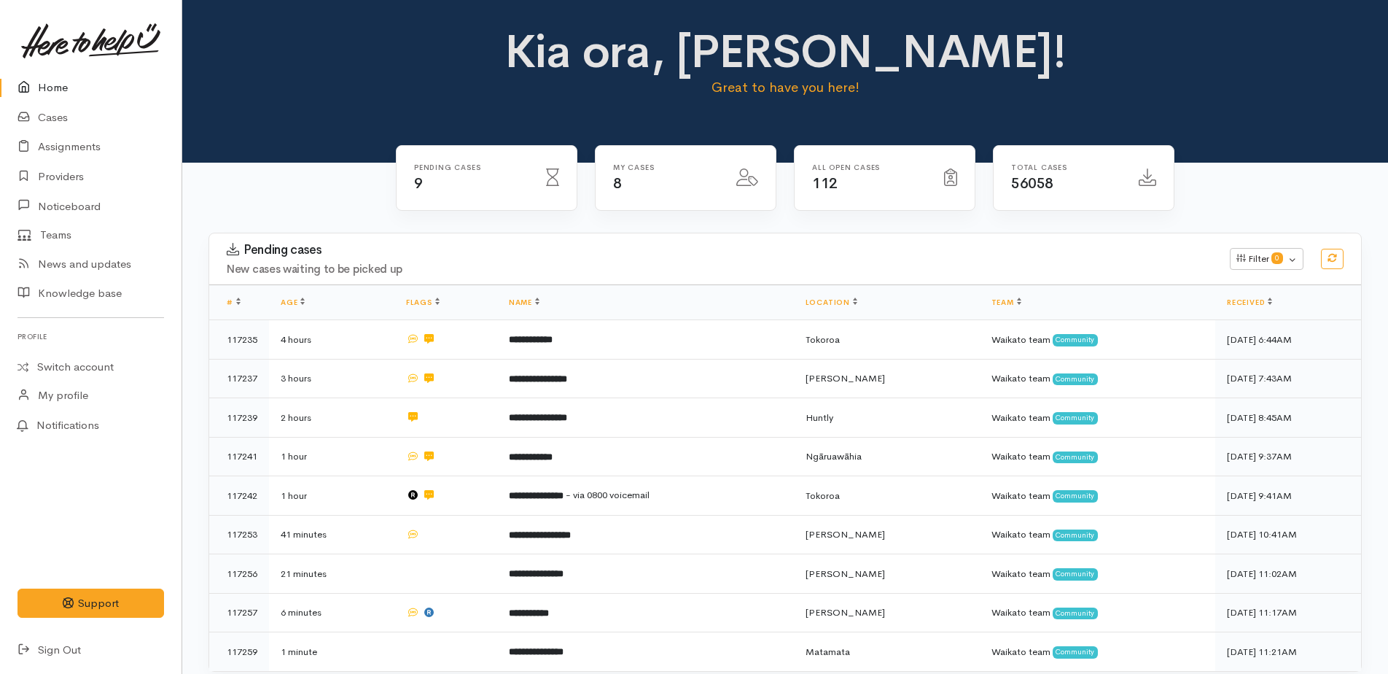
click at [54, 90] on link "Home" at bounding box center [91, 88] width 182 height 30
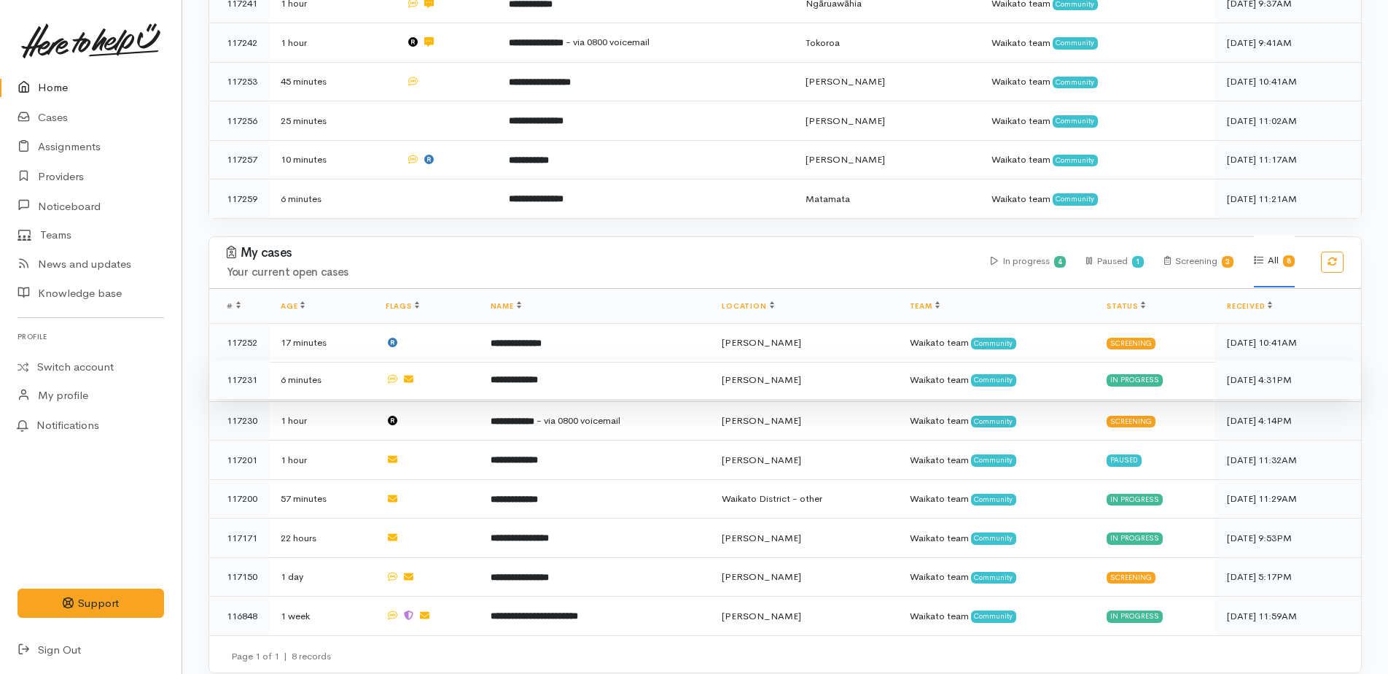
scroll to position [384, 0]
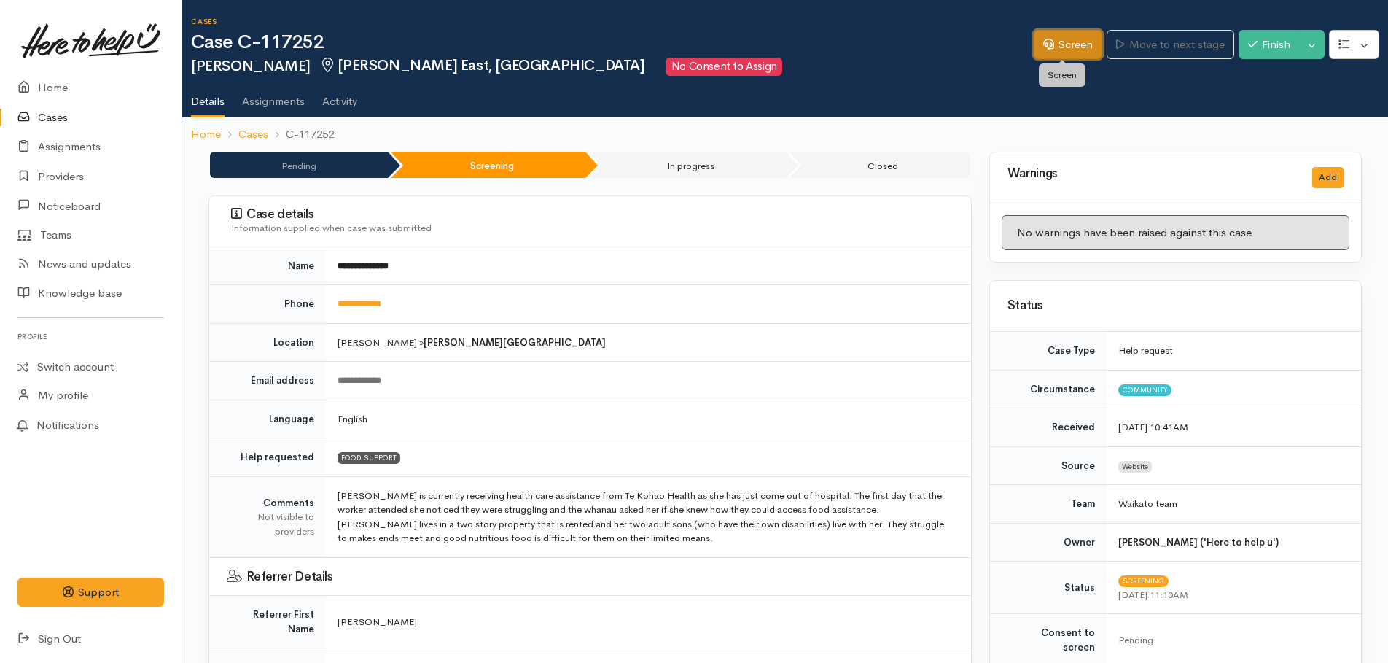
drag, startPoint x: 1055, startPoint y: 39, endPoint x: 1088, endPoint y: 67, distance: 43.4
click at [1055, 39] on link "Screen" at bounding box center [1068, 45] width 69 height 30
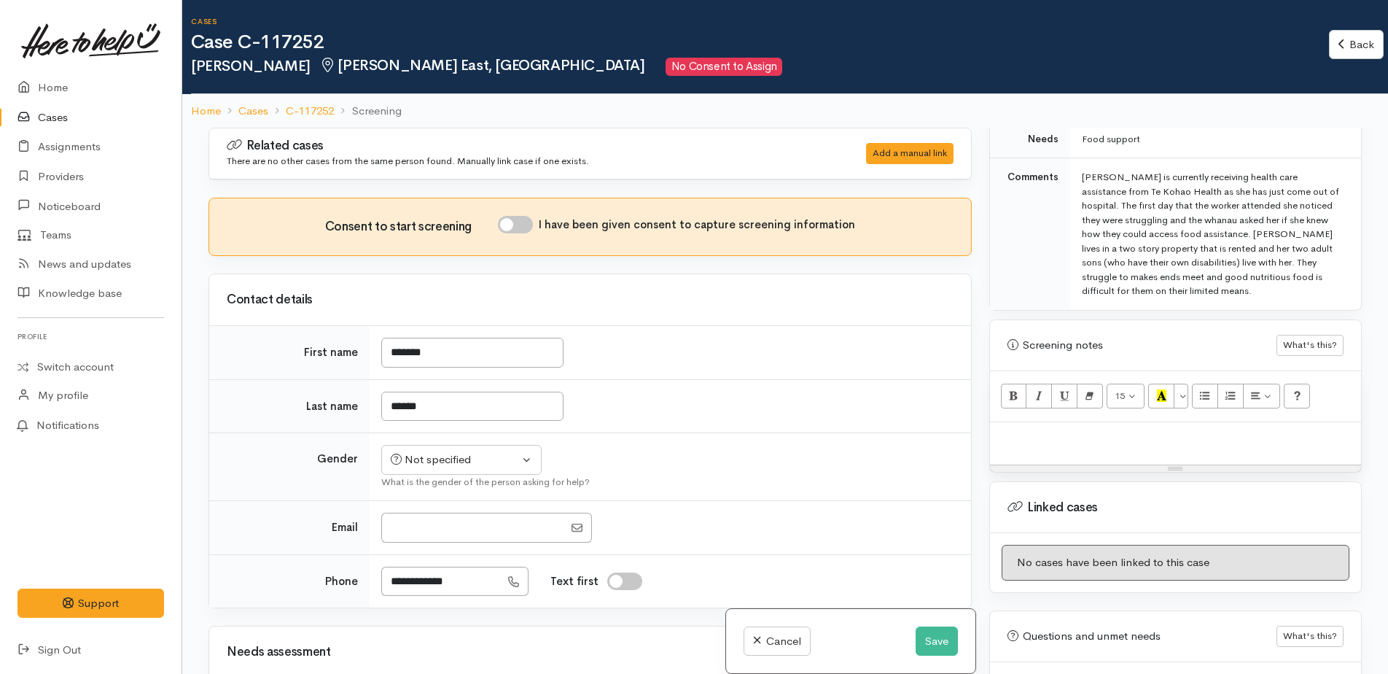
scroll to position [810, 0]
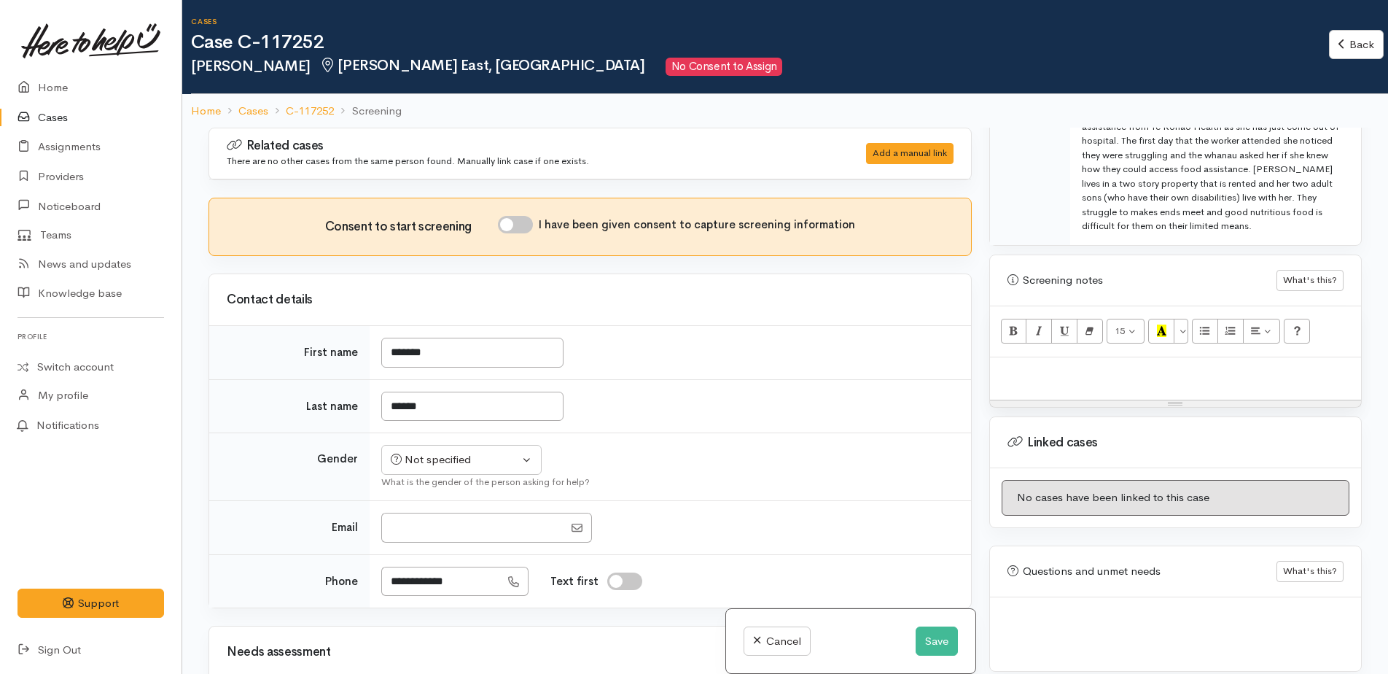
paste div
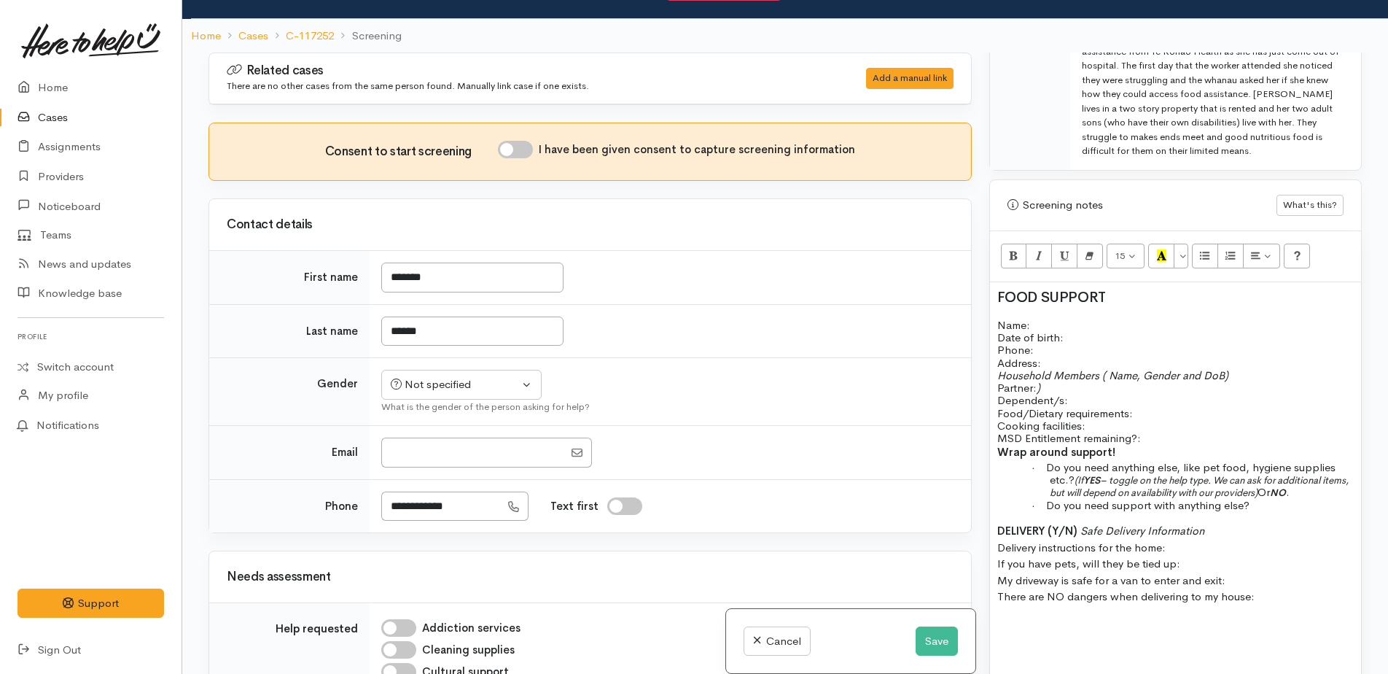
scroll to position [73, 0]
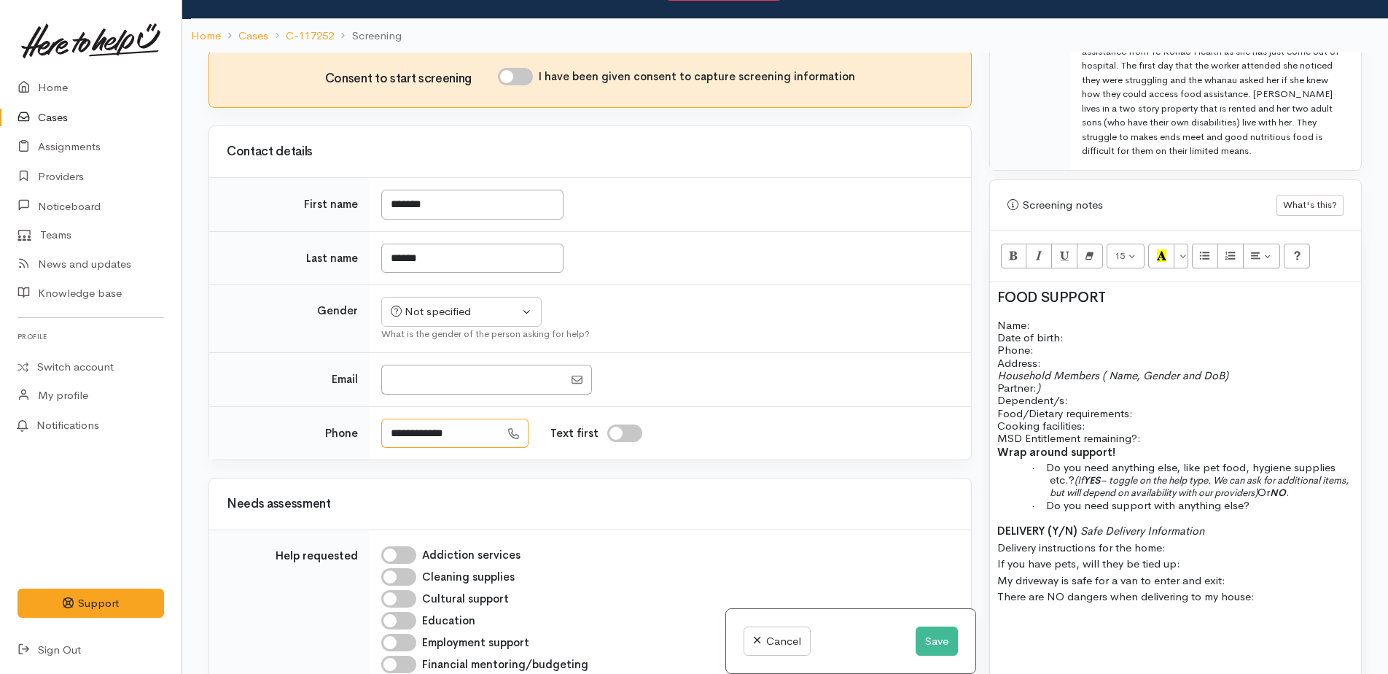
drag, startPoint x: 468, startPoint y: 440, endPoint x: 392, endPoint y: 431, distance: 77.1
click at [391, 431] on input "**********" at bounding box center [440, 434] width 119 height 30
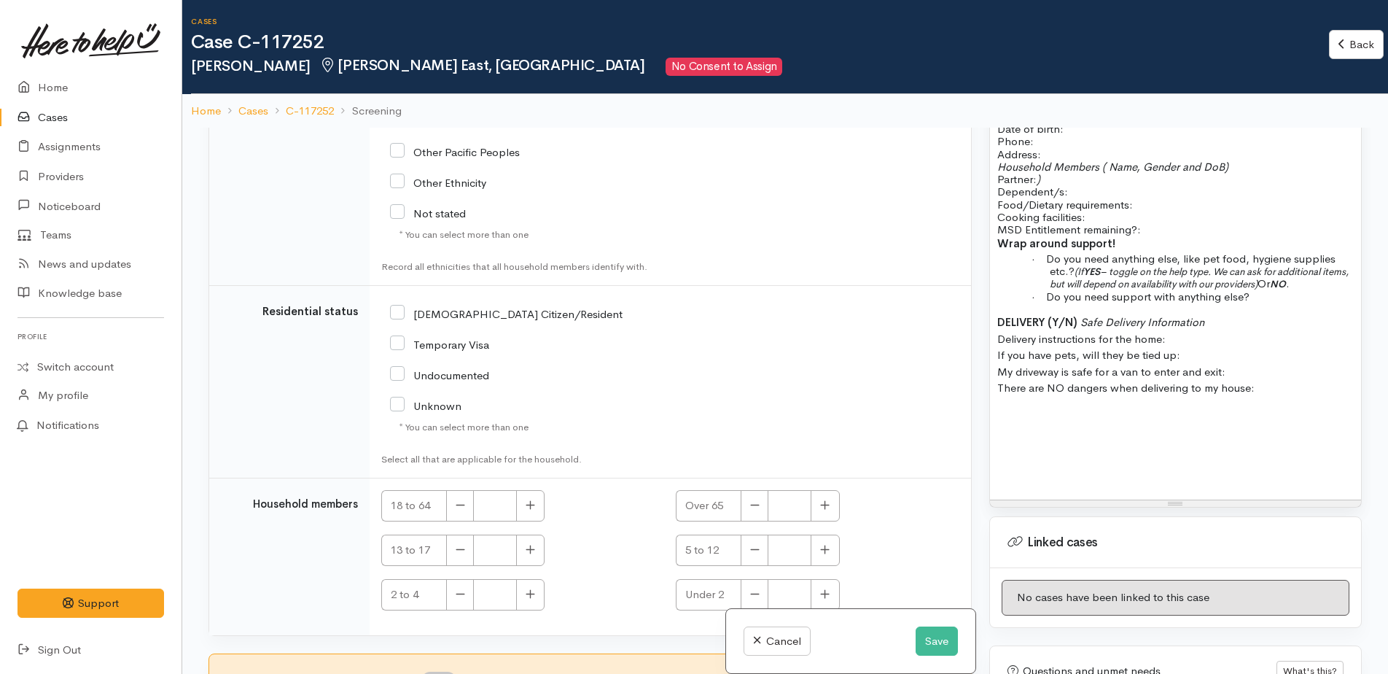
scroll to position [1194, 0]
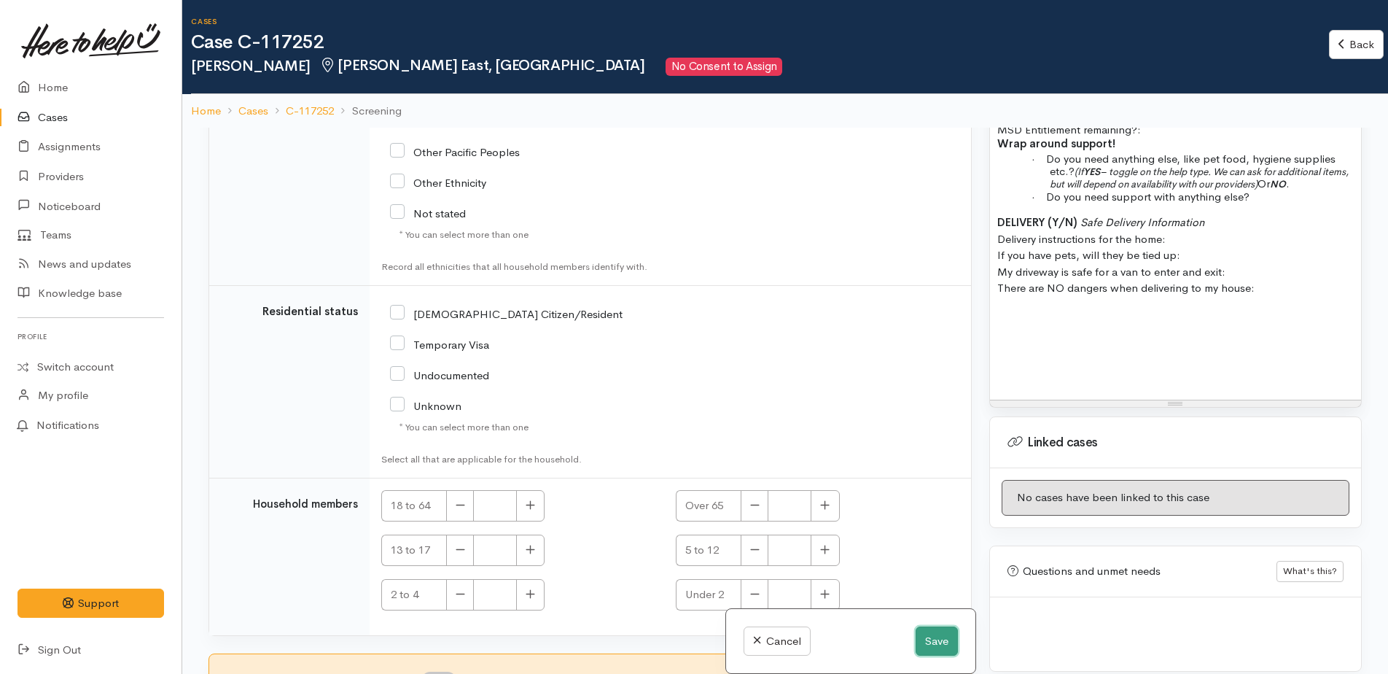
click at [929, 634] on button "Save" at bounding box center [937, 641] width 42 height 30
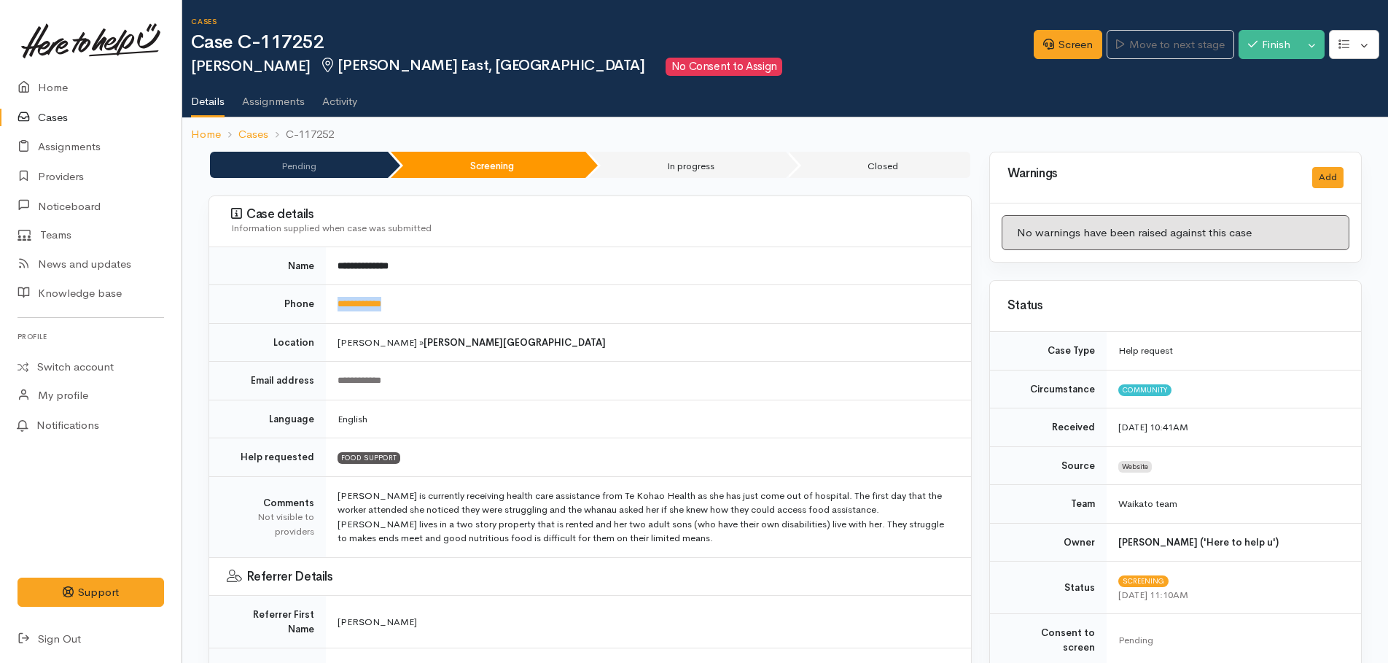
drag, startPoint x: 411, startPoint y: 302, endPoint x: 332, endPoint y: 300, distance: 78.8
click at [332, 300] on td "**********" at bounding box center [648, 304] width 645 height 39
copy link "**********"
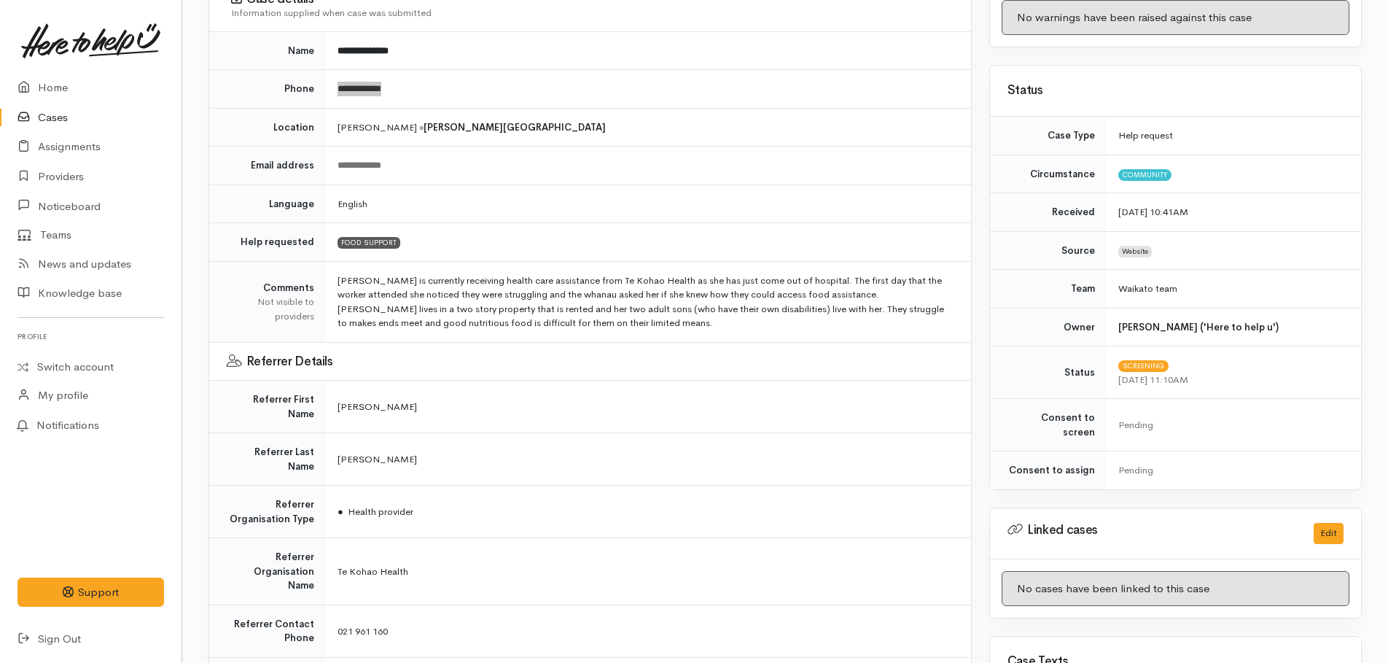
scroll to position [292, 0]
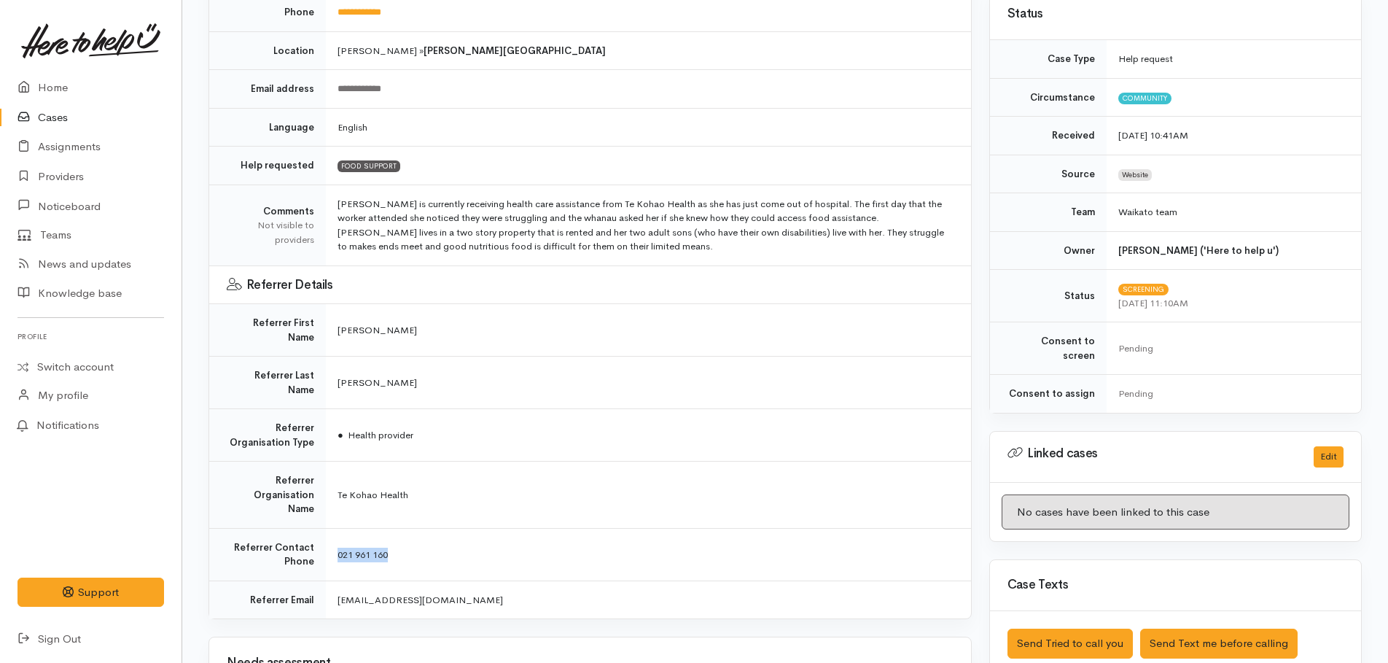
drag, startPoint x: 413, startPoint y: 509, endPoint x: 339, endPoint y: 513, distance: 73.7
click at [339, 528] on td "021 961 160" at bounding box center [648, 554] width 645 height 52
drag, startPoint x: 339, startPoint y: 513, endPoint x: 464, endPoint y: 517, distance: 125.5
click at [464, 528] on td "021 961 160" at bounding box center [648, 554] width 645 height 52
drag, startPoint x: 405, startPoint y: 505, endPoint x: 340, endPoint y: 505, distance: 65.6
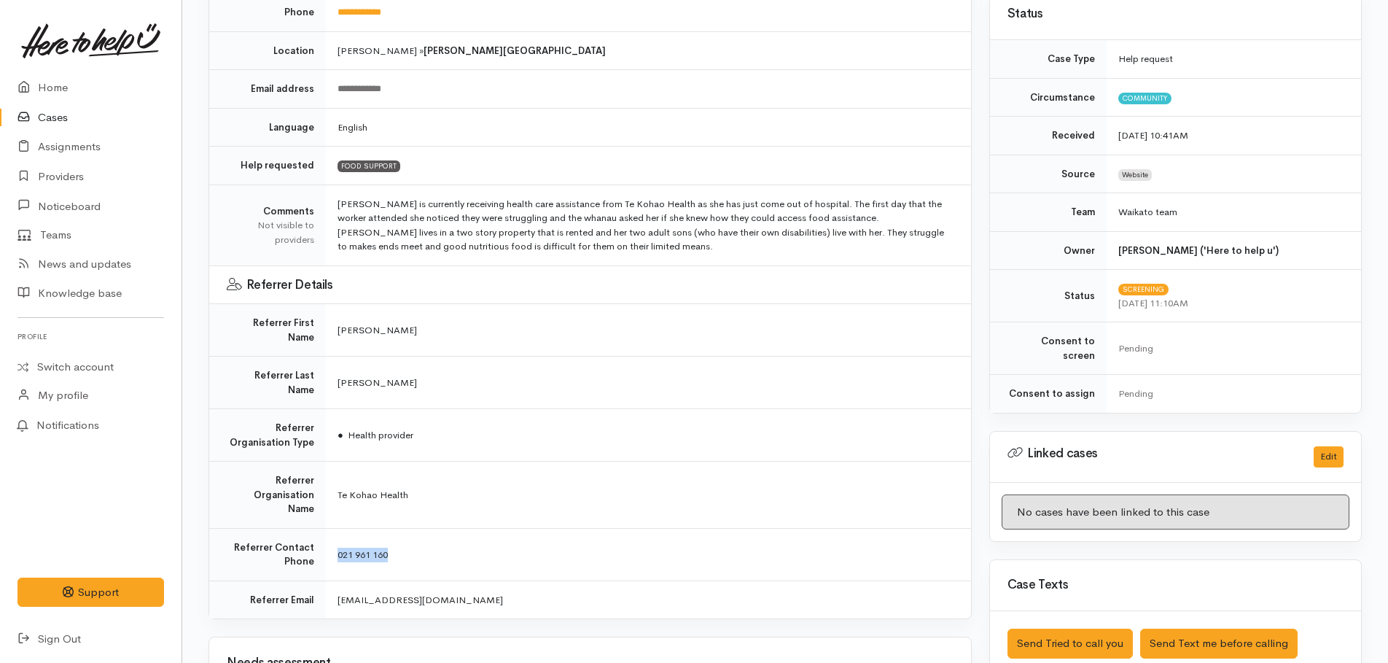
click at [340, 528] on td "021 961 160" at bounding box center [648, 554] width 645 height 52
drag, startPoint x: 340, startPoint y: 505, endPoint x: 345, endPoint y: 510, distance: 7.8
copy span "021 961 160"
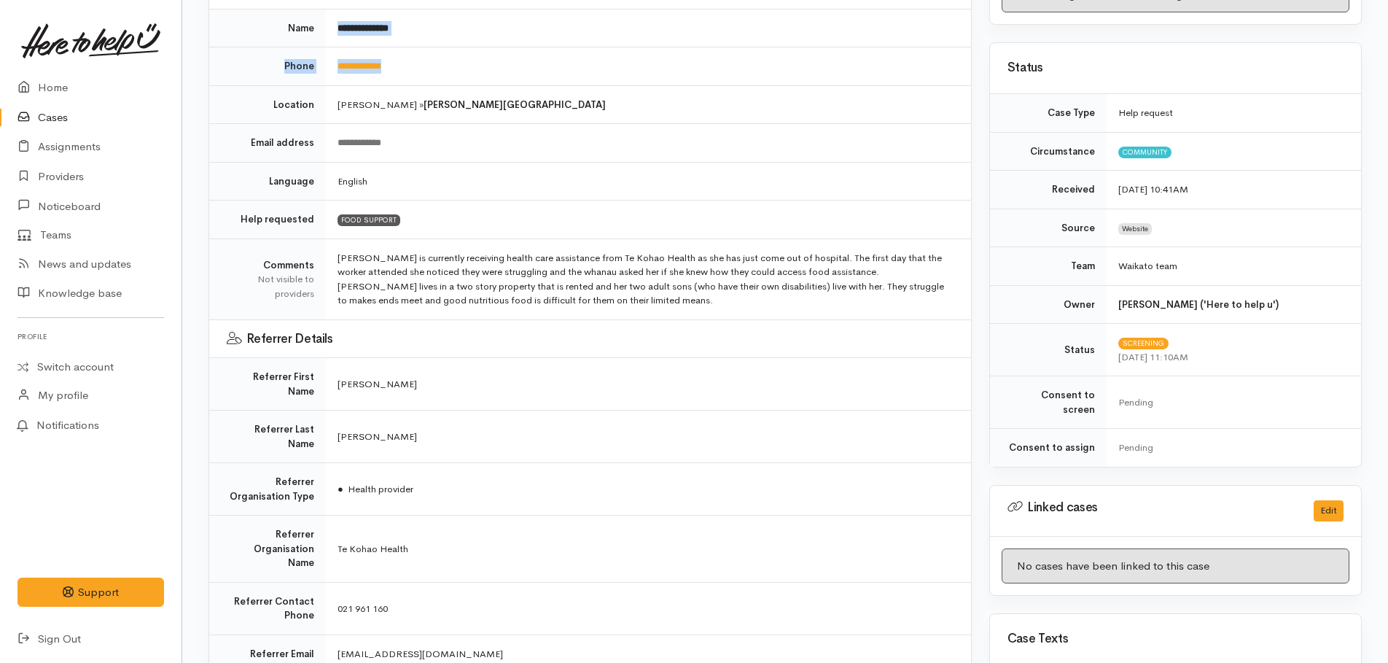
scroll to position [214, 0]
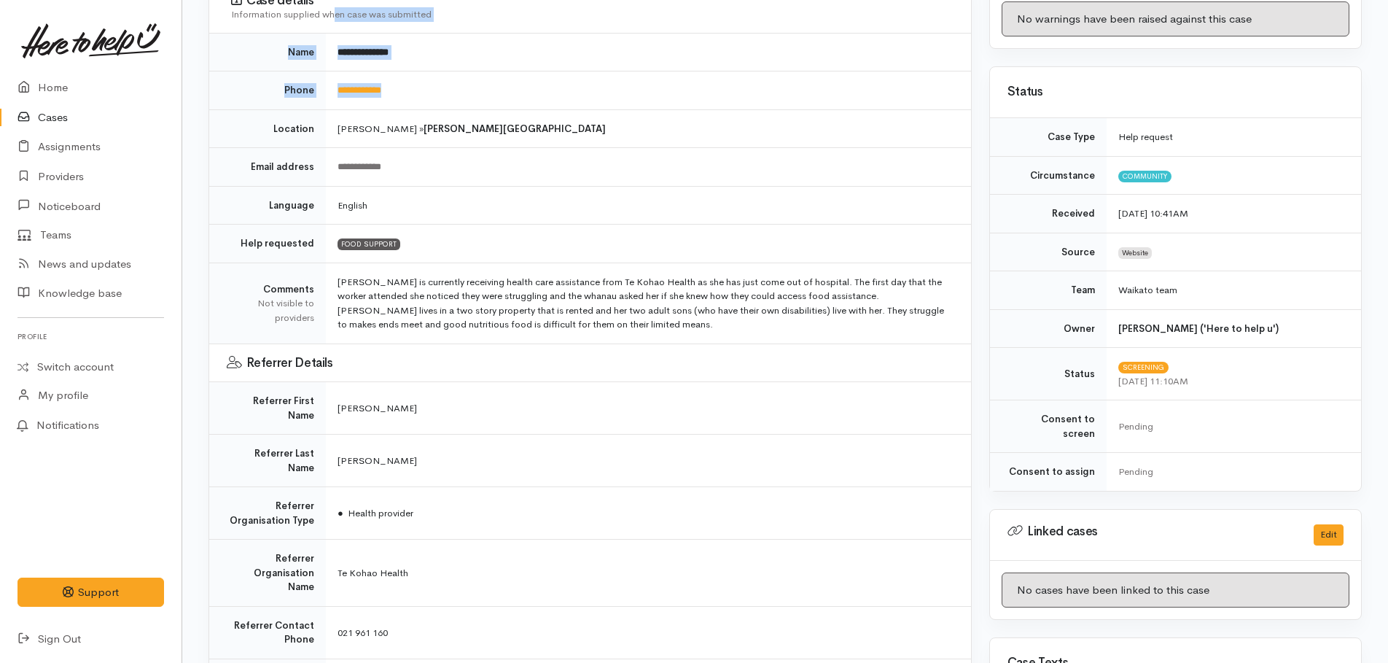
drag, startPoint x: 419, startPoint y: 10, endPoint x: 334, endPoint y: 20, distance: 85.2
click at [334, 20] on div "**********" at bounding box center [590, 340] width 763 height 716
click at [439, 97] on td "**********" at bounding box center [648, 90] width 645 height 39
drag, startPoint x: 400, startPoint y: 87, endPoint x: 319, endPoint y: 84, distance: 81.7
click at [319, 84] on tr "**********" at bounding box center [590, 90] width 762 height 39
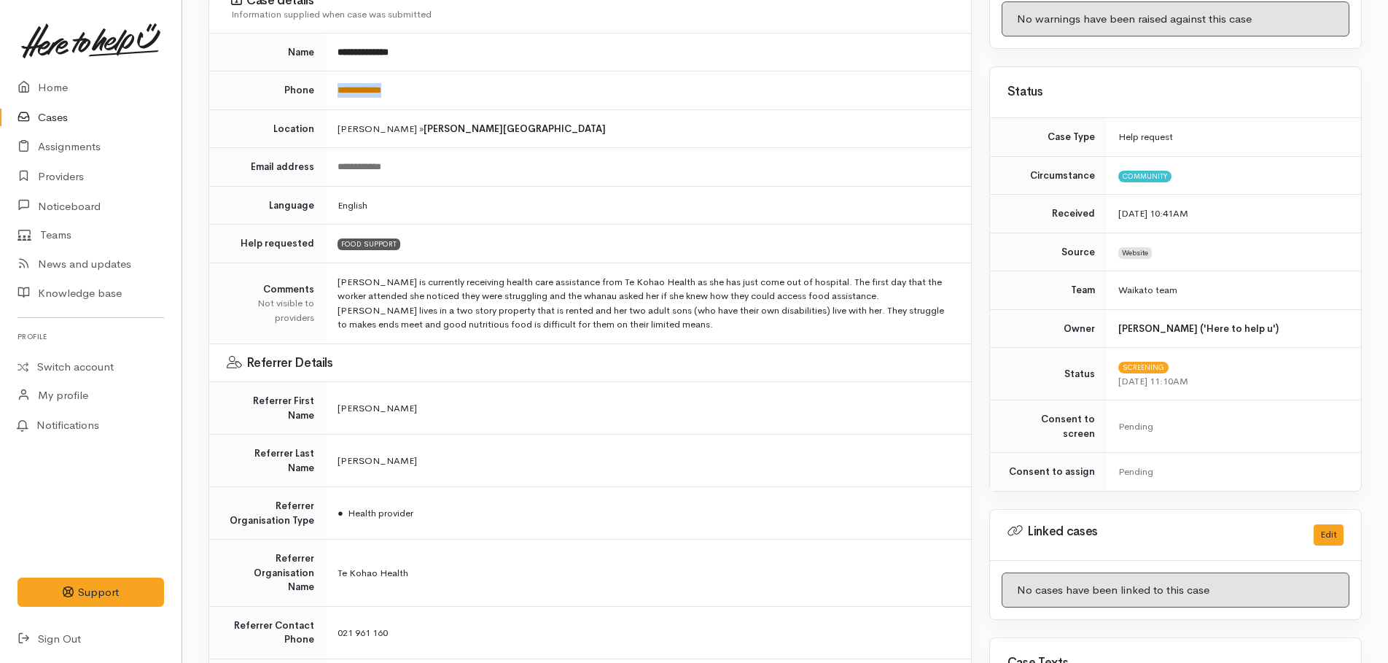
copy tr "**********"
click at [717, 131] on td "Hamilton » Hamilton East" at bounding box center [648, 128] width 645 height 39
drag, startPoint x: 398, startPoint y: 87, endPoint x: 332, endPoint y: 90, distance: 66.4
click at [332, 90] on td "**********" at bounding box center [648, 90] width 645 height 39
drag, startPoint x: 332, startPoint y: 90, endPoint x: 340, endPoint y: 91, distance: 8.2
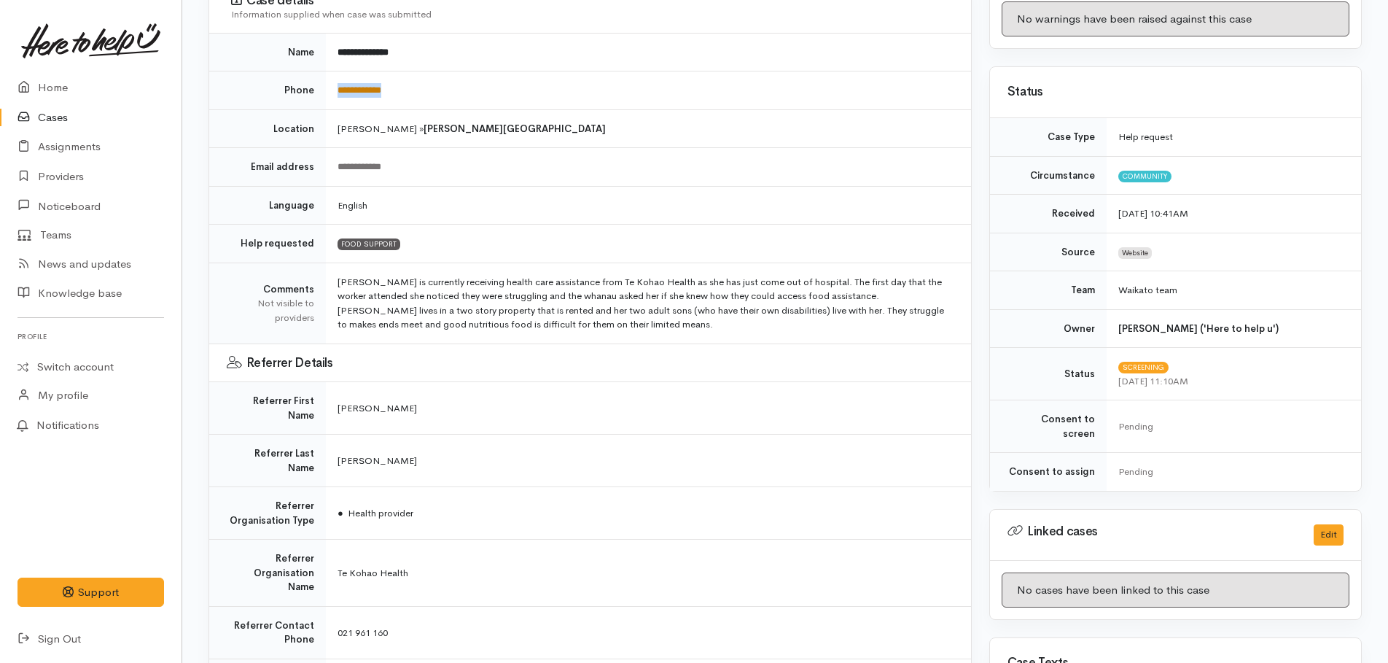
copy link "**********"
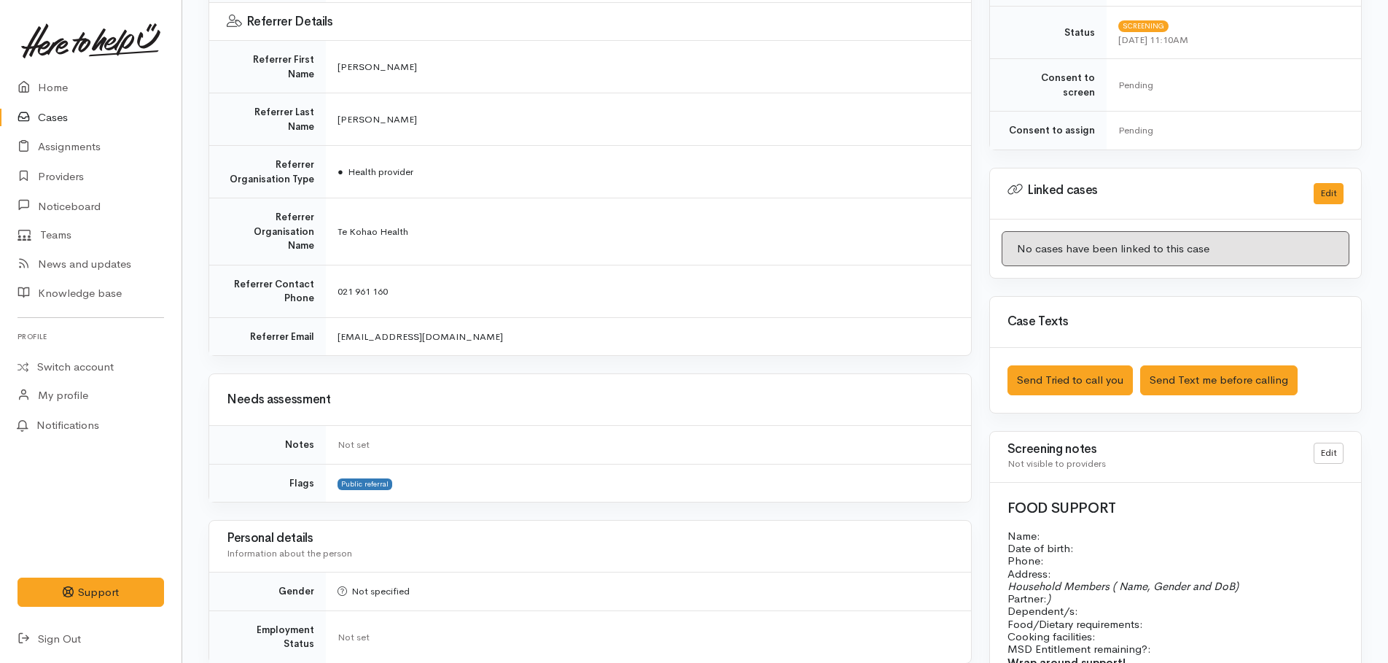
scroll to position [578, 0]
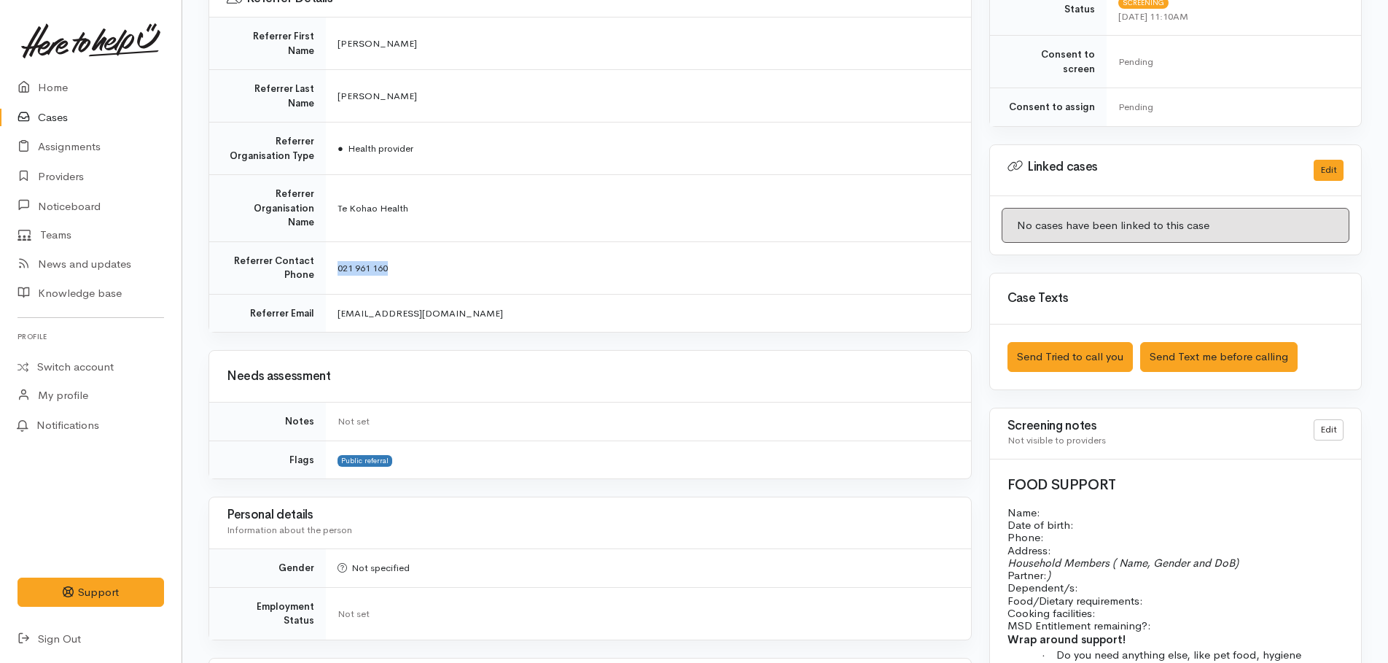
drag, startPoint x: 401, startPoint y: 227, endPoint x: 339, endPoint y: 225, distance: 62.0
click at [339, 241] on td "021 961 160" at bounding box center [648, 267] width 645 height 52
copy span "021 961 160"
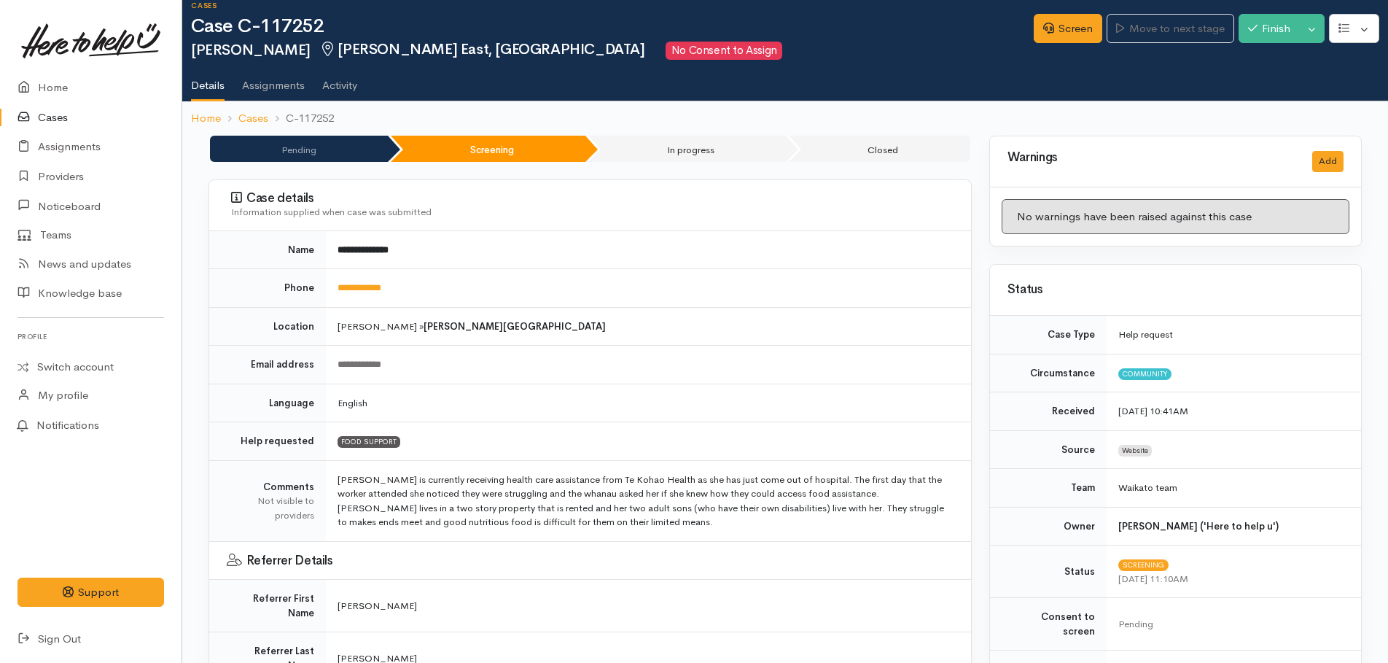
scroll to position [0, 0]
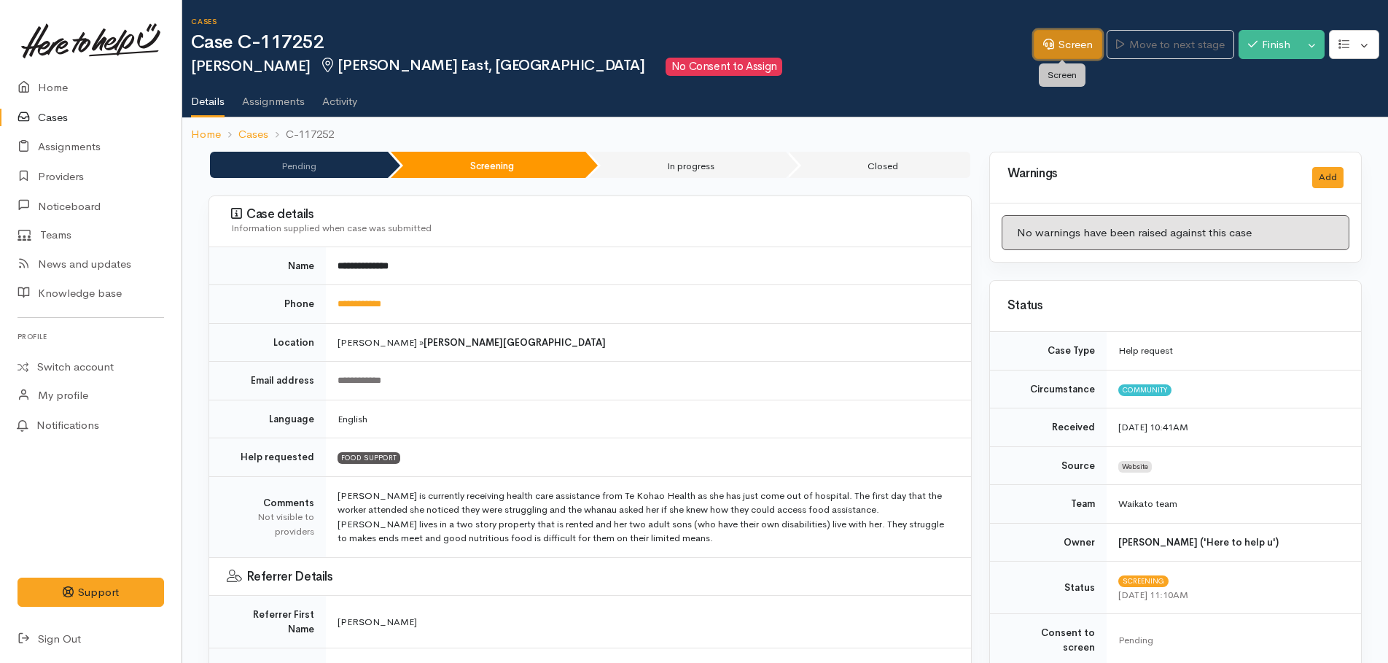
click at [1059, 47] on link "Screen" at bounding box center [1068, 45] width 69 height 30
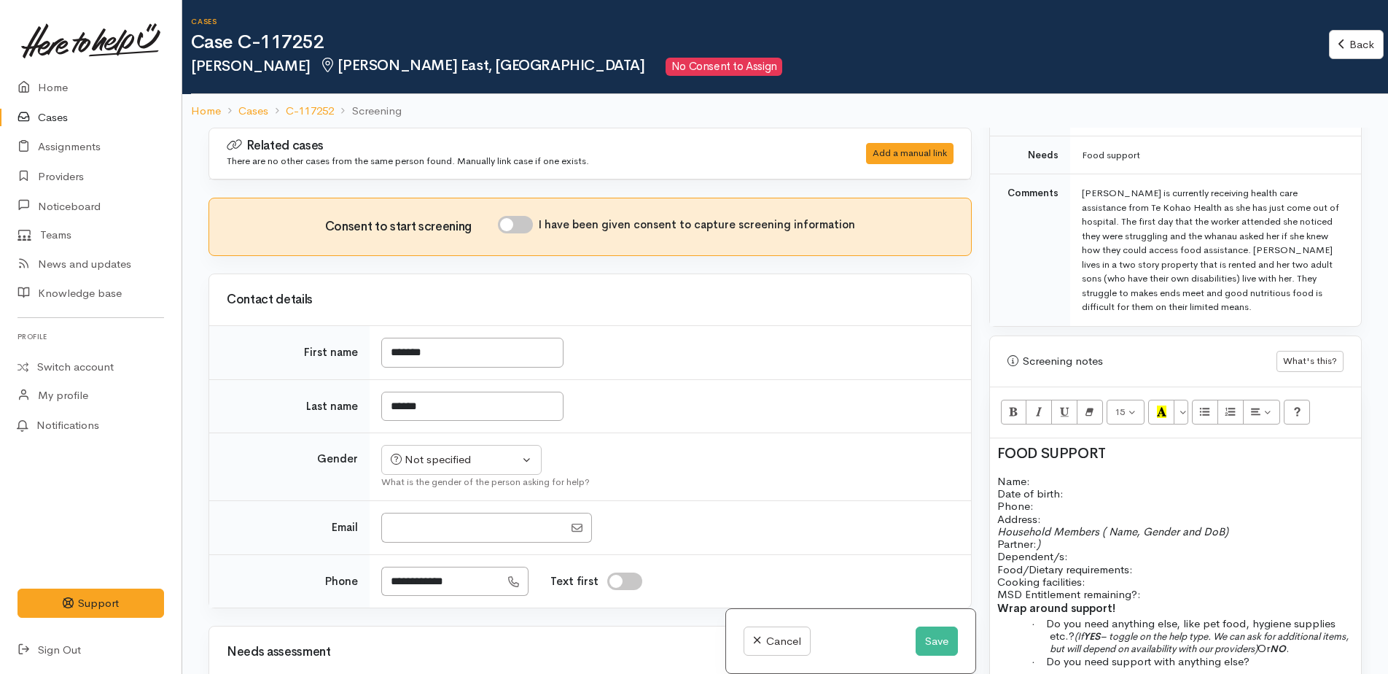
scroll to position [1021, 0]
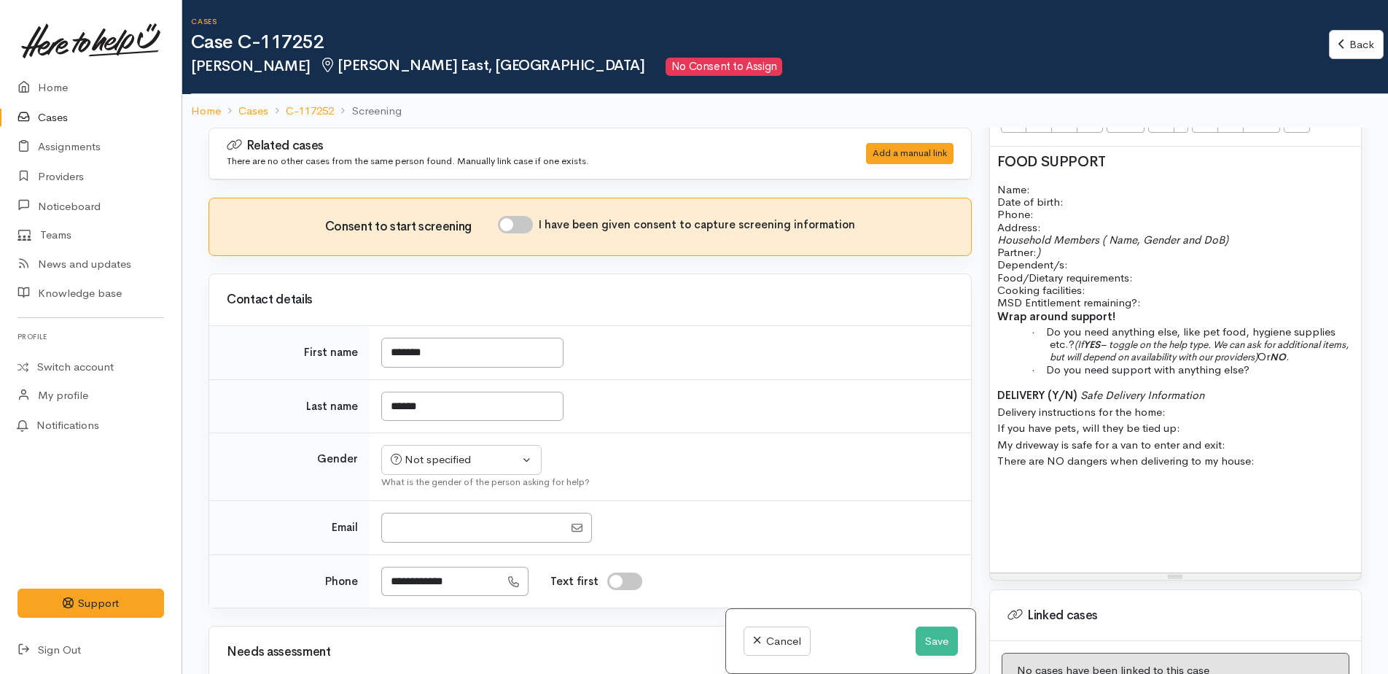
click at [1013, 481] on p at bounding box center [1175, 489] width 357 height 17
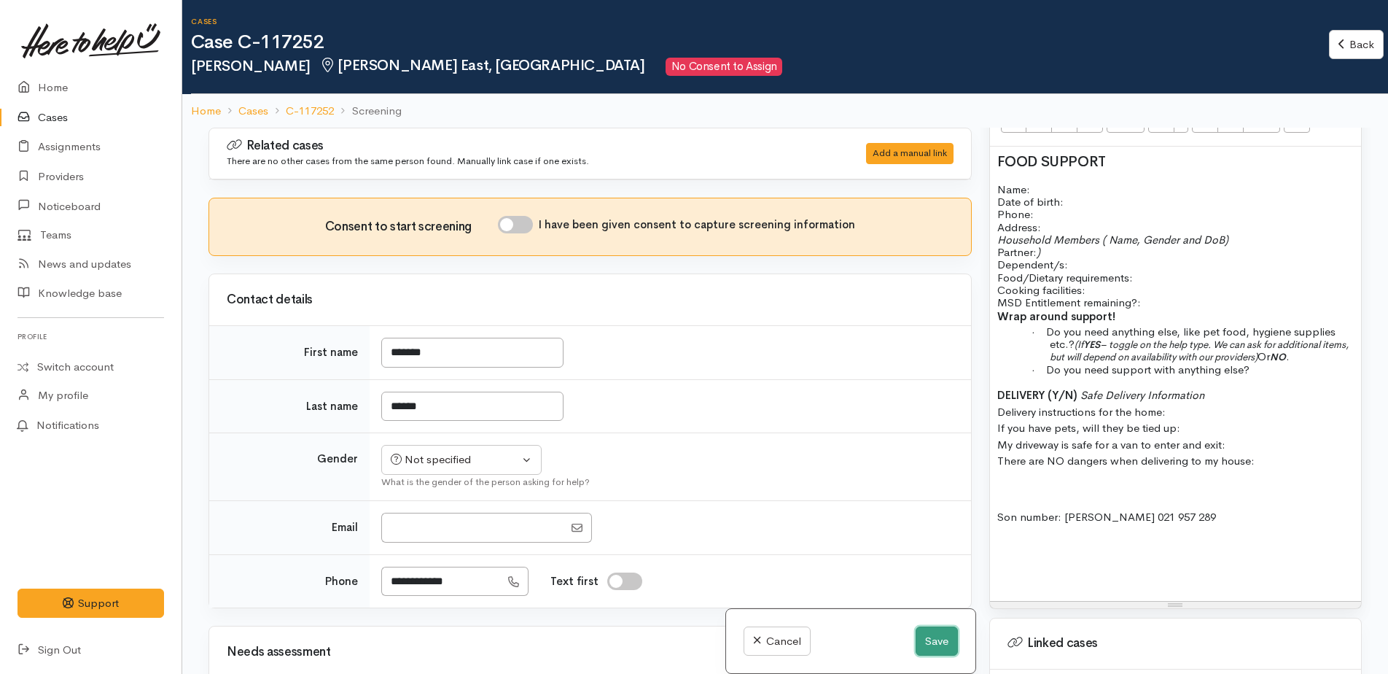
click at [919, 635] on button "Save" at bounding box center [937, 641] width 42 height 30
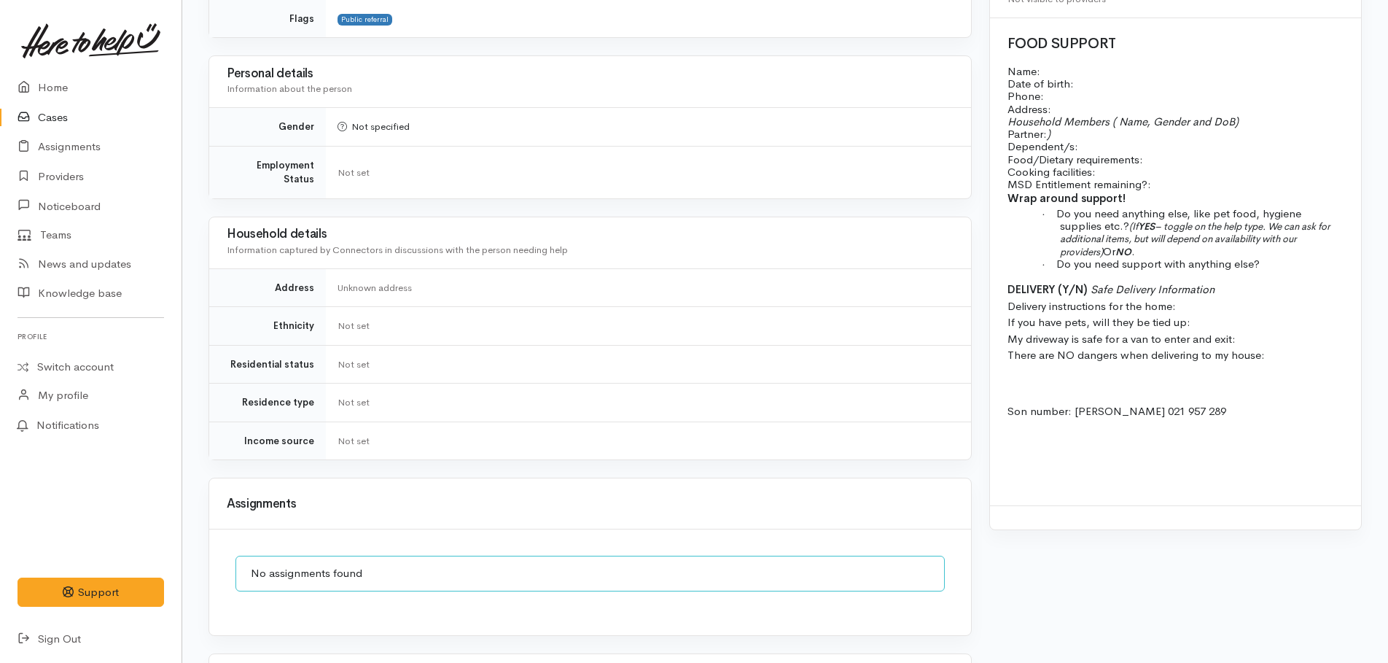
scroll to position [1021, 0]
drag, startPoint x: 1163, startPoint y: 394, endPoint x: 1100, endPoint y: 396, distance: 62.7
click at [1100, 402] on p "Son number: [PERSON_NAME] 021 957 289" at bounding box center [1176, 410] width 336 height 17
copy span "021 957 289"
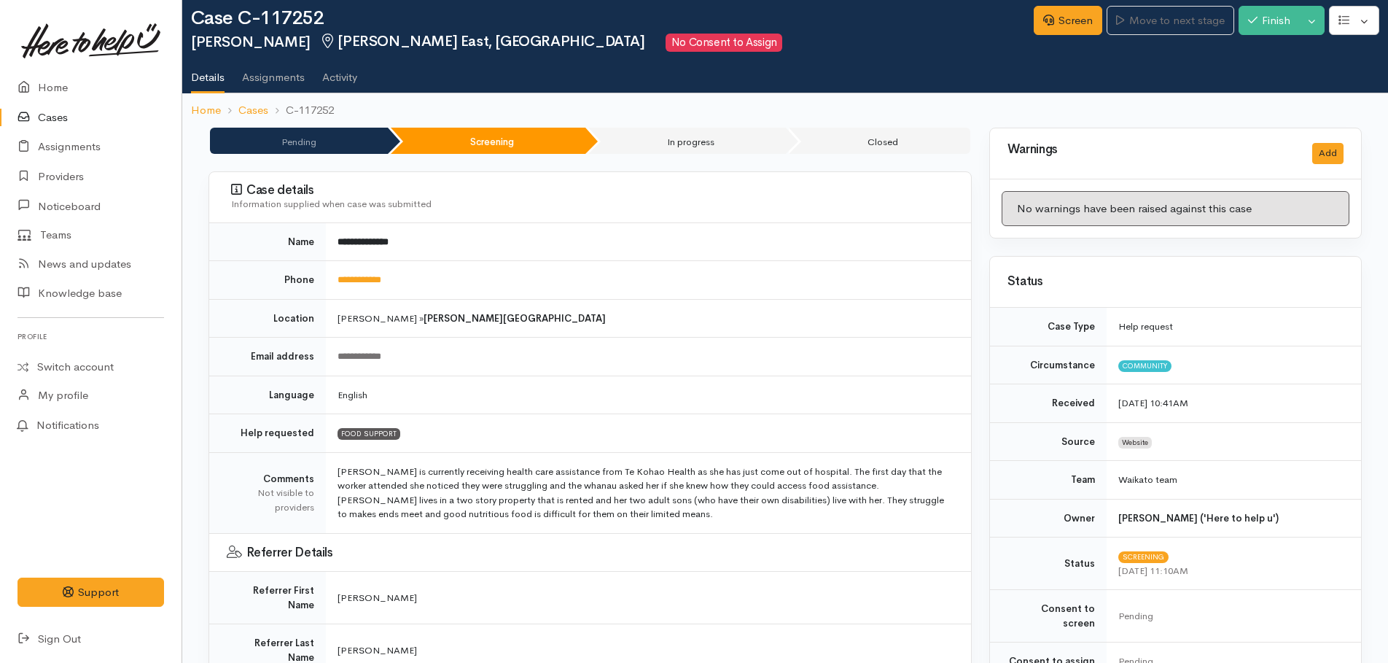
scroll to position [0, 0]
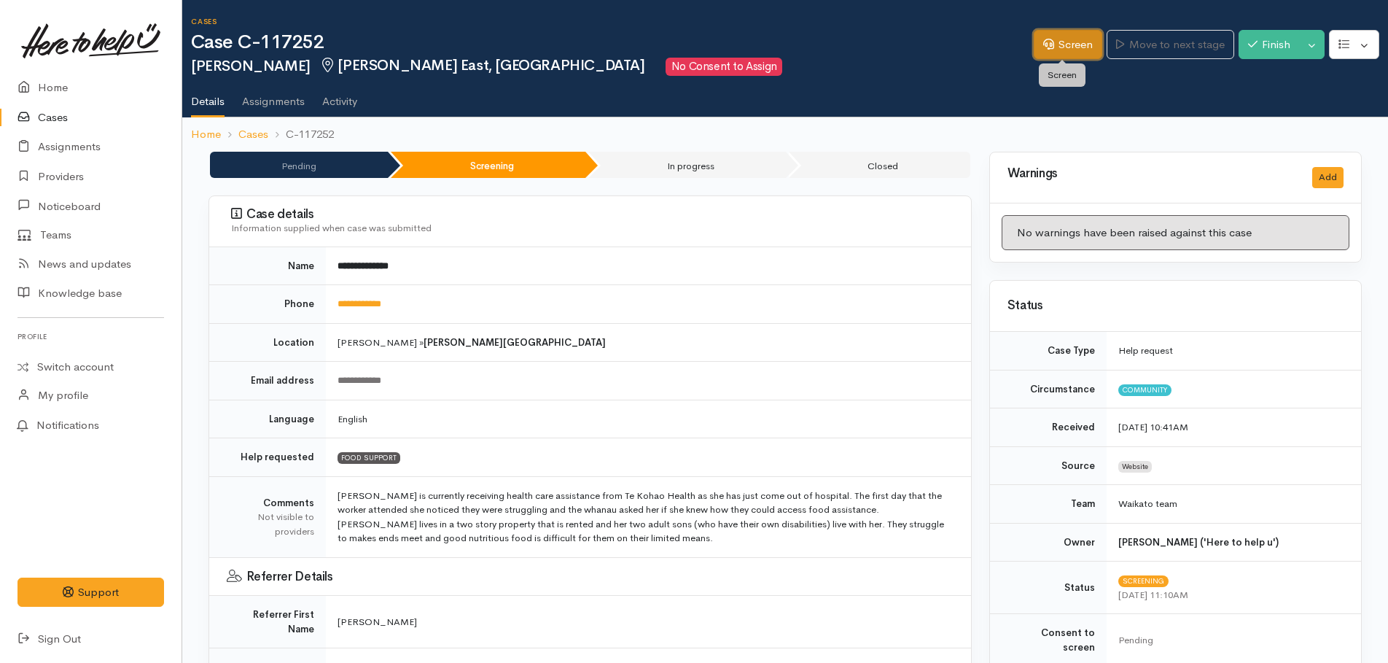
click at [1065, 44] on link "Screen" at bounding box center [1068, 45] width 69 height 30
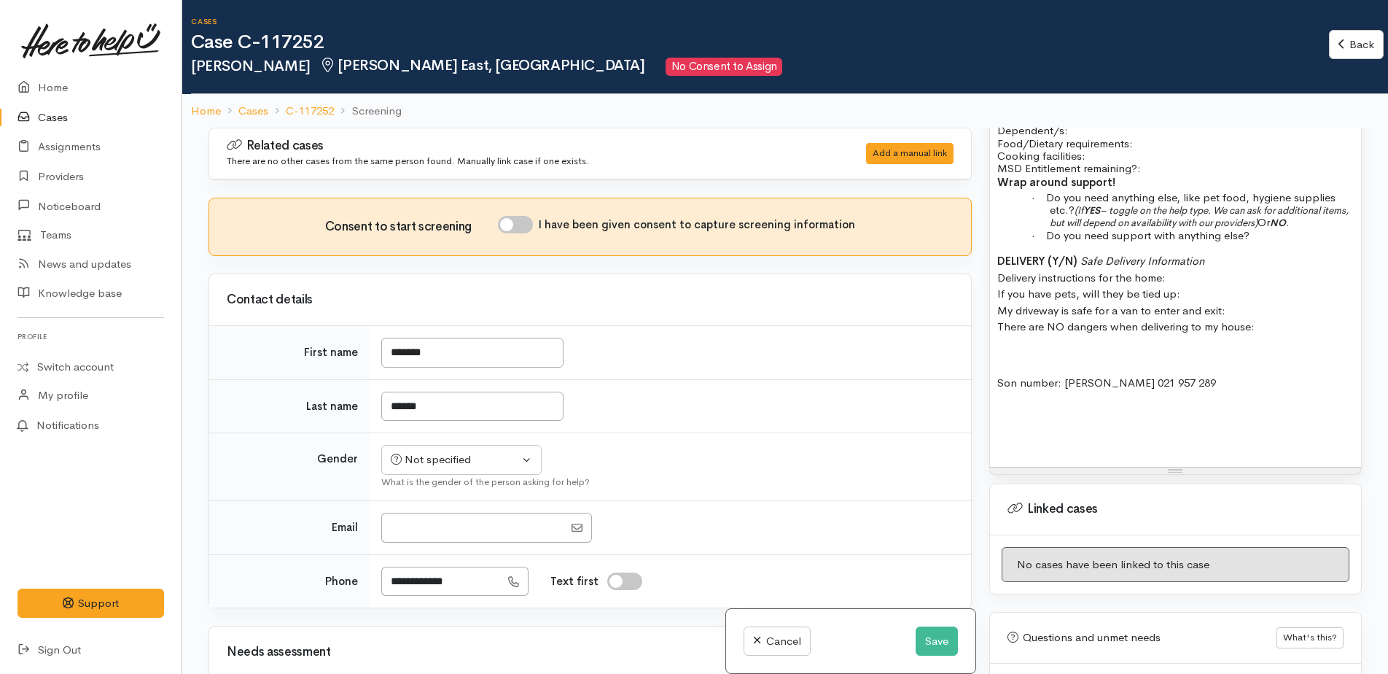
scroll to position [1167, 0]
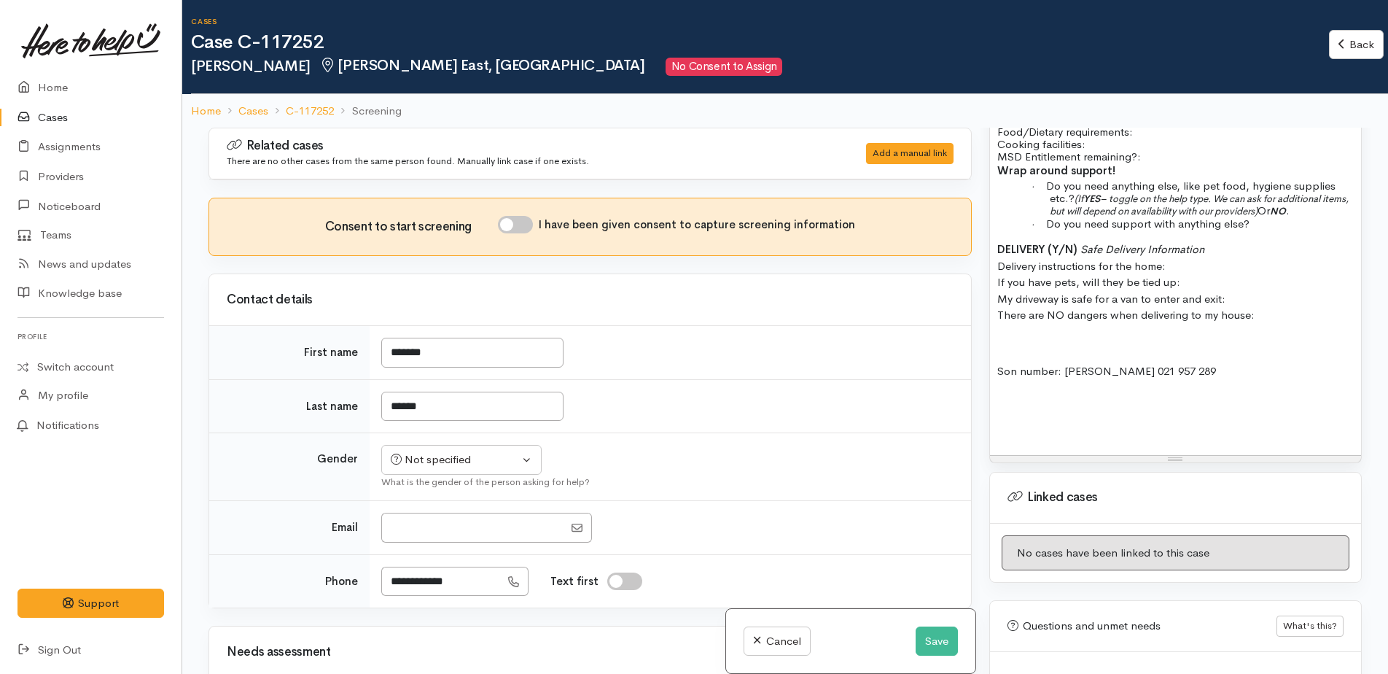
click at [1008, 335] on p at bounding box center [1175, 343] width 357 height 17
click at [939, 641] on button "Save" at bounding box center [937, 641] width 42 height 30
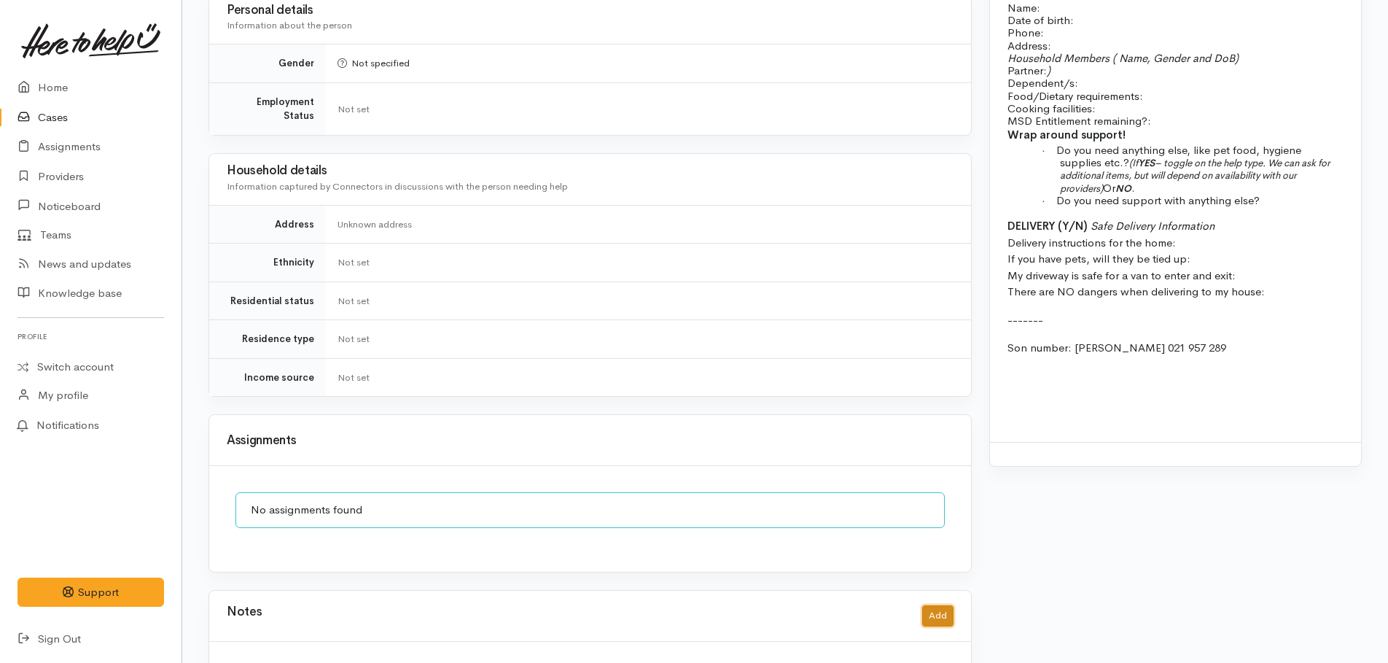
click at [939, 605] on button "Add" at bounding box center [937, 615] width 31 height 21
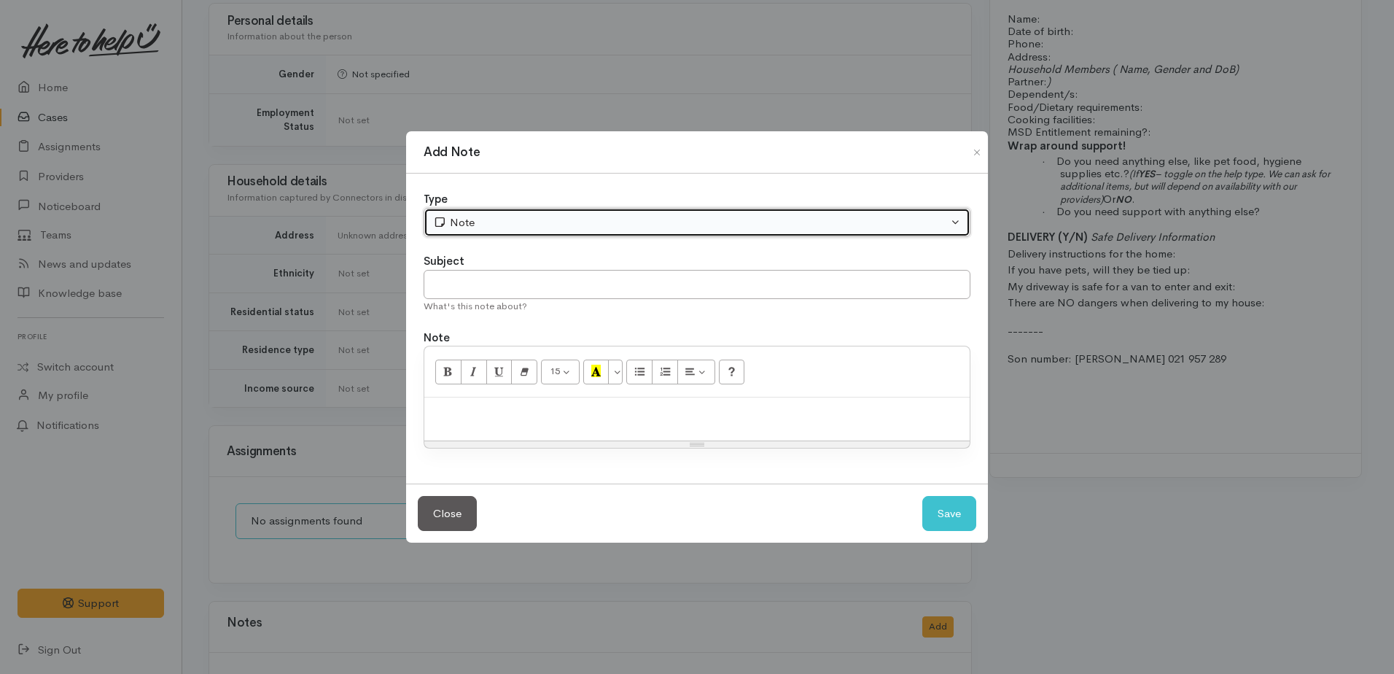
click at [634, 220] on div "Note" at bounding box center [690, 222] width 515 height 17
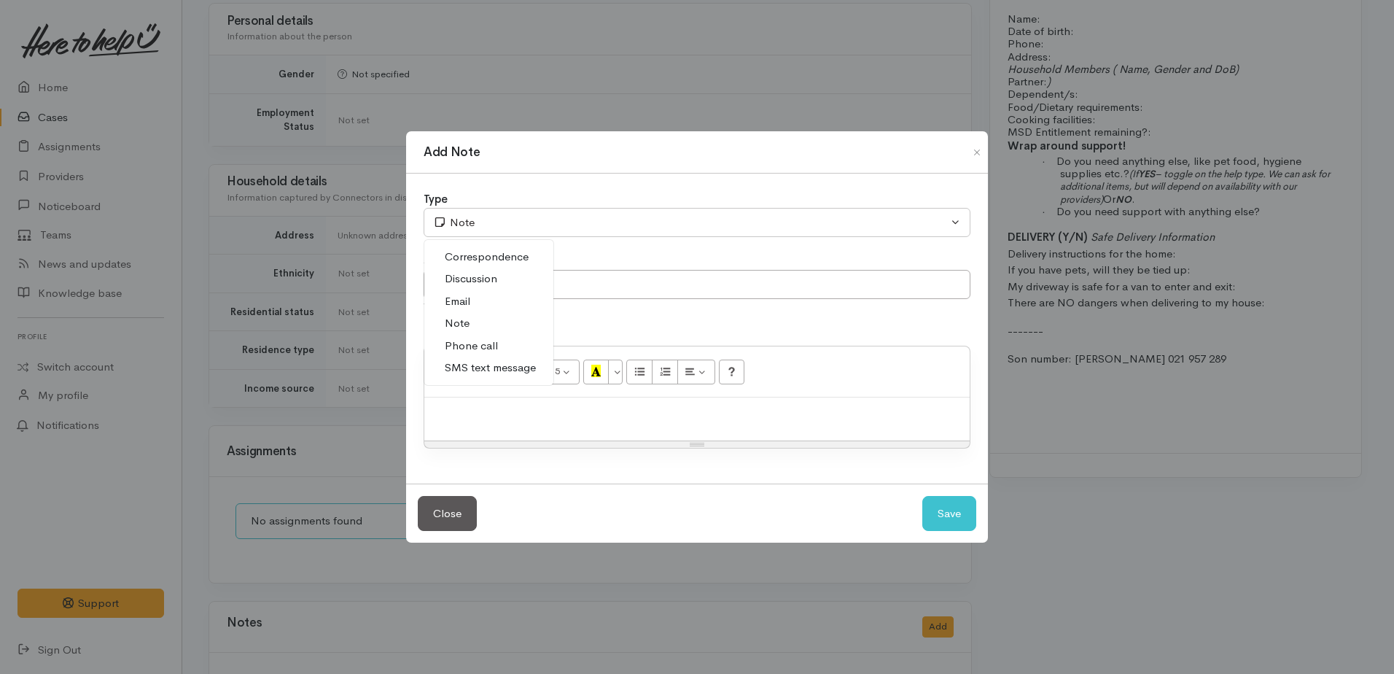
click at [484, 349] on span "Phone call" at bounding box center [471, 346] width 53 height 17
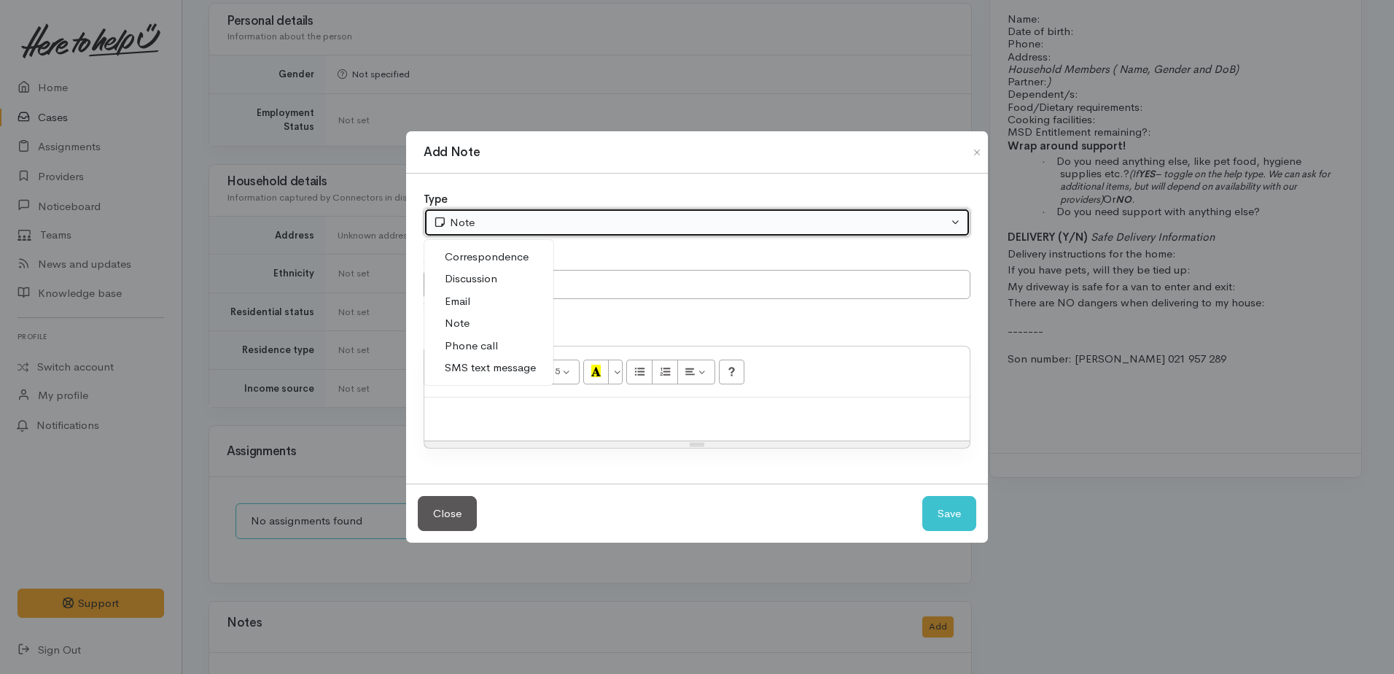
select select "3"
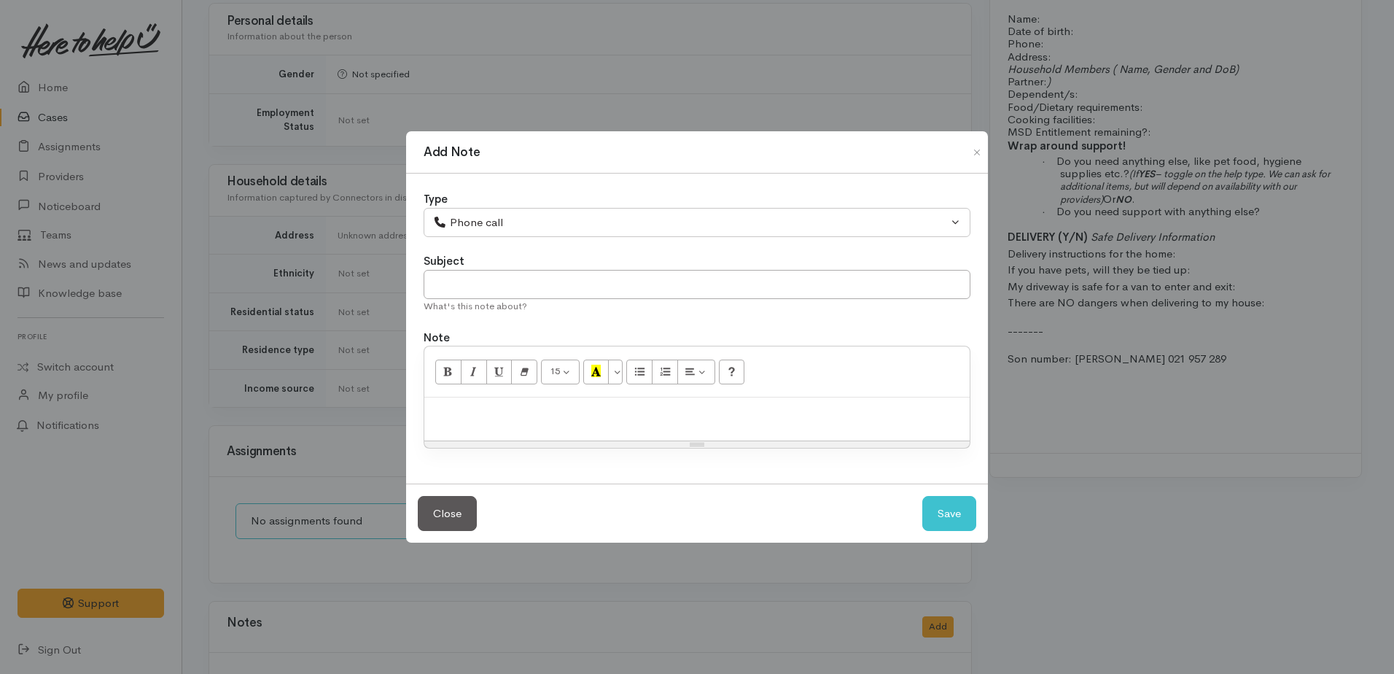
click at [485, 427] on div at bounding box center [696, 418] width 545 height 43
drag, startPoint x: 650, startPoint y: 418, endPoint x: 728, endPoint y: 402, distance: 80.4
click at [776, 404] on div "Tried calling listed number but received an aumtated message it was inactive or…" at bounding box center [696, 418] width 545 height 43
drag, startPoint x: 688, startPoint y: 416, endPoint x: 660, endPoint y: 421, distance: 28.9
click at [626, 421] on div "Tried calling listed number but received an automtated message it was inactive …" at bounding box center [696, 418] width 545 height 43
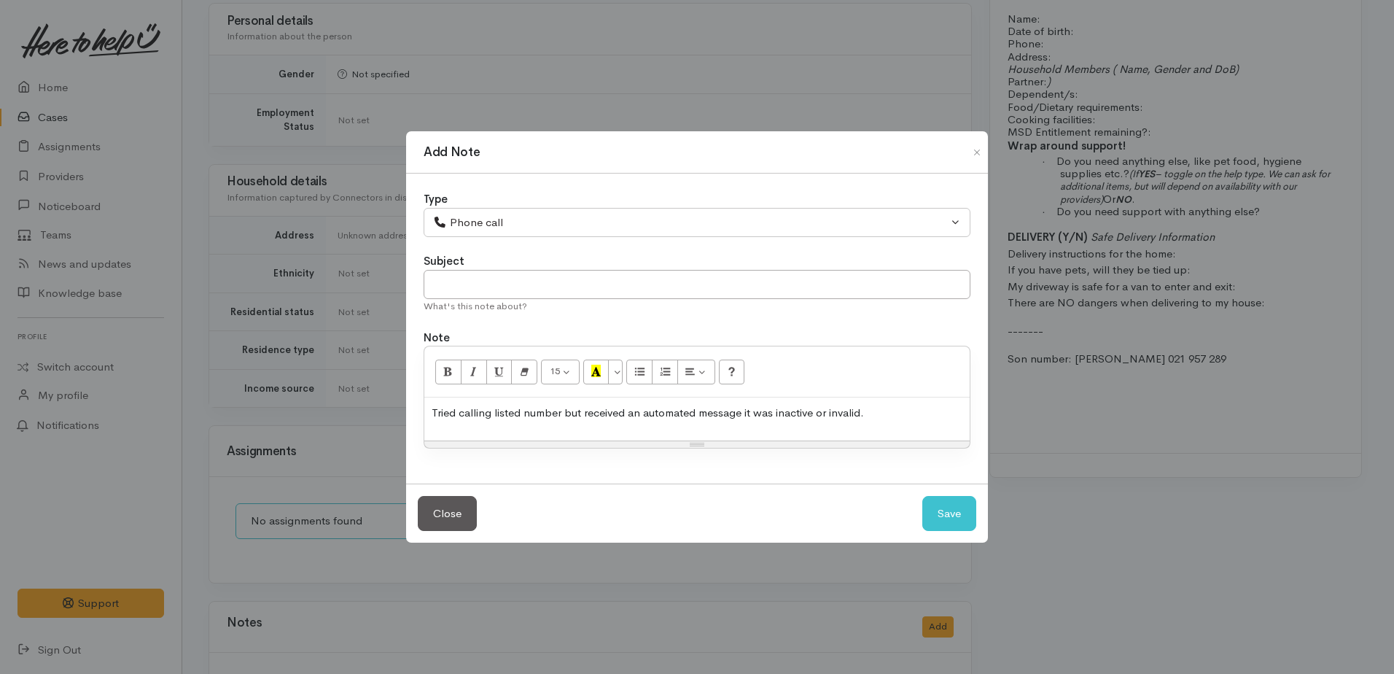
click at [874, 413] on p "Tried calling listed number but received an automated message it was inactive o…" at bounding box center [697, 413] width 531 height 17
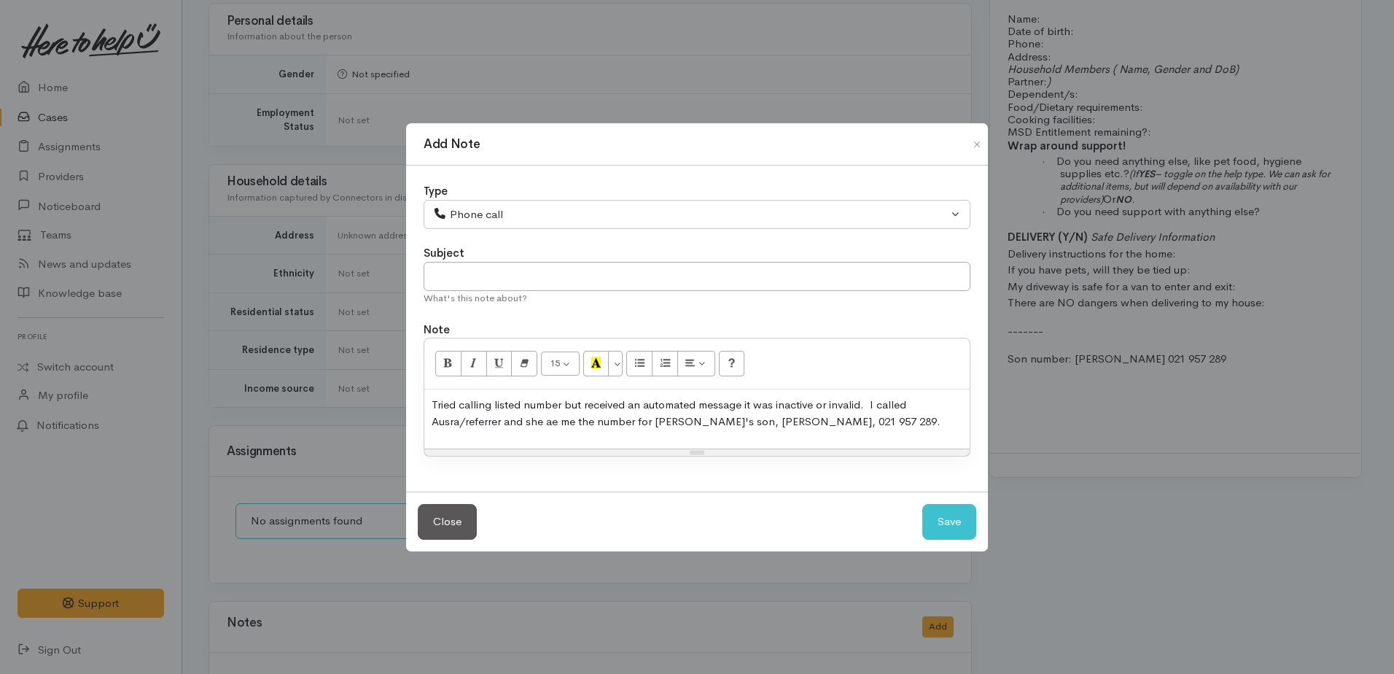
click at [829, 421] on p "Tried calling listed number but received an automated message it was inactive o…" at bounding box center [697, 413] width 531 height 33
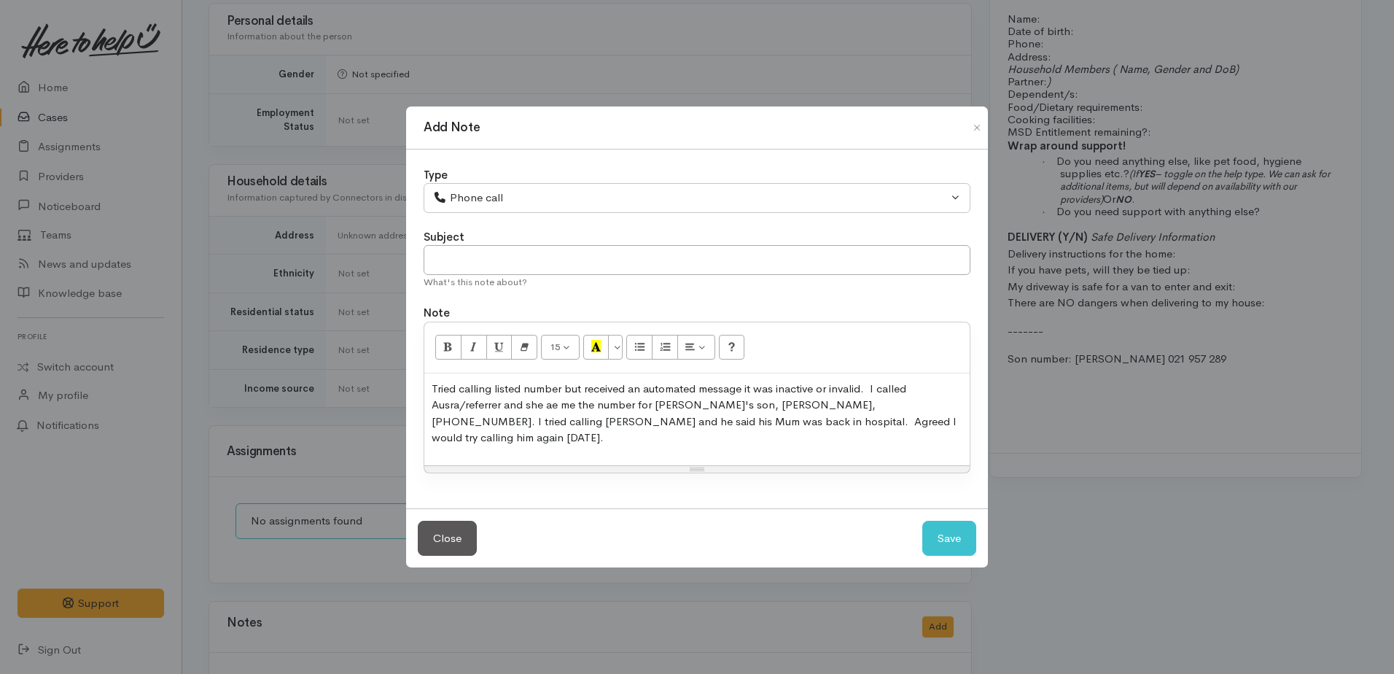
click at [450, 412] on p "Tried calling listed number but received an automated message it was inactive o…" at bounding box center [697, 414] width 531 height 66
click at [560, 412] on p "Tried calling listed number but received an automated message it was inactive o…" at bounding box center [697, 414] width 531 height 66
click at [576, 411] on p "Tried calling listed number but received an automated message it was inactive o…" at bounding box center [697, 414] width 531 height 66
click at [934, 526] on button "Save" at bounding box center [949, 539] width 54 height 36
select select "1"
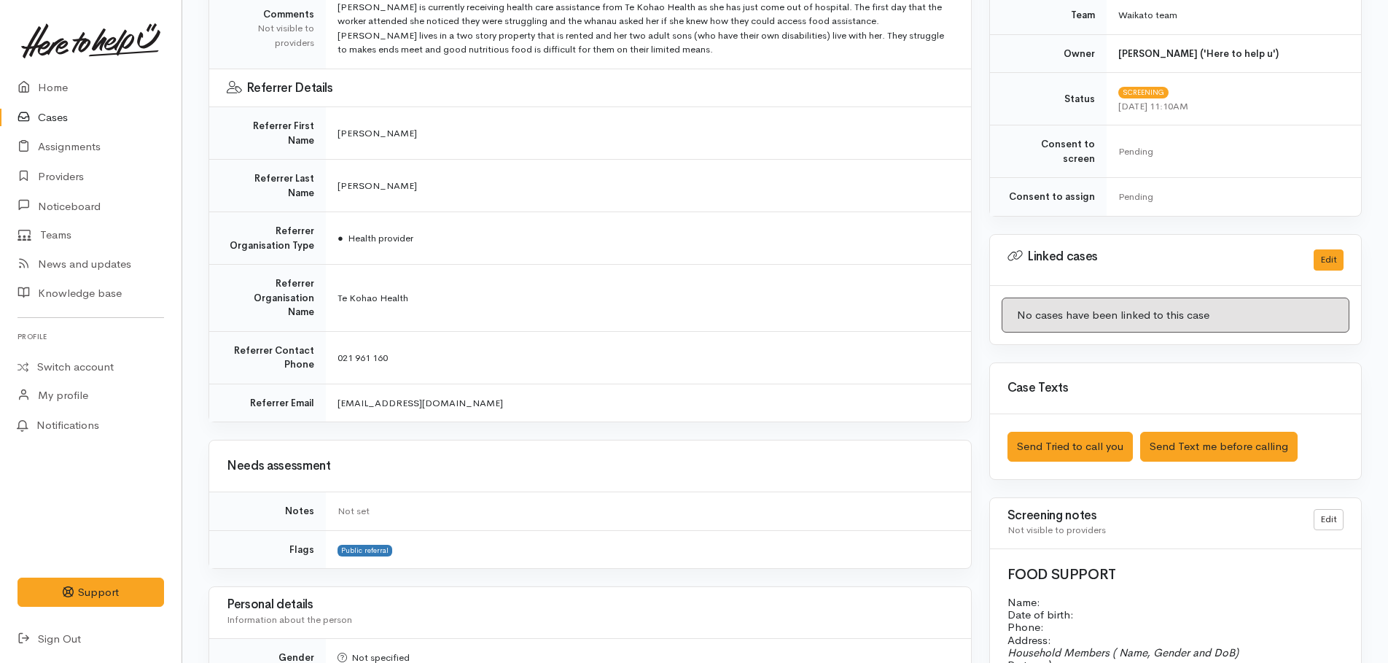
scroll to position [0, 0]
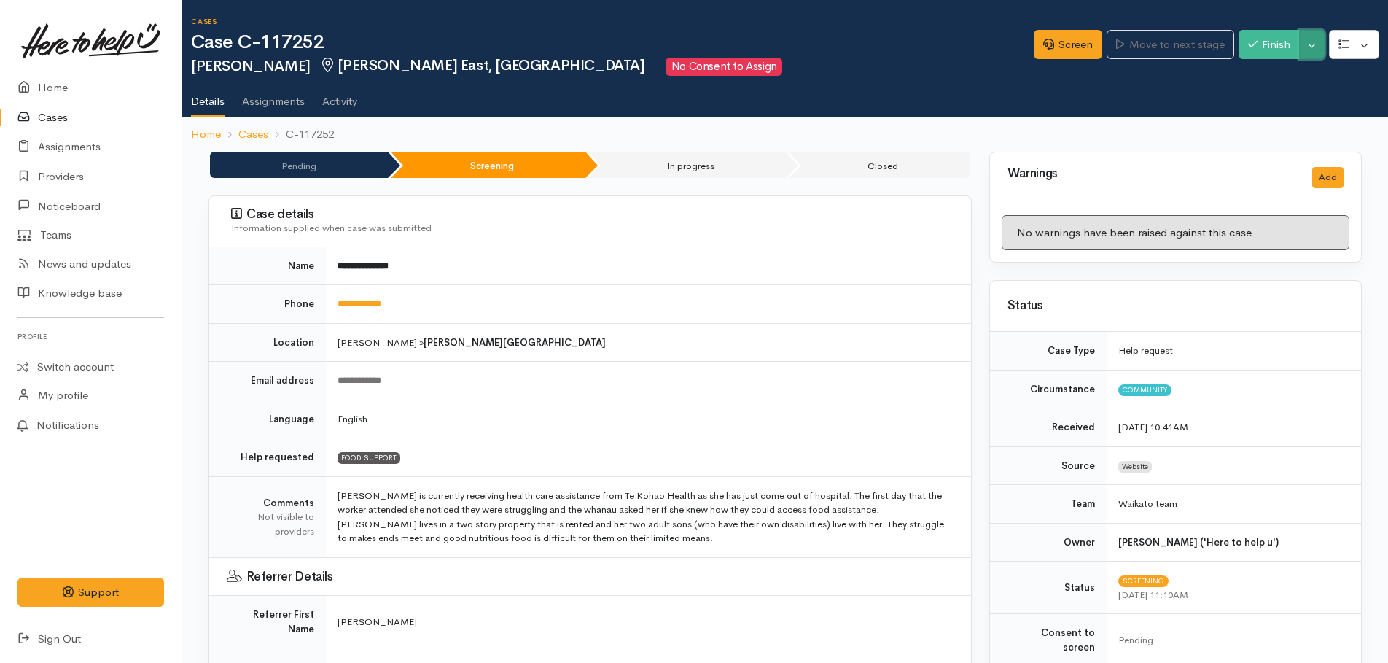
click at [1317, 55] on button "Toggle Dropdown" at bounding box center [1312, 45] width 26 height 30
click at [1240, 74] on link "Pause" at bounding box center [1266, 79] width 115 height 23
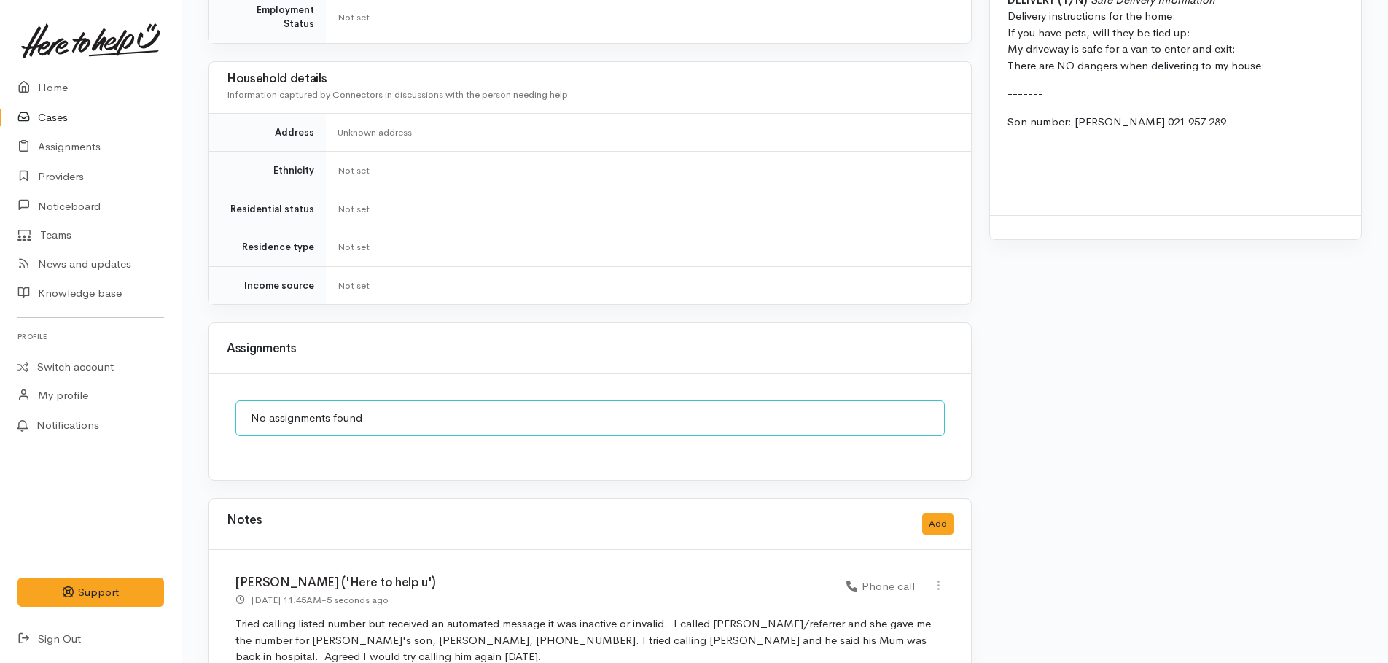
scroll to position [1176, 0]
click at [45, 80] on link "Home" at bounding box center [91, 88] width 182 height 30
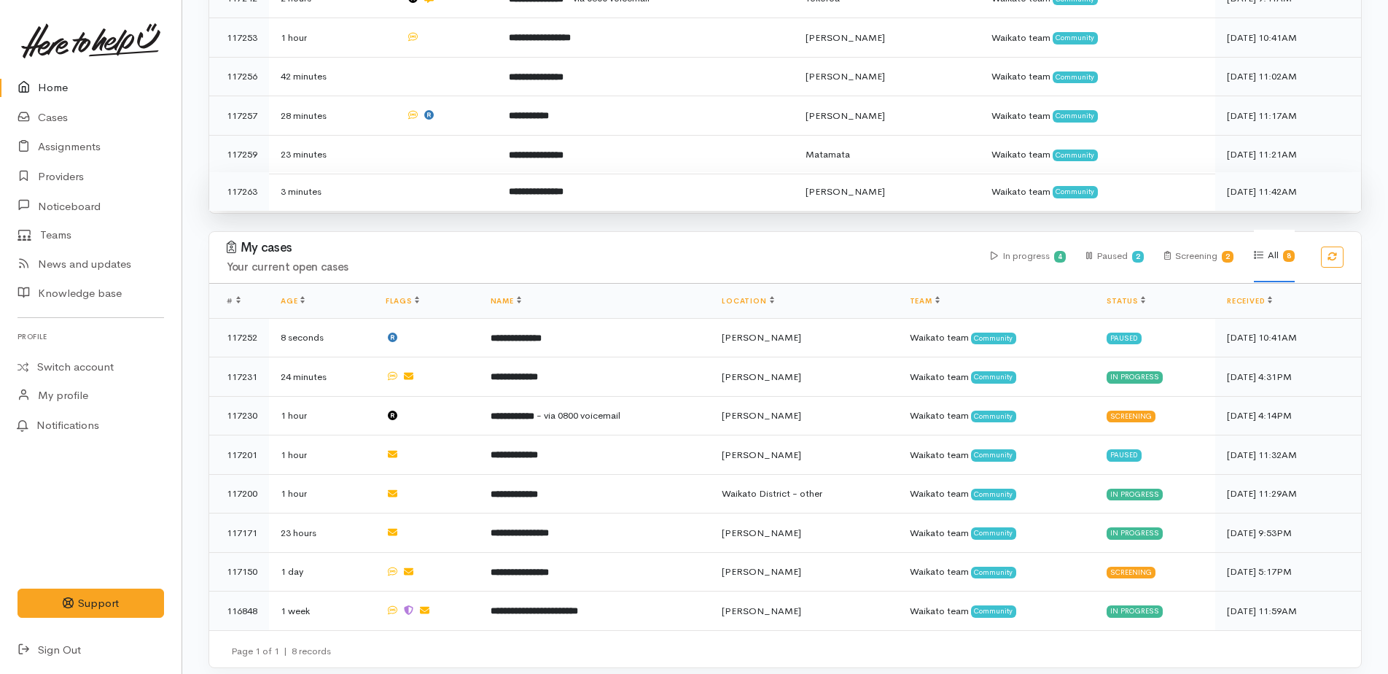
scroll to position [381, 0]
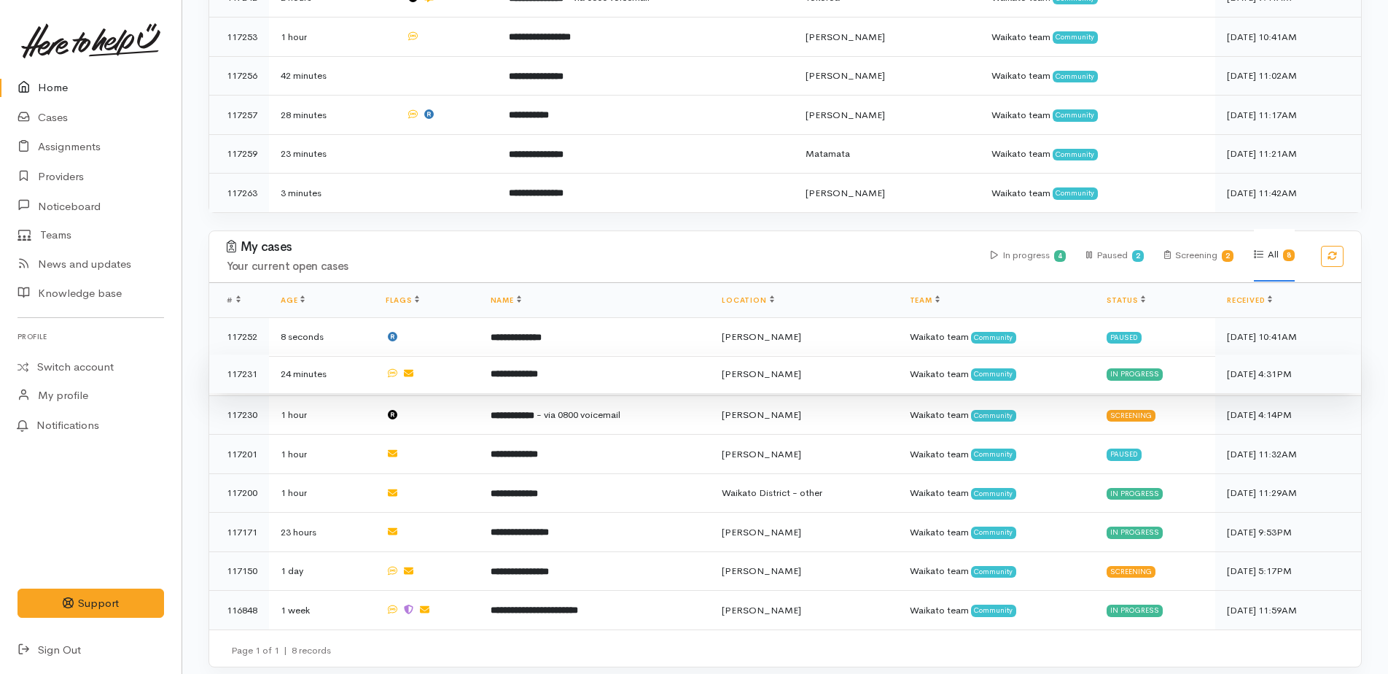
click at [529, 369] on b "**********" at bounding box center [514, 373] width 47 height 9
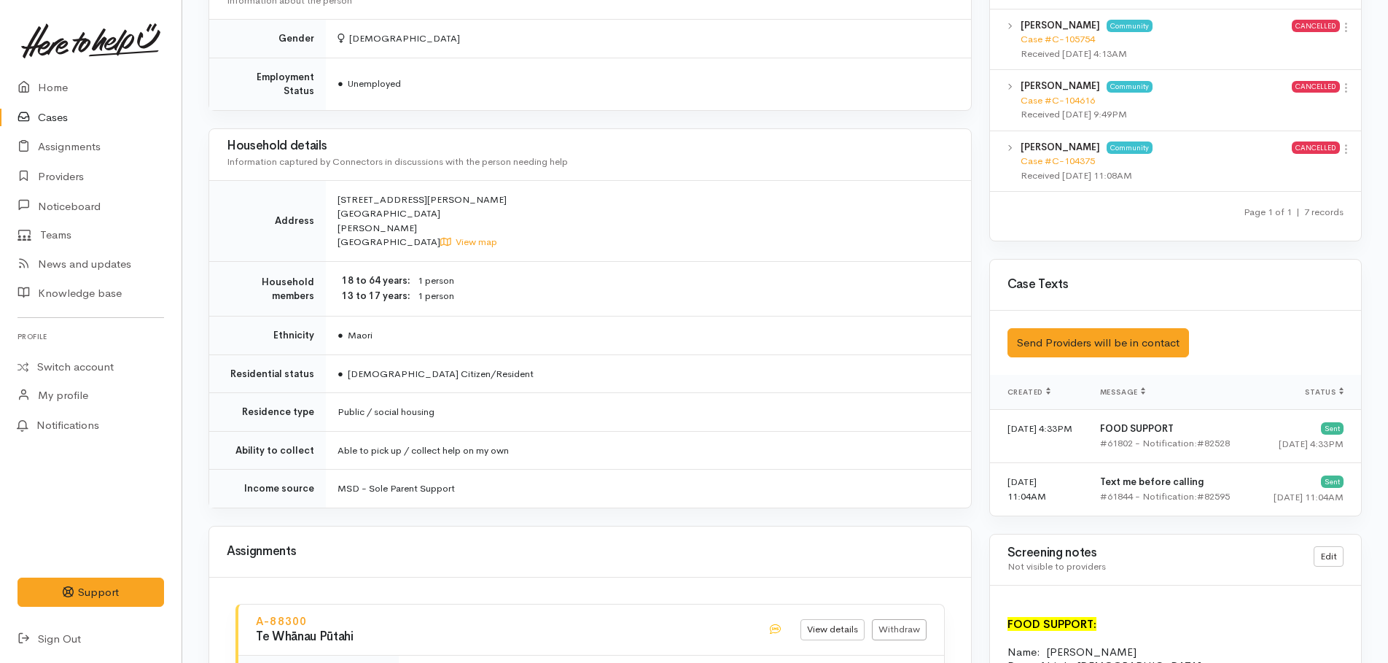
scroll to position [1531, 0]
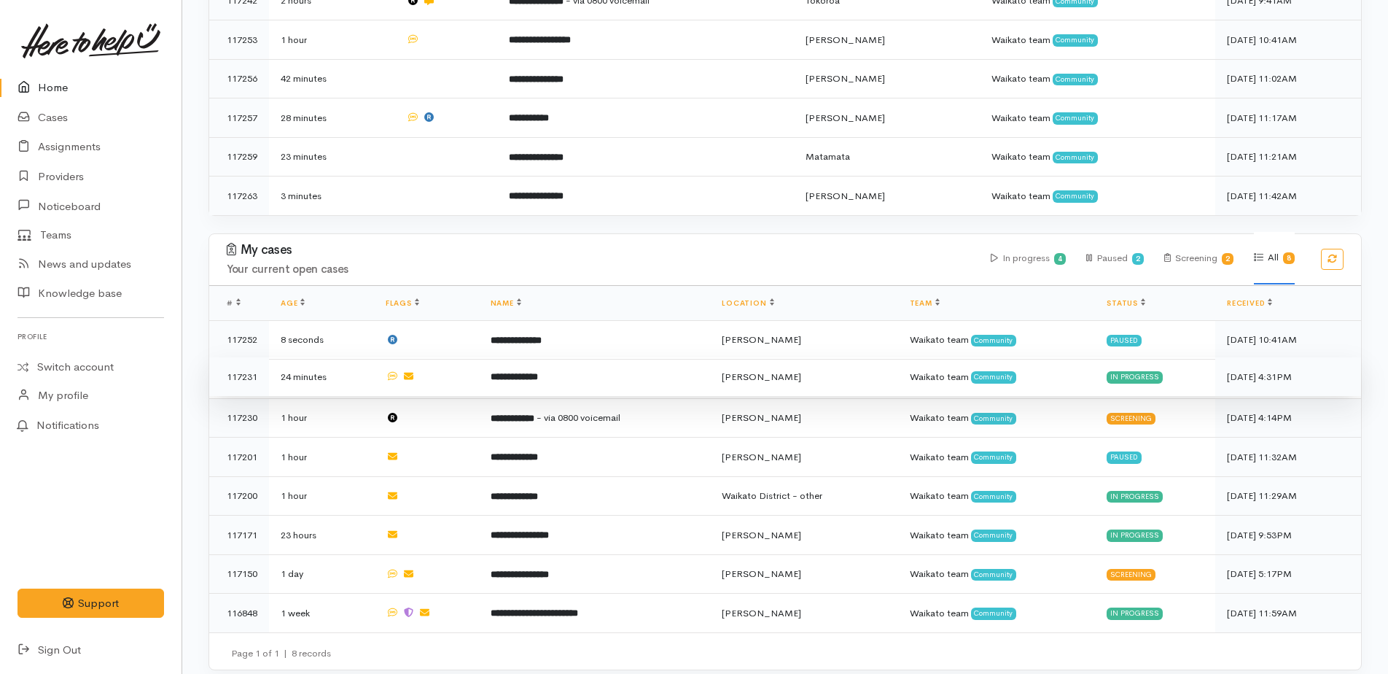
scroll to position [381, 0]
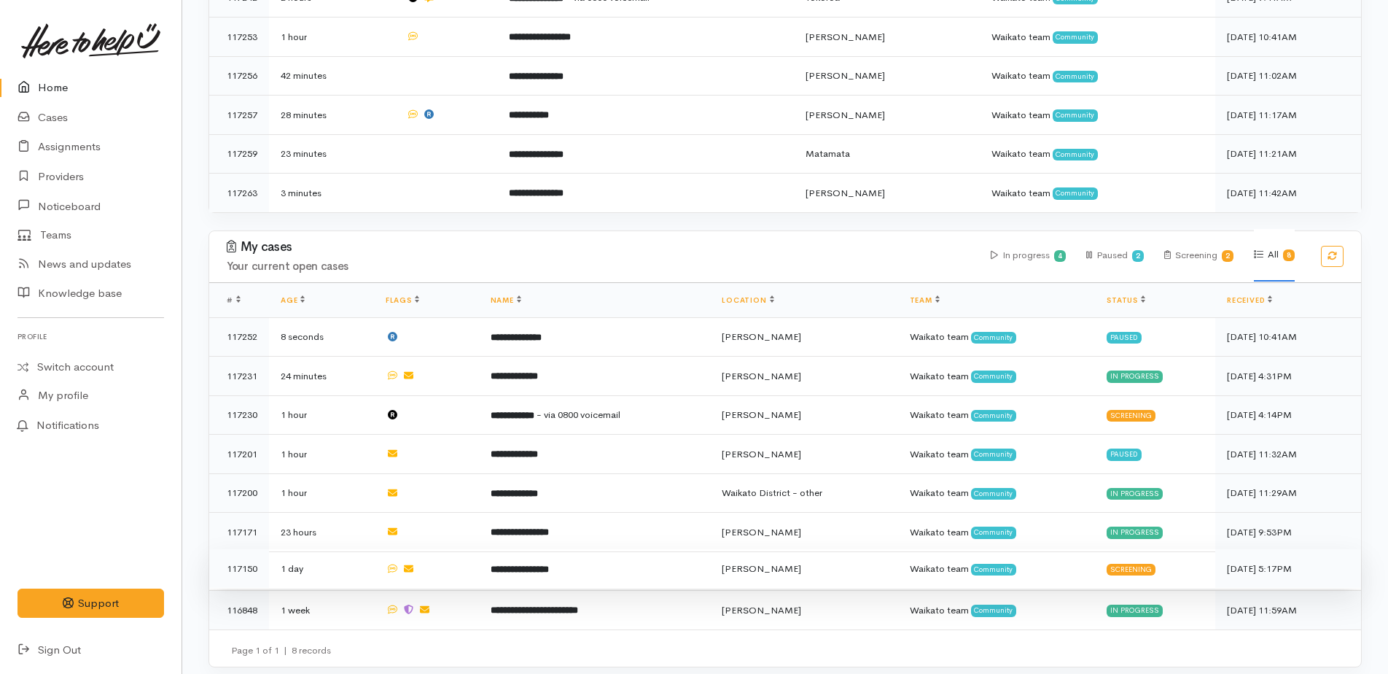
click at [533, 564] on b "**********" at bounding box center [520, 568] width 58 height 9
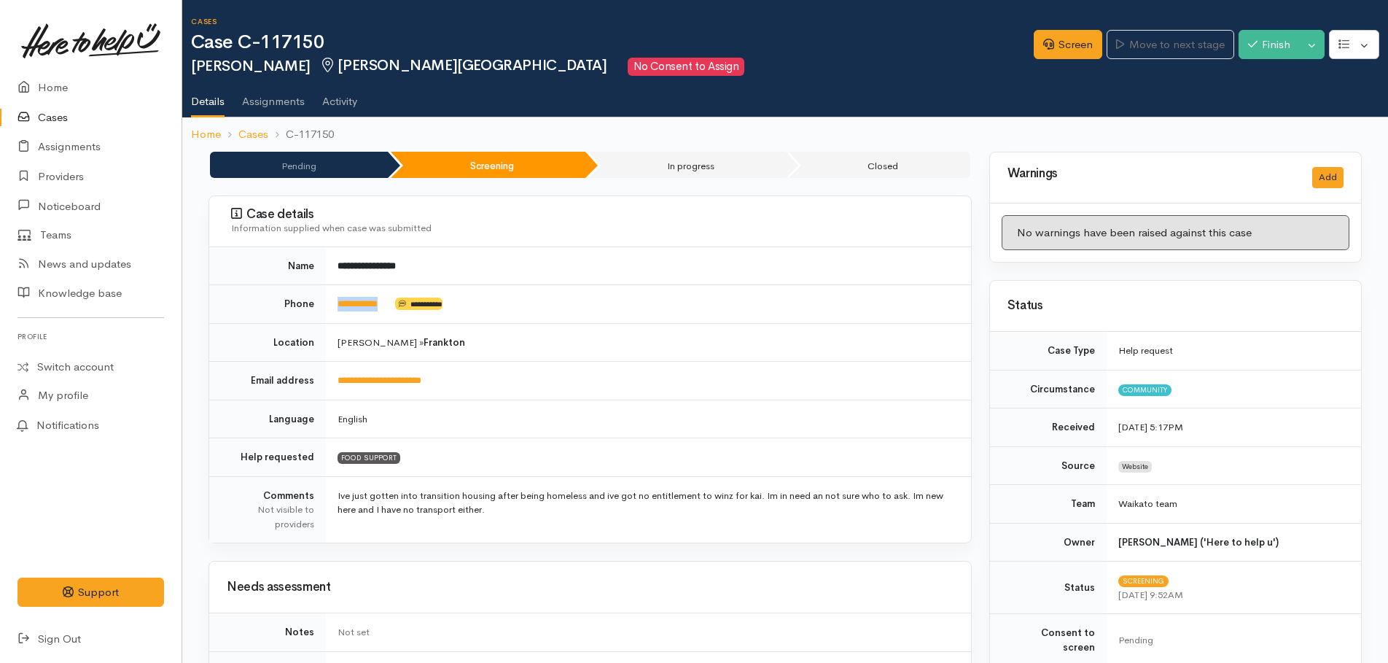
drag, startPoint x: 392, startPoint y: 301, endPoint x: 334, endPoint y: 299, distance: 57.6
click at [334, 299] on td "**********" at bounding box center [648, 304] width 645 height 39
drag, startPoint x: 334, startPoint y: 299, endPoint x: 351, endPoint y: 308, distance: 19.6
copy link "**********"
click at [1073, 48] on link "Screen" at bounding box center [1068, 45] width 69 height 30
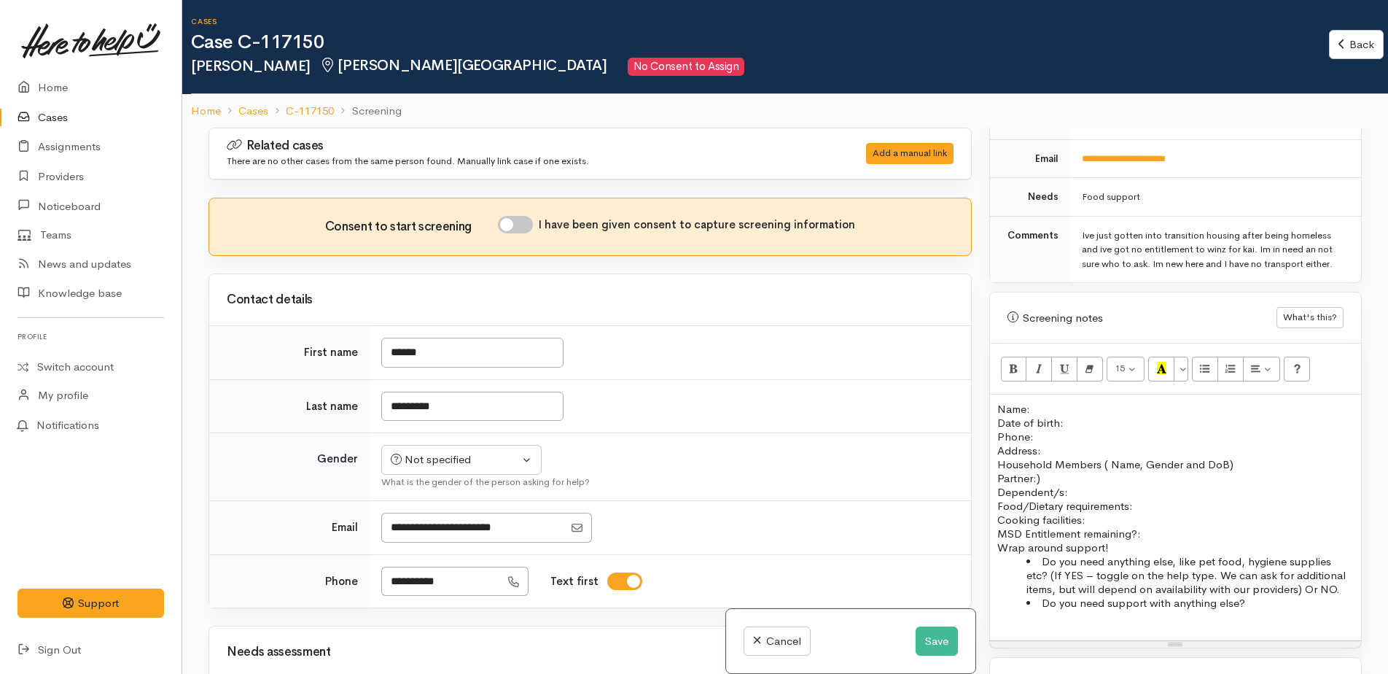
scroll to position [729, 0]
click at [994, 391] on div "Name: Date of birth: Phone:  Address:  Household Members ( Name, Gender and DoB…" at bounding box center [1175, 514] width 371 height 246
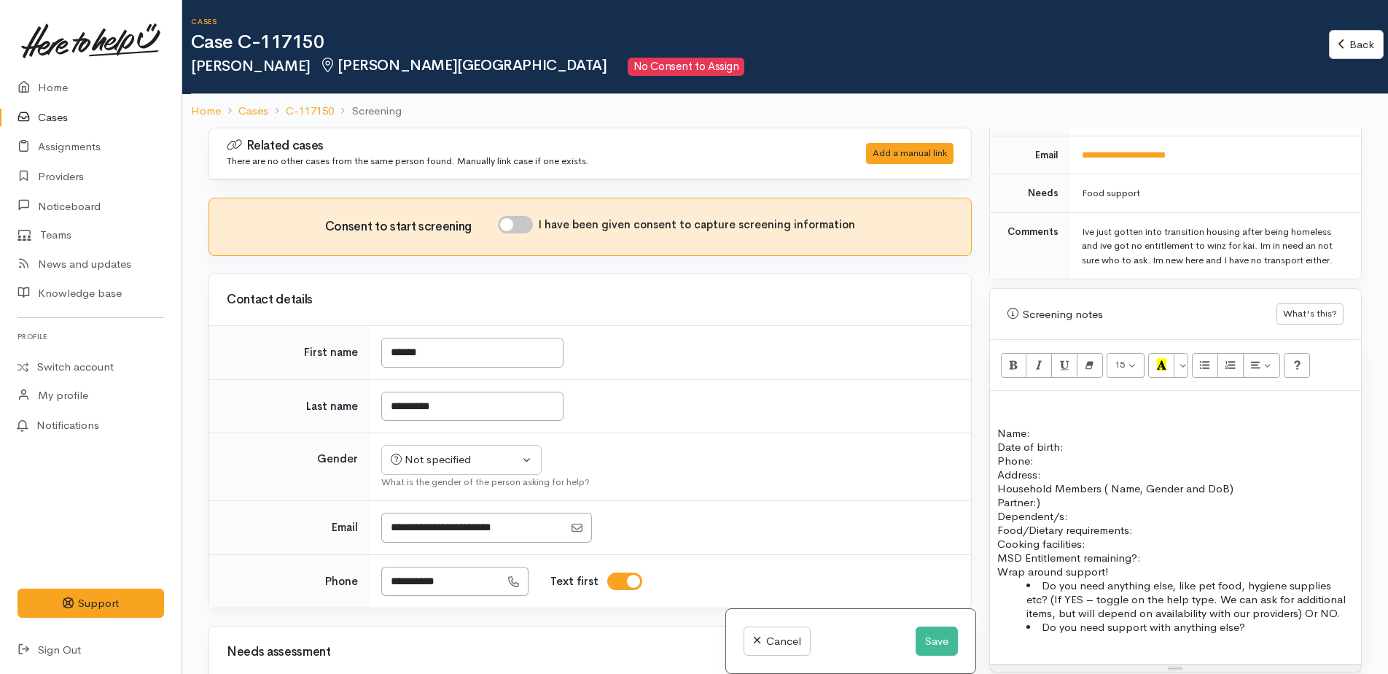
click at [1007, 398] on p at bounding box center [1175, 405] width 357 height 14
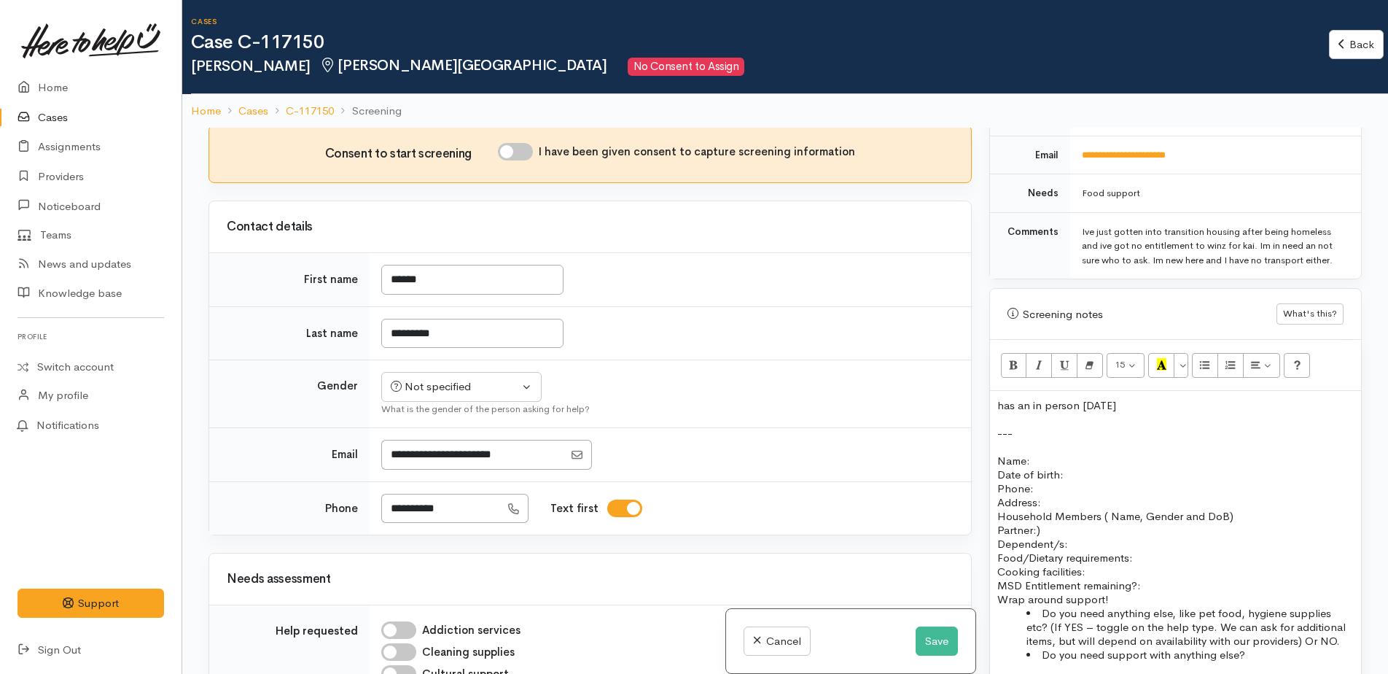
scroll to position [802, 0]
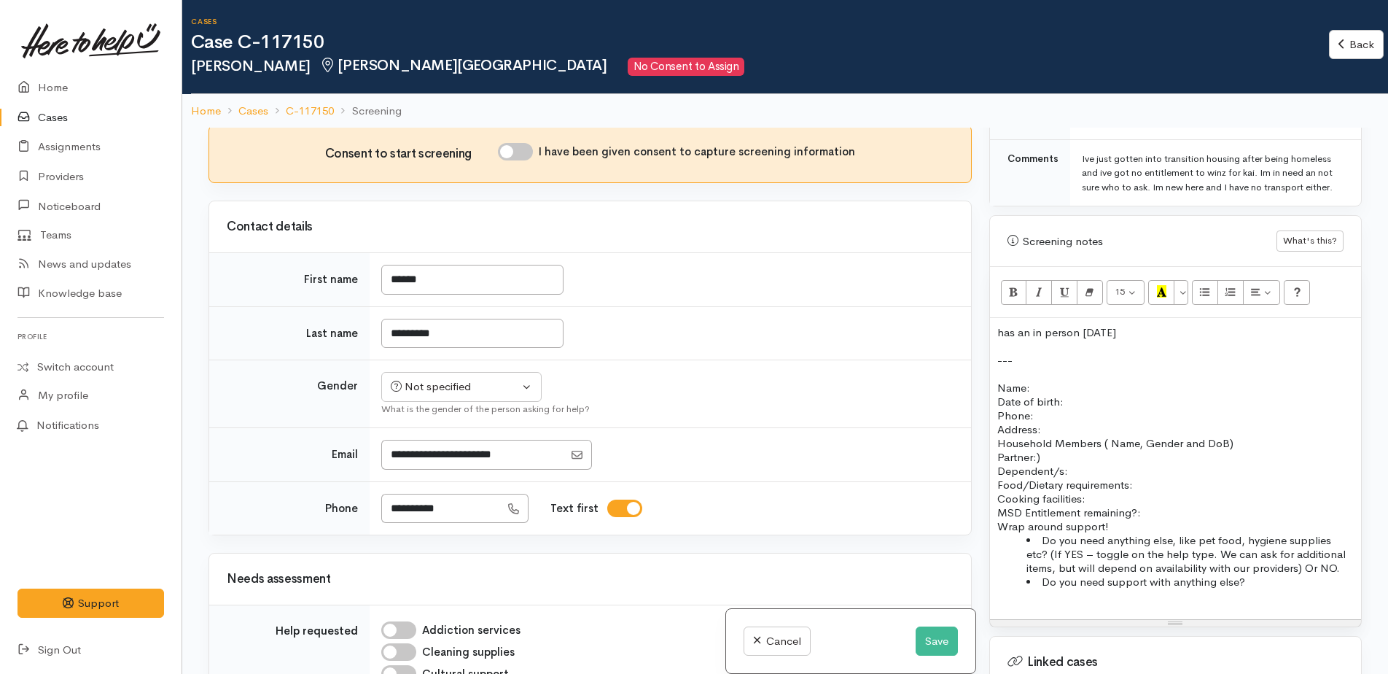
click at [516, 154] on input "I have been given consent to capture screening information" at bounding box center [515, 151] width 35 height 17
checkbox input "true"
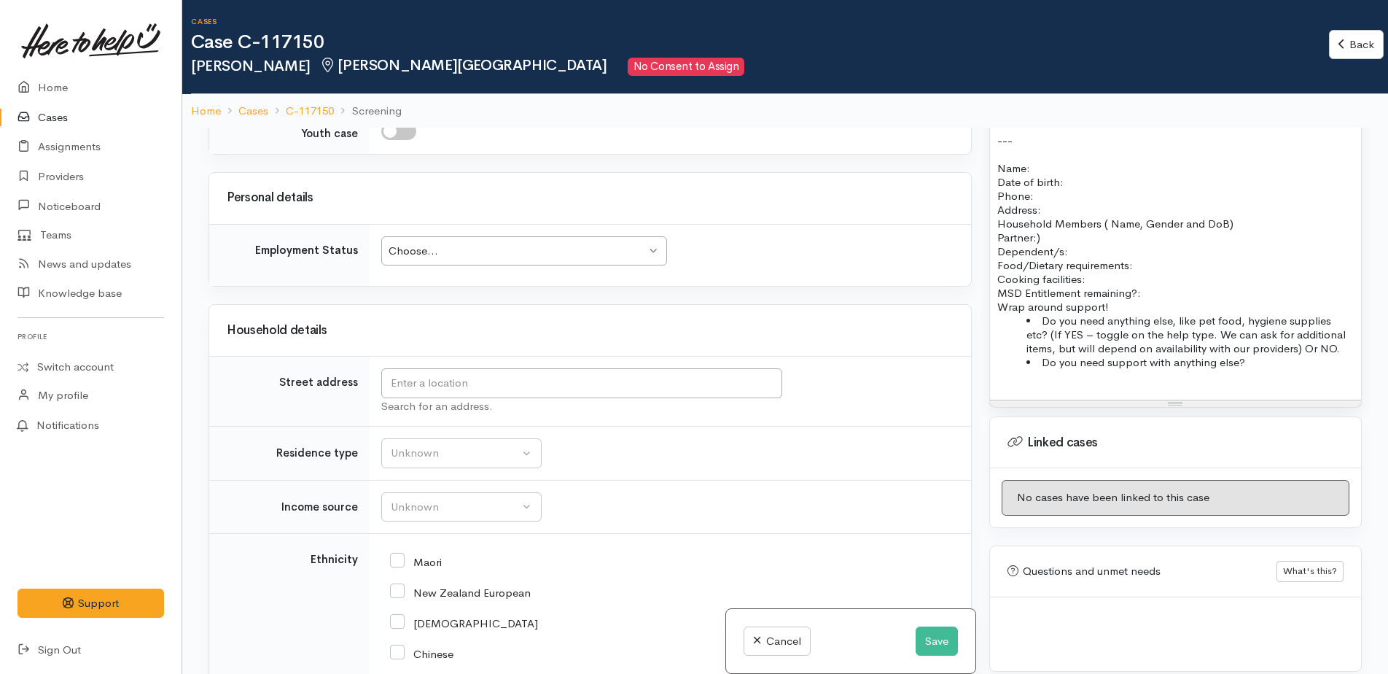
scroll to position [1385, 0]
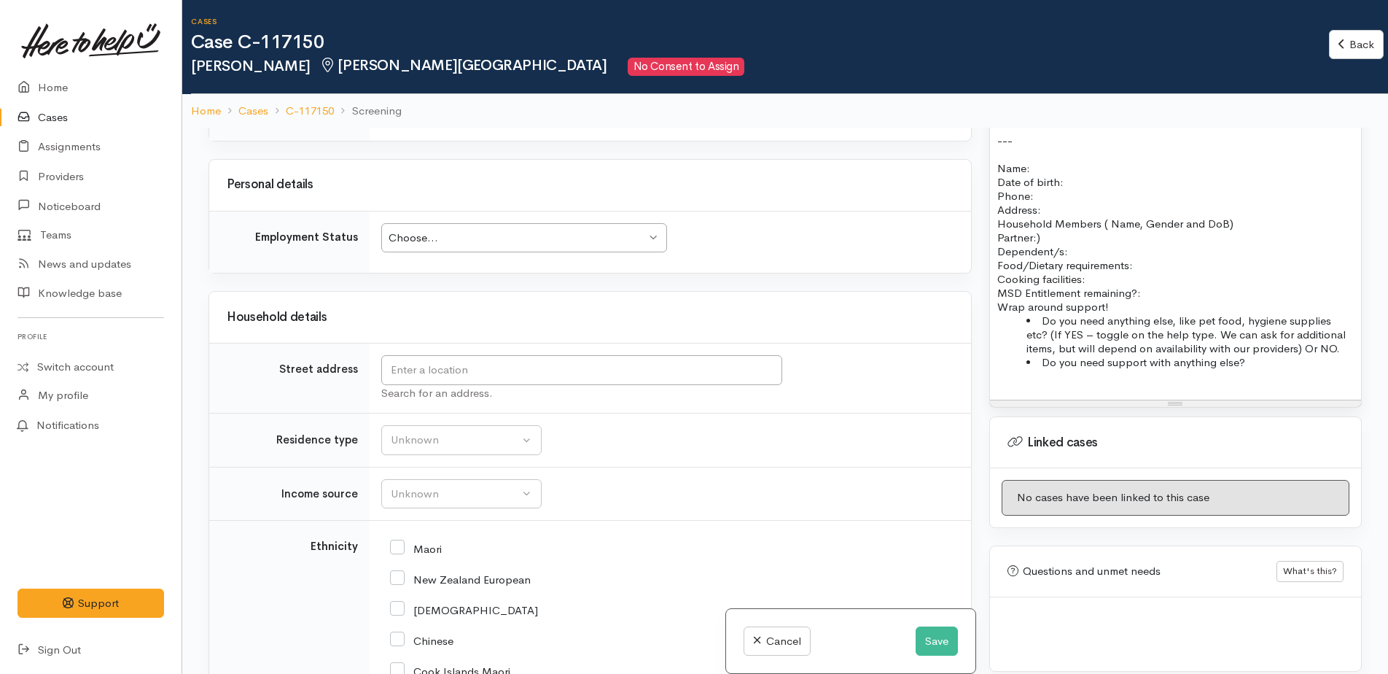
click at [424, 244] on div "Choose..." at bounding box center [517, 238] width 257 height 17
click at [421, 367] on input "text" at bounding box center [581, 370] width 401 height 30
click at [501, 446] on div "Unknown" at bounding box center [455, 440] width 128 height 17
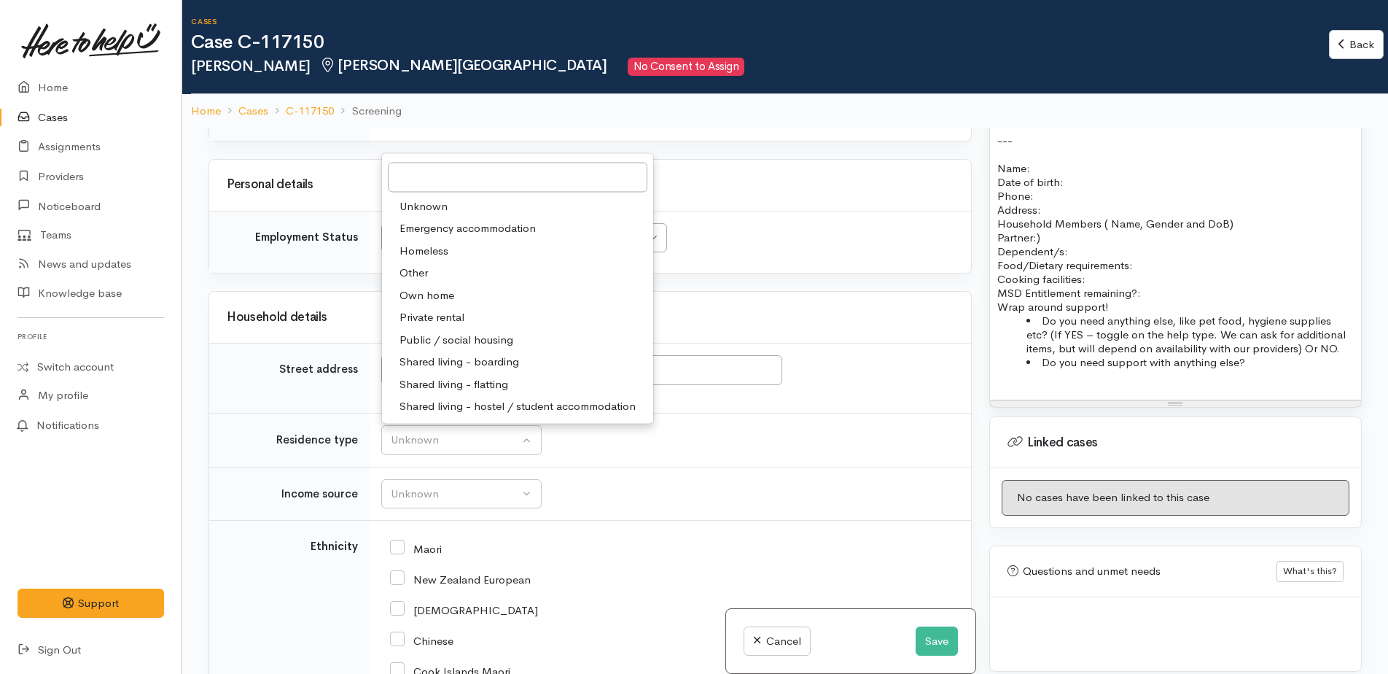
click at [417, 222] on span "Emergency accommodation" at bounding box center [468, 228] width 136 height 17
select select "7"
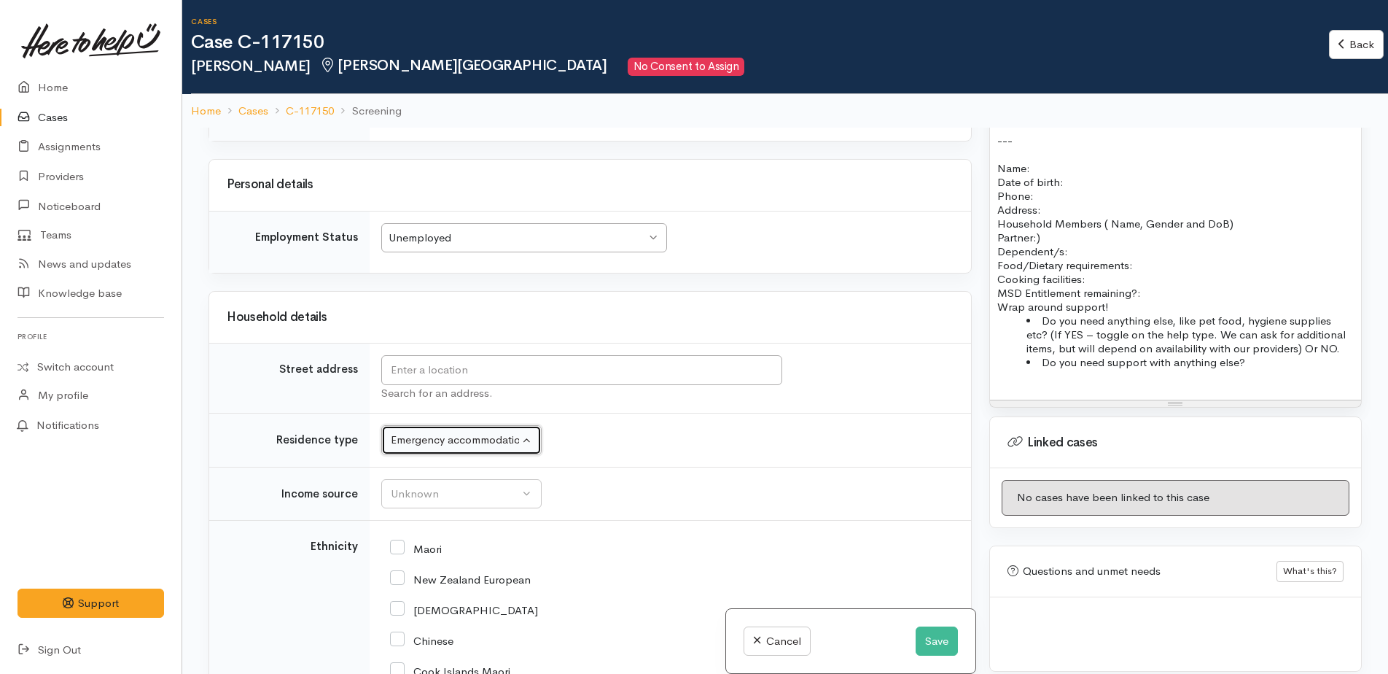
scroll to position [1531, 0]
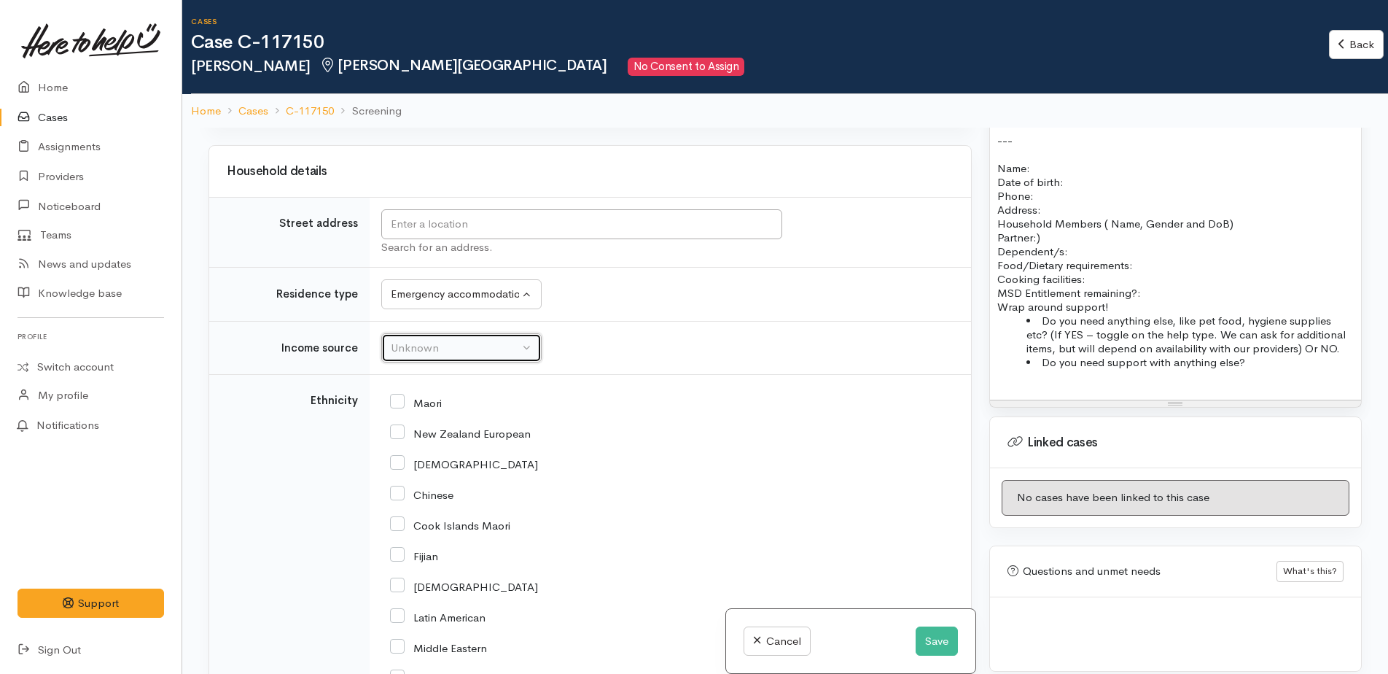
click at [415, 341] on div "Unknown" at bounding box center [455, 348] width 128 height 17
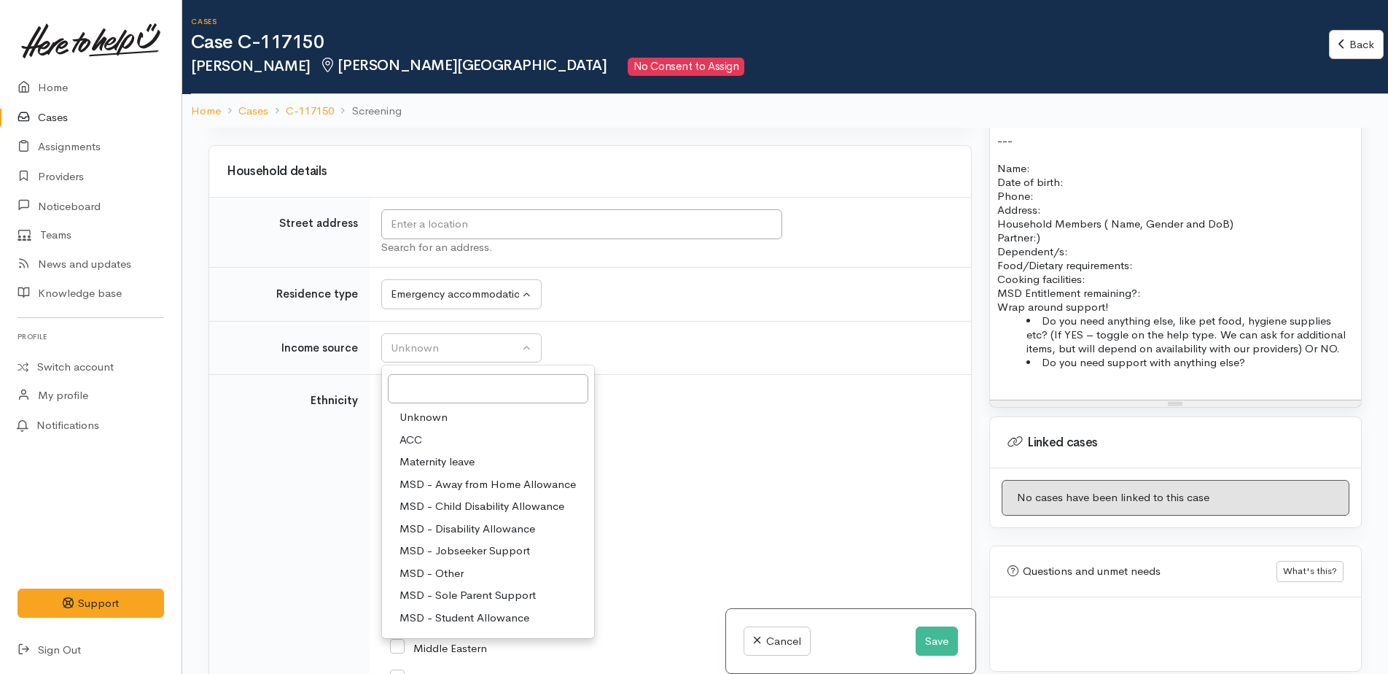
click at [441, 555] on span "MSD - Jobseeker Support" at bounding box center [465, 550] width 131 height 17
select select "4"
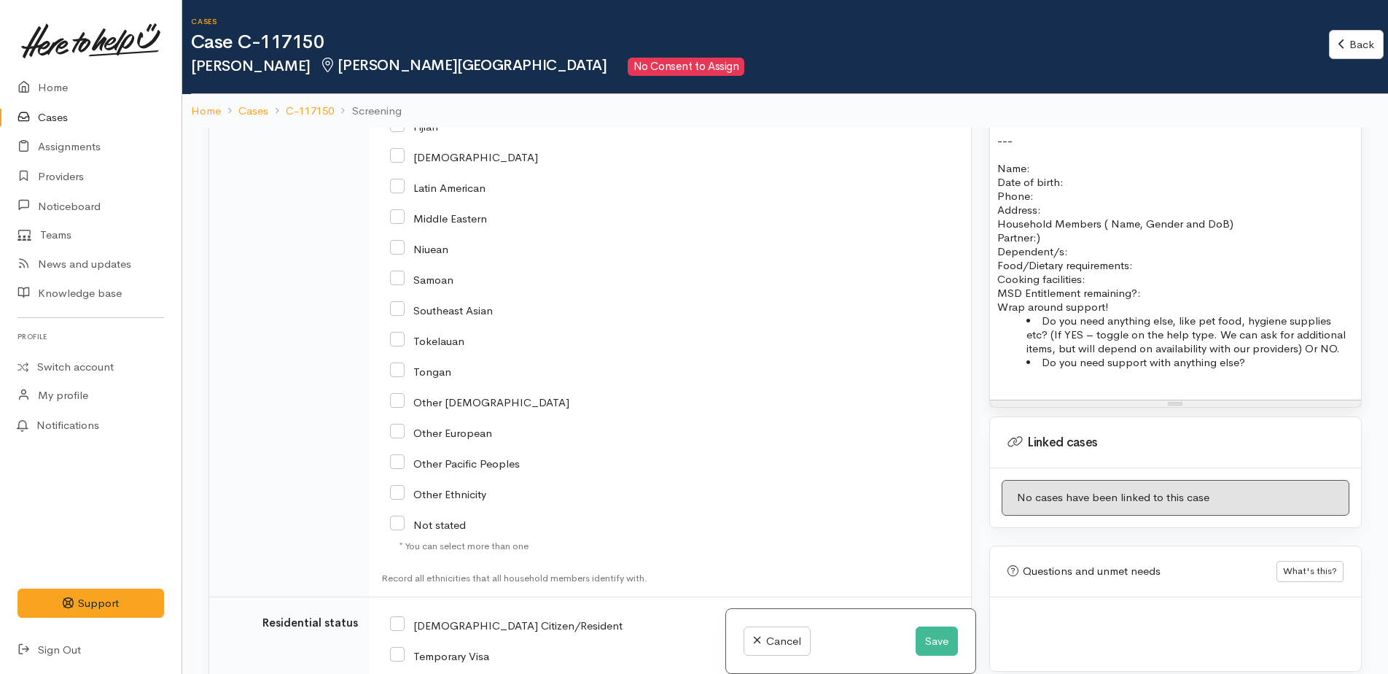
scroll to position [2042, 0]
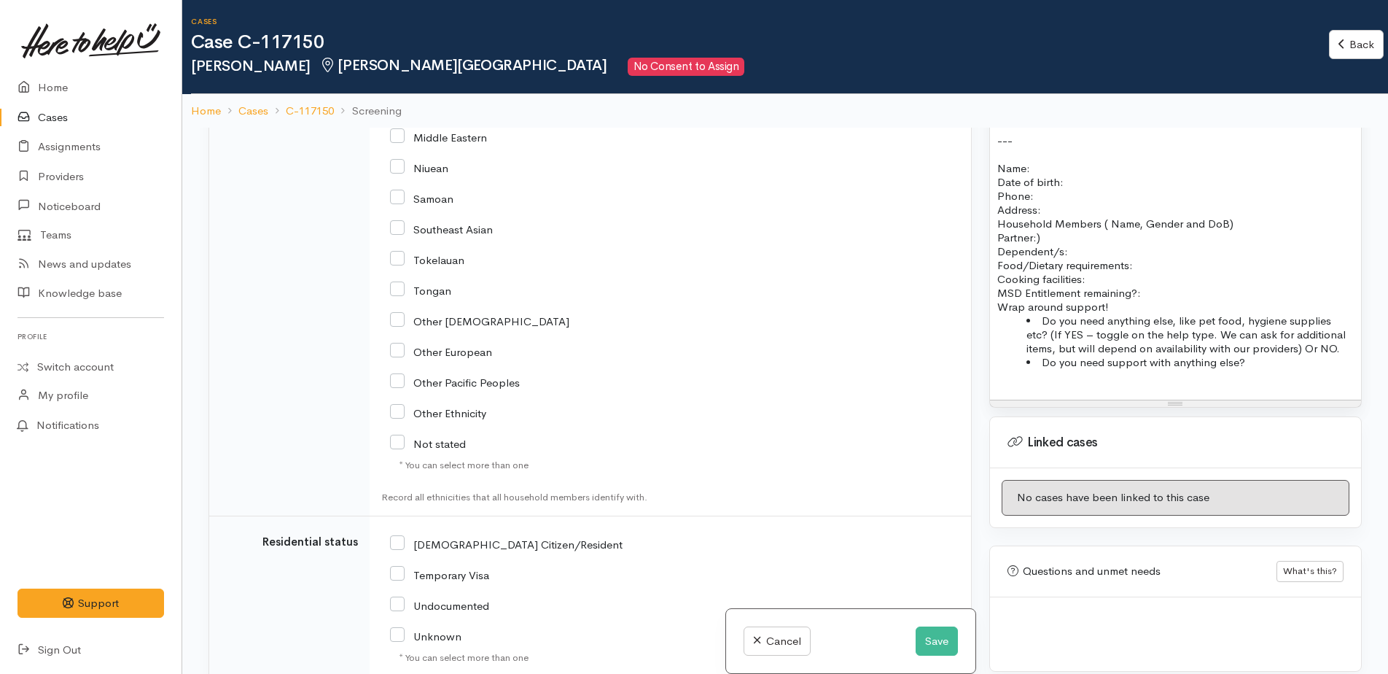
click at [400, 438] on input "Not stated" at bounding box center [428, 442] width 76 height 13
checkbox input "true"
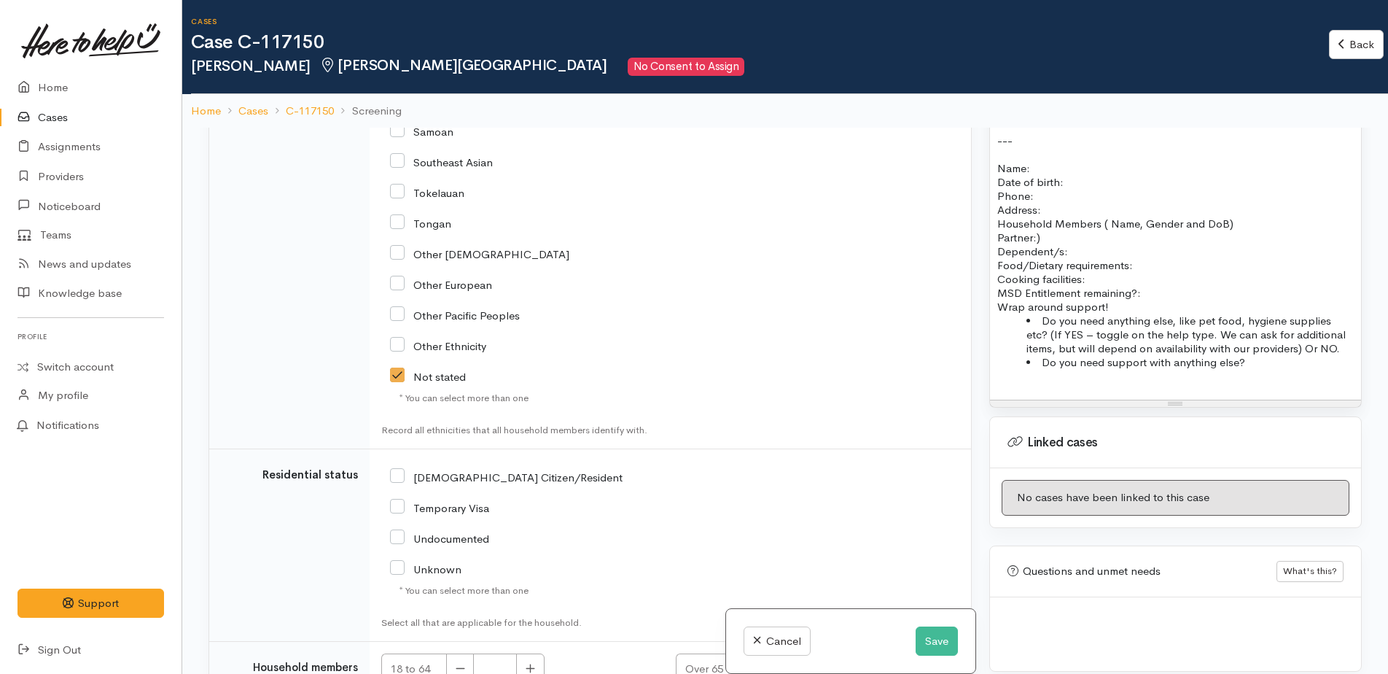
scroll to position [2187, 0]
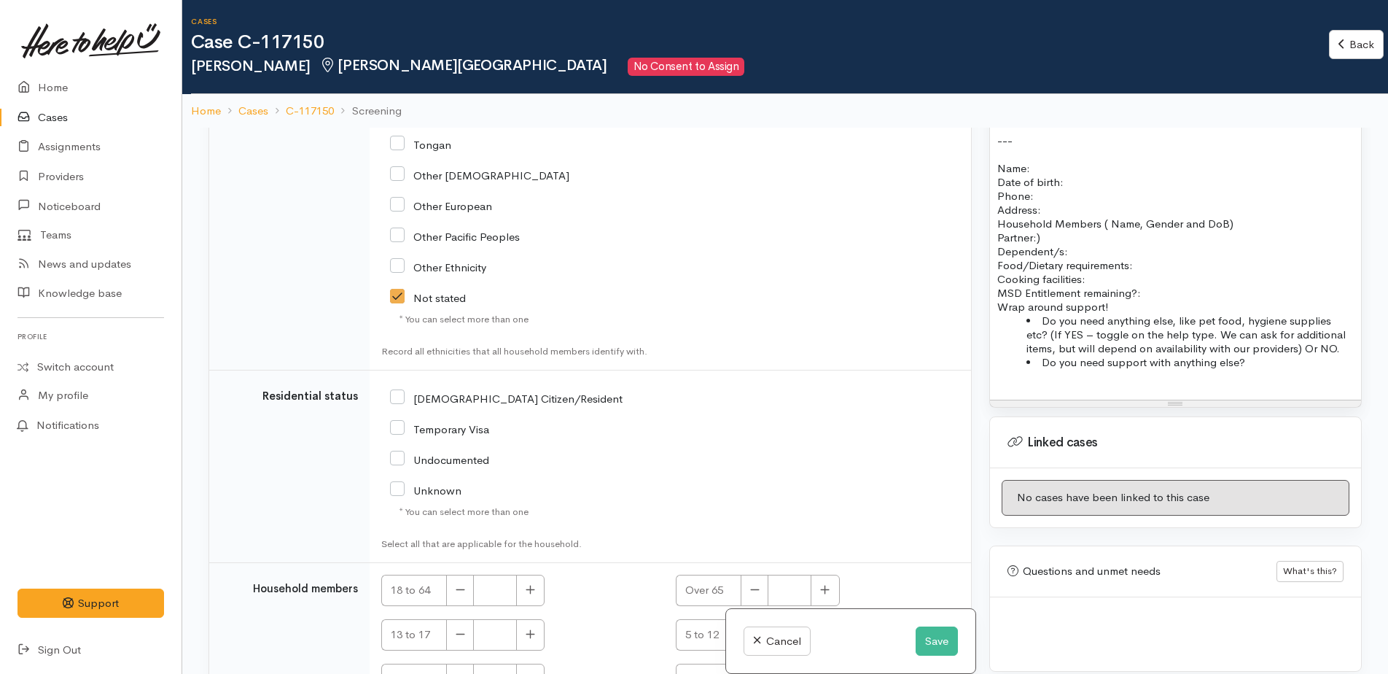
click at [390, 394] on input "NZ Citizen/Resident" at bounding box center [506, 397] width 233 height 13
checkbox input "true"
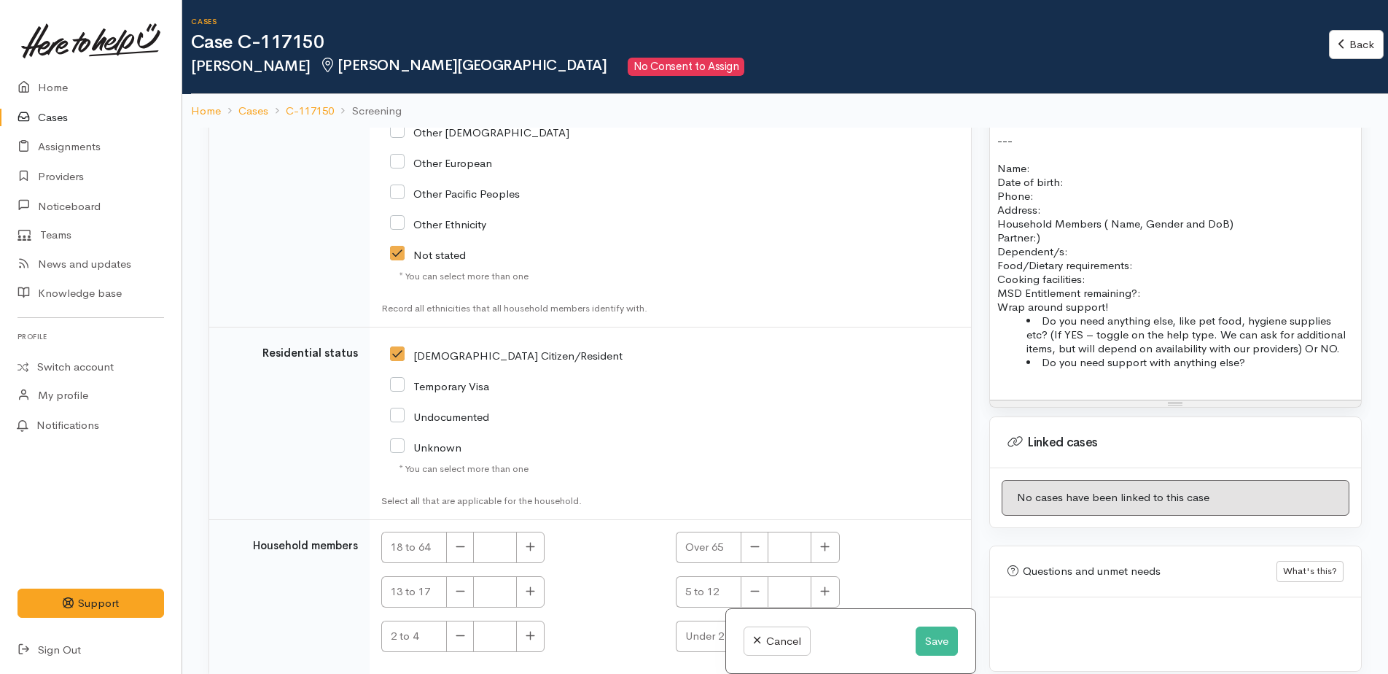
scroll to position [2272, 0]
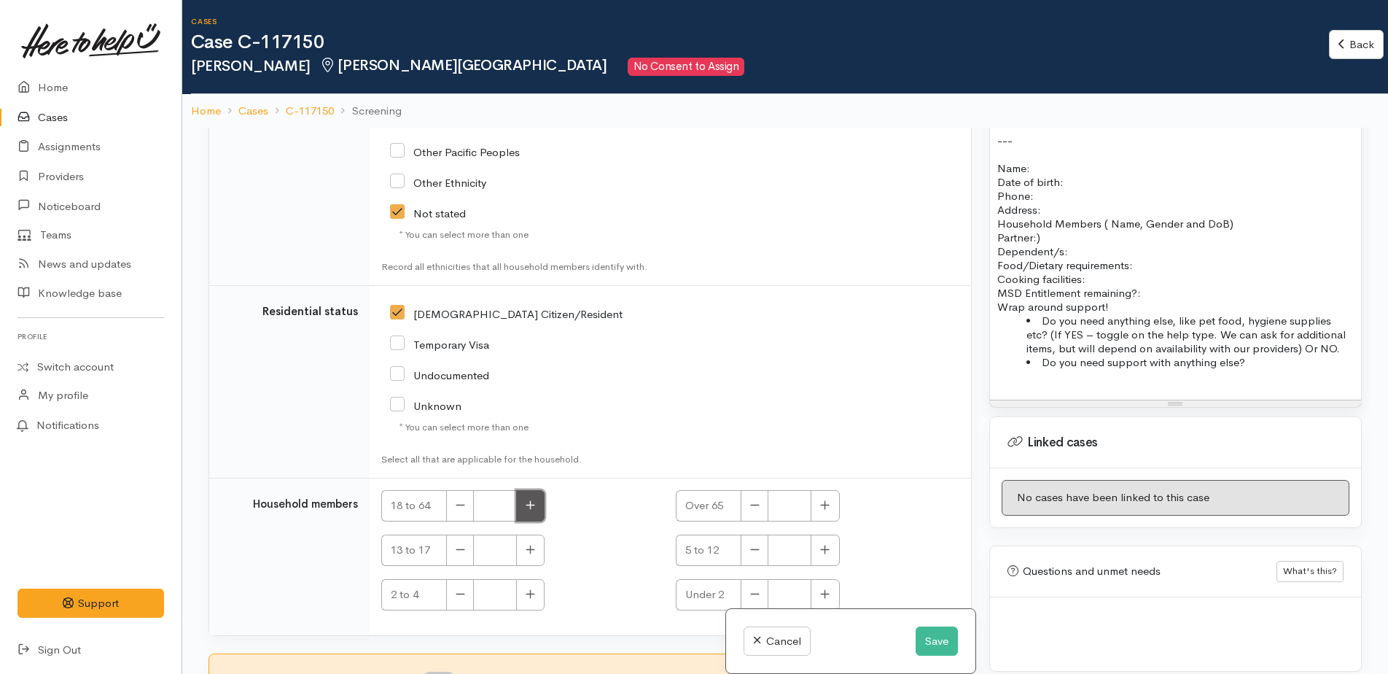
click at [537, 499] on button "button" at bounding box center [530, 505] width 28 height 31
type input "1"
click at [817, 557] on button "button" at bounding box center [825, 549] width 28 height 31
type input "1"
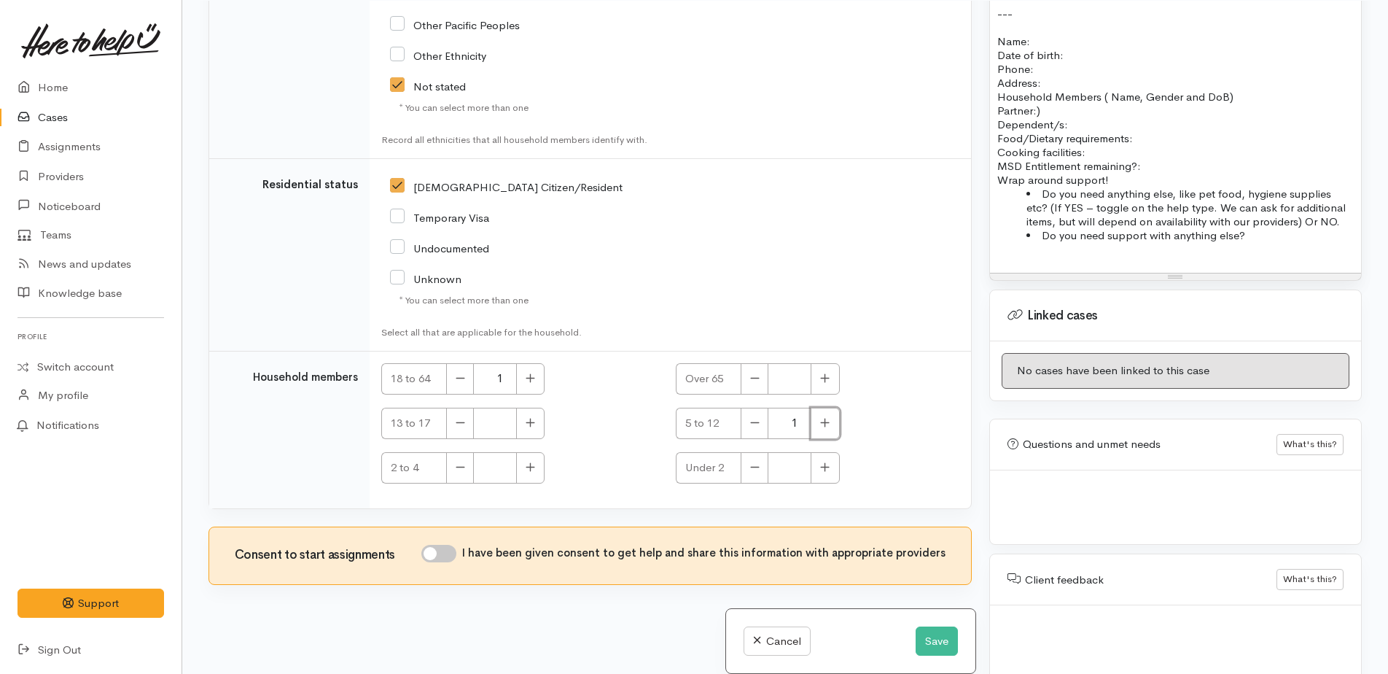
scroll to position [128, 0]
click at [435, 553] on input "I have been given consent to get help and share this information with appropria…" at bounding box center [438, 552] width 35 height 17
checkbox input "true"
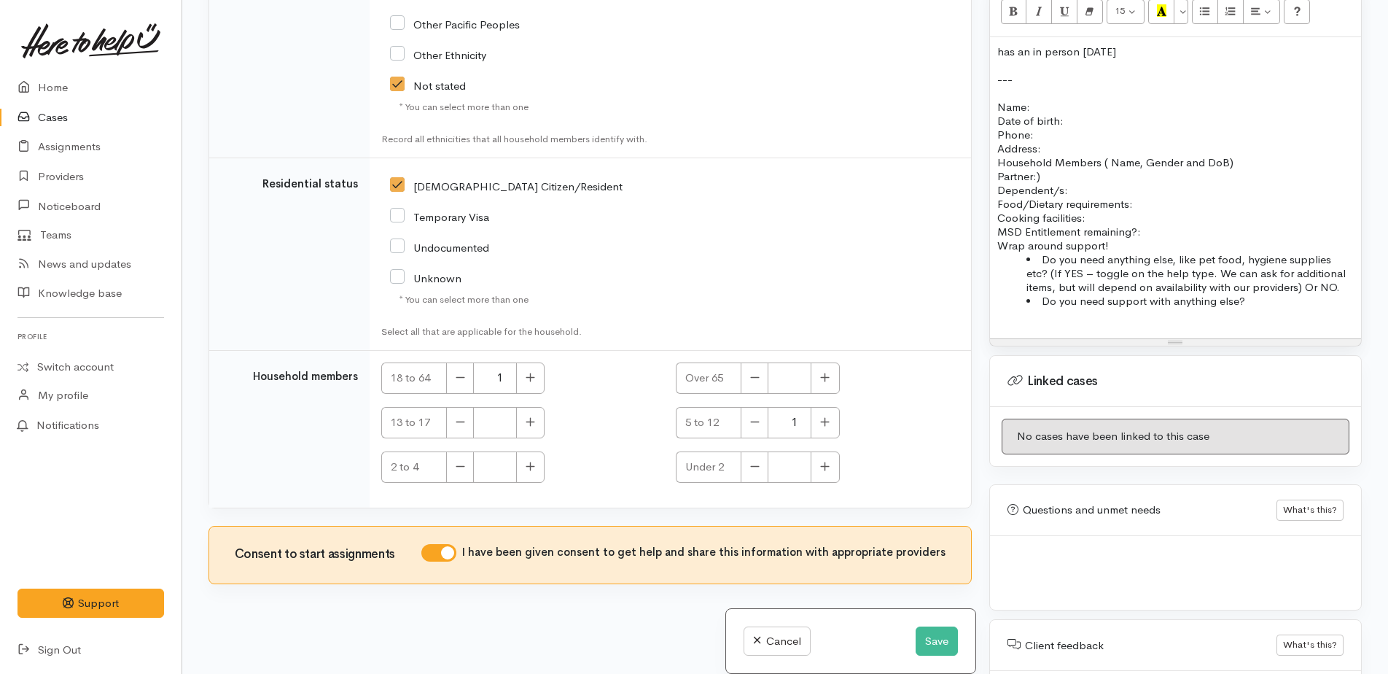
scroll to position [876, 0]
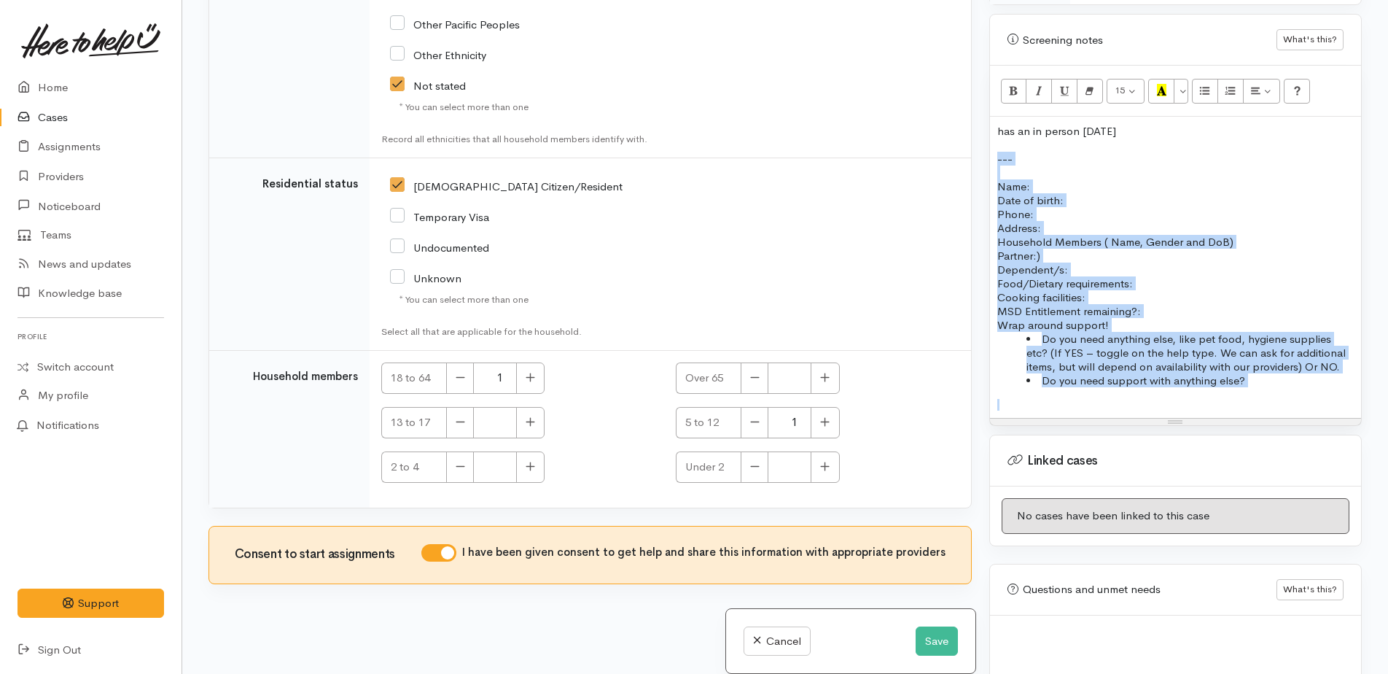
drag, startPoint x: 995, startPoint y: 145, endPoint x: 1210, endPoint y: 379, distance: 317.9
click at [1210, 379] on div "has an in person tomorrow --- Name: Date of birth: Phone:  Address:  Household …" at bounding box center [1175, 267] width 371 height 301
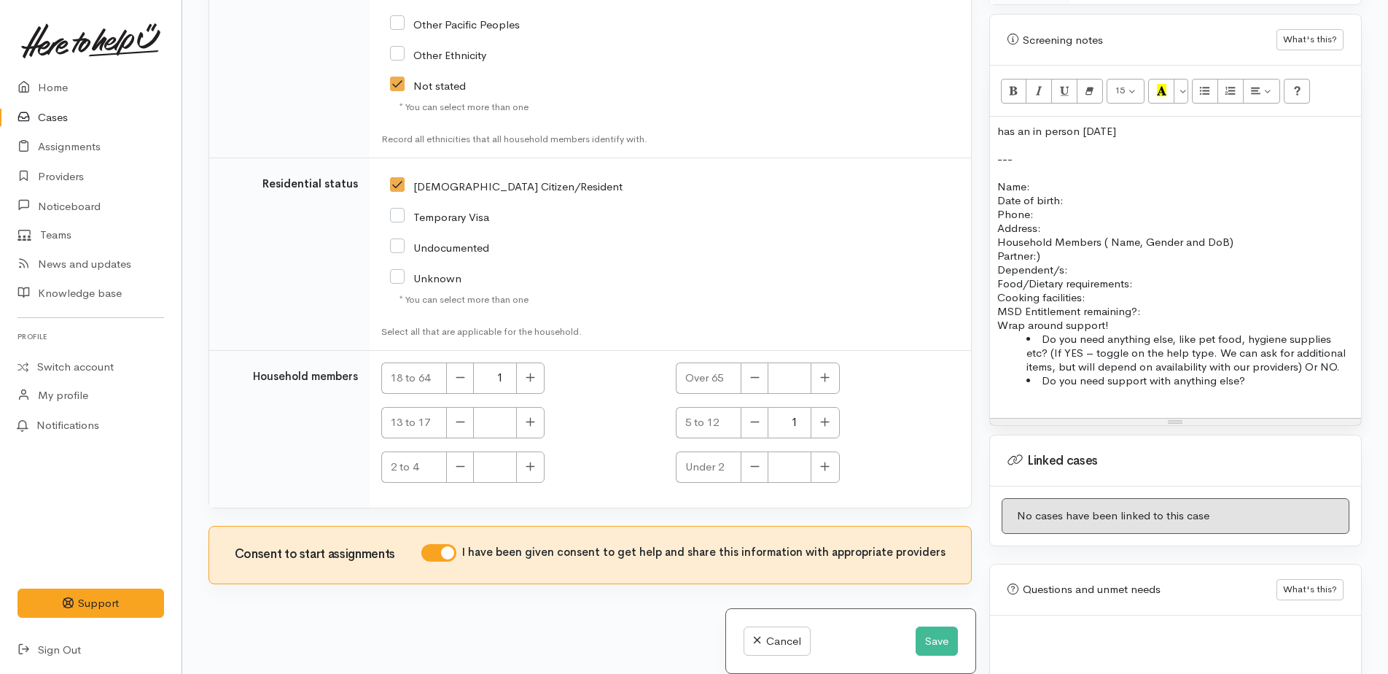
scroll to position [777, 0]
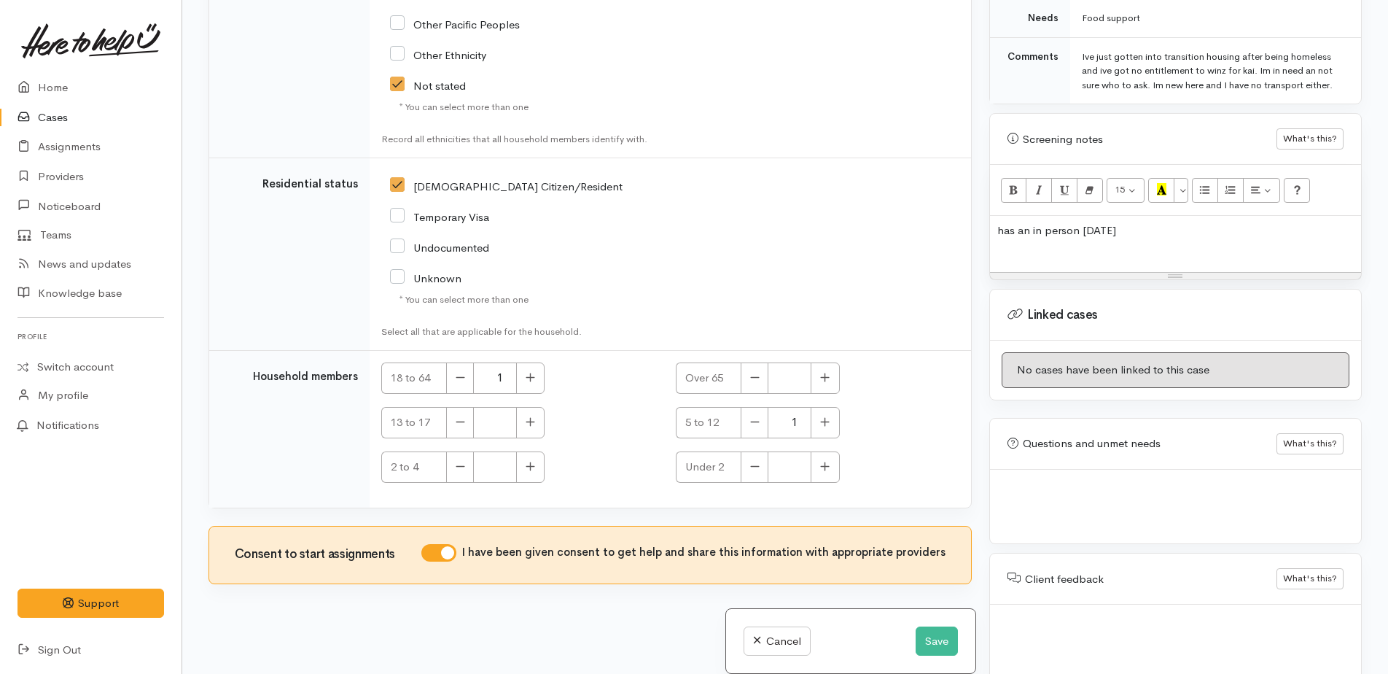
click at [1000, 223] on p "has an in person tomorrow" at bounding box center [1175, 230] width 357 height 14
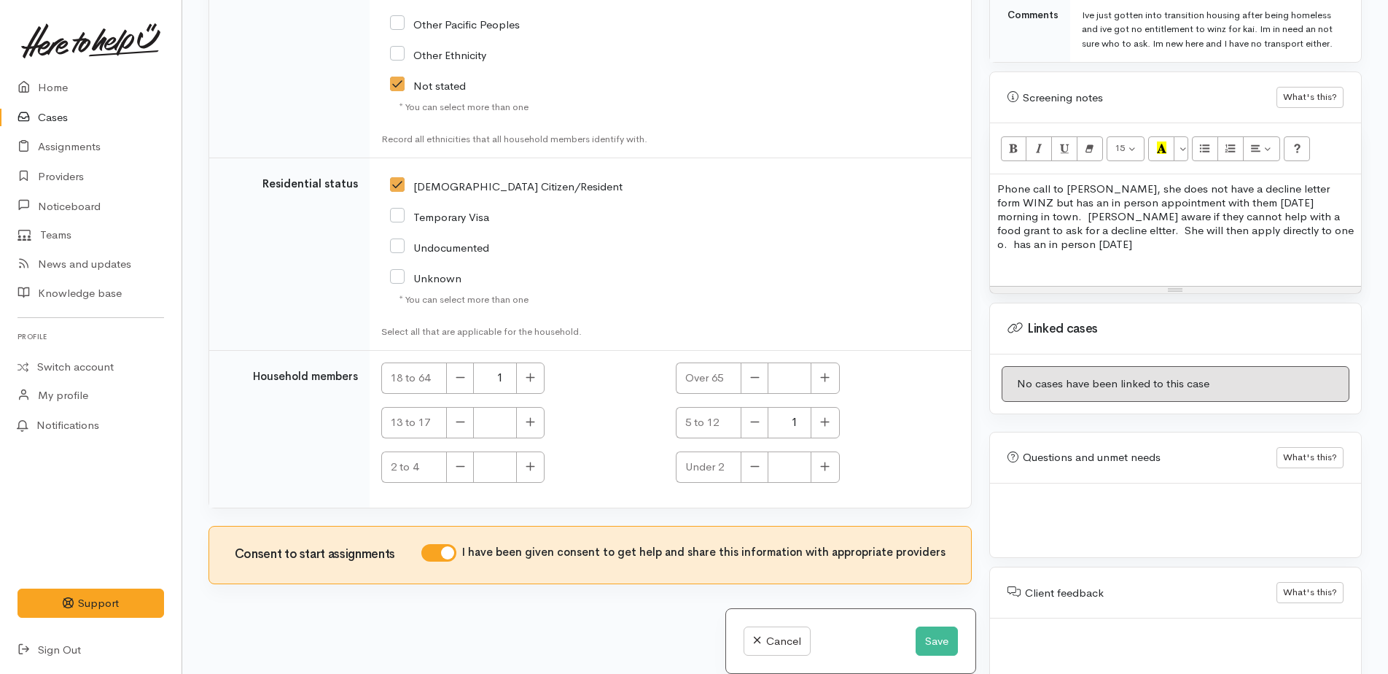
scroll to position [832, 0]
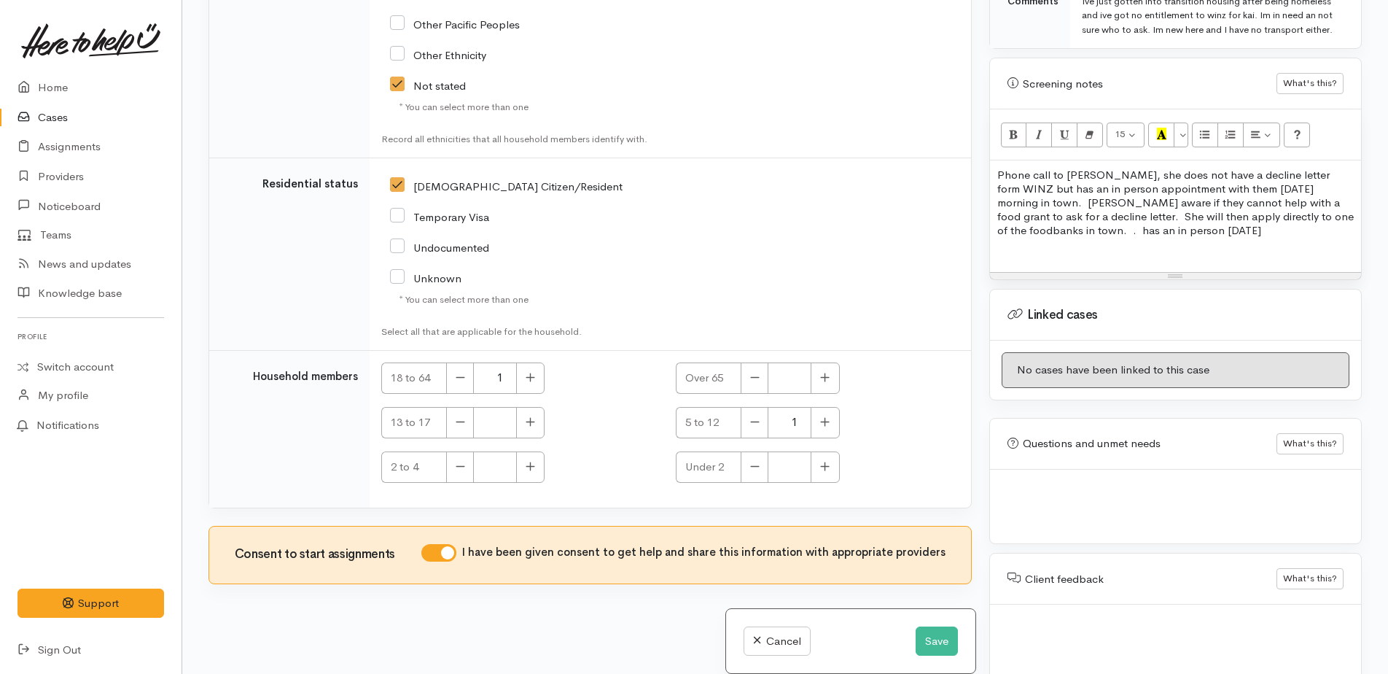
click at [1202, 237] on p at bounding box center [1175, 244] width 357 height 14
click at [1162, 219] on p "Phone call to Taylor, she does not have a decline letter form WINZ but has an i…" at bounding box center [1175, 202] width 357 height 69
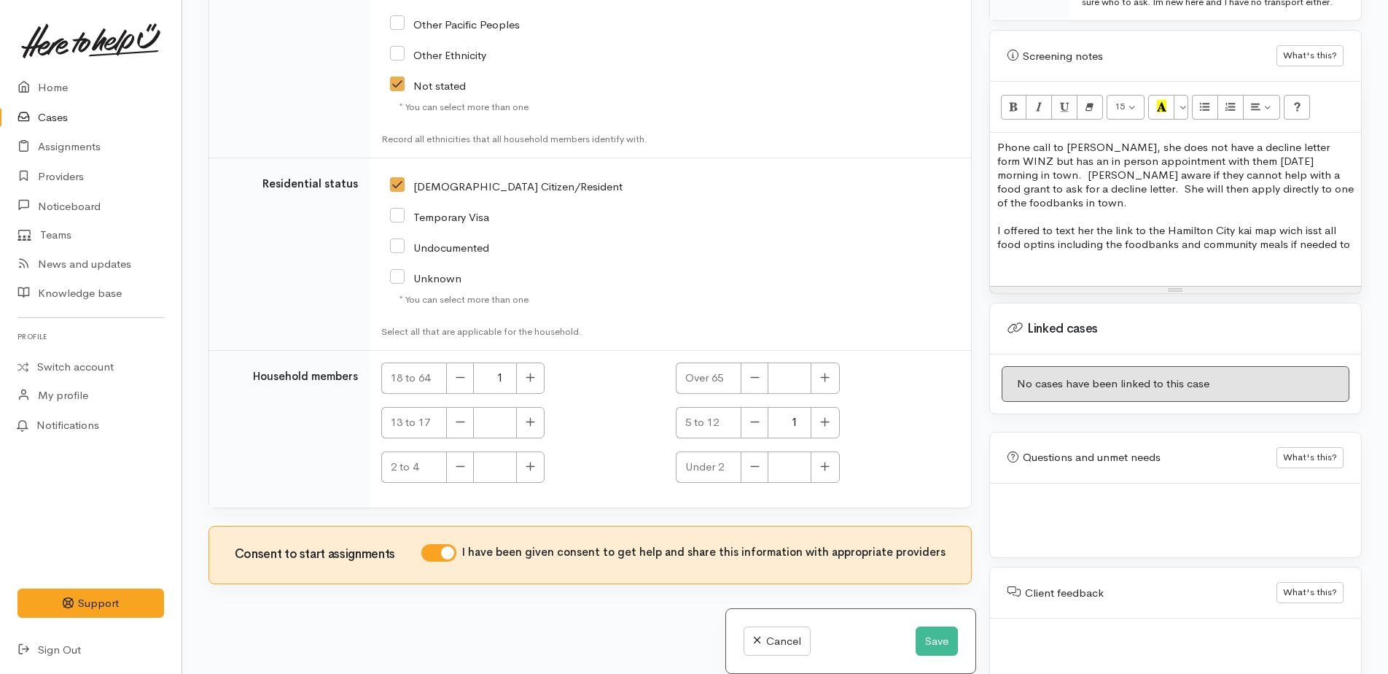
scroll to position [874, 0]
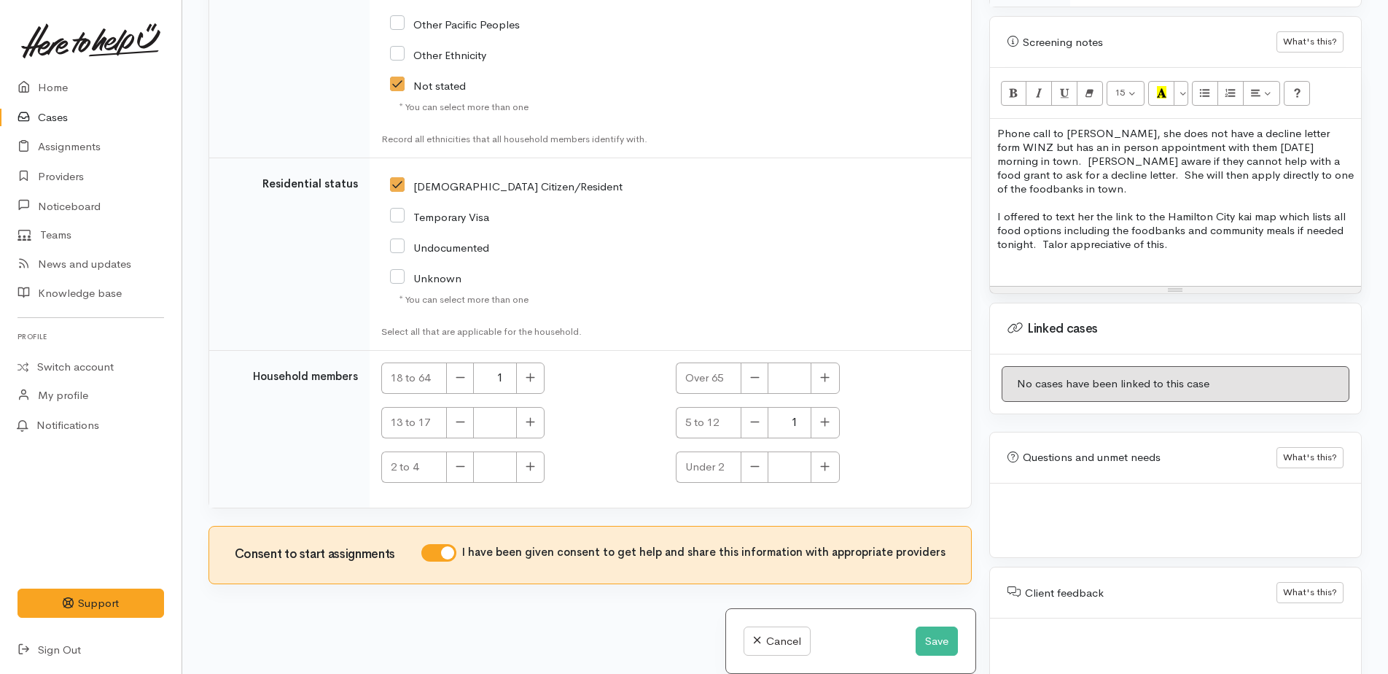
click at [1191, 217] on p "I offered to text her the link to the Hamilton City kai map which lists all foo…" at bounding box center [1175, 230] width 357 height 42
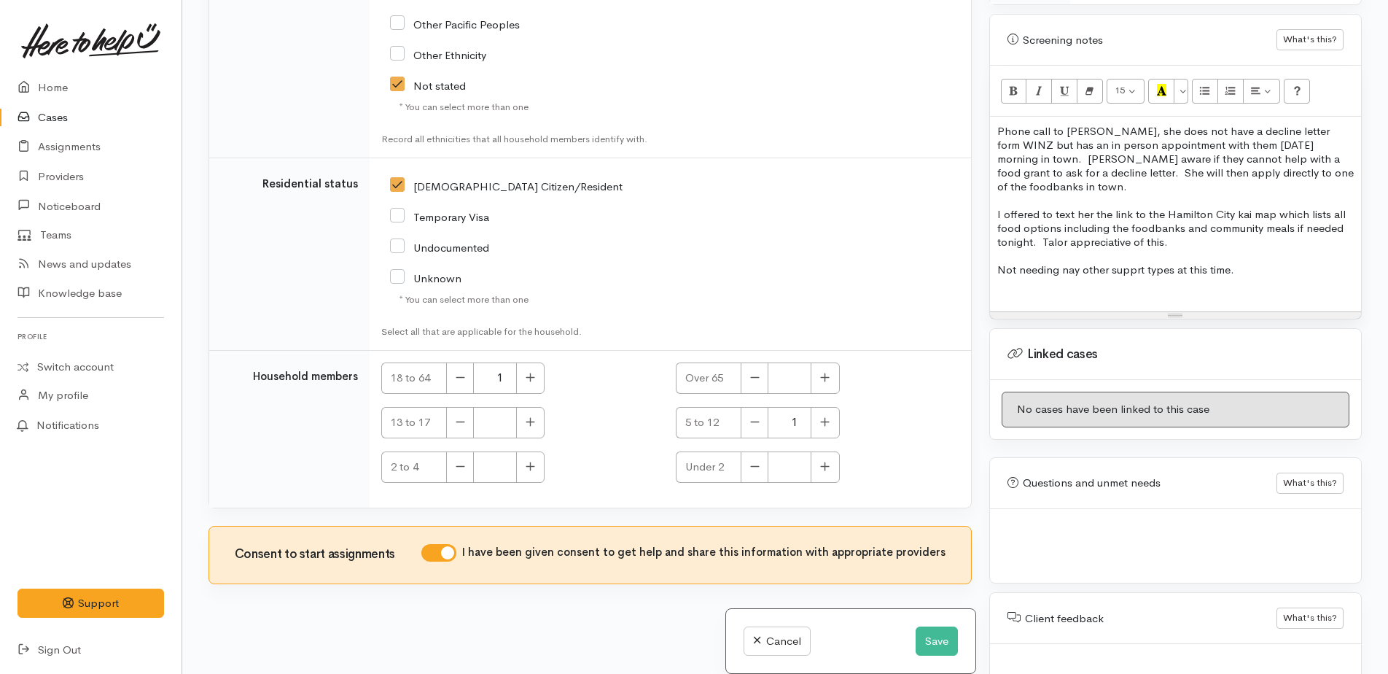
click at [1081, 262] on p "Not needing nay other supprt types at this time." at bounding box center [1175, 269] width 357 height 14
click at [1137, 262] on p "Not needing any other supprt types at this time." at bounding box center [1175, 269] width 357 height 14
click at [1262, 276] on p at bounding box center [1175, 283] width 357 height 14
click at [930, 635] on button "Save" at bounding box center [937, 641] width 42 height 30
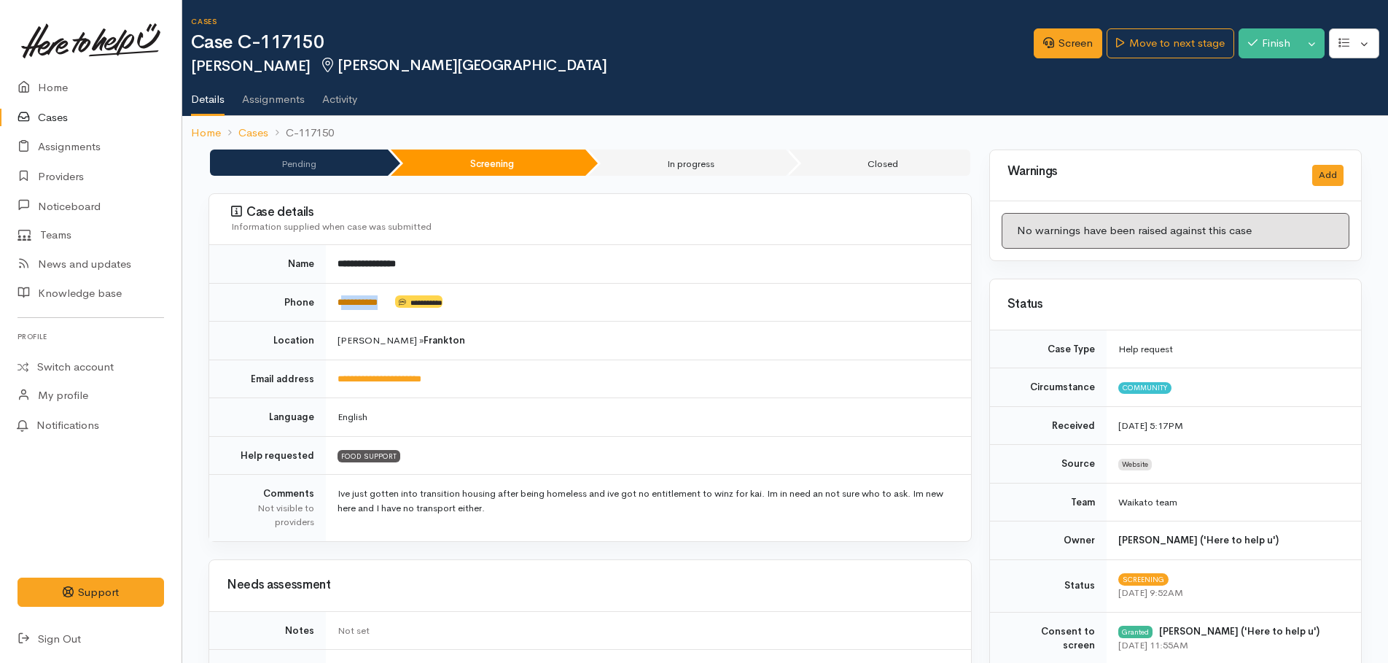
drag, startPoint x: 396, startPoint y: 297, endPoint x: 343, endPoint y: 303, distance: 52.7
click at [343, 303] on td "**********" at bounding box center [648, 302] width 645 height 39
copy td "*********"
drag, startPoint x: 1061, startPoint y: 36, endPoint x: 1068, endPoint y: 37, distance: 7.3
click at [1061, 36] on link "Screen" at bounding box center [1068, 43] width 69 height 30
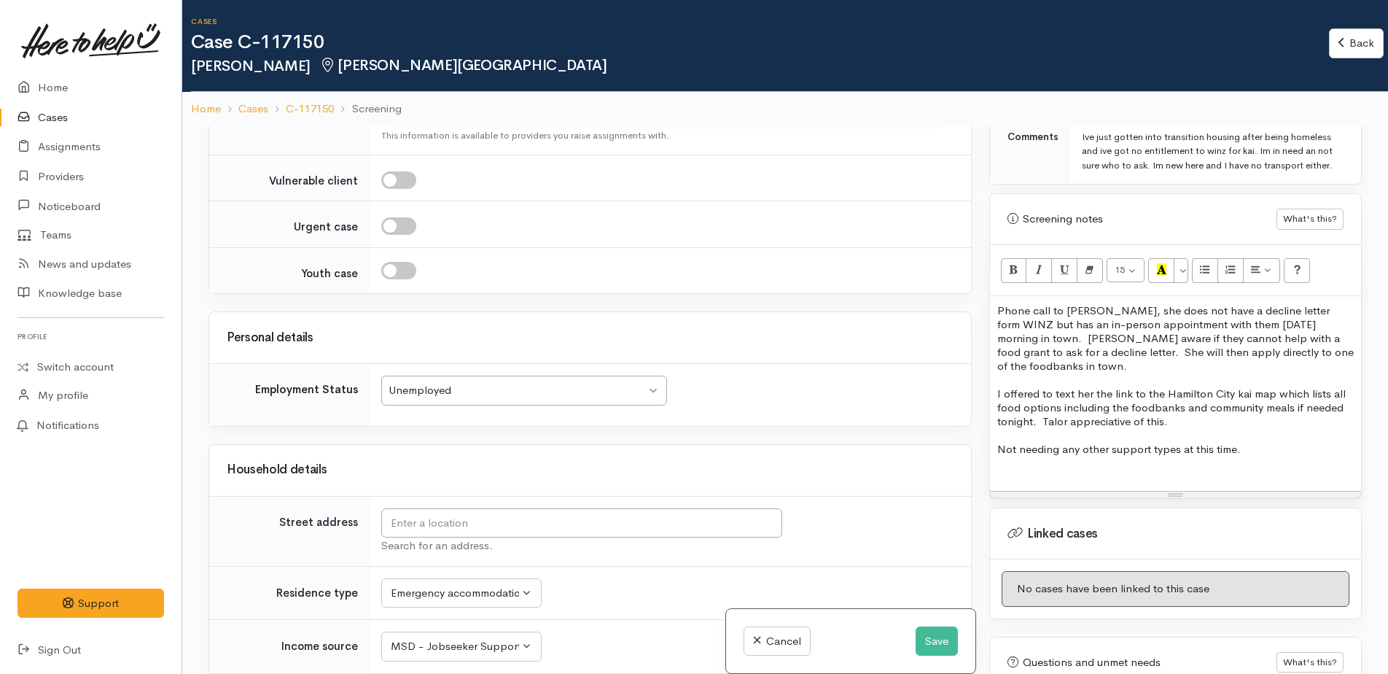
scroll to position [802, 0]
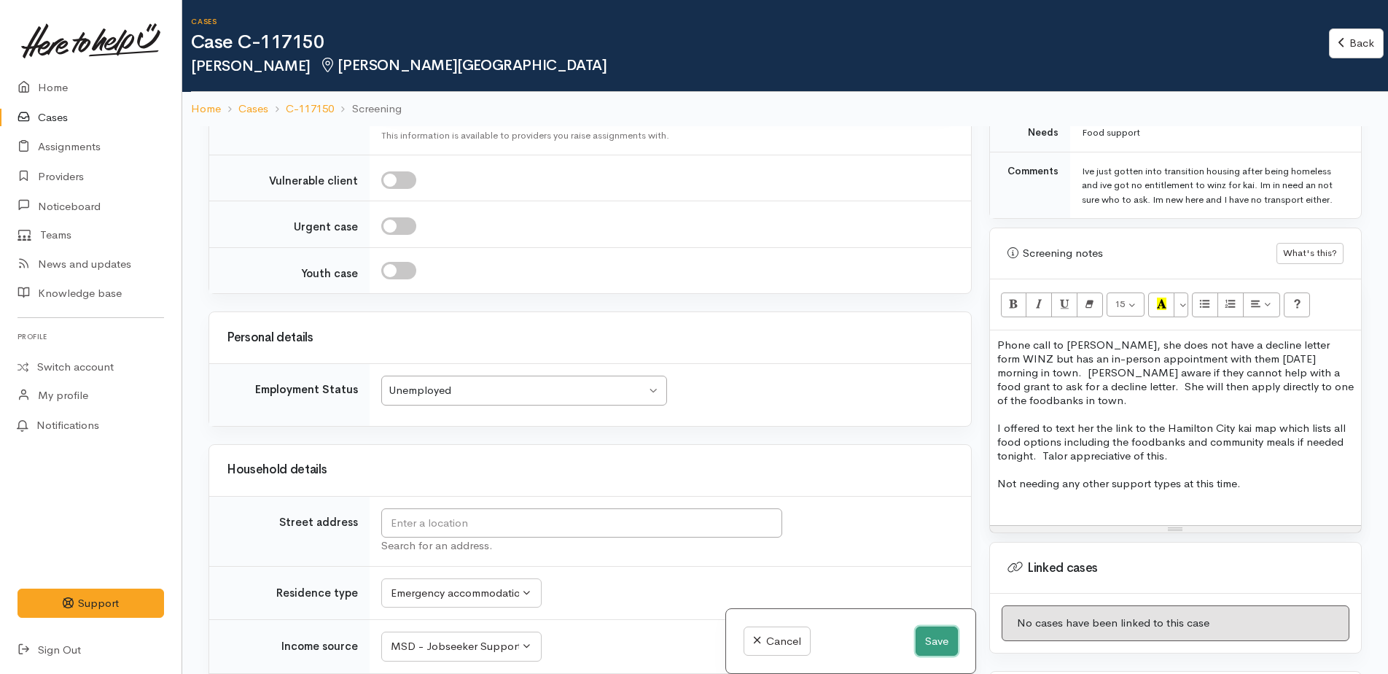
click at [920, 637] on button "Save" at bounding box center [937, 641] width 42 height 30
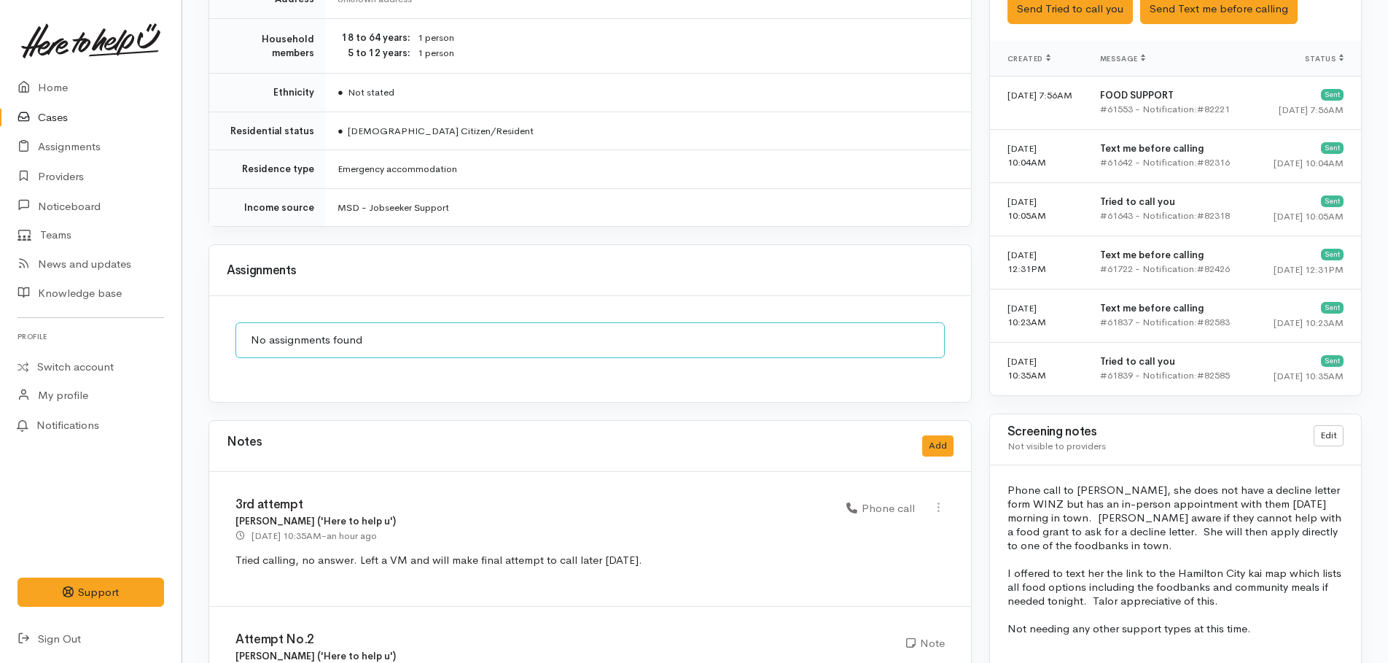
scroll to position [1142, 0]
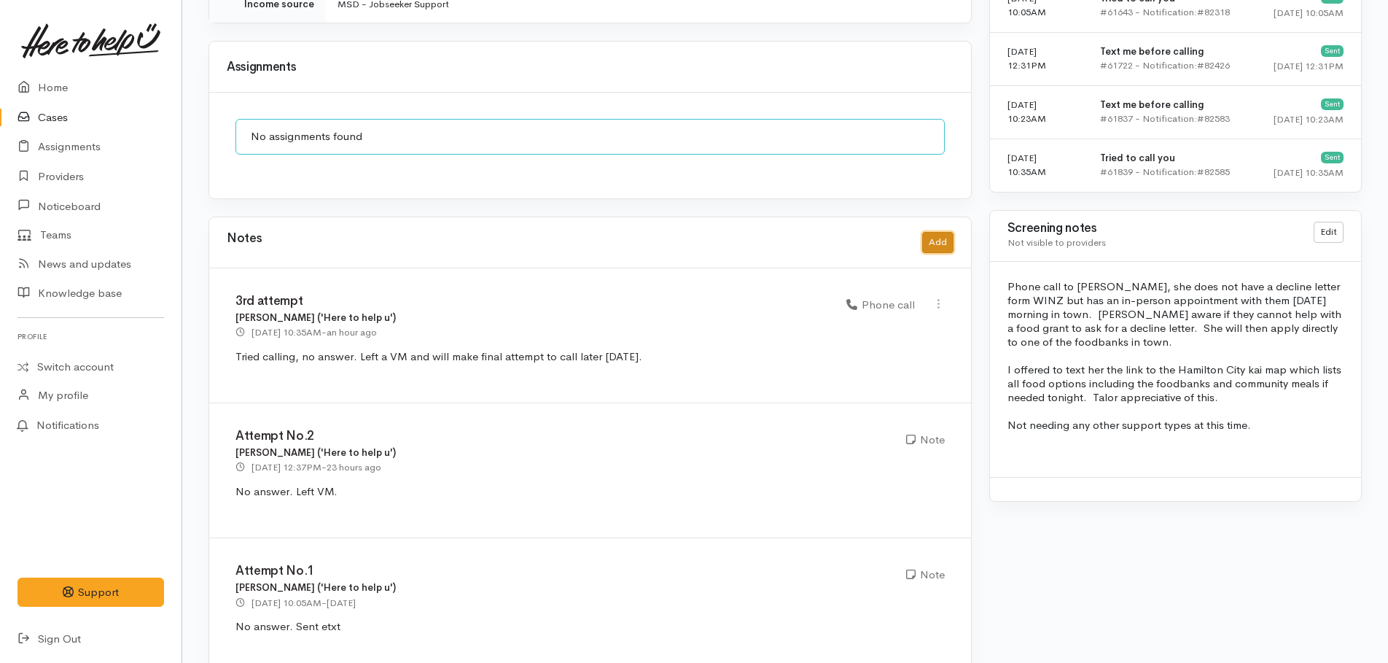
click at [934, 232] on button "Add" at bounding box center [937, 242] width 31 height 21
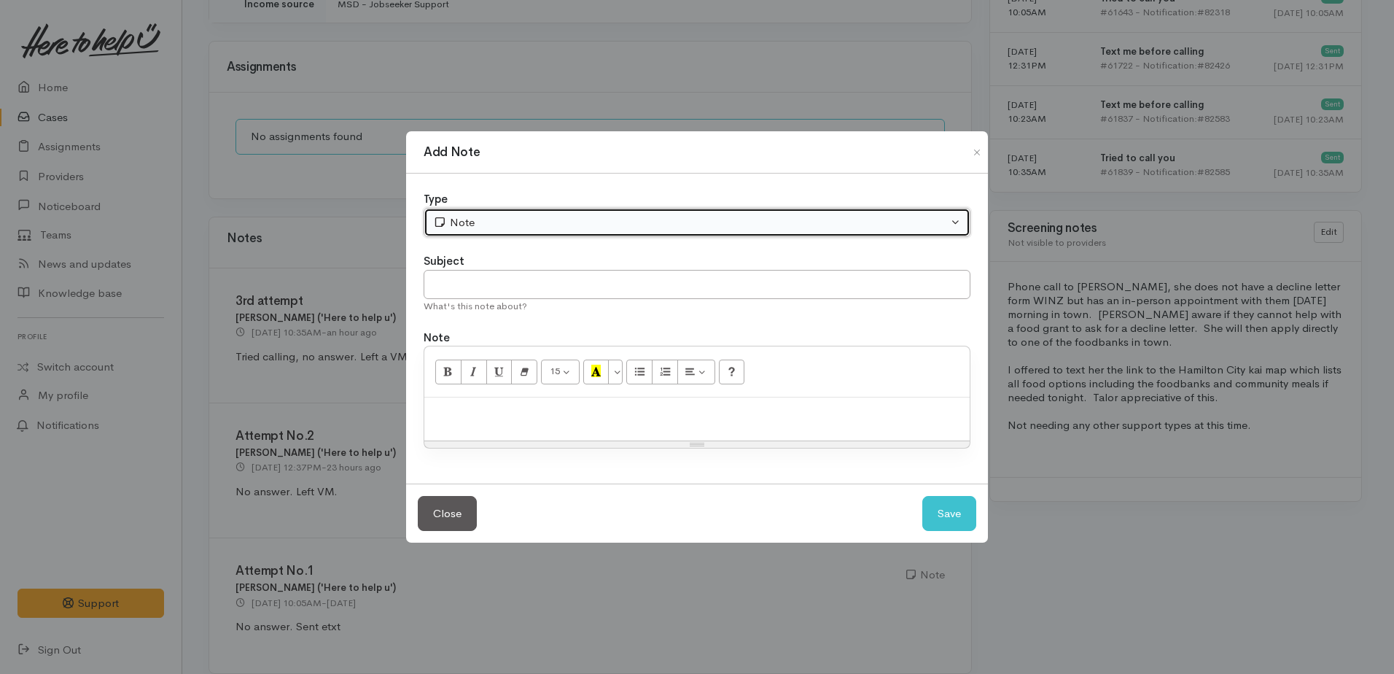
click at [472, 226] on div "Note" at bounding box center [690, 222] width 515 height 17
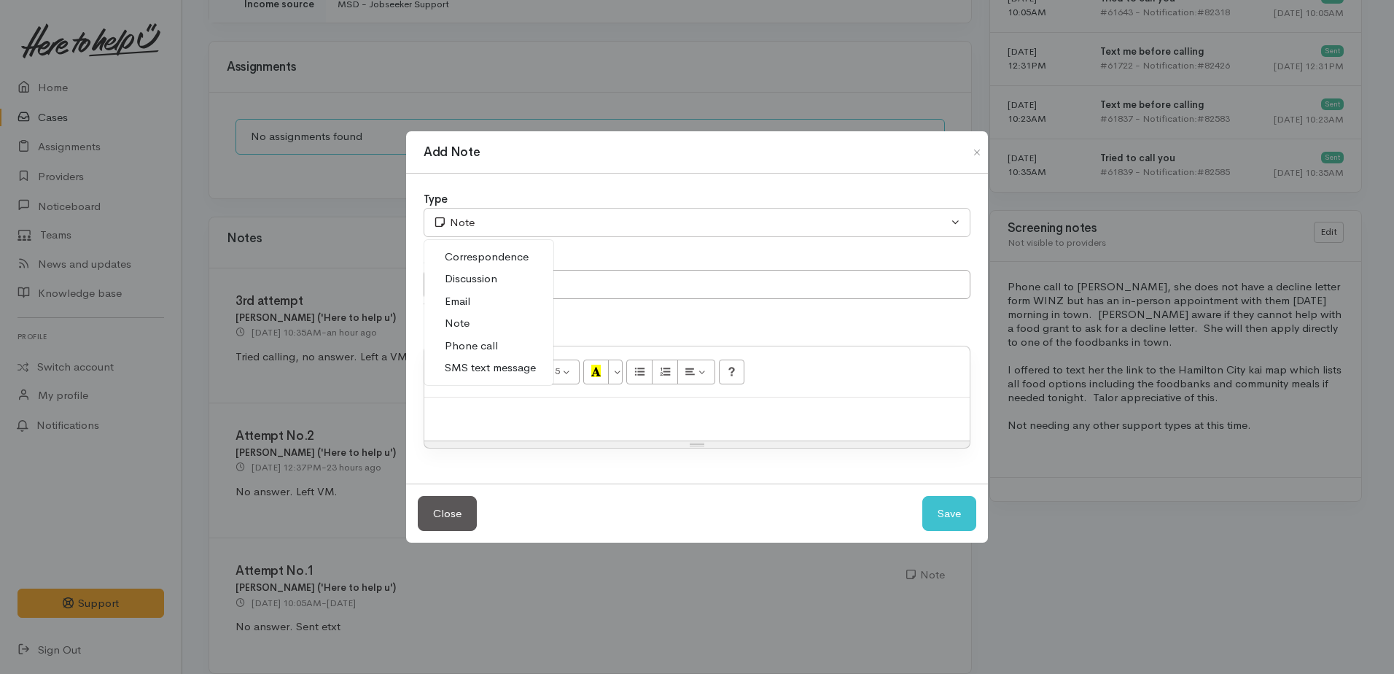
click at [470, 346] on span "Phone call" at bounding box center [471, 346] width 53 height 17
select select "3"
paste div
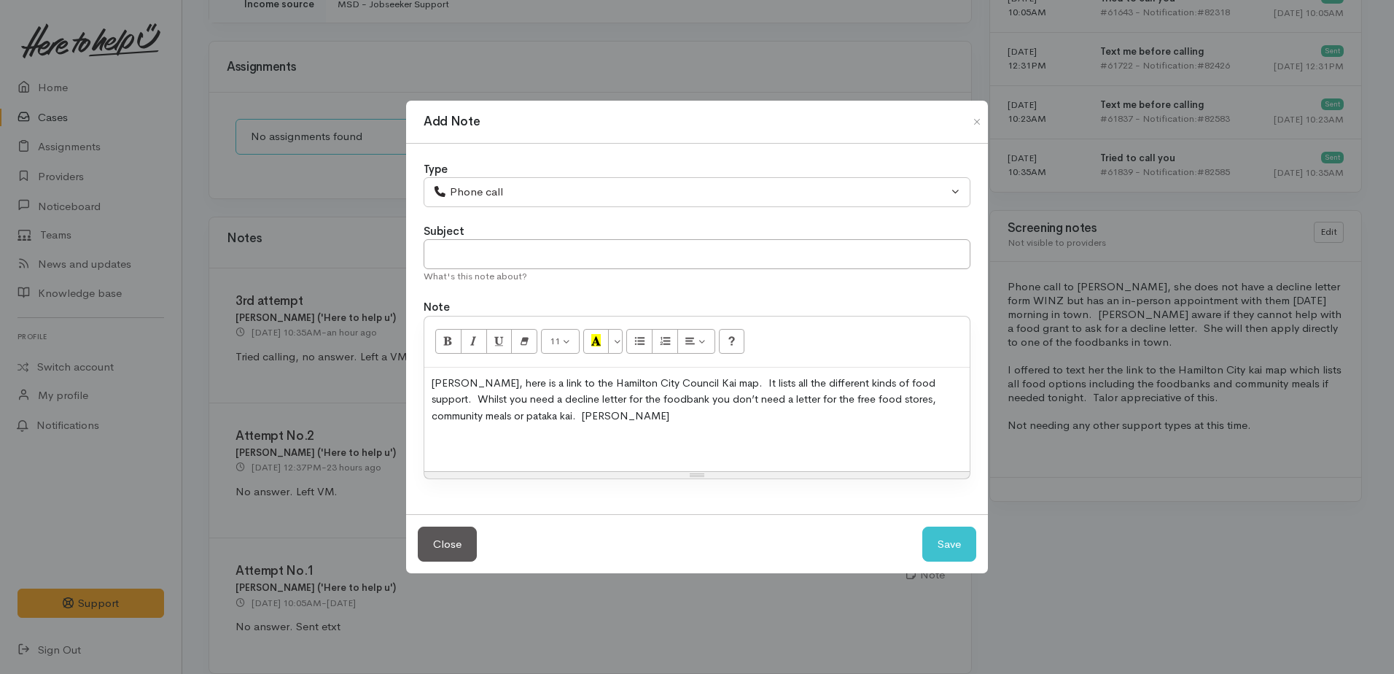
click at [431, 384] on div "Kia ora Taylor, here is a link to the Hamilton City Council Kai map. It lists a…" at bounding box center [696, 419] width 545 height 104
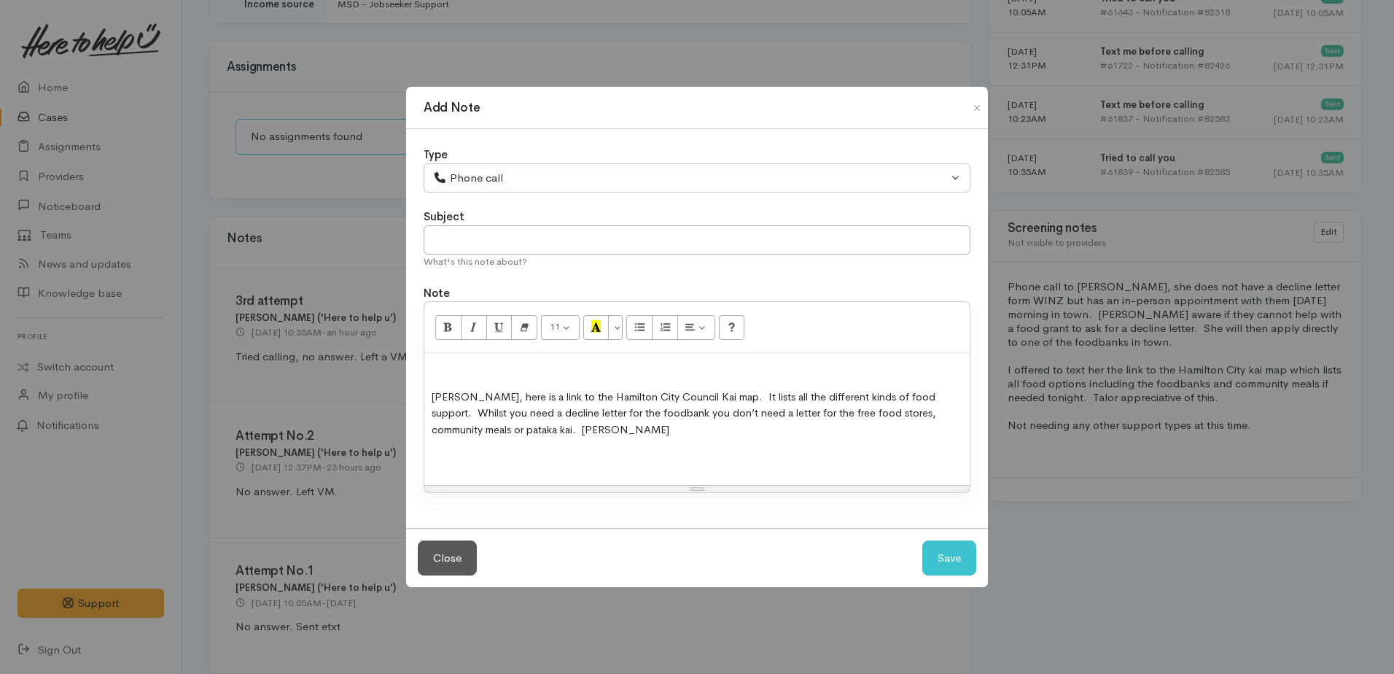
click at [435, 368] on p at bounding box center [697, 368] width 531 height 17
click at [435, 367] on p at bounding box center [697, 368] width 531 height 17
drag, startPoint x: 424, startPoint y: 362, endPoint x: 458, endPoint y: 377, distance: 37.5
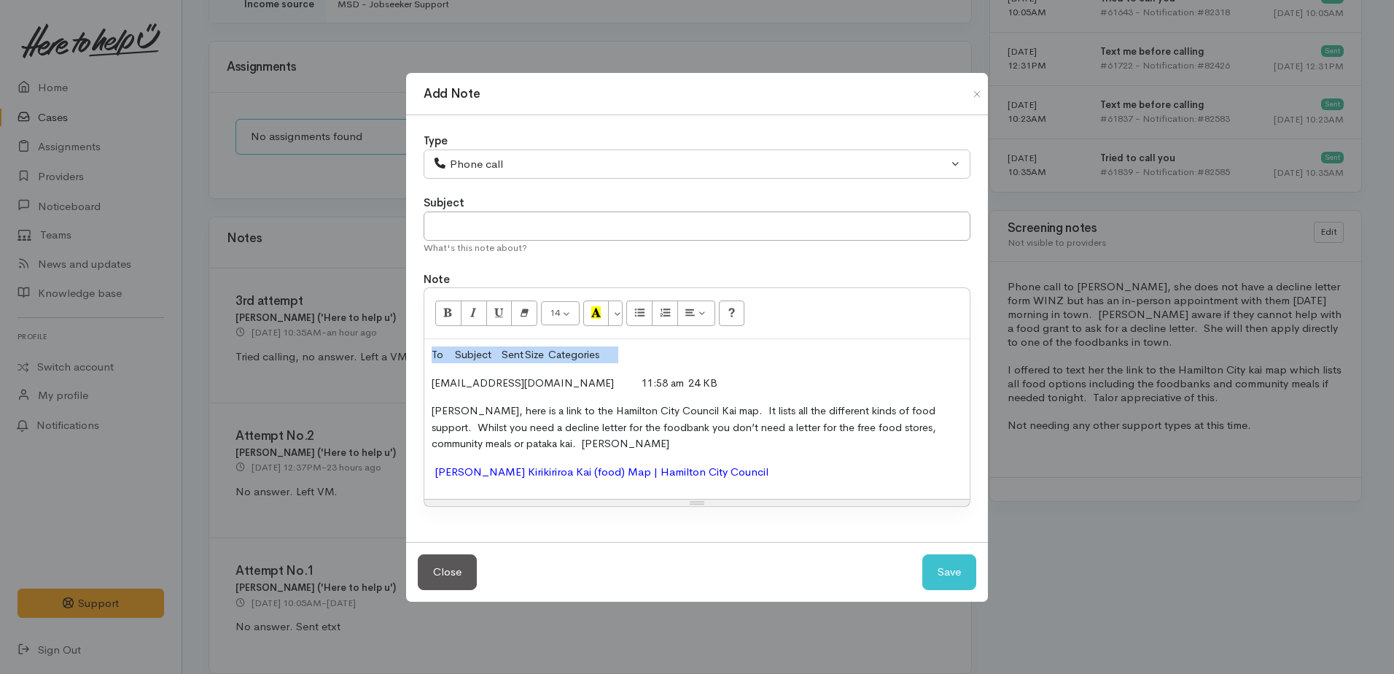
drag, startPoint x: 430, startPoint y: 351, endPoint x: 647, endPoint y: 346, distance: 217.3
click at [647, 346] on div "To Subject Sent Size Categories 225441980@etxt.co.nz 11:58 am 24 KB Kia ora Tay…" at bounding box center [696, 419] width 545 height 160
click at [941, 576] on button "Save" at bounding box center [949, 572] width 54 height 36
select select "1"
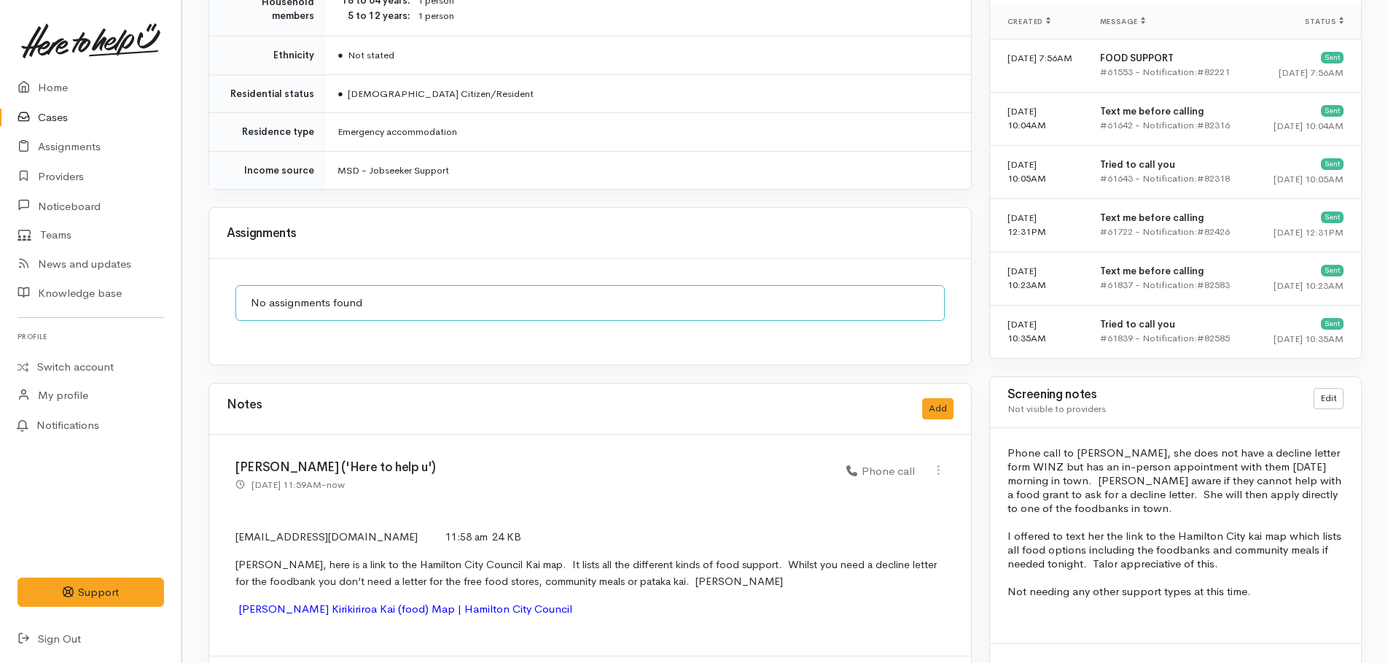
scroll to position [1304, 0]
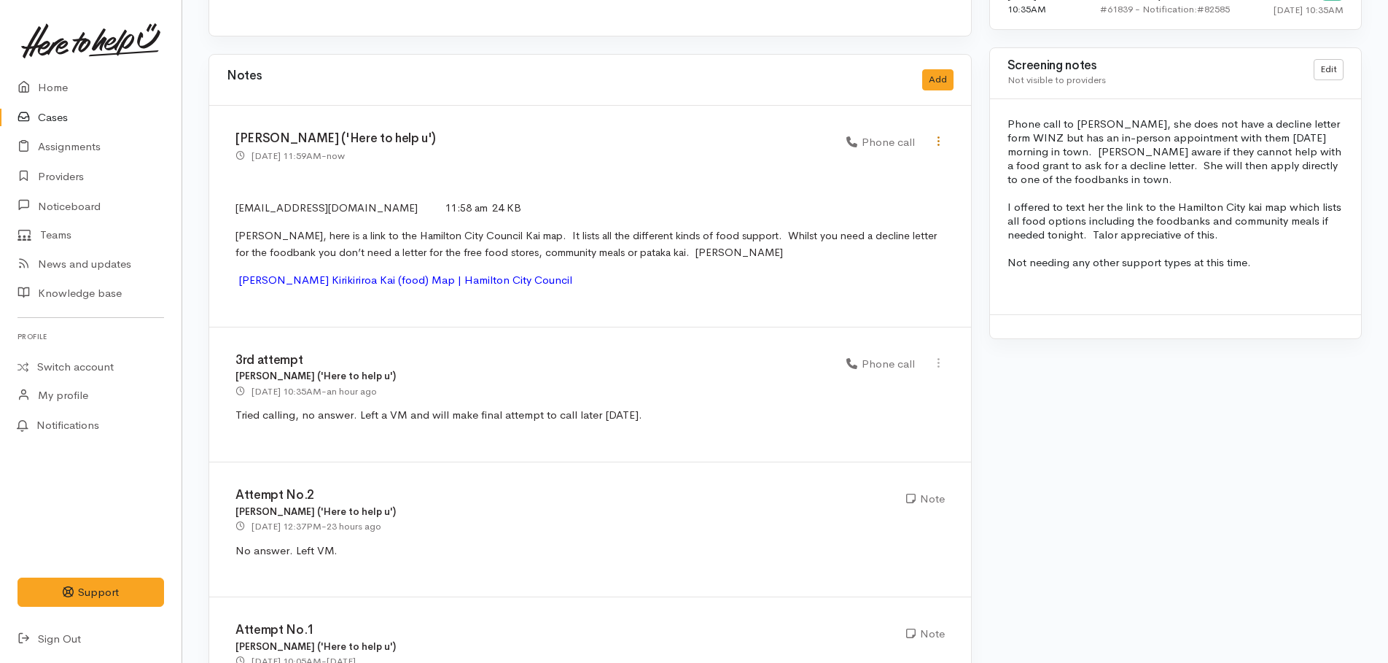
click at [937, 135] on icon at bounding box center [939, 141] width 12 height 12
click at [868, 158] on link "Edit" at bounding box center [886, 169] width 115 height 23
select select "3"
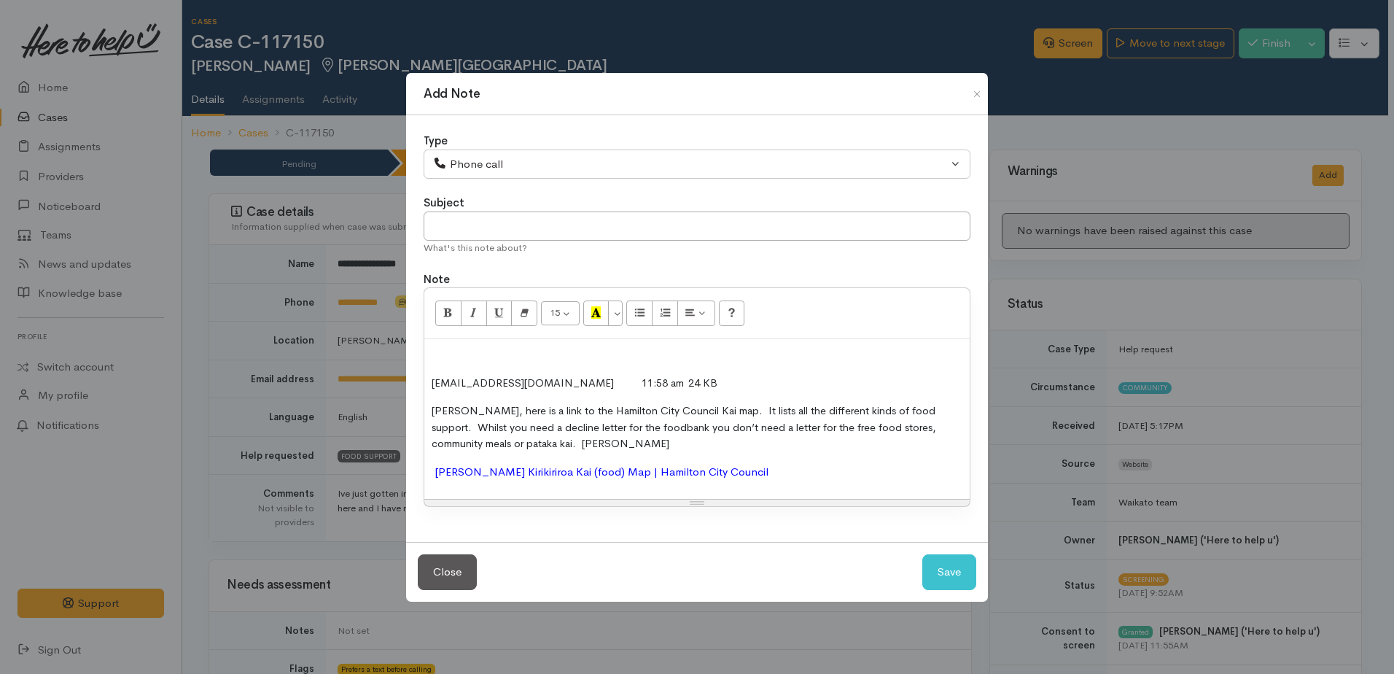
click at [443, 357] on p at bounding box center [697, 354] width 531 height 17
click at [865, 351] on span "Taylor replied to my text. I called her back. Please see screening note and fol…" at bounding box center [691, 354] width 518 height 13
click at [918, 354] on p "Taylor replied to my text. I called her back. Please see screening note and fol…" at bounding box center [697, 354] width 531 height 17
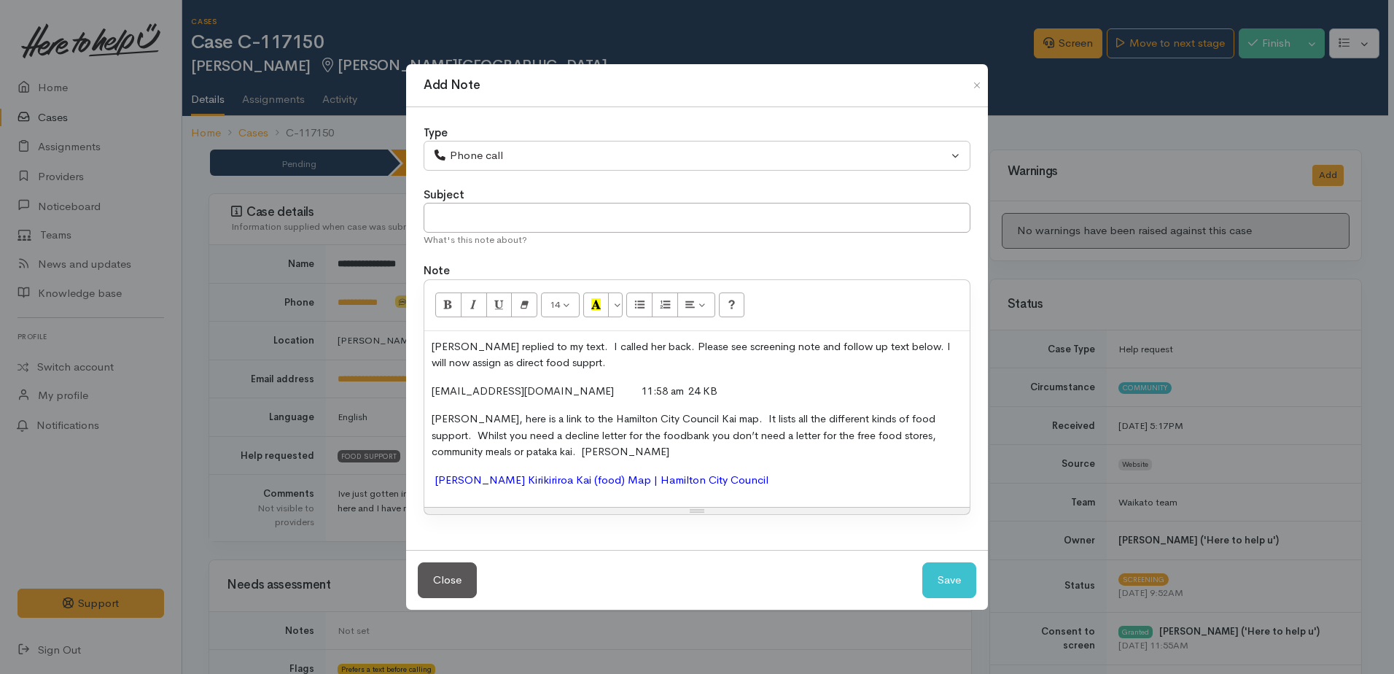
click at [559, 362] on span "Taylor replied to my text. I called her back. Please see screening note and fol…" at bounding box center [691, 355] width 519 height 30
click at [947, 577] on button "Save" at bounding box center [949, 580] width 54 height 36
select select "1"
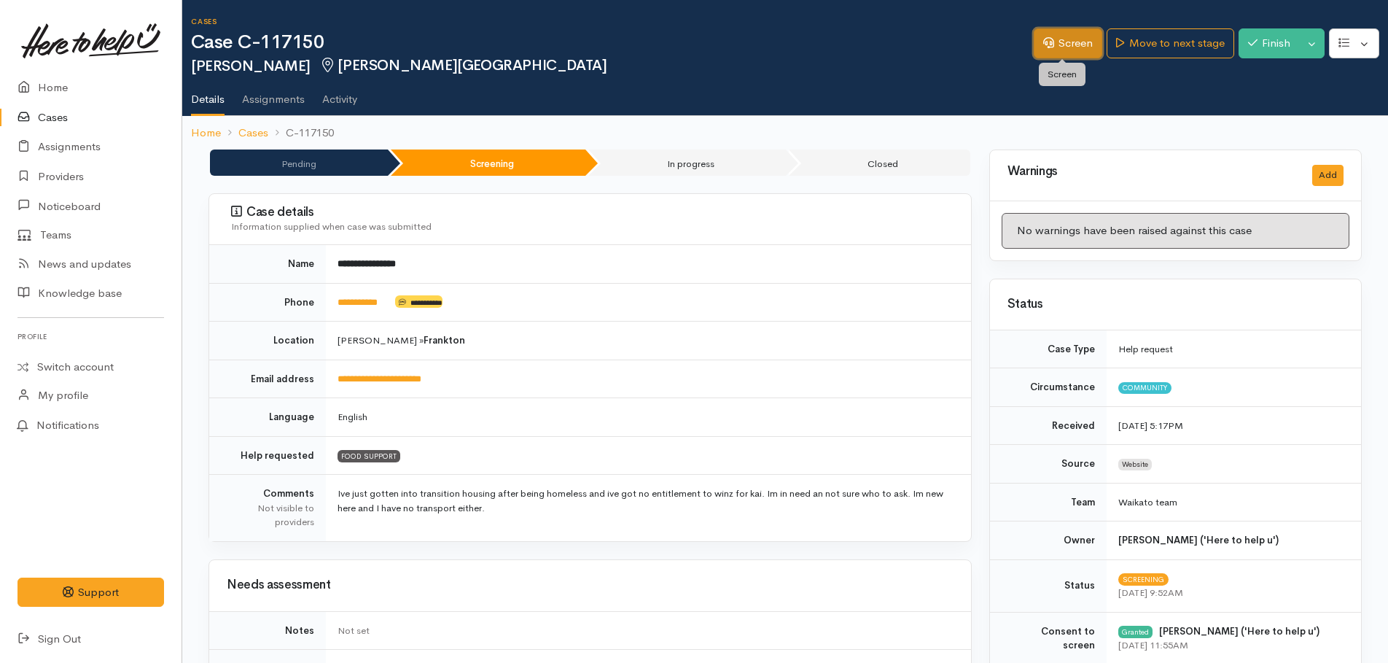
click at [1078, 41] on link "Screen" at bounding box center [1068, 43] width 69 height 30
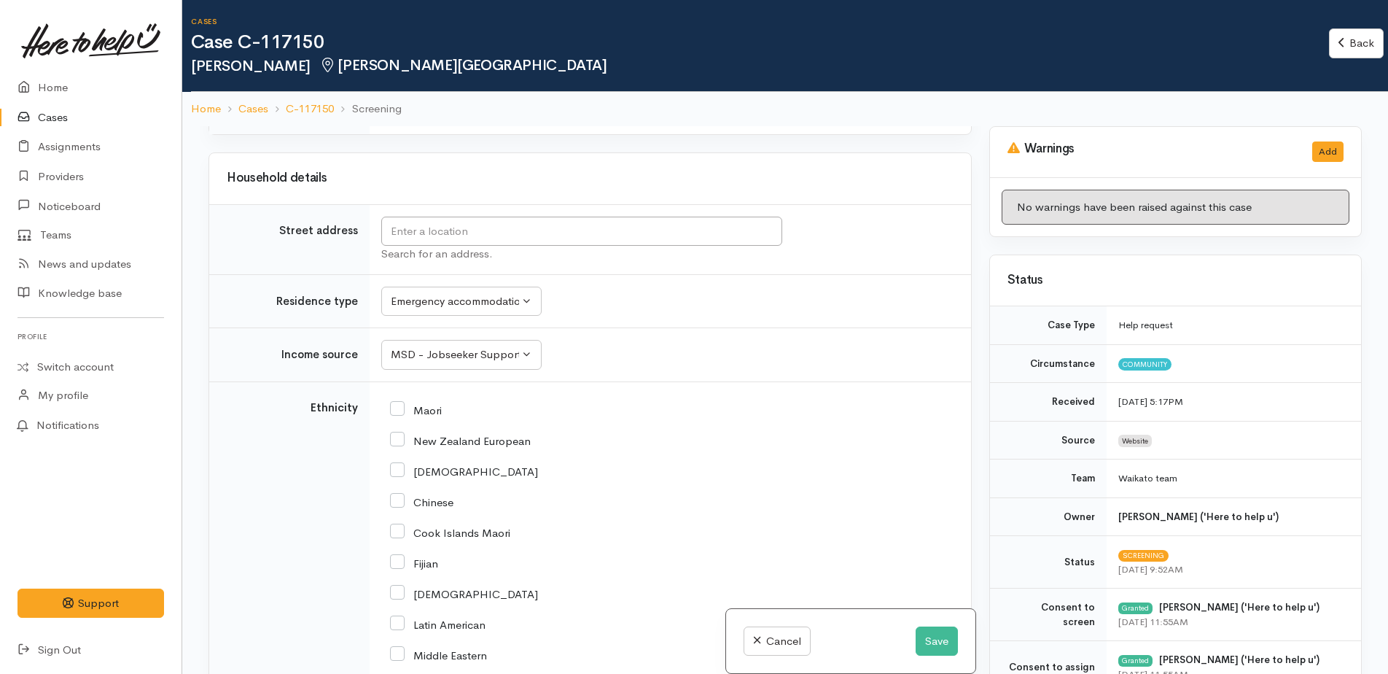
scroll to position [1969, 0]
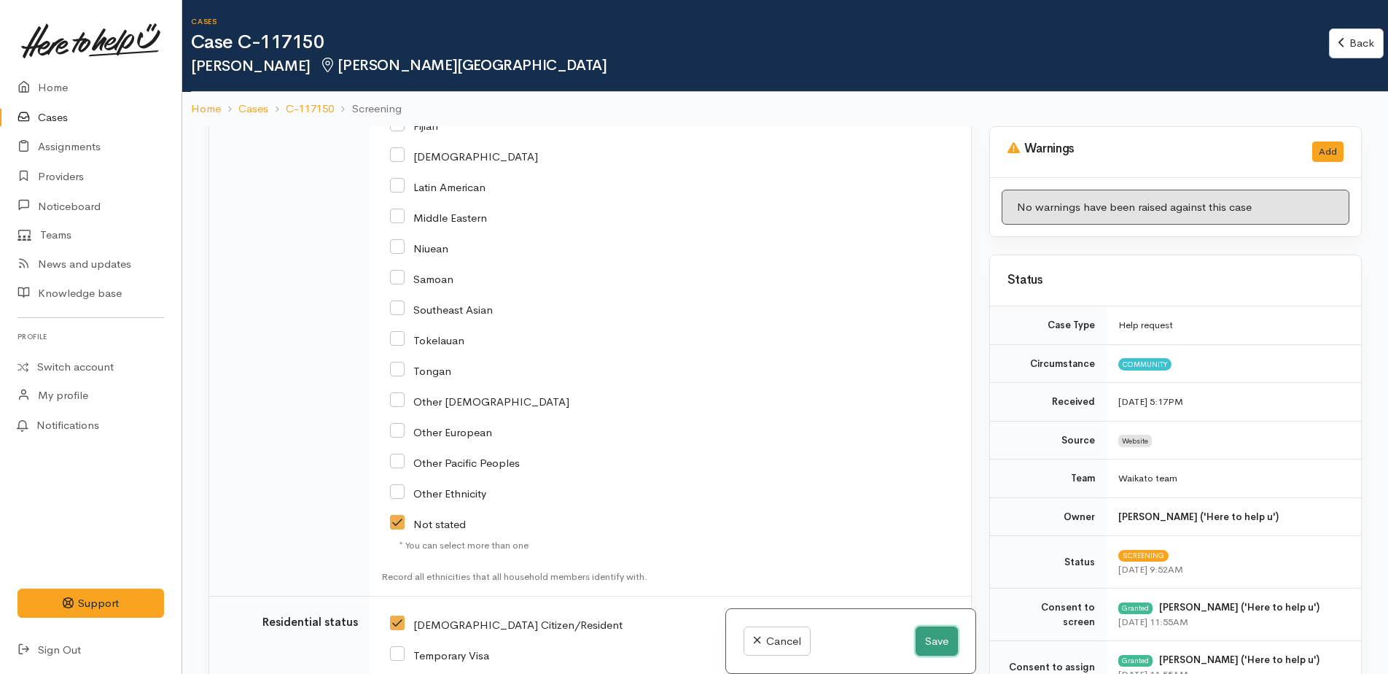
drag, startPoint x: 927, startPoint y: 648, endPoint x: 930, endPoint y: 575, distance: 73.7
click at [928, 647] on button "Save" at bounding box center [937, 641] width 42 height 30
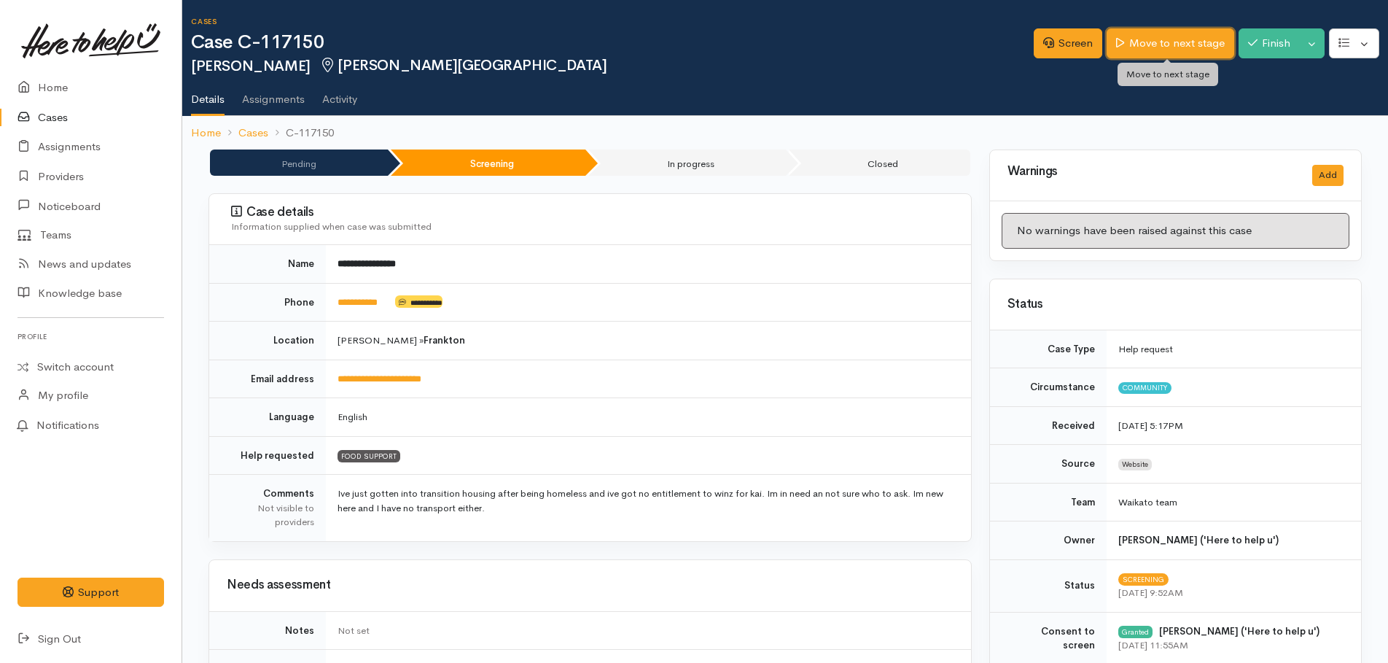
click at [1193, 43] on link "Move to next stage" at bounding box center [1170, 43] width 127 height 30
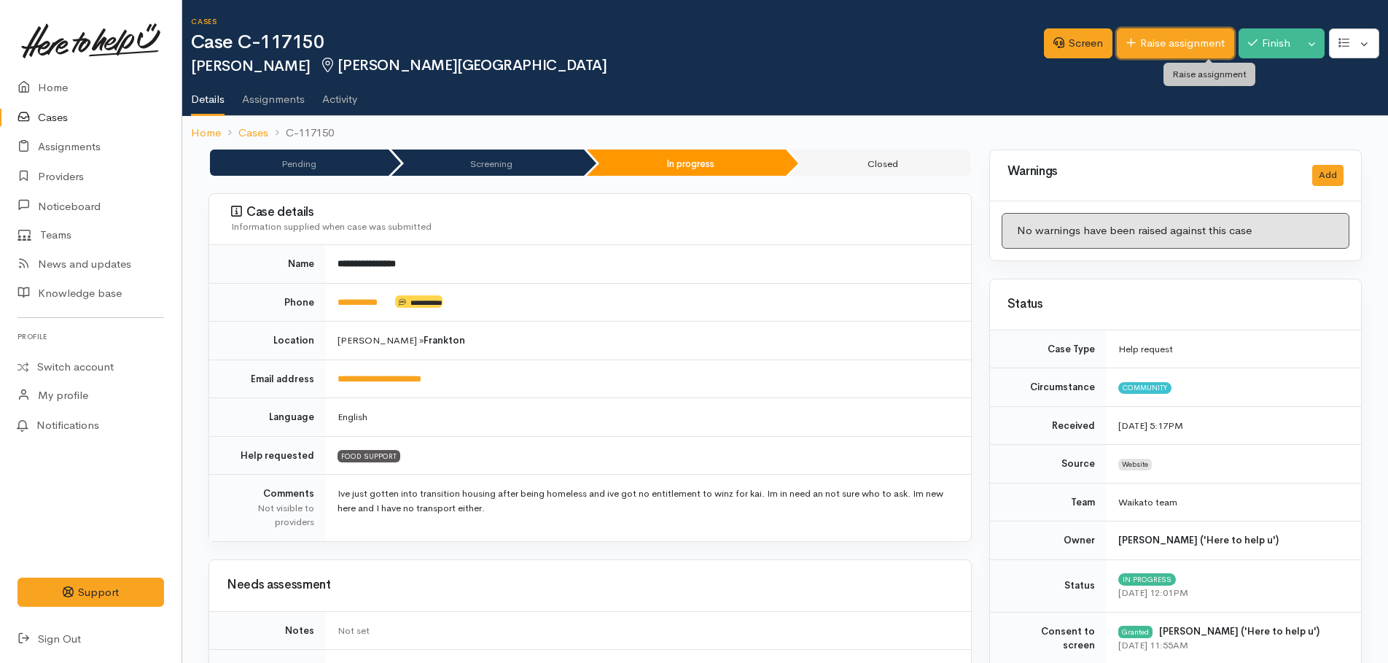
click at [1170, 39] on link "Raise assignment" at bounding box center [1175, 43] width 117 height 30
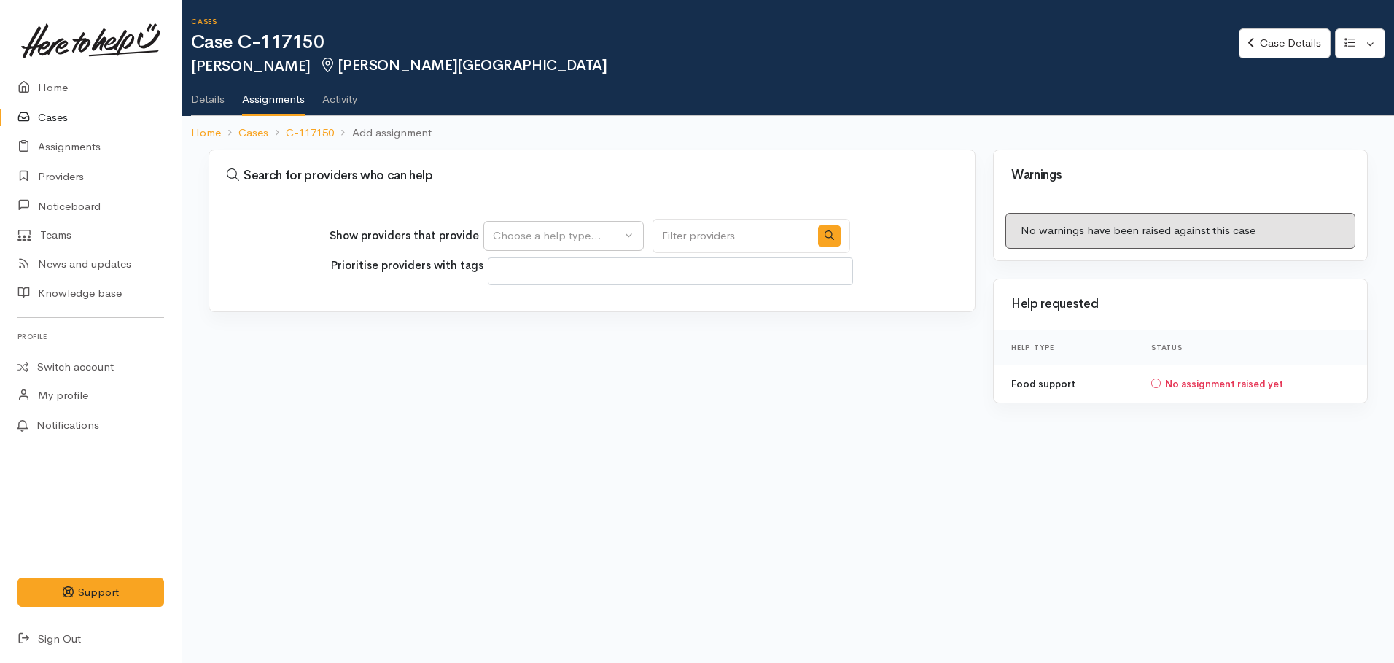
select select
drag, startPoint x: 534, startPoint y: 242, endPoint x: 538, endPoint y: 262, distance: 20.7
click at [534, 243] on div "Choose a help type..." at bounding box center [557, 235] width 128 height 17
click at [514, 308] on span "Food support" at bounding box center [536, 305] width 68 height 17
select select "3"
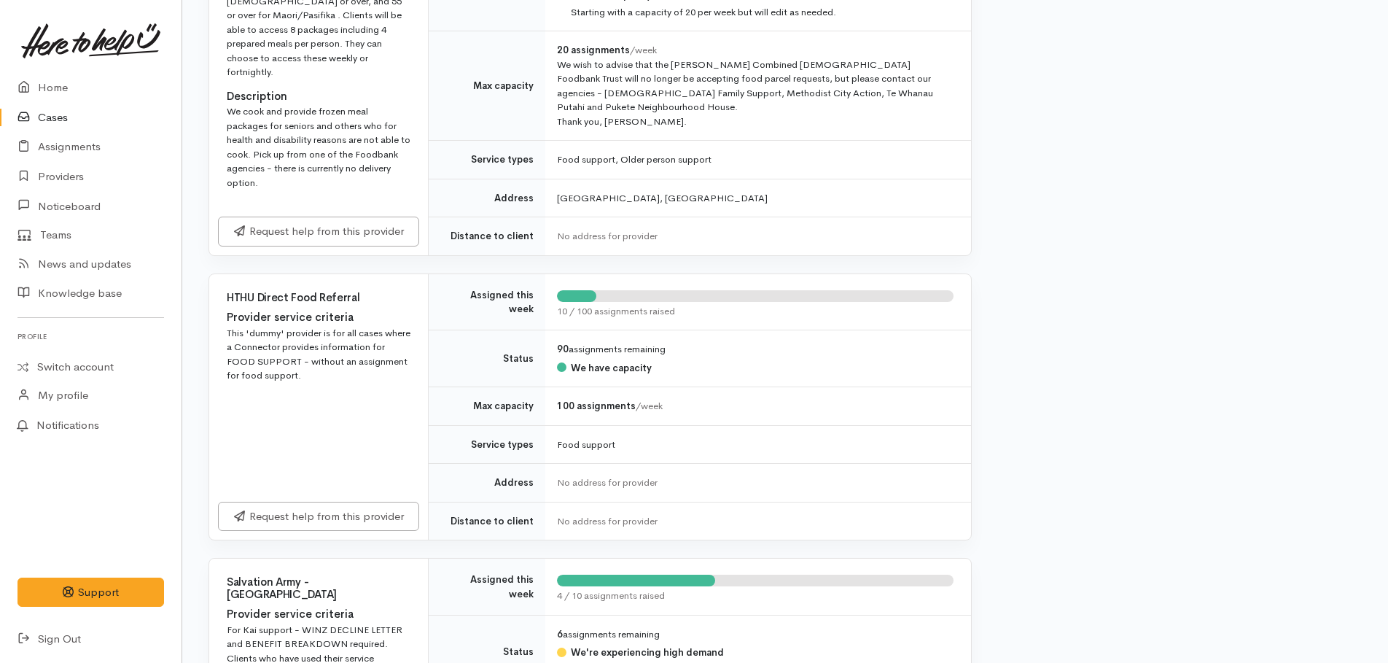
scroll to position [802, 0]
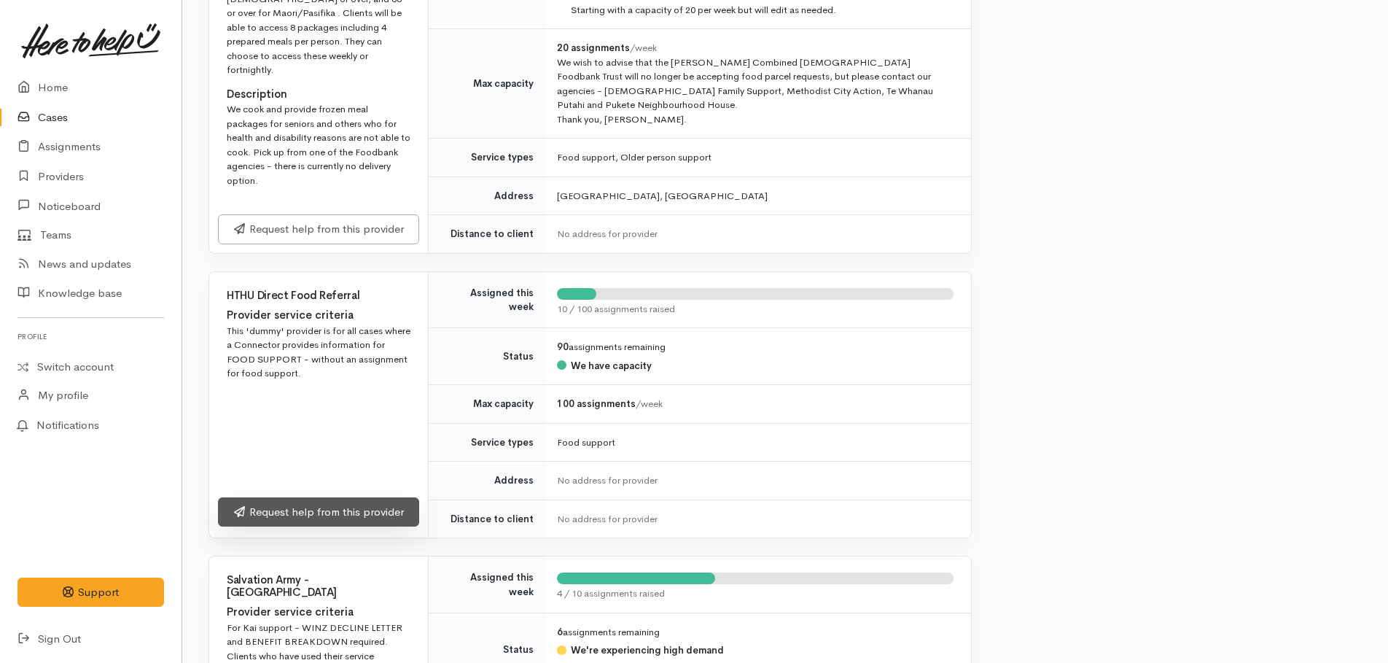
click at [331, 497] on link "Request help from this provider" at bounding box center [318, 512] width 201 height 30
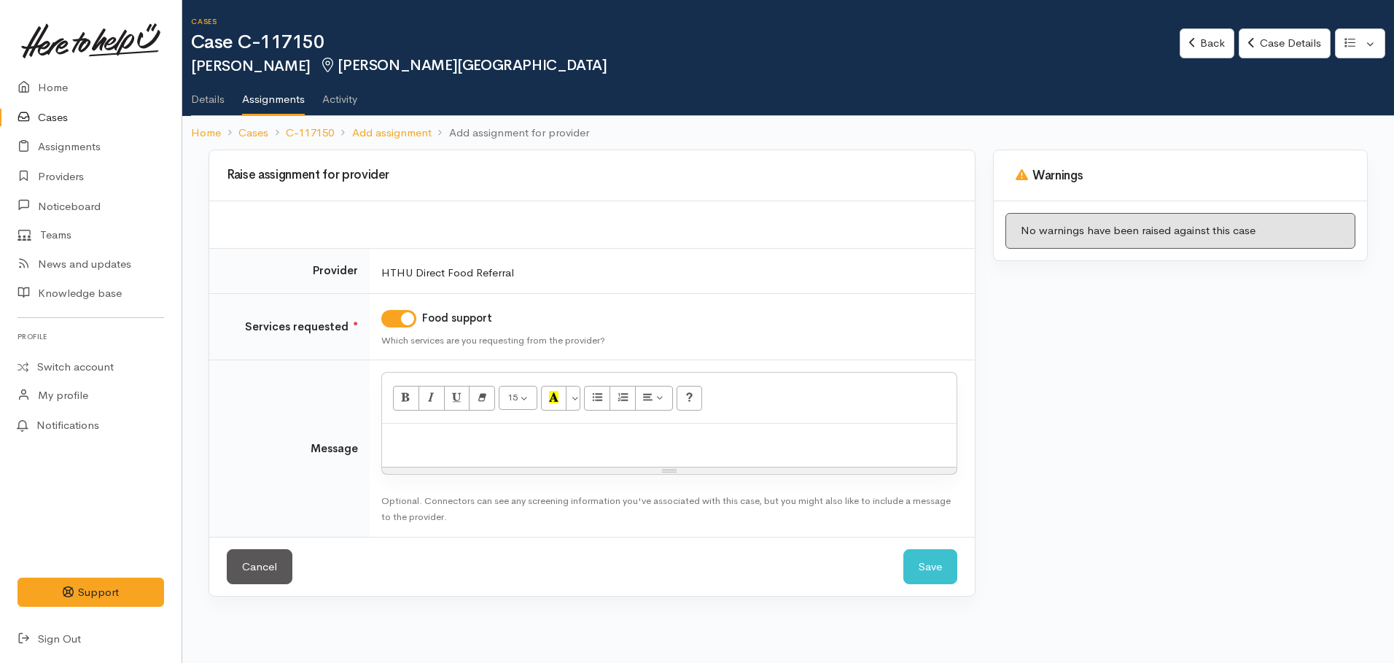
click at [446, 446] on p at bounding box center [669, 439] width 560 height 17
click at [397, 435] on p "will self refer to foodbank in town follow g her MSD appointment tomrorow." at bounding box center [669, 439] width 560 height 17
click at [917, 561] on button "Save" at bounding box center [930, 567] width 54 height 36
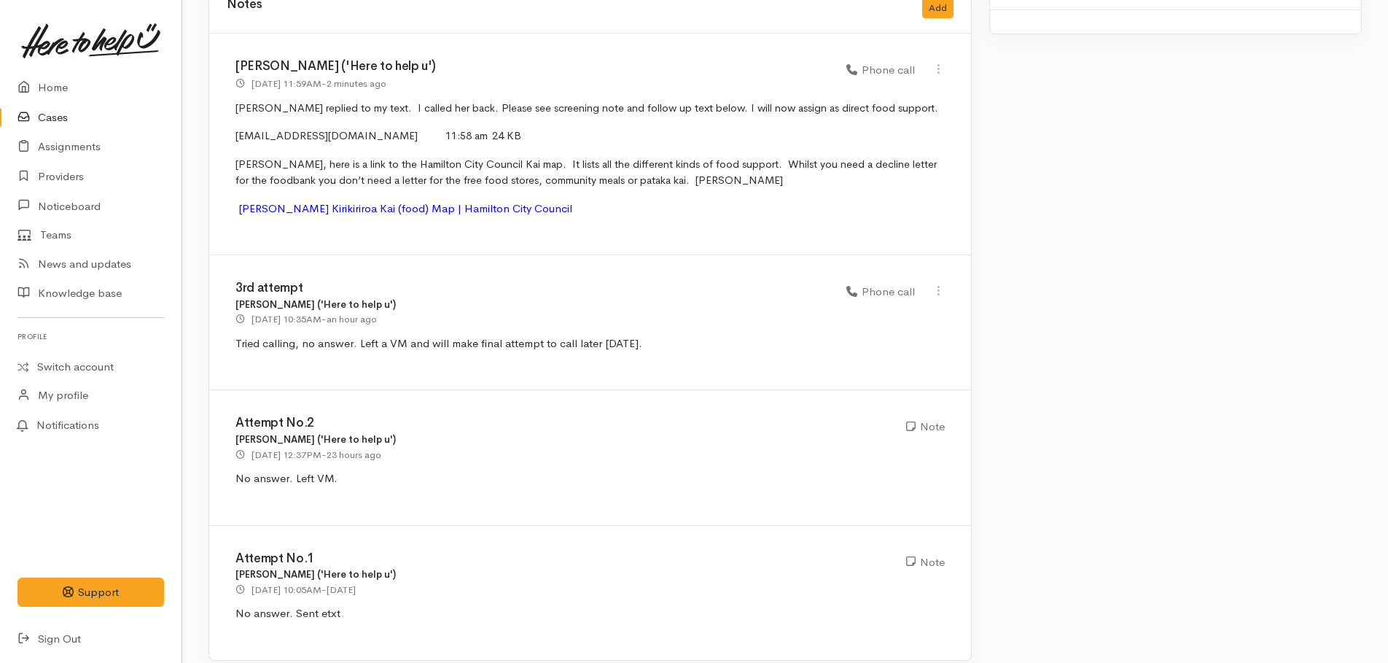
scroll to position [1610, 0]
click at [42, 85] on link "Home" at bounding box center [91, 88] width 182 height 30
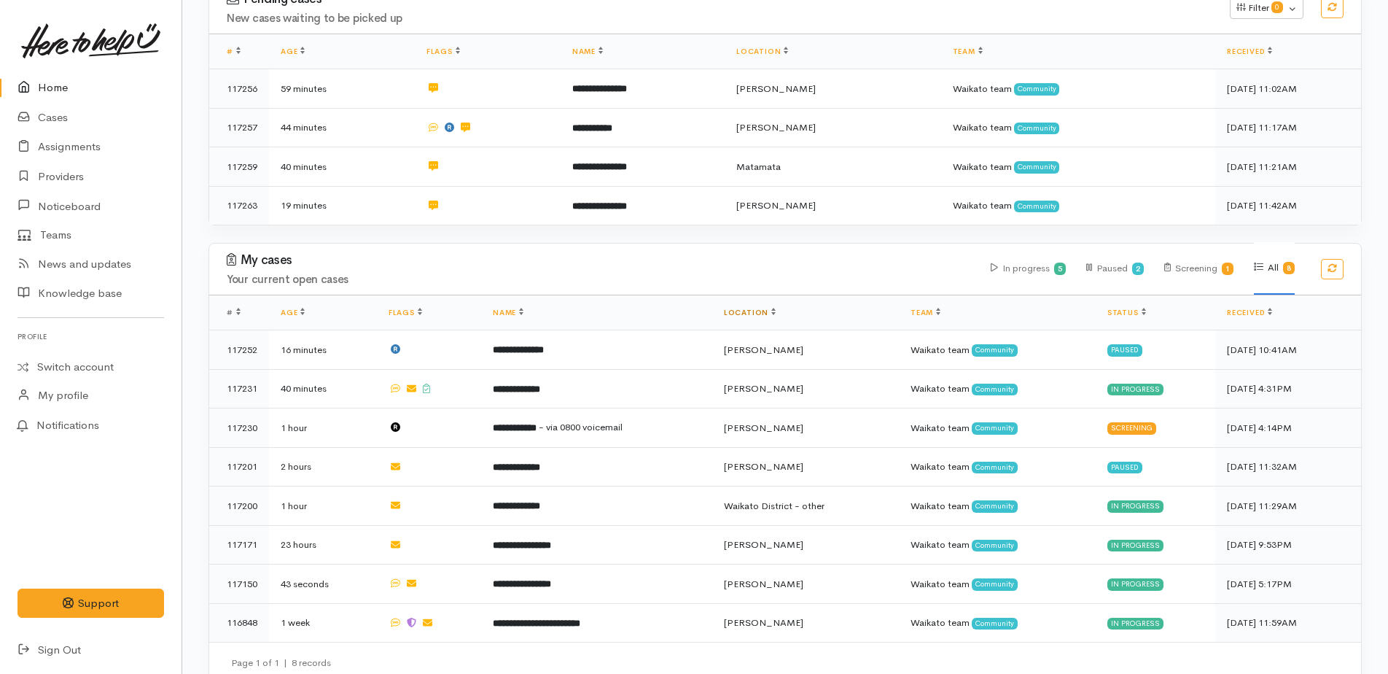
scroll to position [266, 0]
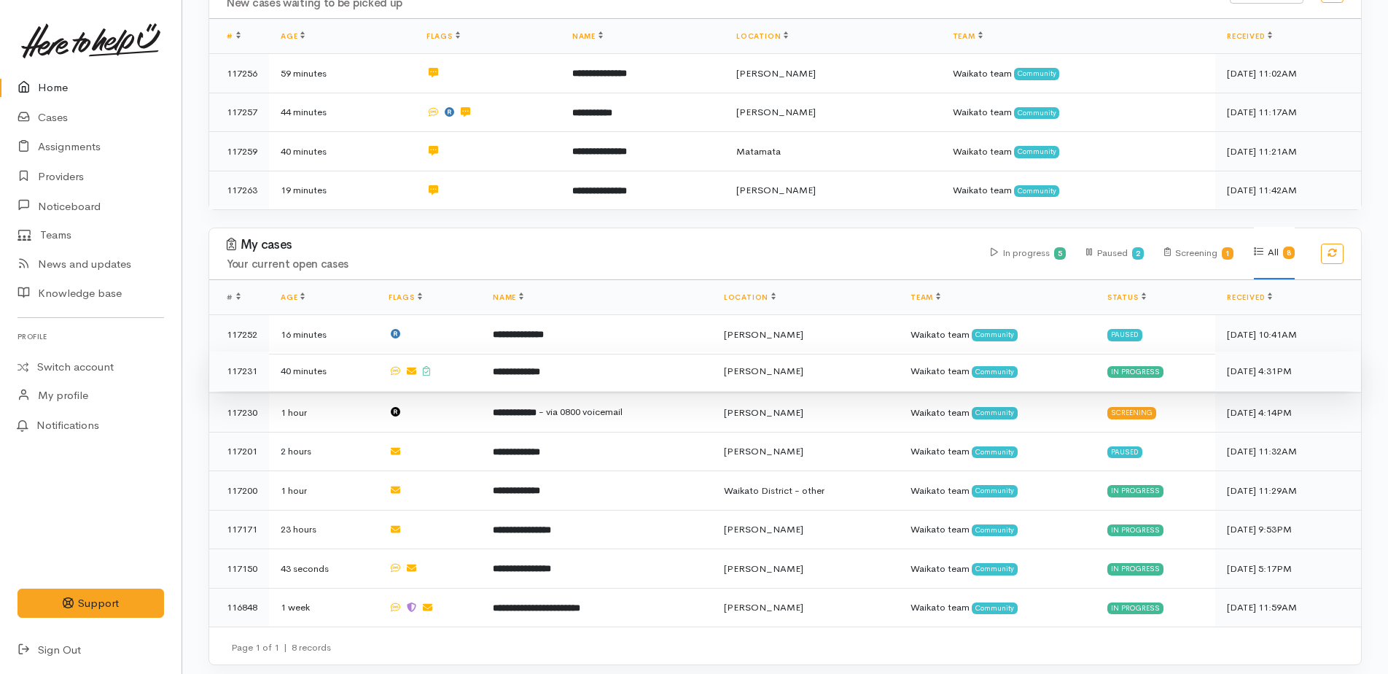
click at [502, 369] on b "**********" at bounding box center [516, 371] width 47 height 9
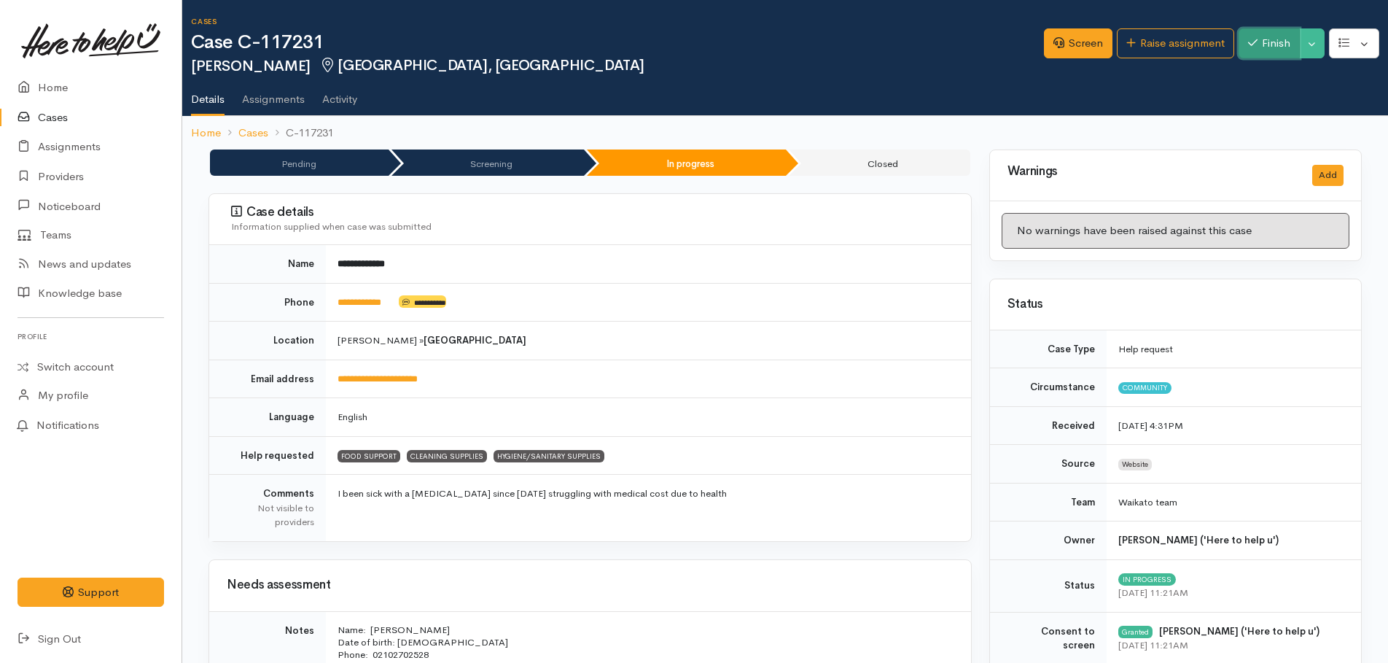
click at [1286, 47] on button "Finish" at bounding box center [1269, 43] width 61 height 30
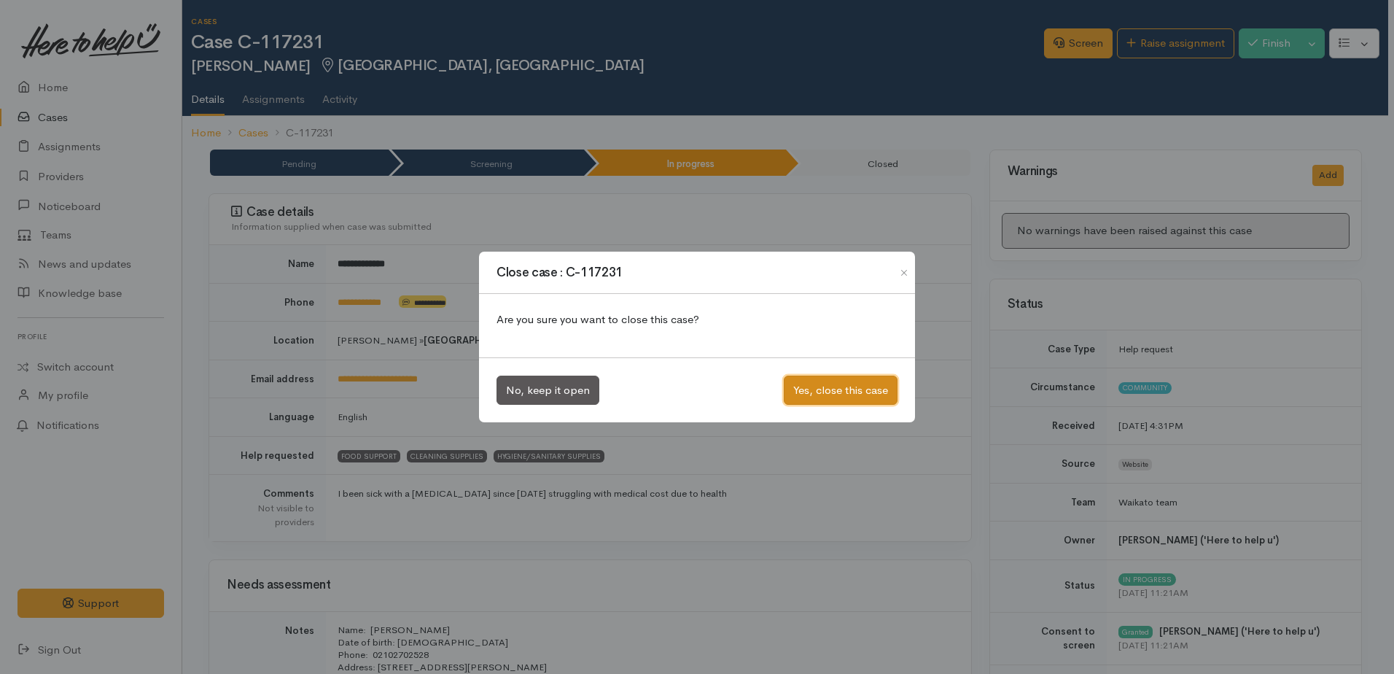
click at [841, 398] on button "Yes, close this case" at bounding box center [841, 391] width 114 height 30
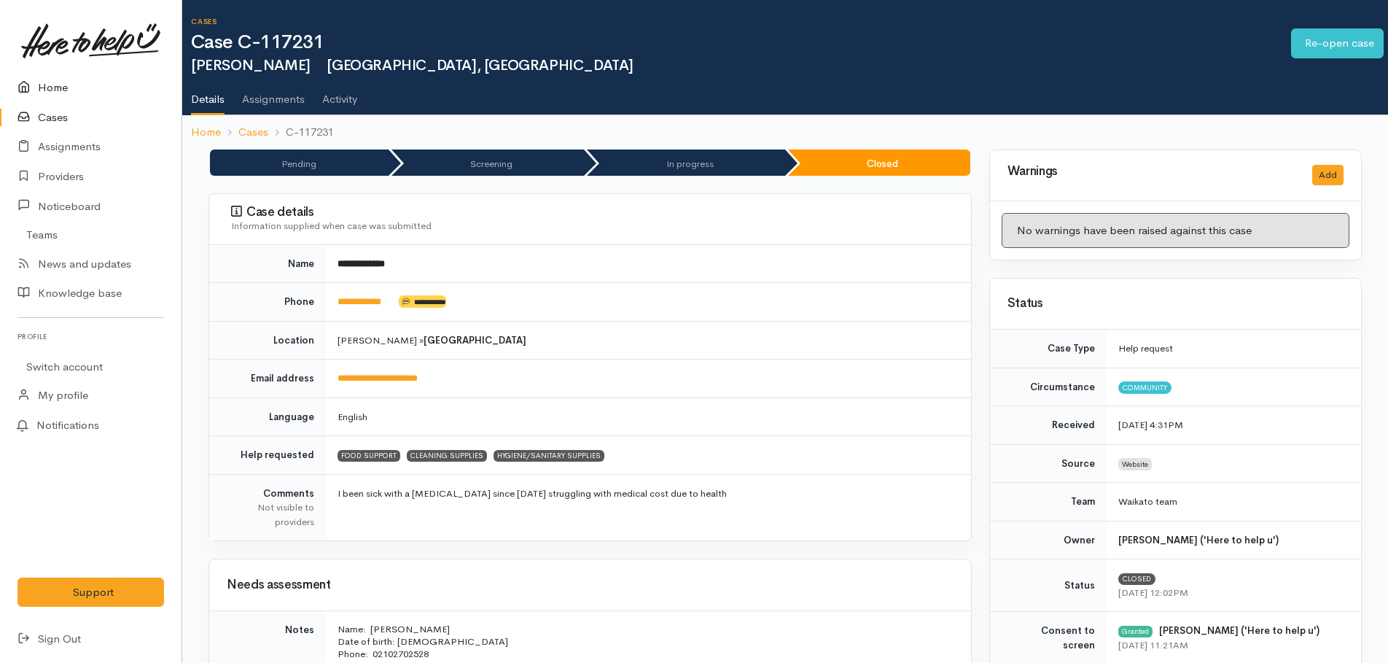
drag, startPoint x: 0, startPoint y: 0, endPoint x: 50, endPoint y: 82, distance: 96.2
click at [50, 82] on link "Home" at bounding box center [91, 88] width 182 height 30
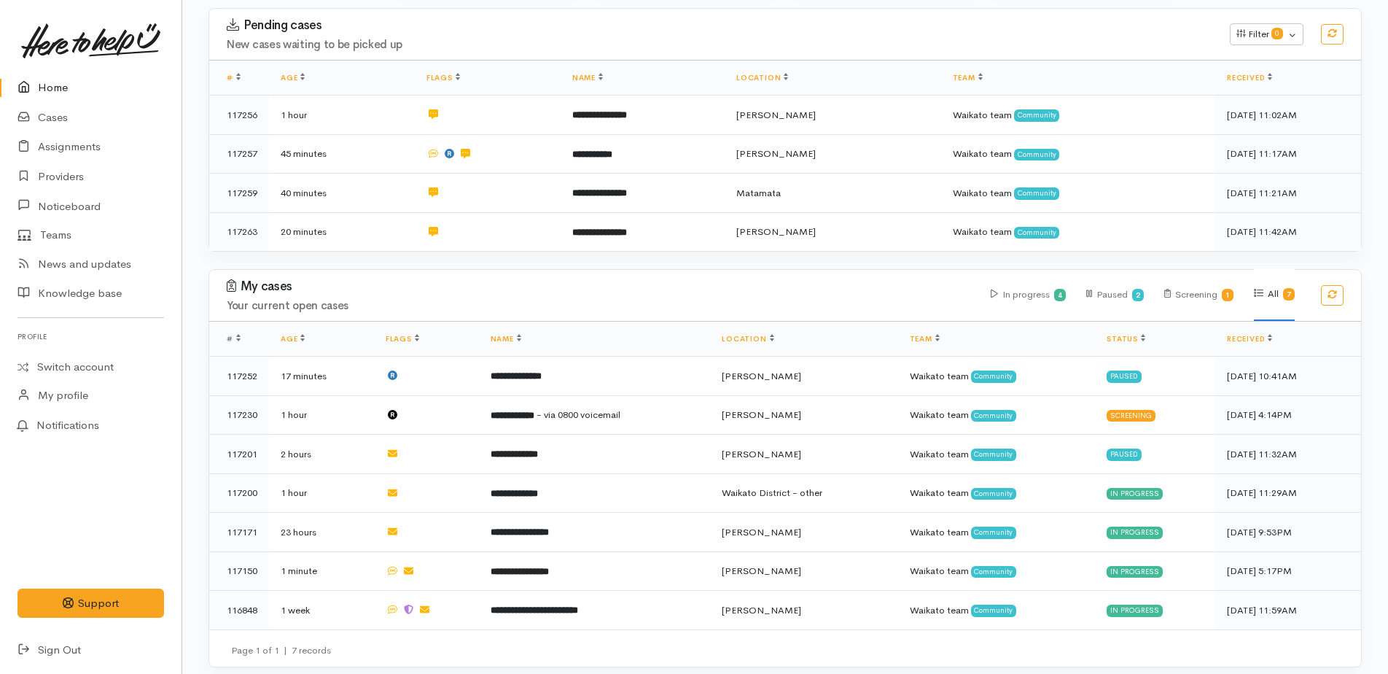
scroll to position [227, 0]
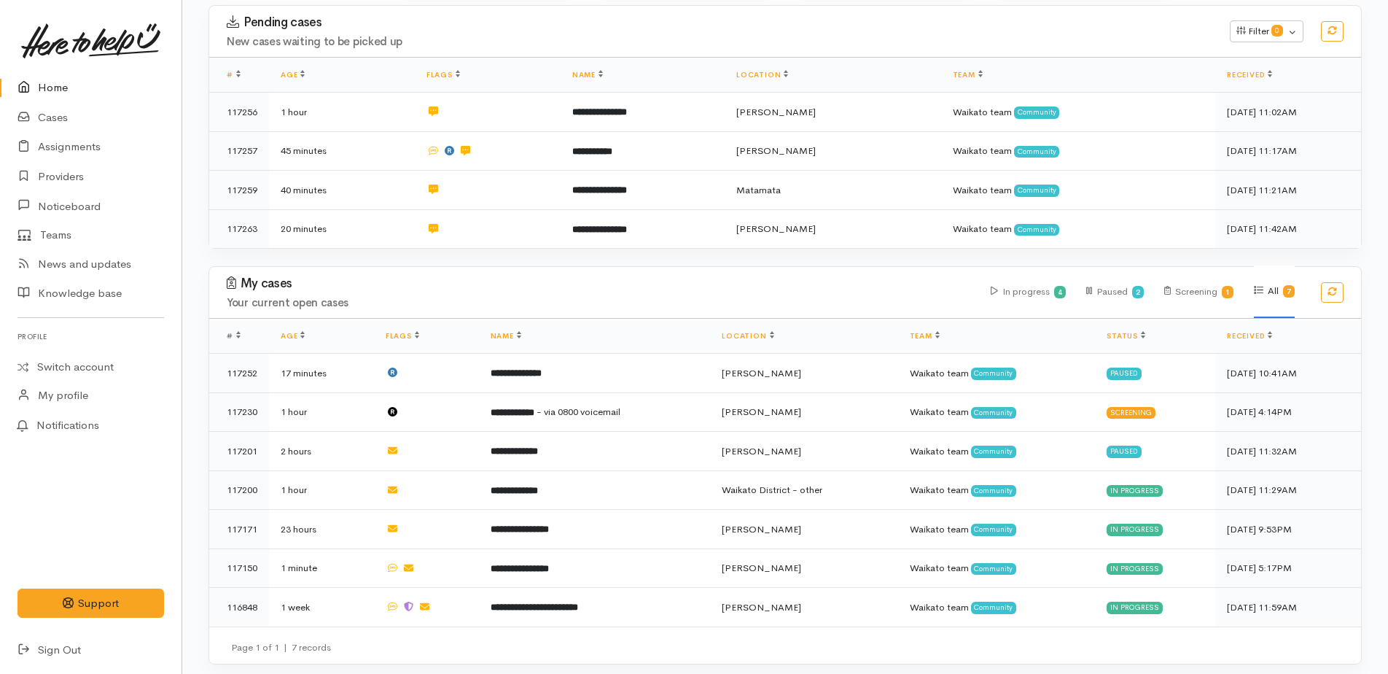
click at [48, 90] on link "Home" at bounding box center [91, 88] width 182 height 30
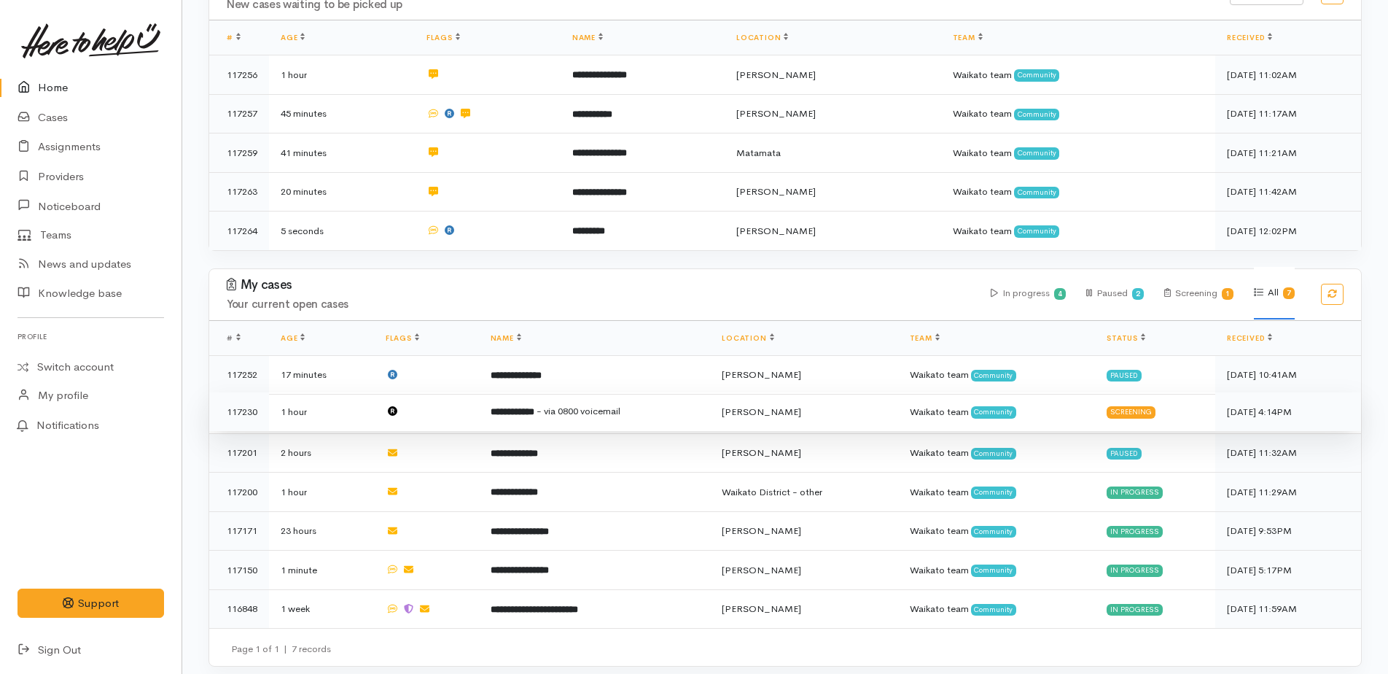
scroll to position [266, 0]
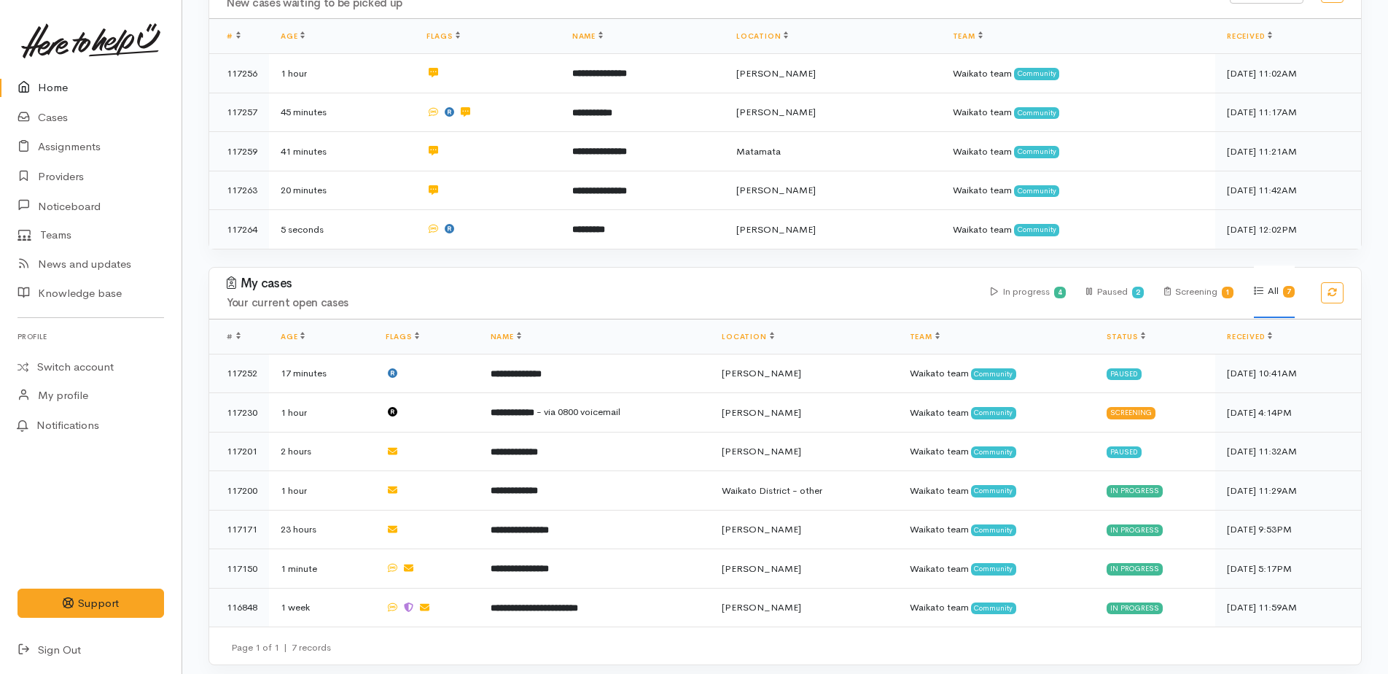
click at [44, 82] on link "Home" at bounding box center [91, 88] width 182 height 30
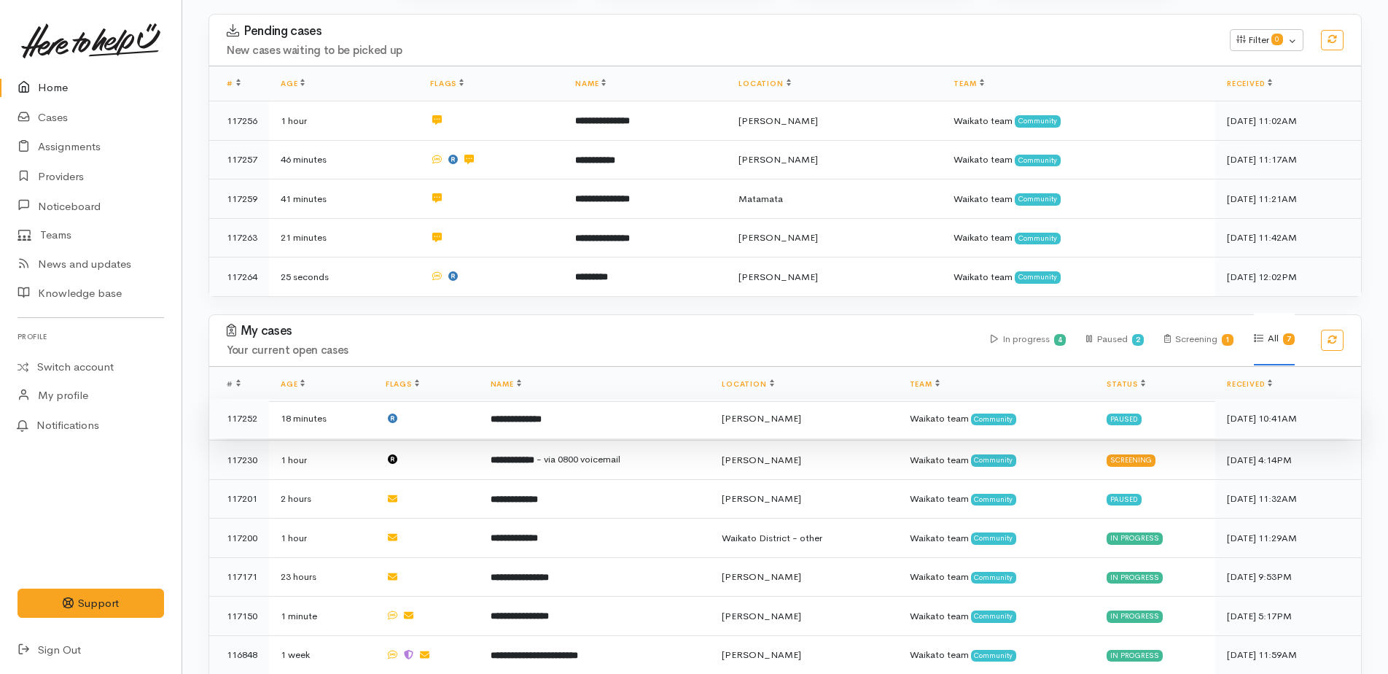
scroll to position [266, 0]
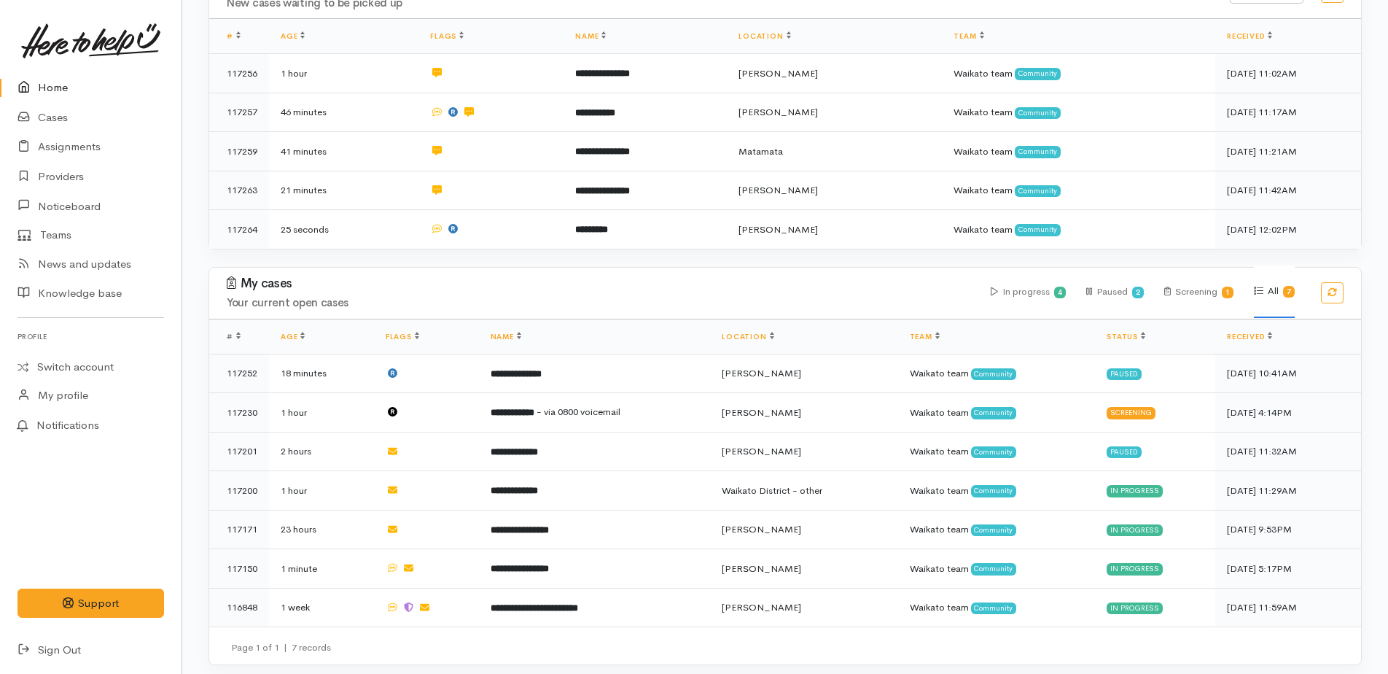
click at [57, 91] on link "Home" at bounding box center [91, 88] width 182 height 30
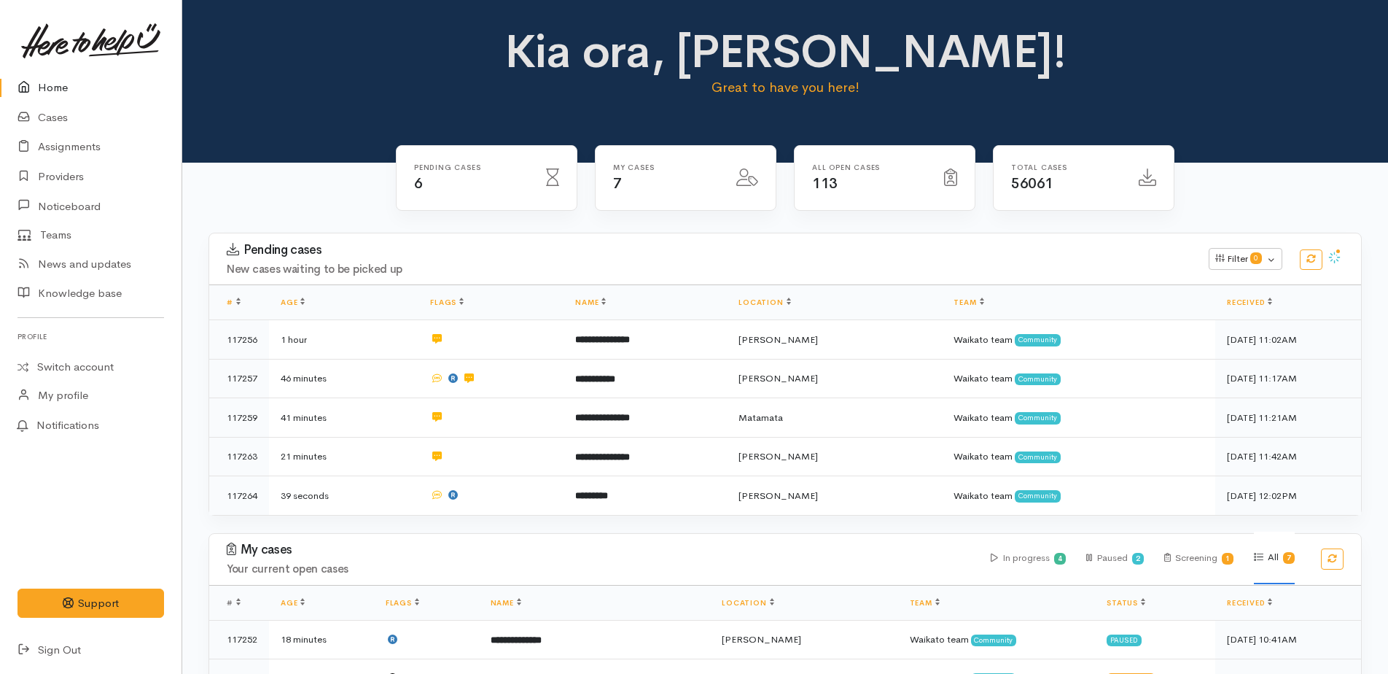
click at [36, 85] on icon at bounding box center [27, 88] width 20 height 18
